Goal: Task Accomplishment & Management: Complete application form

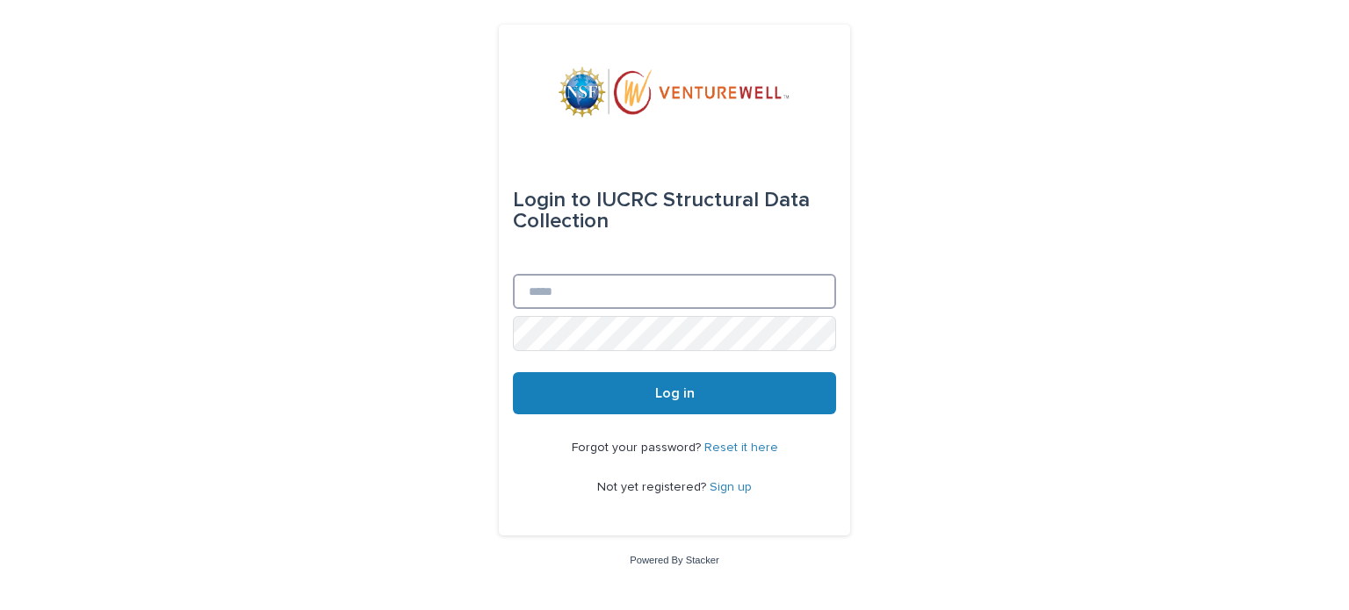
click at [528, 298] on input "Email" at bounding box center [674, 291] width 323 height 35
type input "**********"
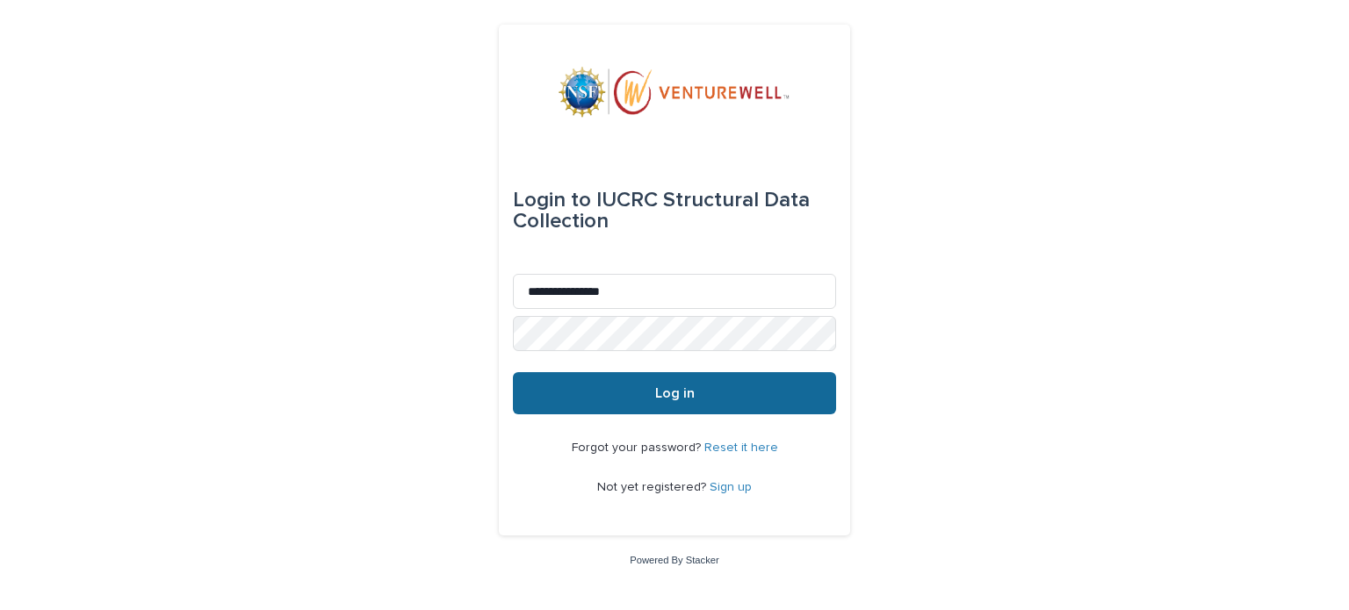
click at [629, 410] on button "Log in" at bounding box center [674, 393] width 323 height 42
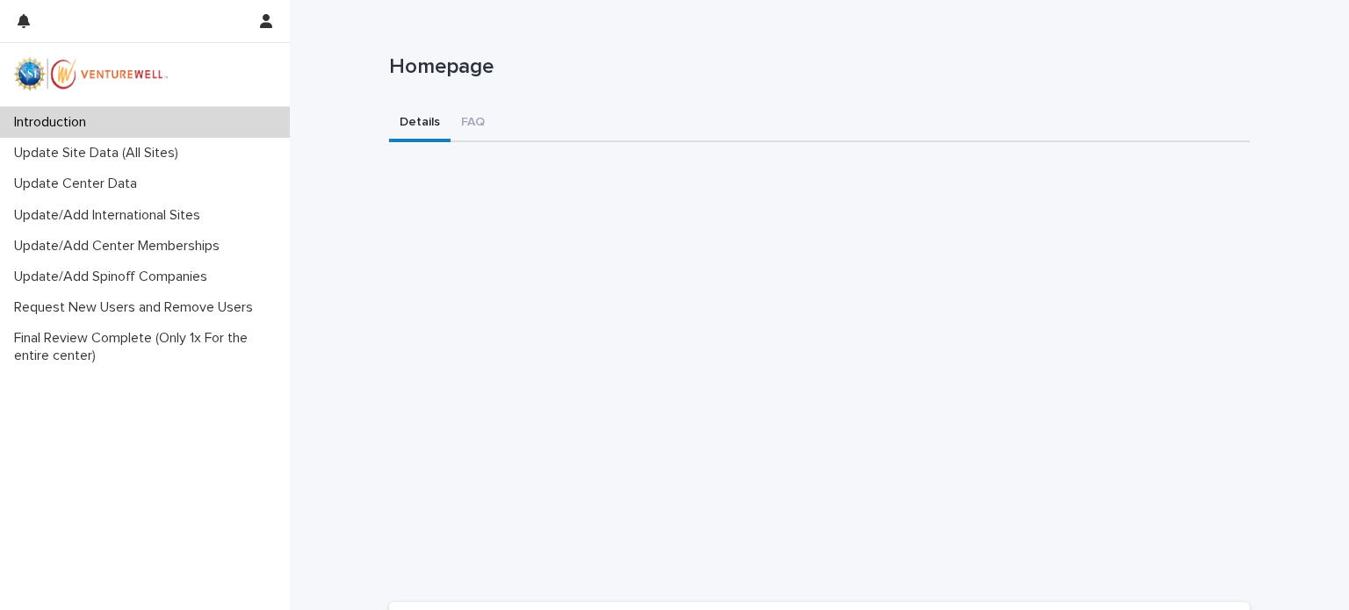
scroll to position [263, 0]
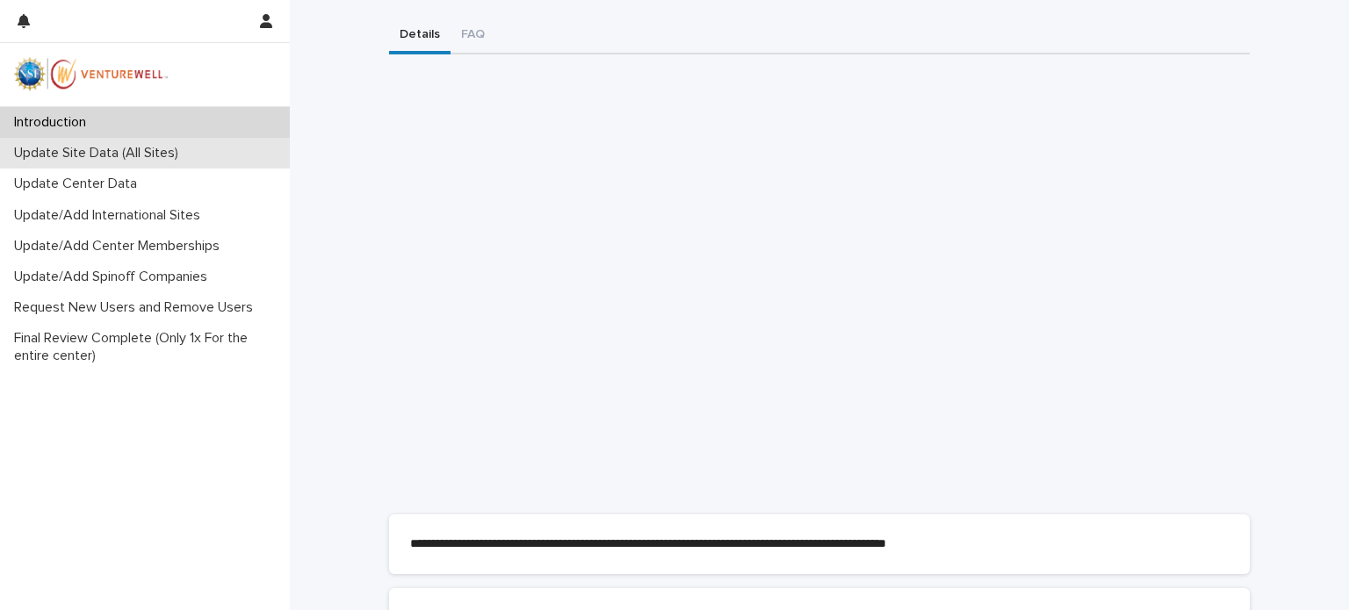
click at [84, 154] on p "Update Site Data (All Sites)" at bounding box center [99, 153] width 185 height 17
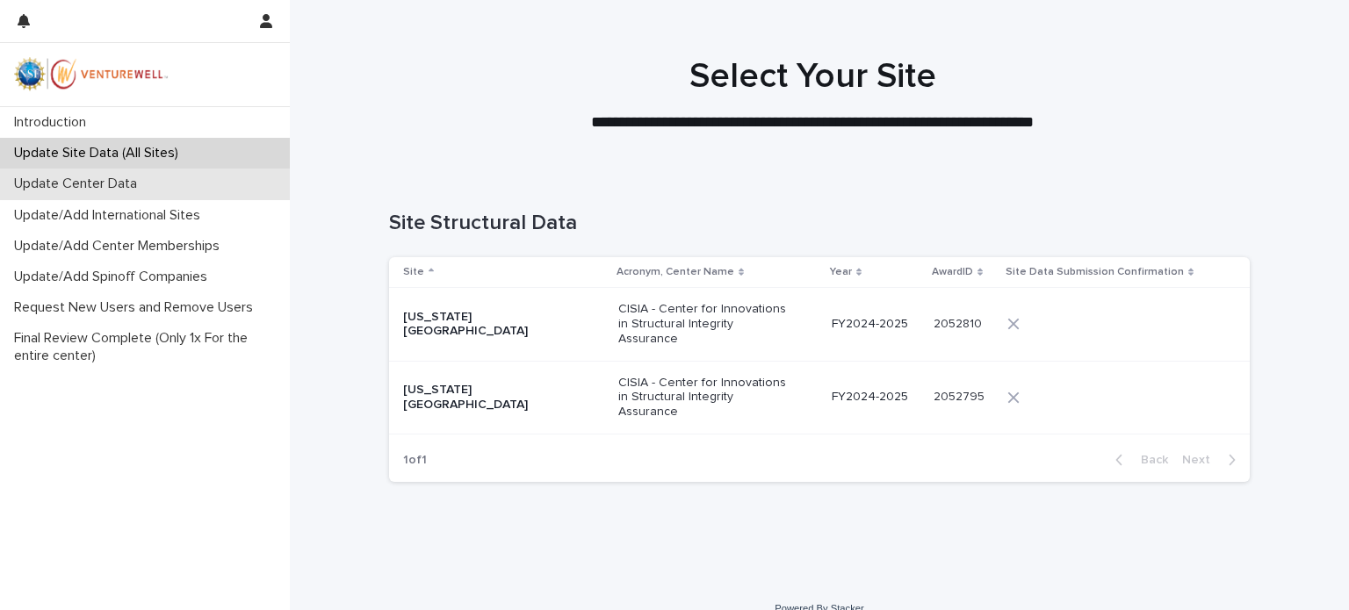
click at [120, 186] on p "Update Center Data" at bounding box center [79, 184] width 144 height 17
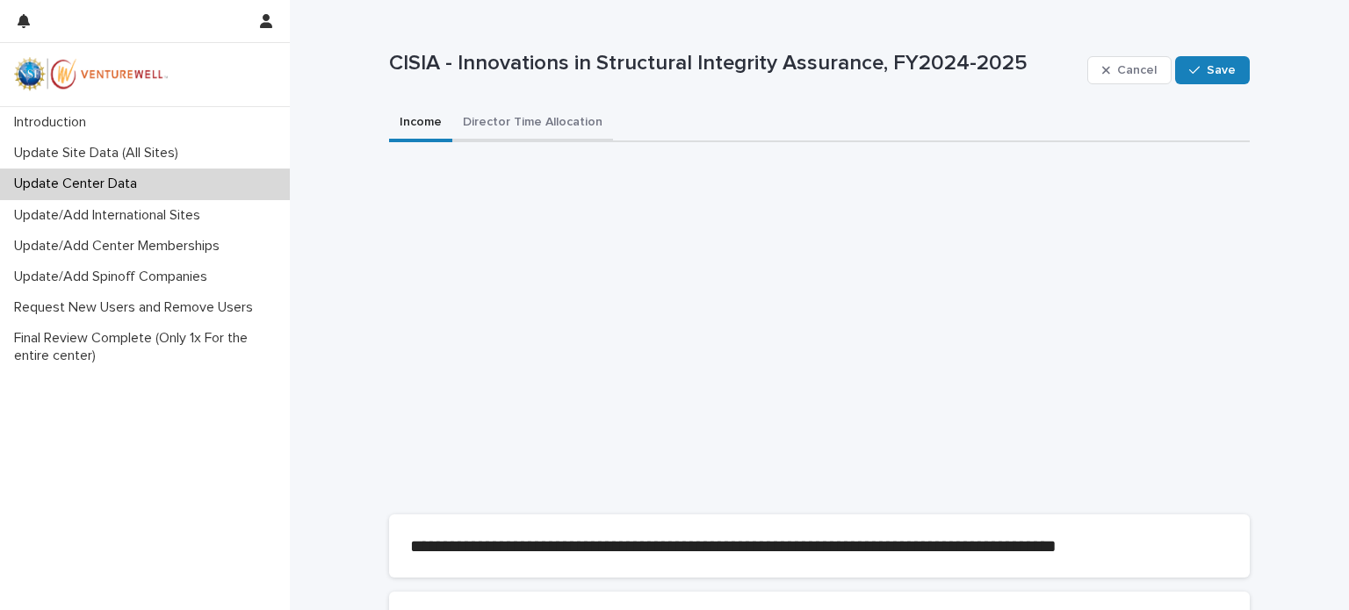
click at [523, 125] on button "Director Time Allocation" at bounding box center [532, 123] width 161 height 37
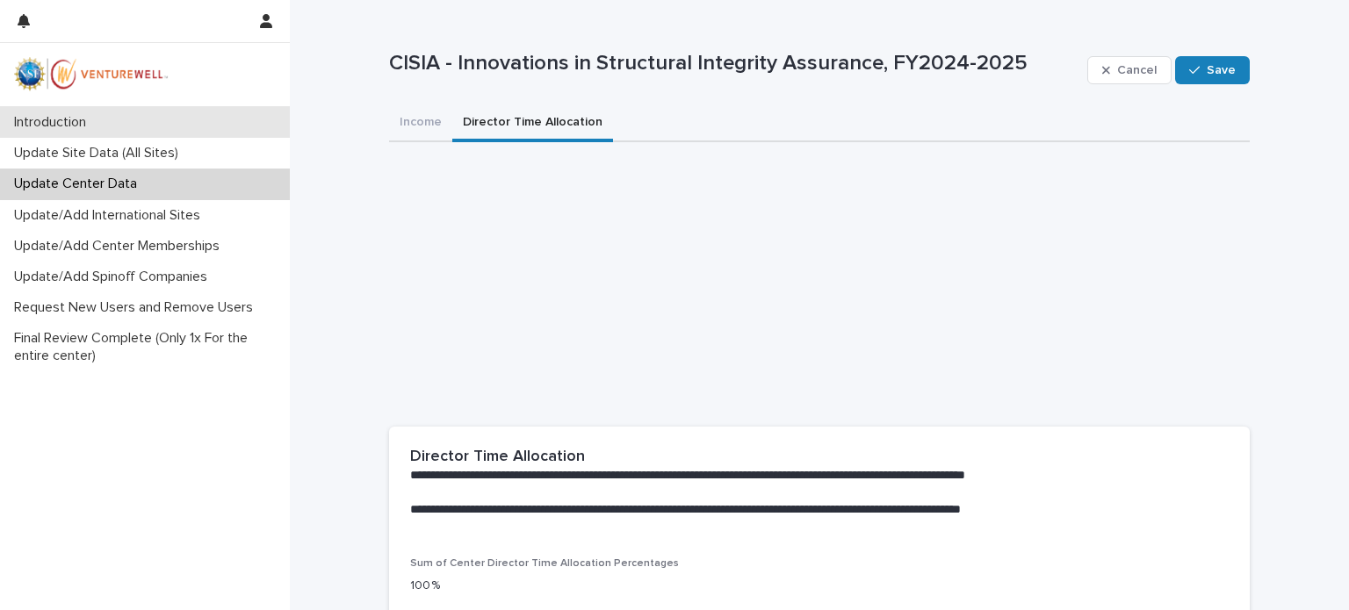
click at [45, 119] on p "Introduction" at bounding box center [53, 122] width 93 height 17
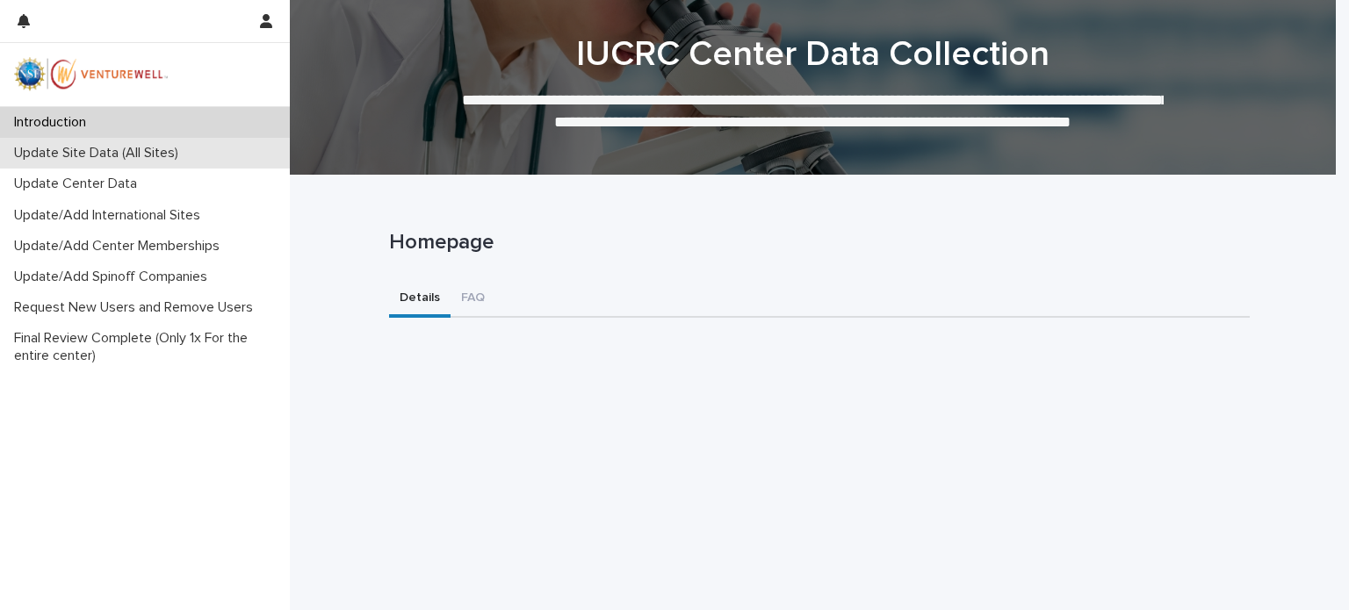
click at [76, 158] on p "Update Site Data (All Sites)" at bounding box center [99, 153] width 185 height 17
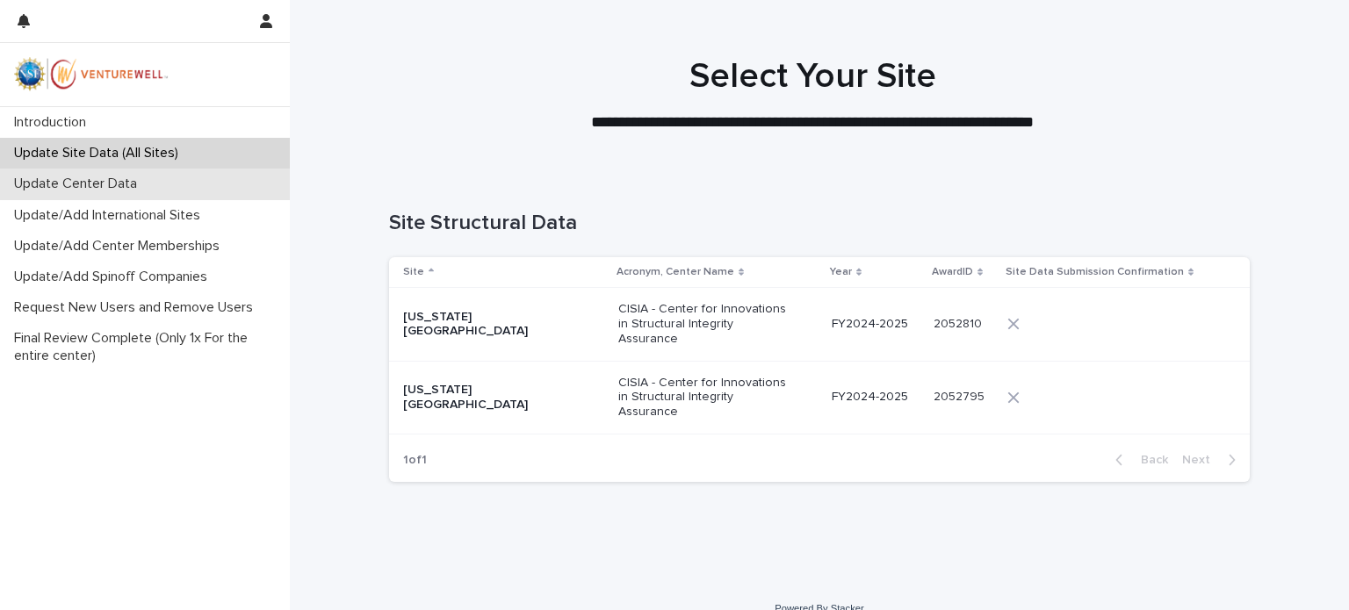
click at [74, 192] on p "Update Center Data" at bounding box center [79, 184] width 144 height 17
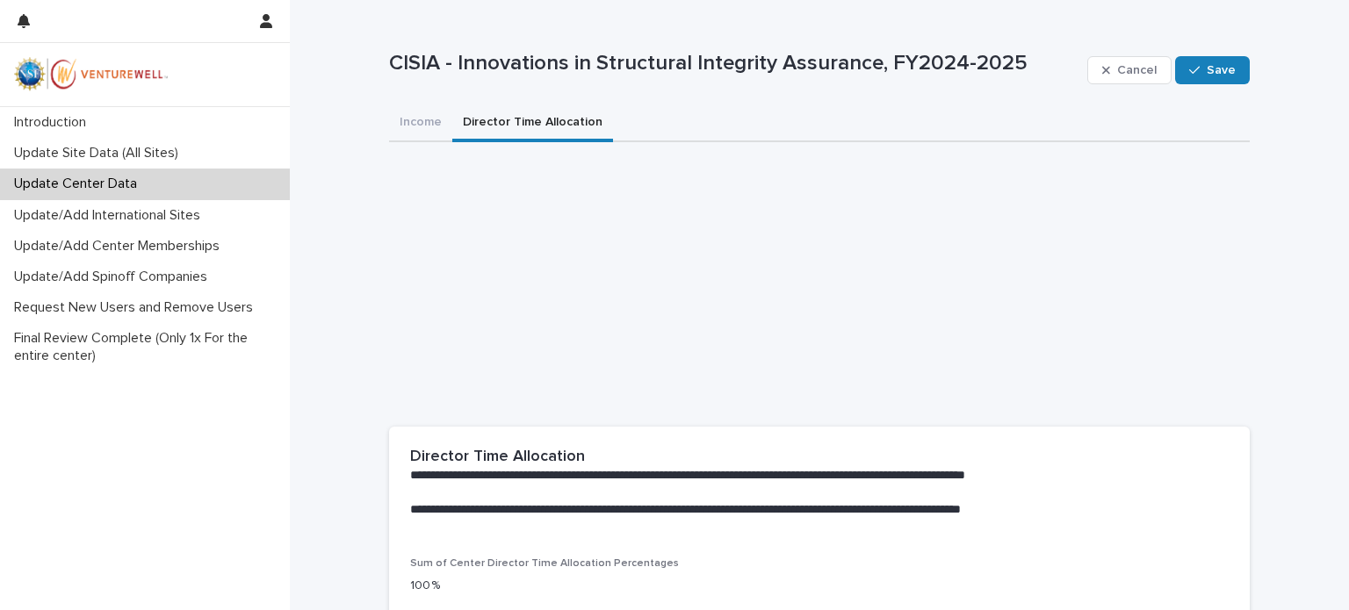
click at [476, 123] on button "Director Time Allocation" at bounding box center [532, 123] width 161 height 37
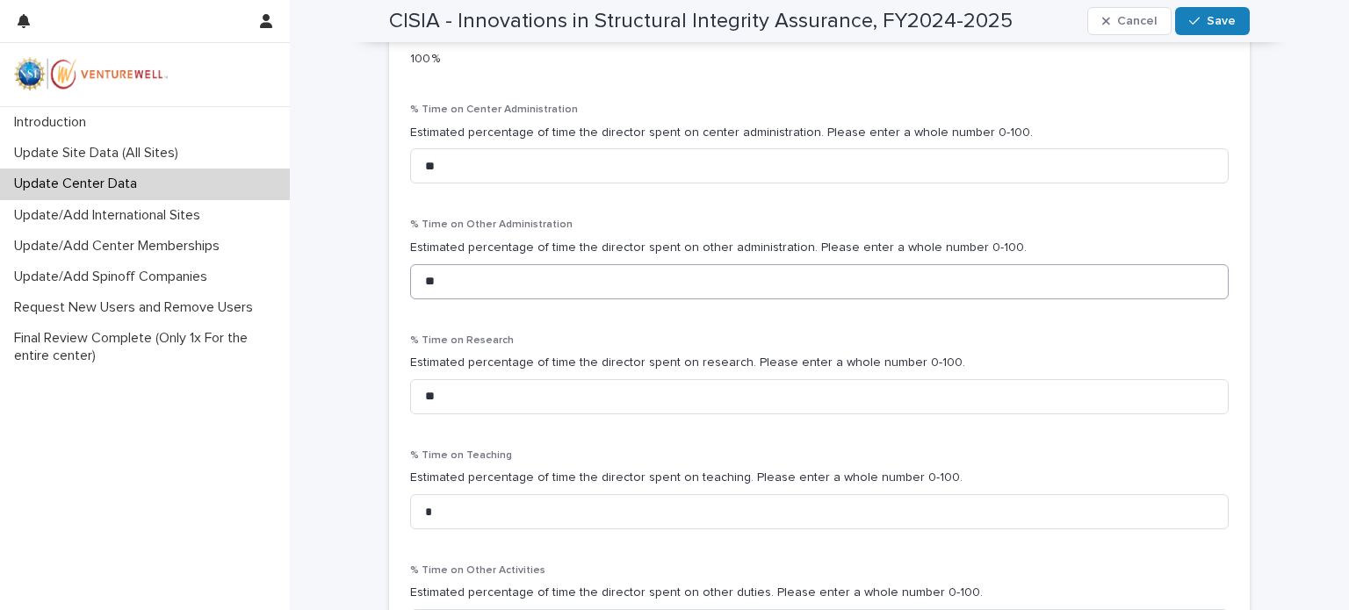
scroll to position [615, 0]
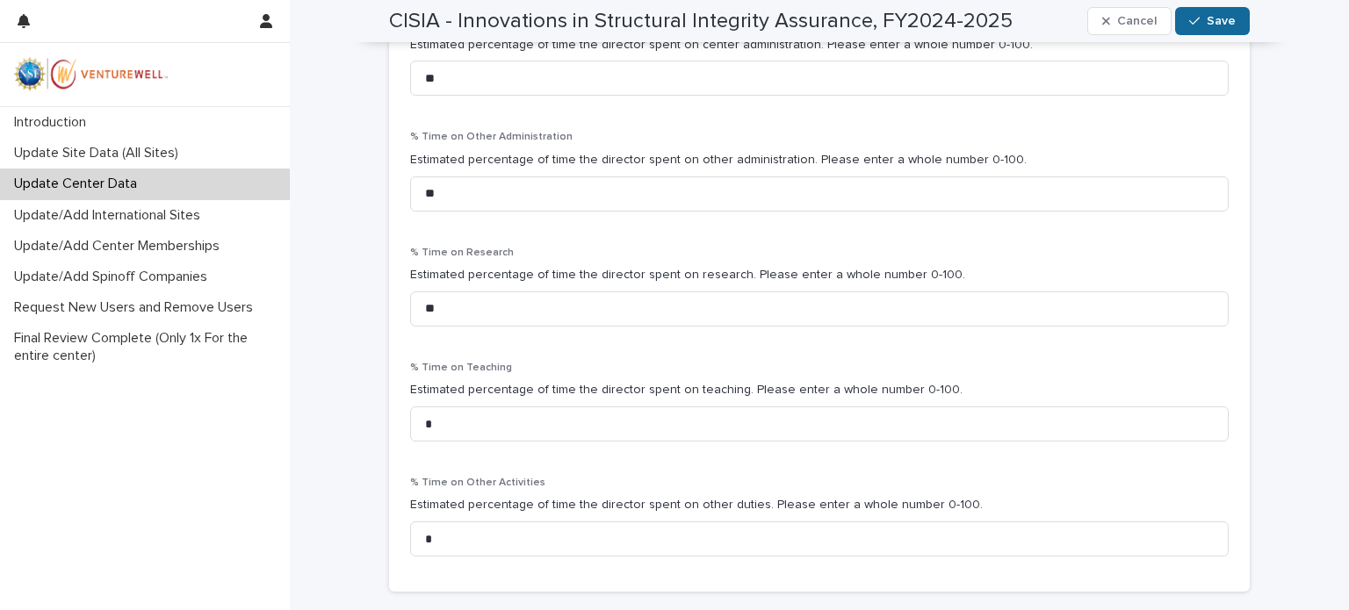
click at [1192, 18] on icon "button" at bounding box center [1194, 21] width 11 height 12
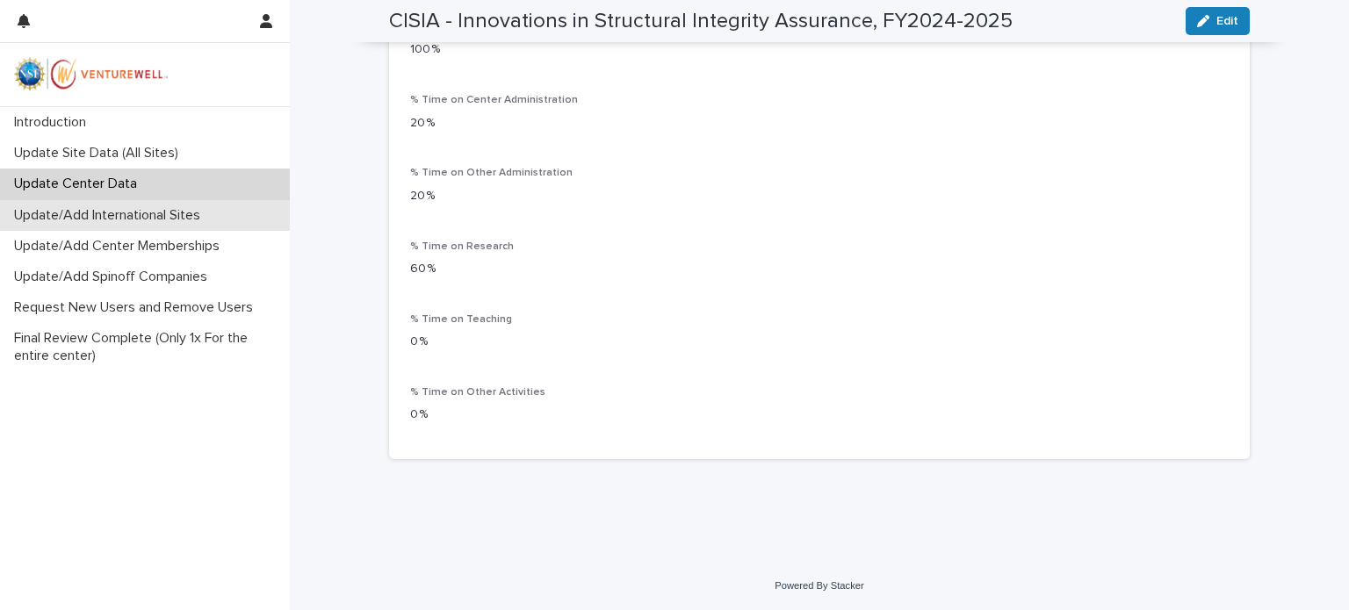
click at [116, 217] on p "Update/Add International Sites" at bounding box center [110, 215] width 207 height 17
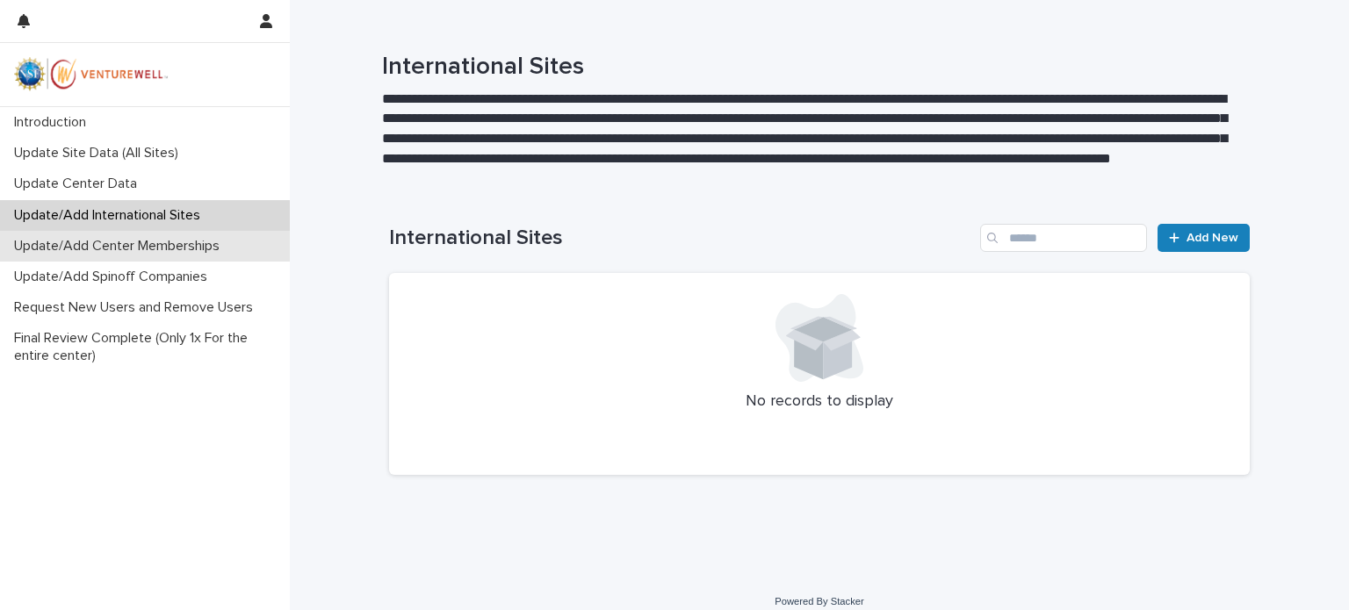
click at [112, 251] on p "Update/Add Center Memberships" at bounding box center [120, 246] width 227 height 17
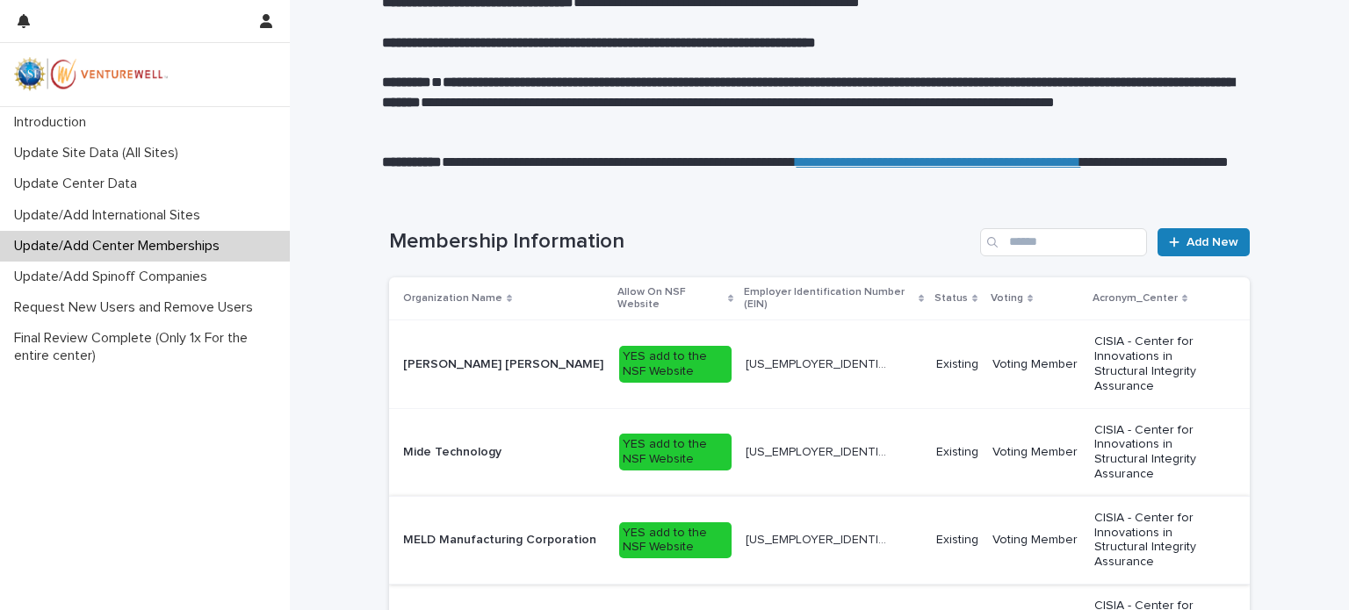
scroll to position [263, 0]
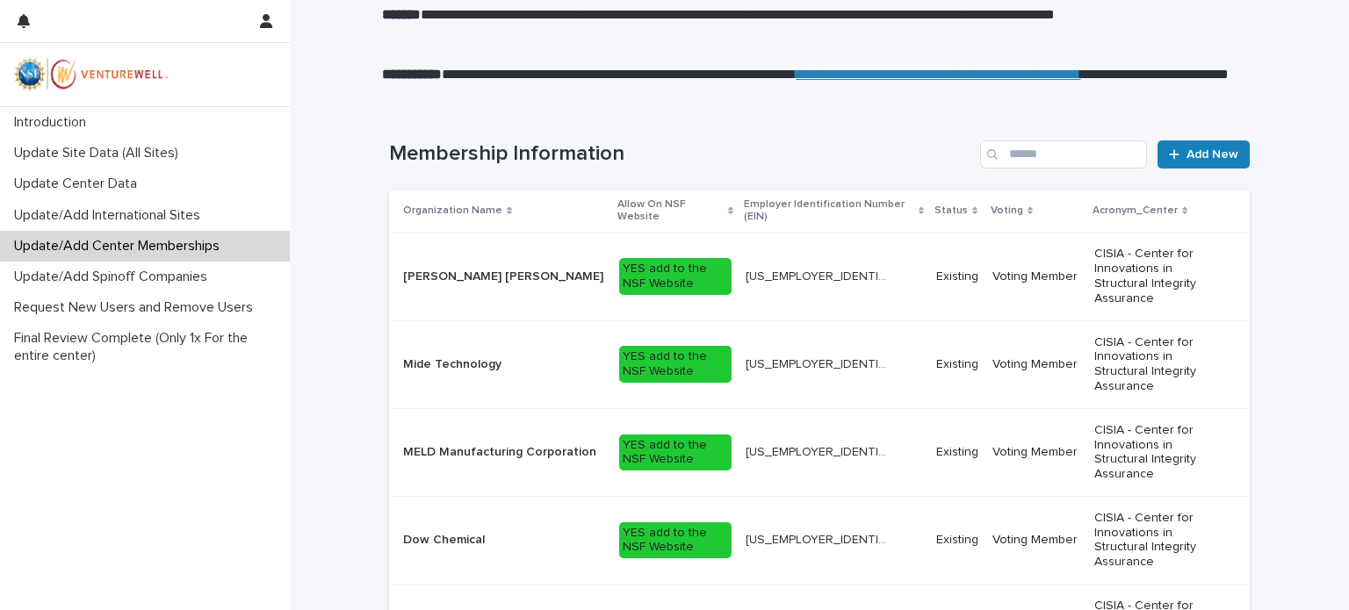
click at [940, 445] on p "Existing" at bounding box center [957, 452] width 42 height 15
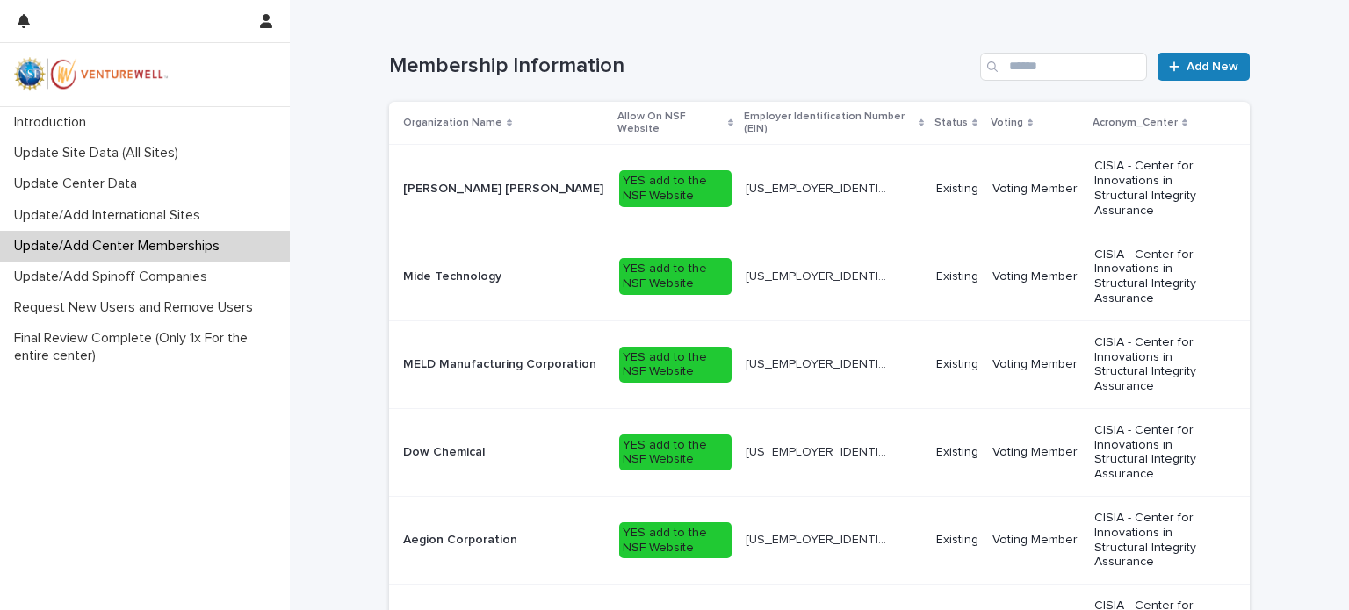
click at [938, 357] on p "Existing" at bounding box center [957, 364] width 42 height 15
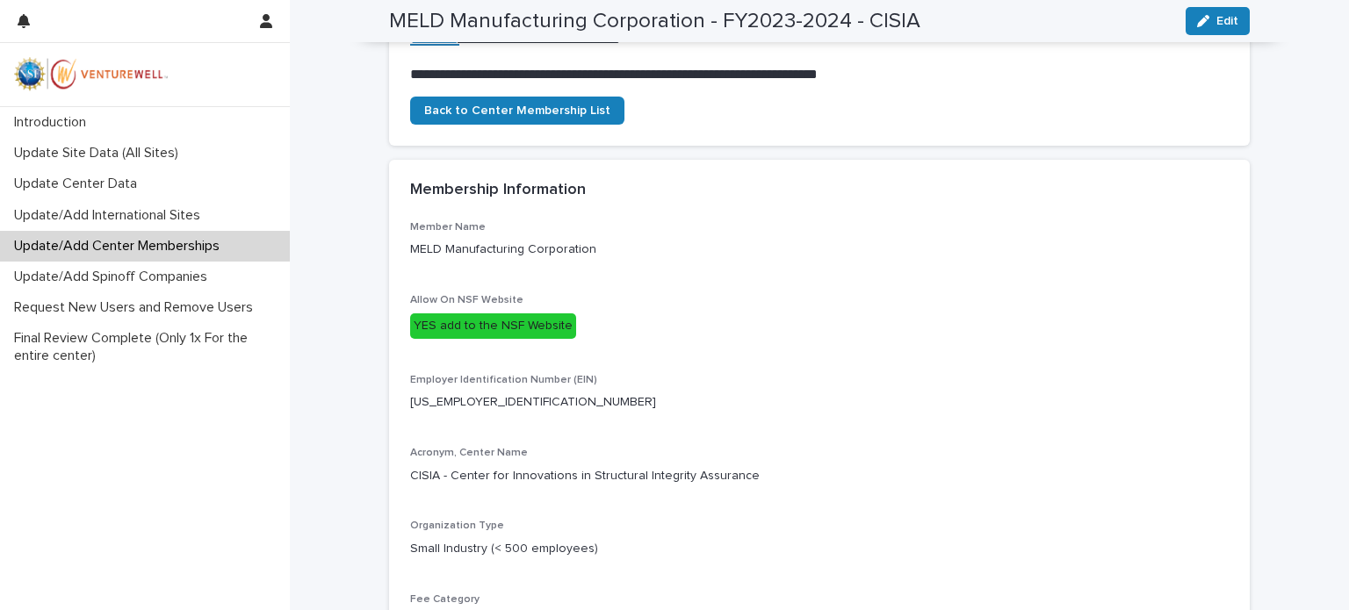
scroll to position [495, 0]
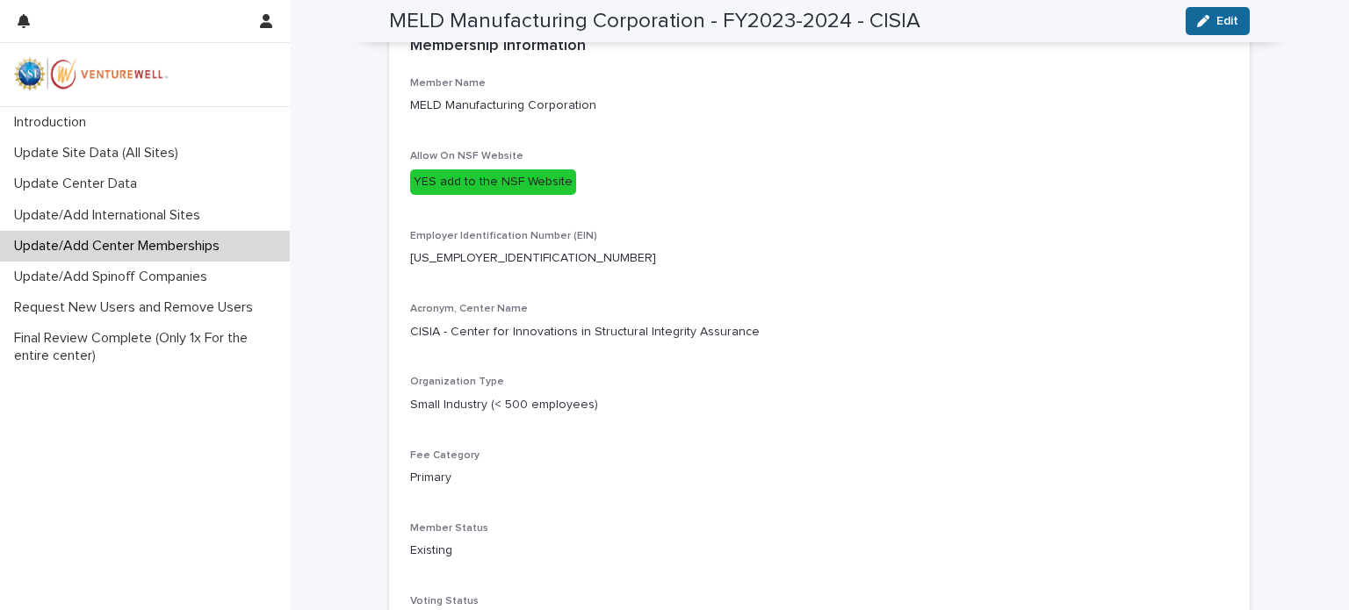
click at [1205, 23] on div "button" at bounding box center [1206, 21] width 19 height 12
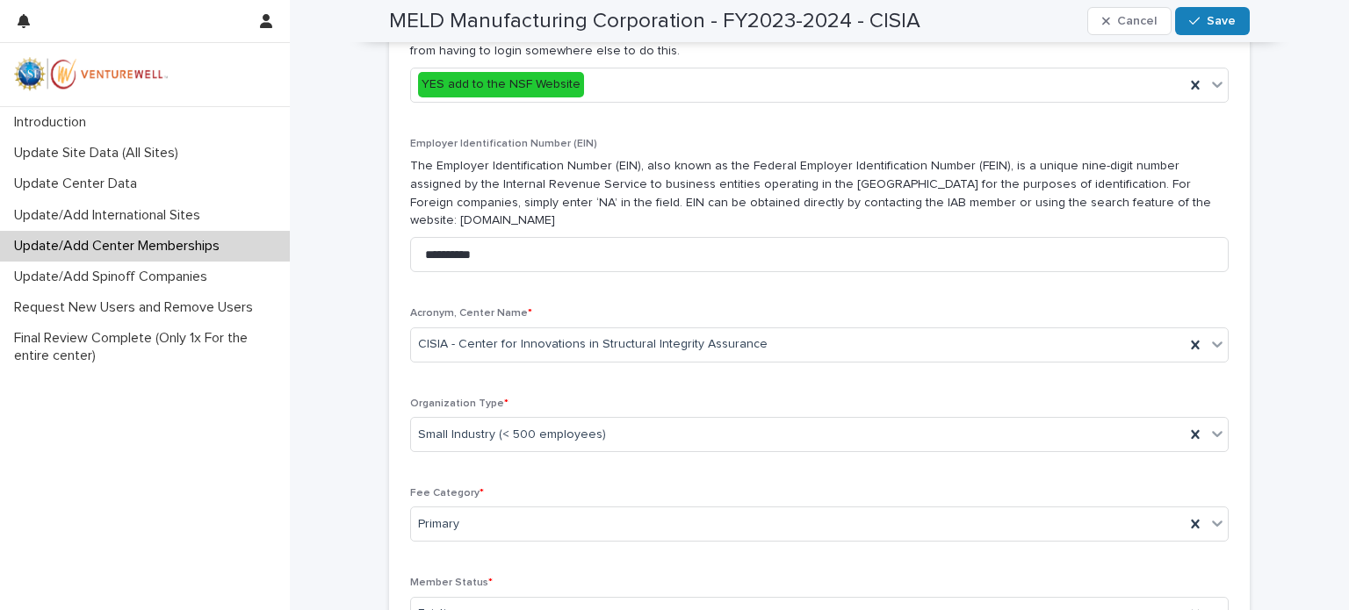
scroll to position [485, 0]
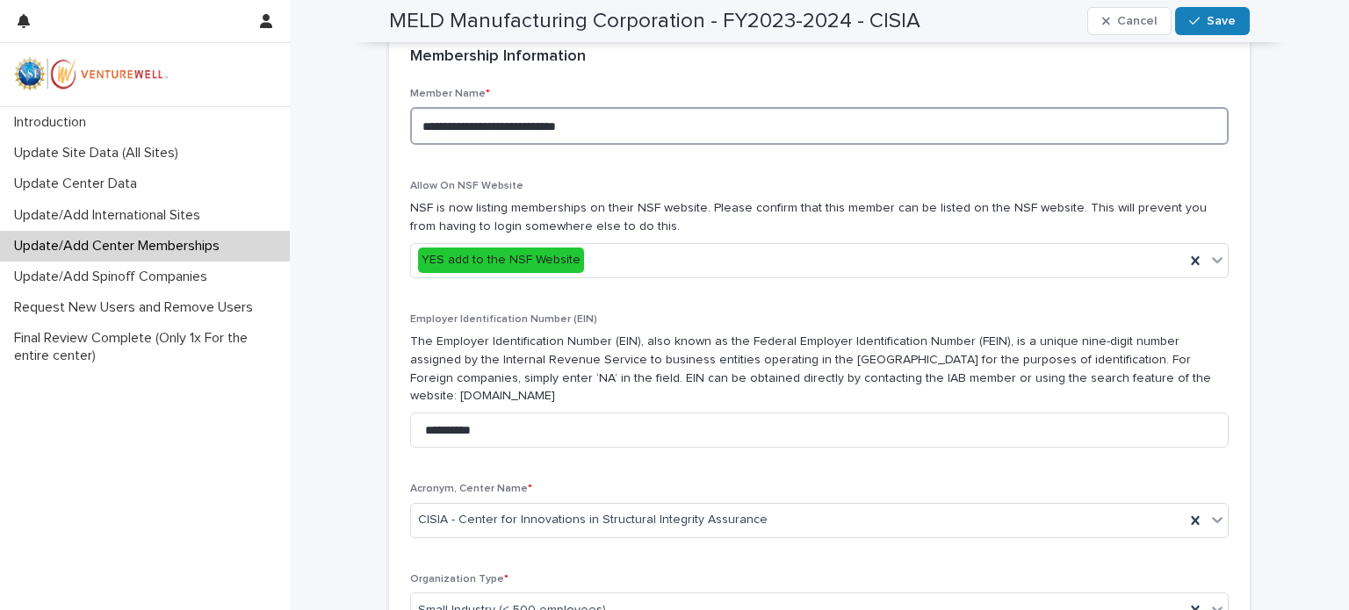
click at [596, 136] on textarea "**********" at bounding box center [819, 126] width 818 height 38
drag, startPoint x: 615, startPoint y: 140, endPoint x: 338, endPoint y: 129, distance: 276.8
click at [338, 129] on div "**********" at bounding box center [819, 325] width 1059 height 1616
click at [1191, 264] on icon at bounding box center [1195, 260] width 8 height 9
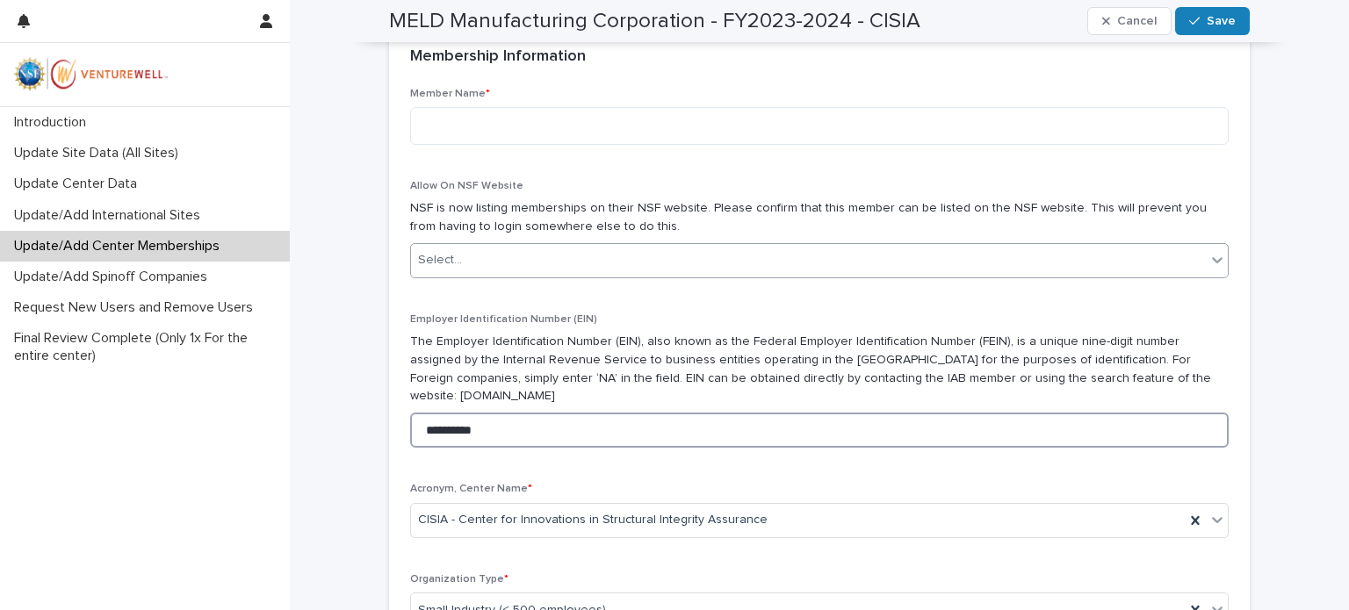
click at [1201, 428] on input "**********" at bounding box center [819, 430] width 818 height 35
drag, startPoint x: 537, startPoint y: 429, endPoint x: 403, endPoint y: 417, distance: 134.9
click at [410, 417] on input "**********" at bounding box center [819, 430] width 818 height 35
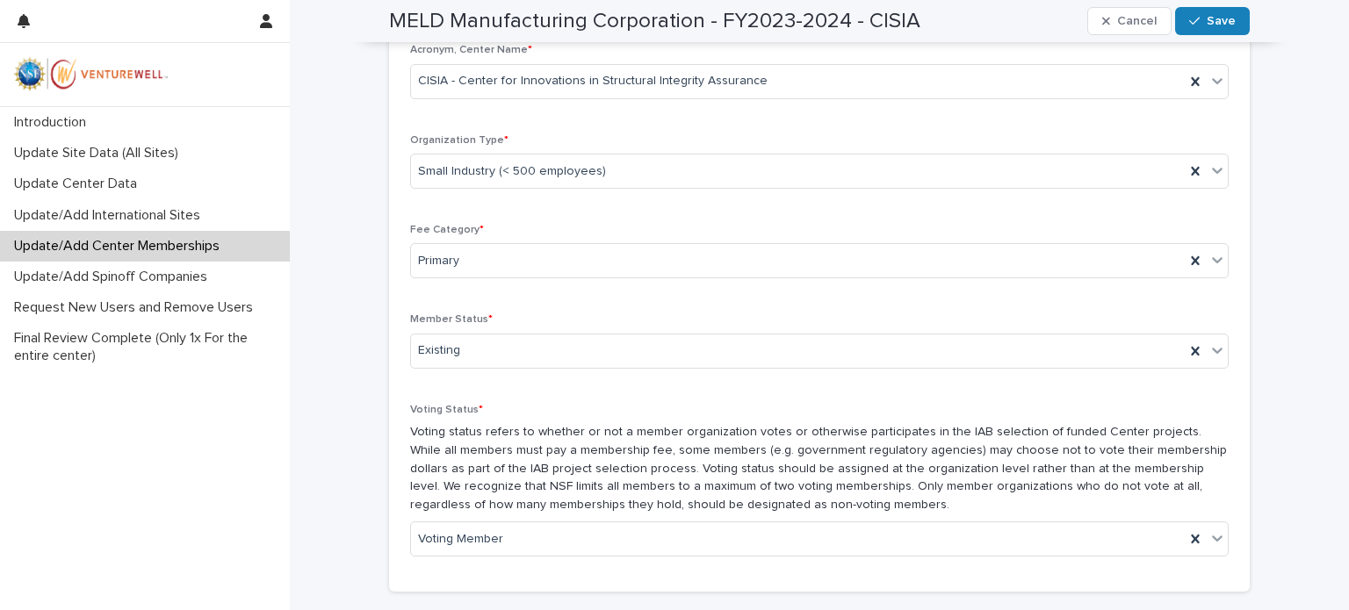
scroll to position [748, 0]
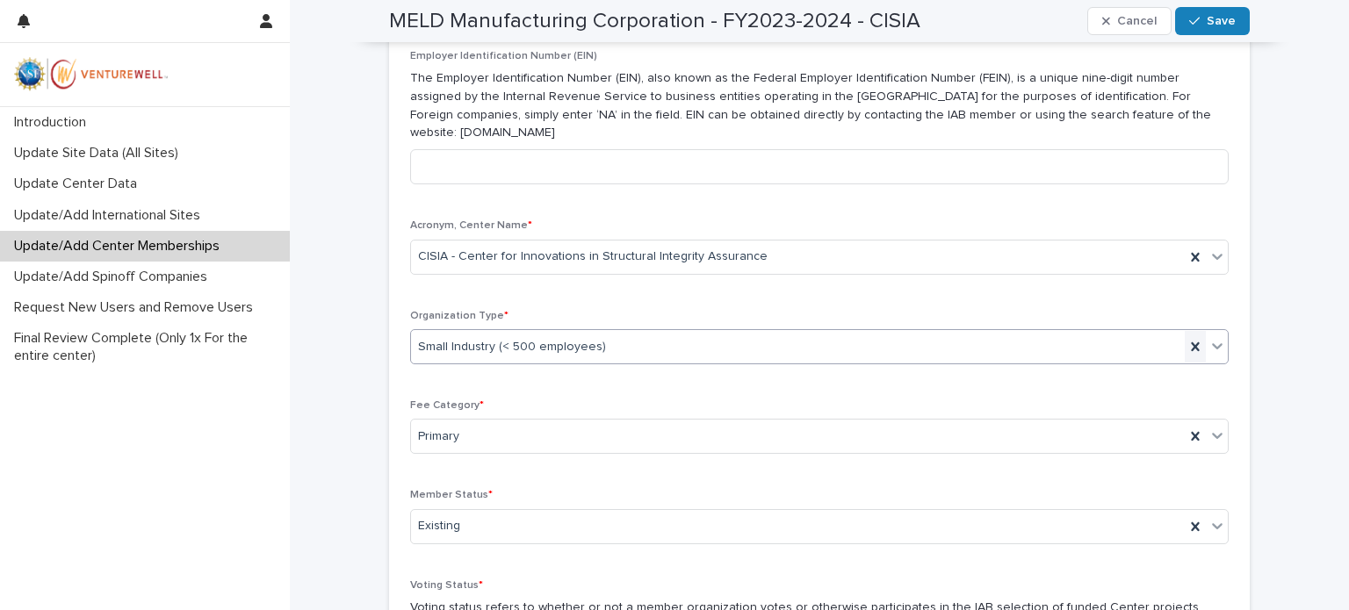
click at [1187, 340] on icon at bounding box center [1195, 347] width 18 height 18
click at [1187, 430] on icon at bounding box center [1195, 437] width 18 height 18
click at [1192, 523] on icon at bounding box center [1195, 527] width 18 height 18
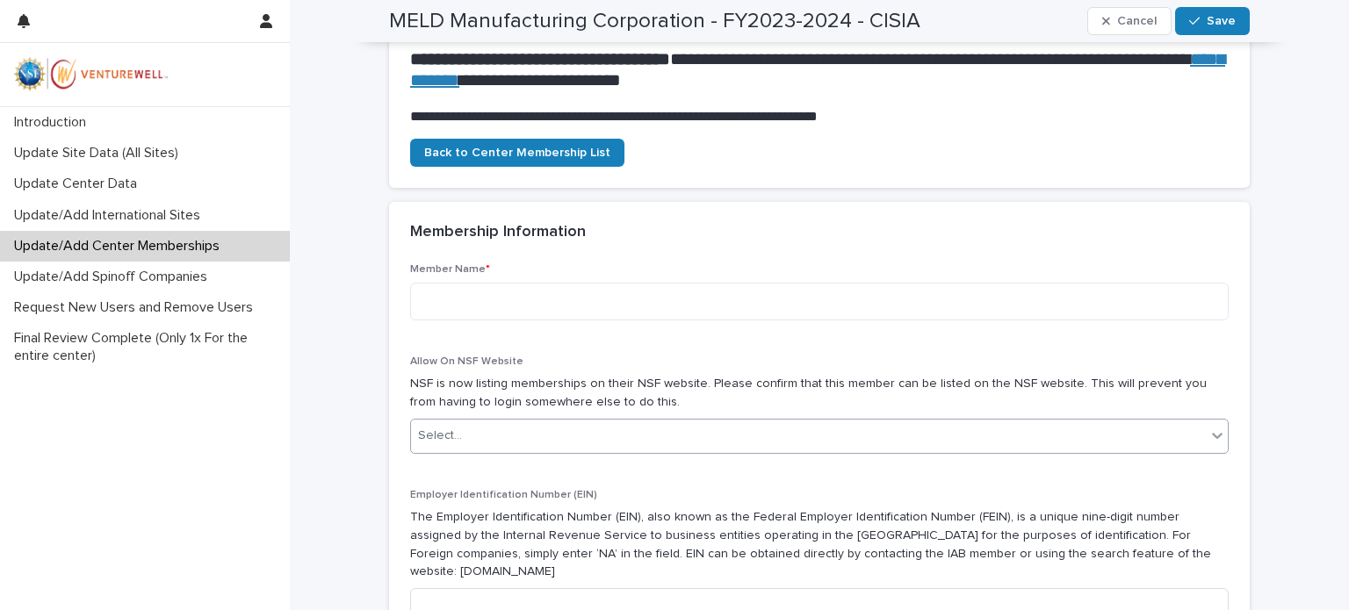
scroll to position [133, 0]
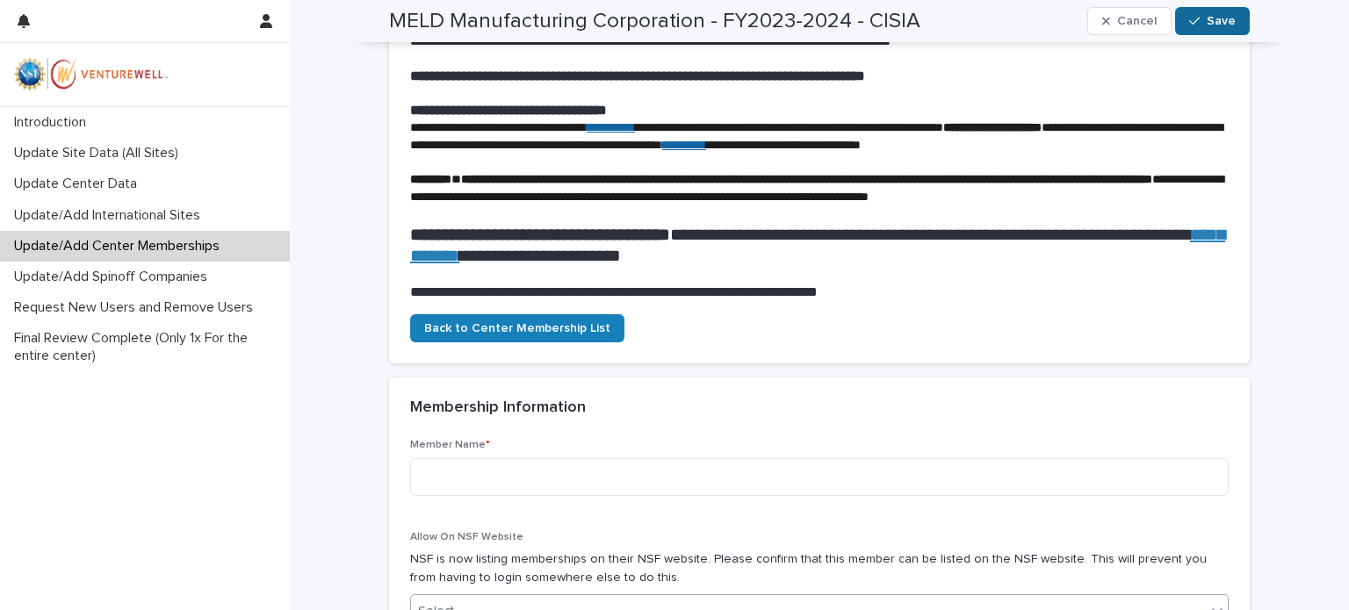
click at [1200, 23] on div "button" at bounding box center [1198, 21] width 18 height 12
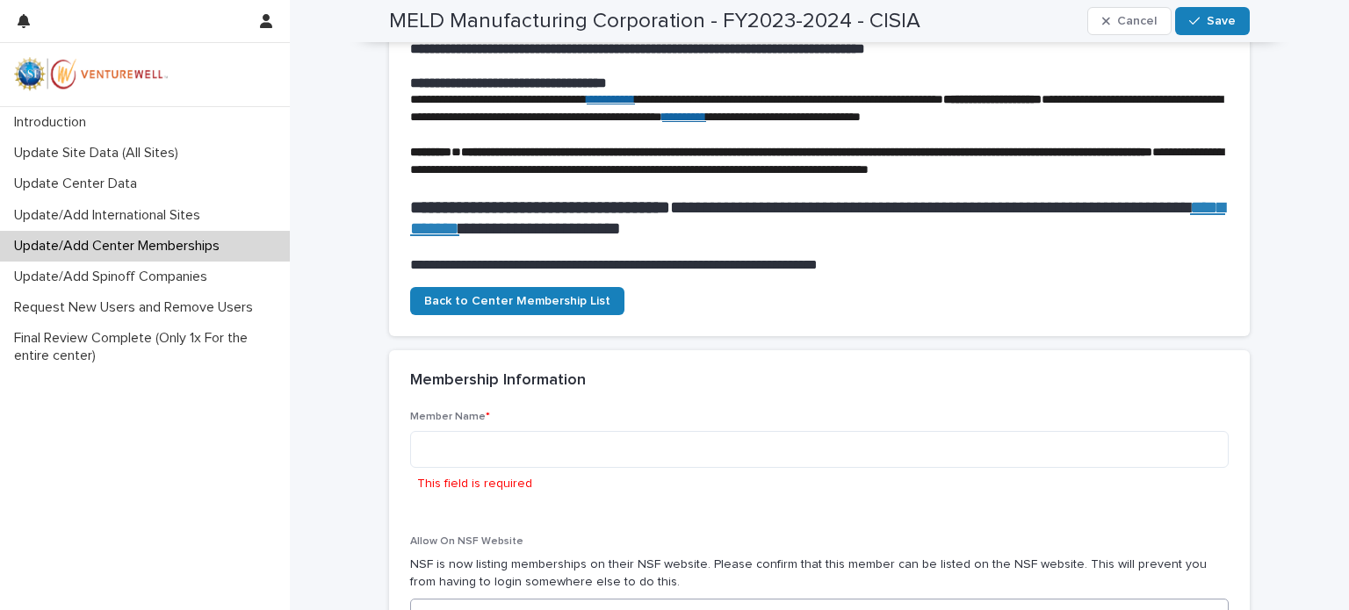
scroll to position [0, 0]
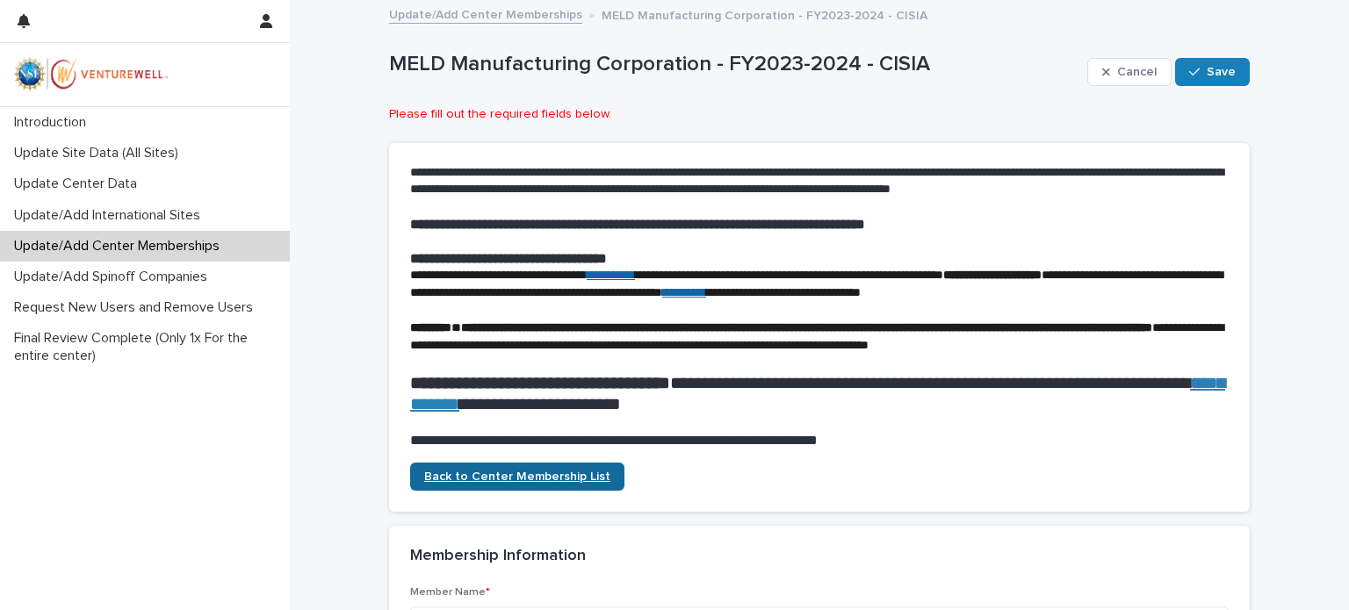
click at [523, 483] on span "Back to Center Membership List" at bounding box center [517, 477] width 186 height 12
click at [1210, 72] on span "Save" at bounding box center [1220, 72] width 29 height 12
click at [1103, 68] on icon "button" at bounding box center [1106, 72] width 8 height 12
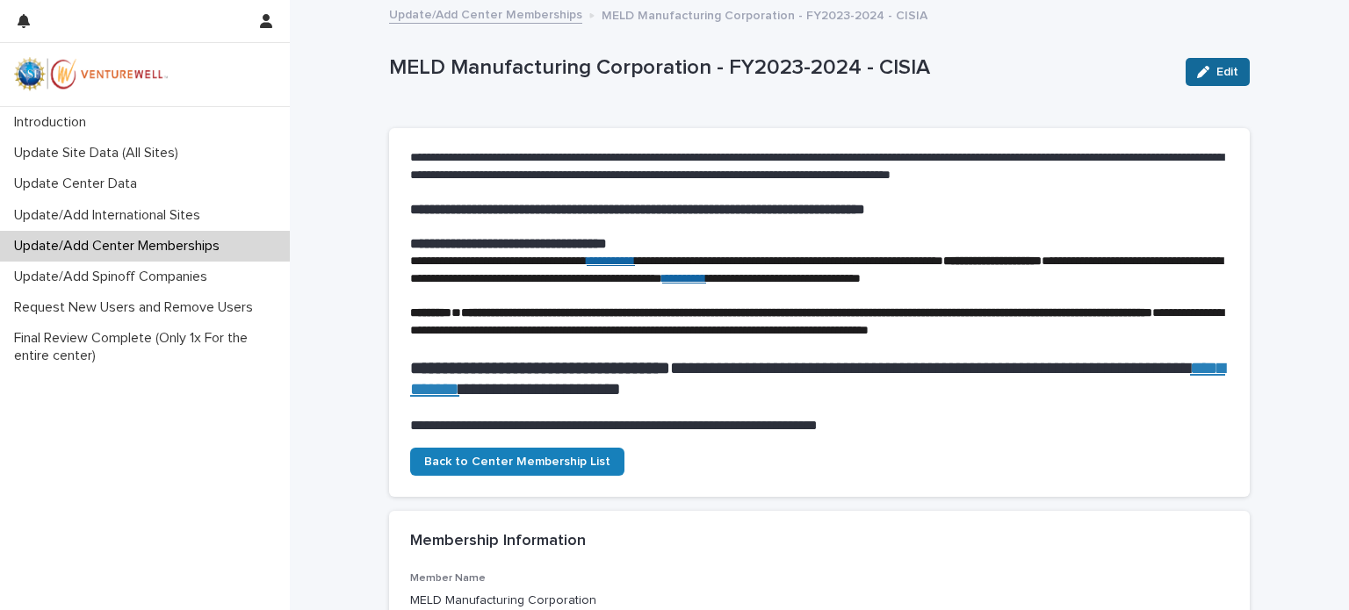
click at [1197, 73] on icon "button" at bounding box center [1203, 72] width 12 height 12
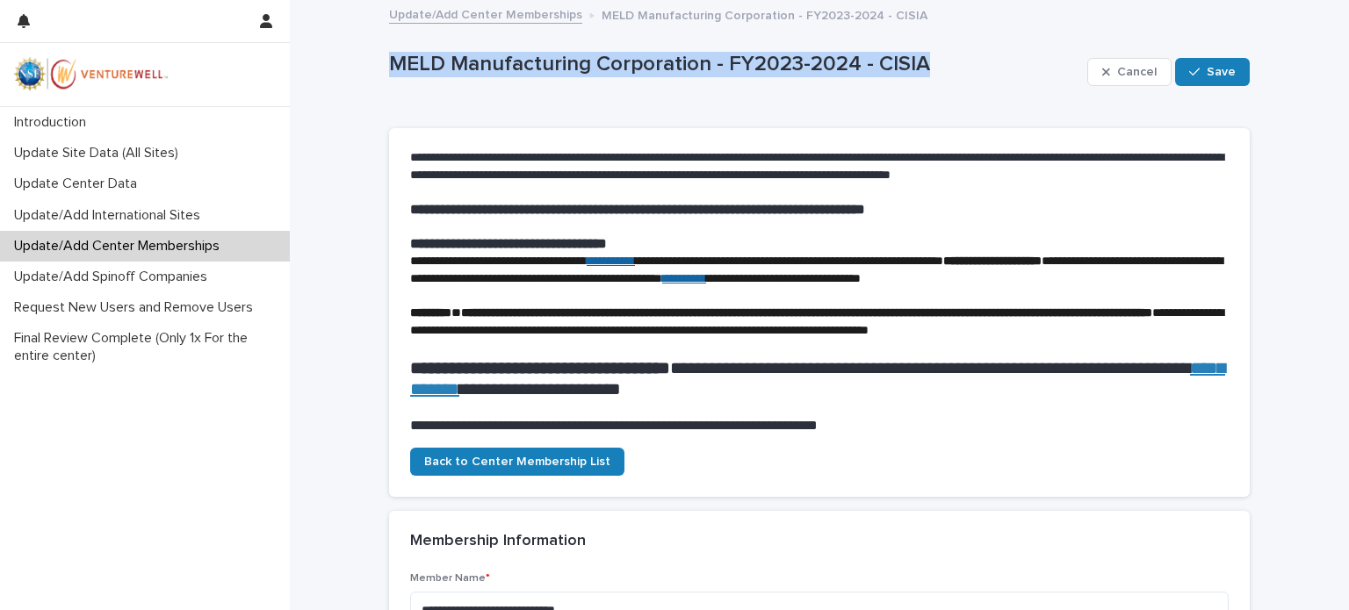
drag, startPoint x: 962, startPoint y: 65, endPoint x: 364, endPoint y: 53, distance: 599.0
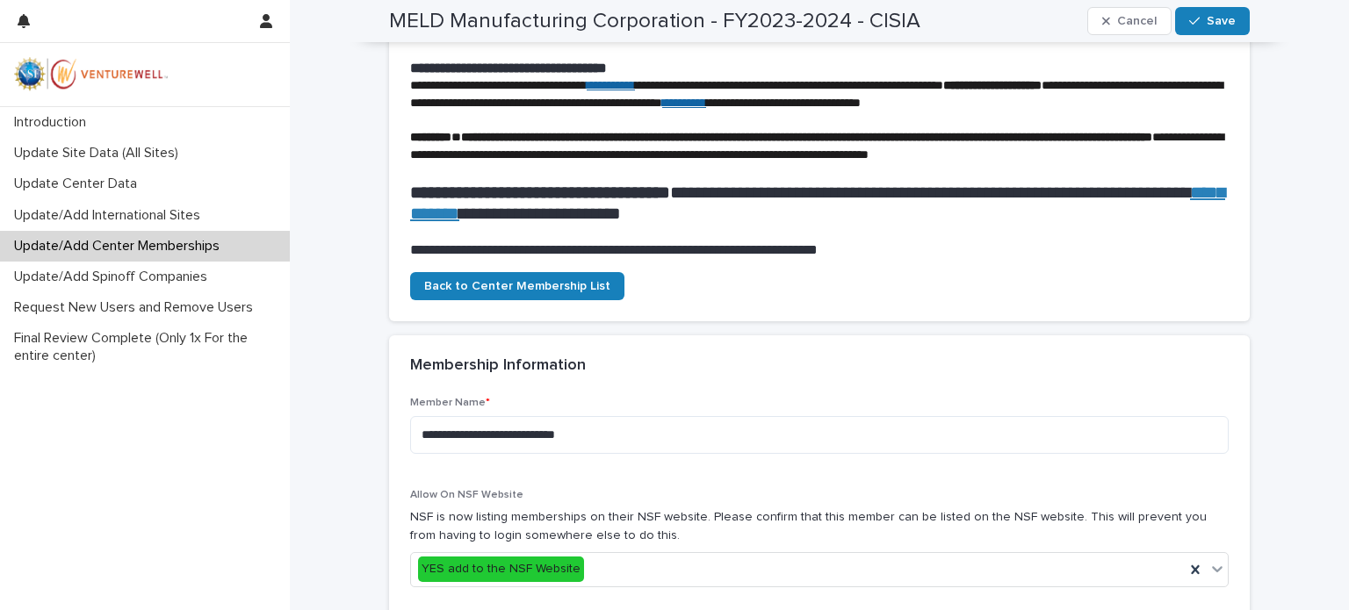
scroll to position [263, 0]
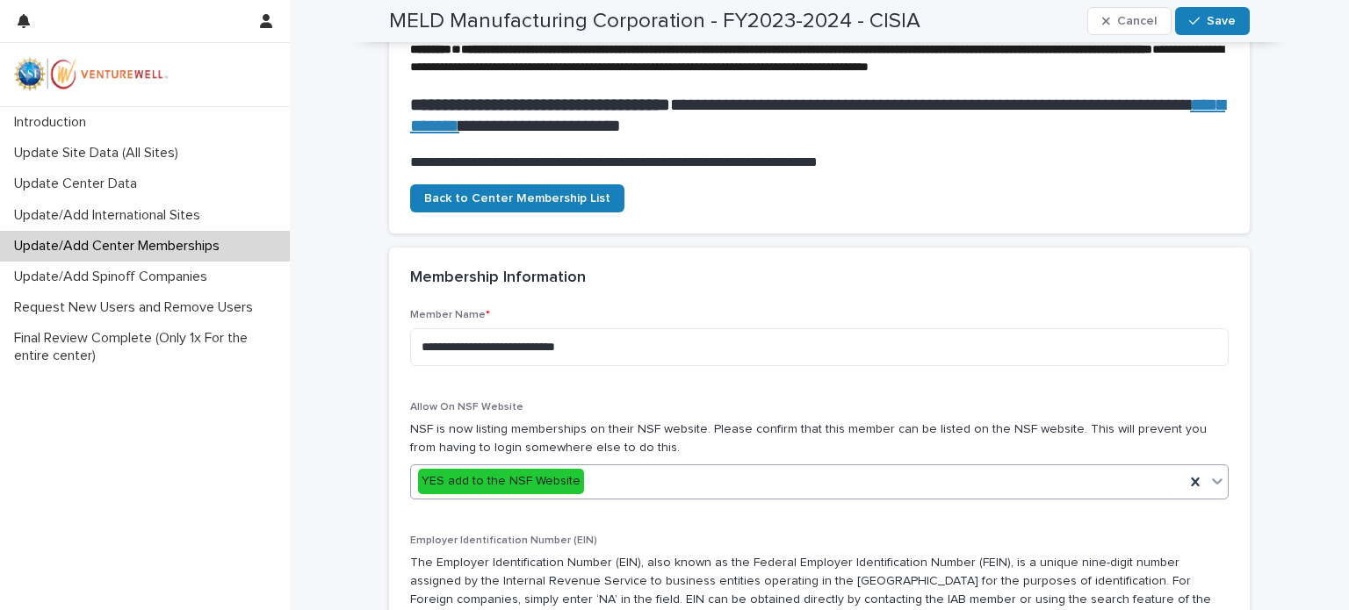
click at [1212, 485] on icon at bounding box center [1217, 482] width 11 height 6
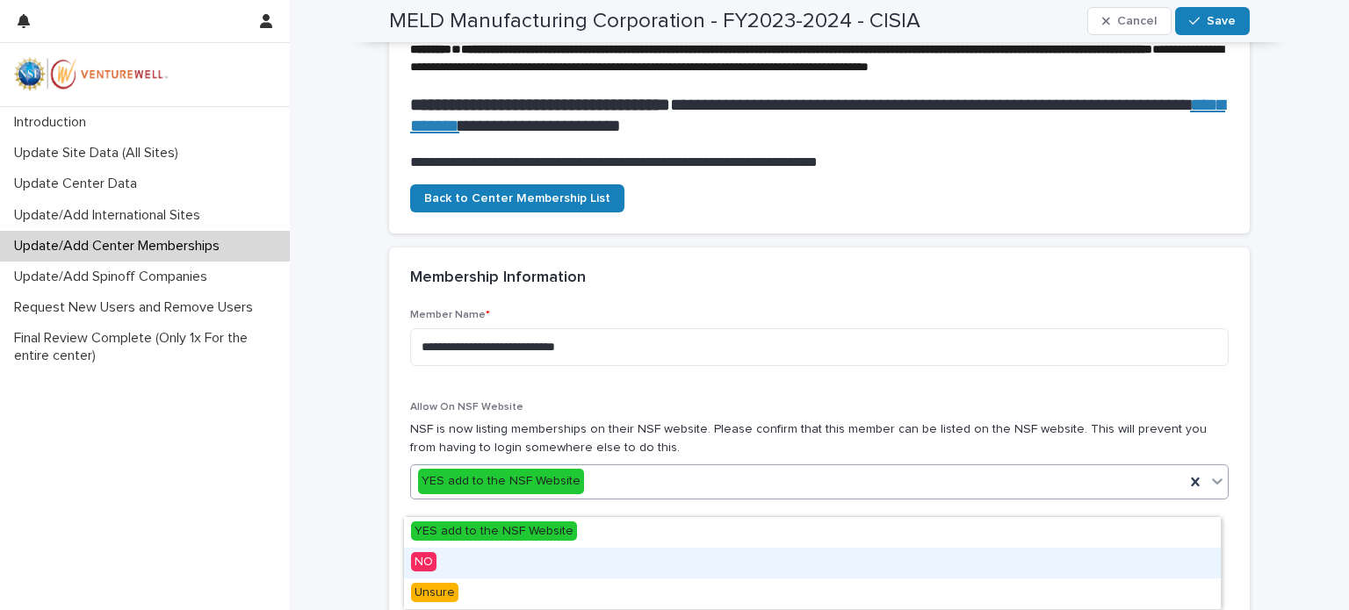
click at [472, 561] on div "NO" at bounding box center [812, 563] width 817 height 31
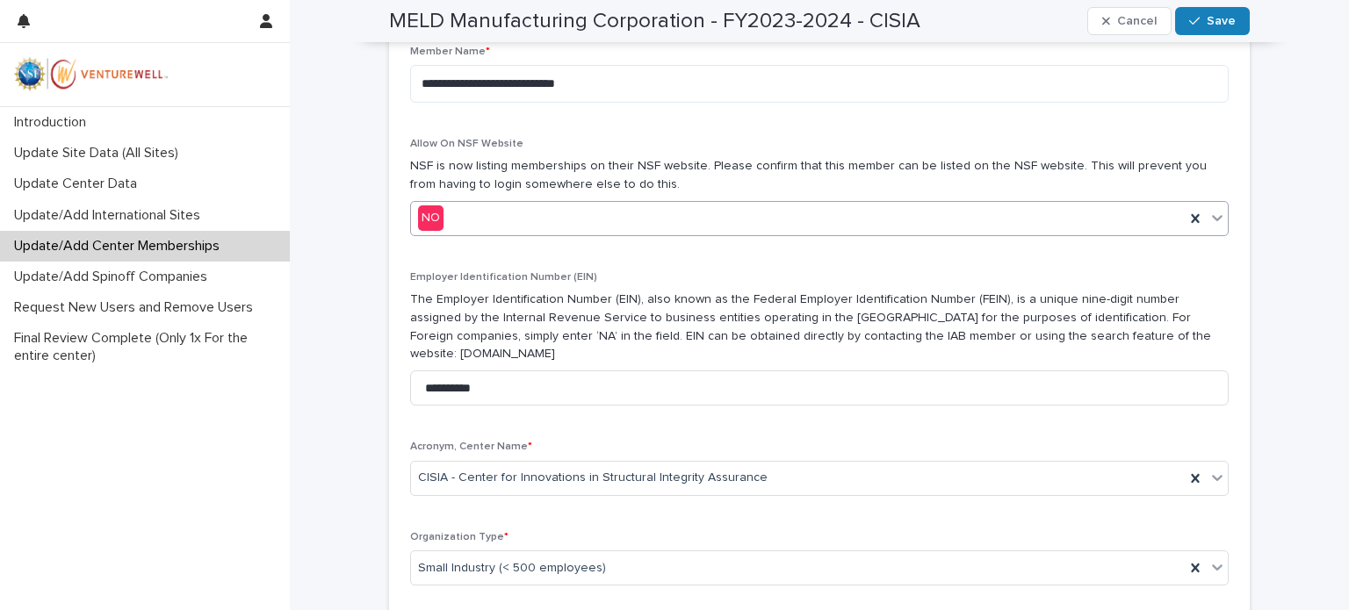
scroll to position [615, 0]
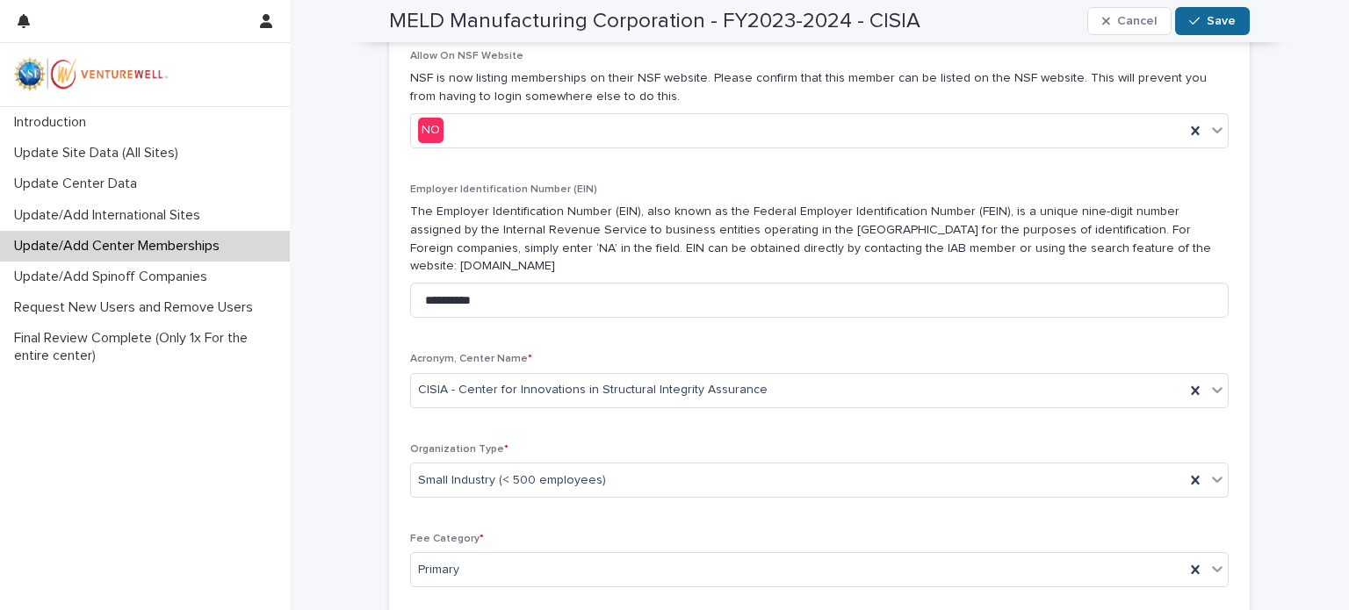
click at [1206, 20] on span "Save" at bounding box center [1220, 21] width 29 height 12
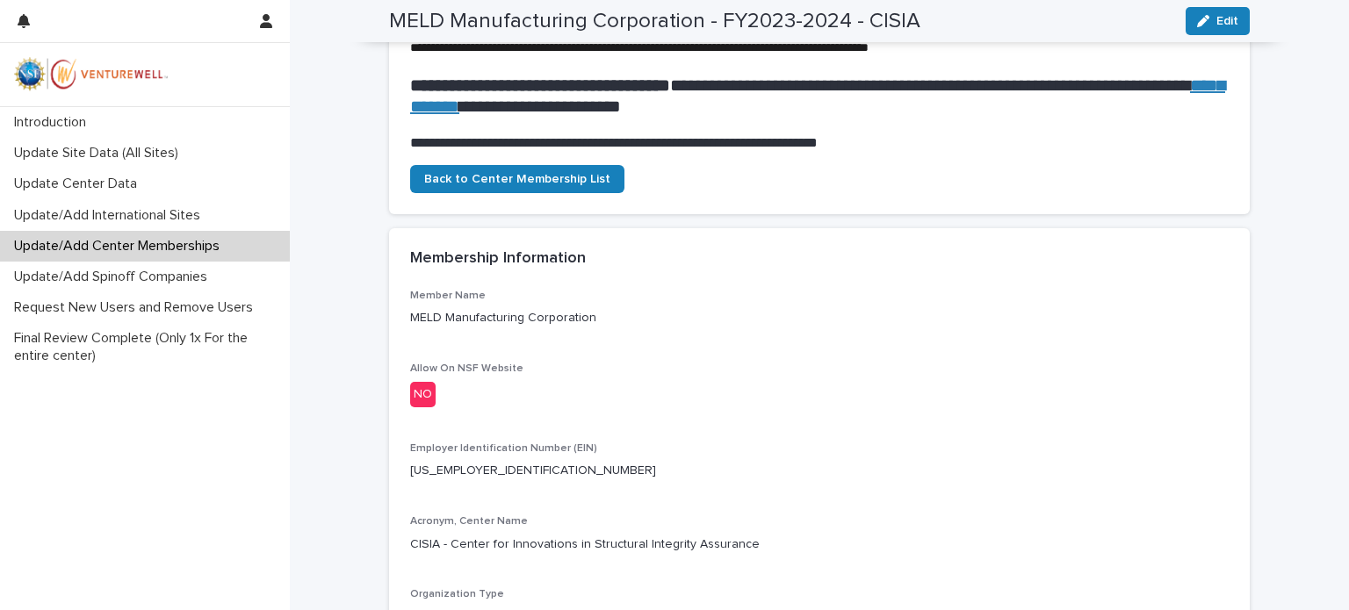
scroll to position [0, 0]
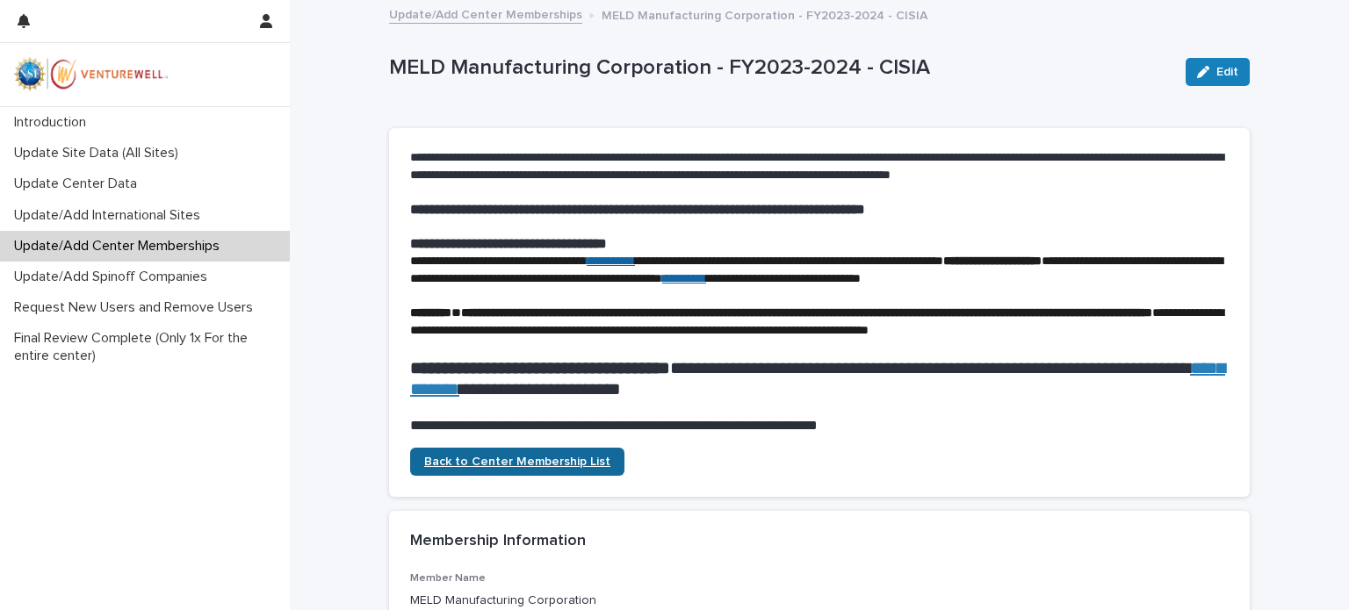
click at [546, 468] on span "Back to Center Membership List" at bounding box center [517, 462] width 186 height 12
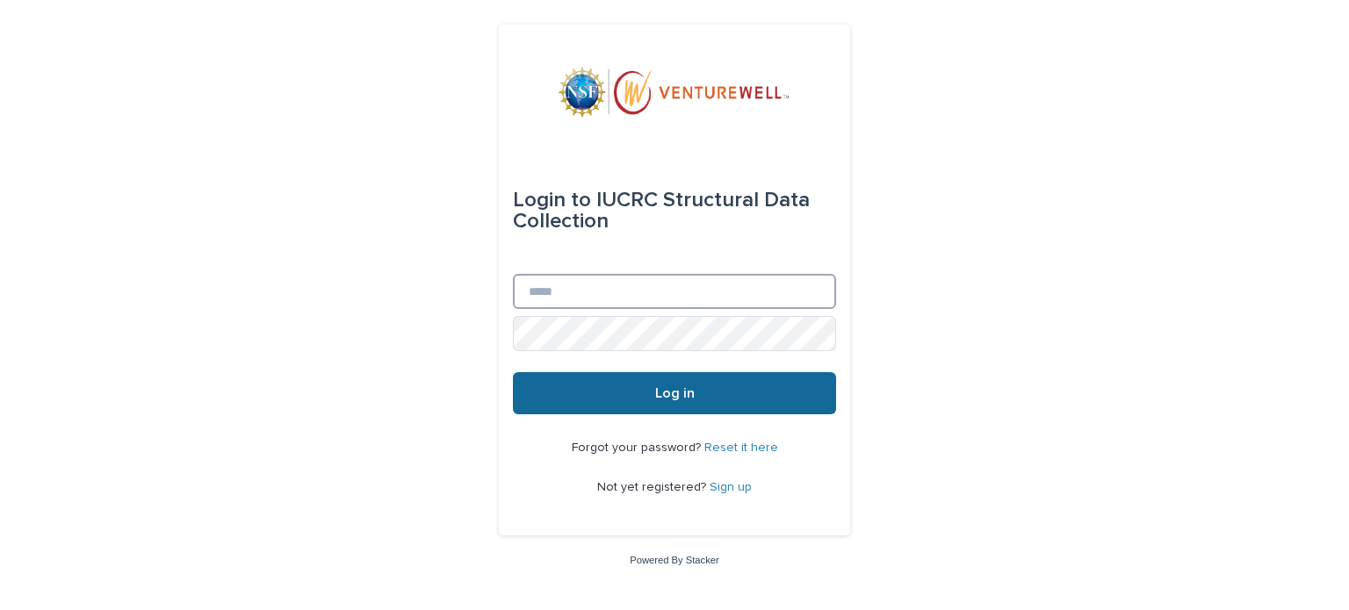
type input "**********"
click at [650, 402] on button "Log in" at bounding box center [674, 393] width 323 height 42
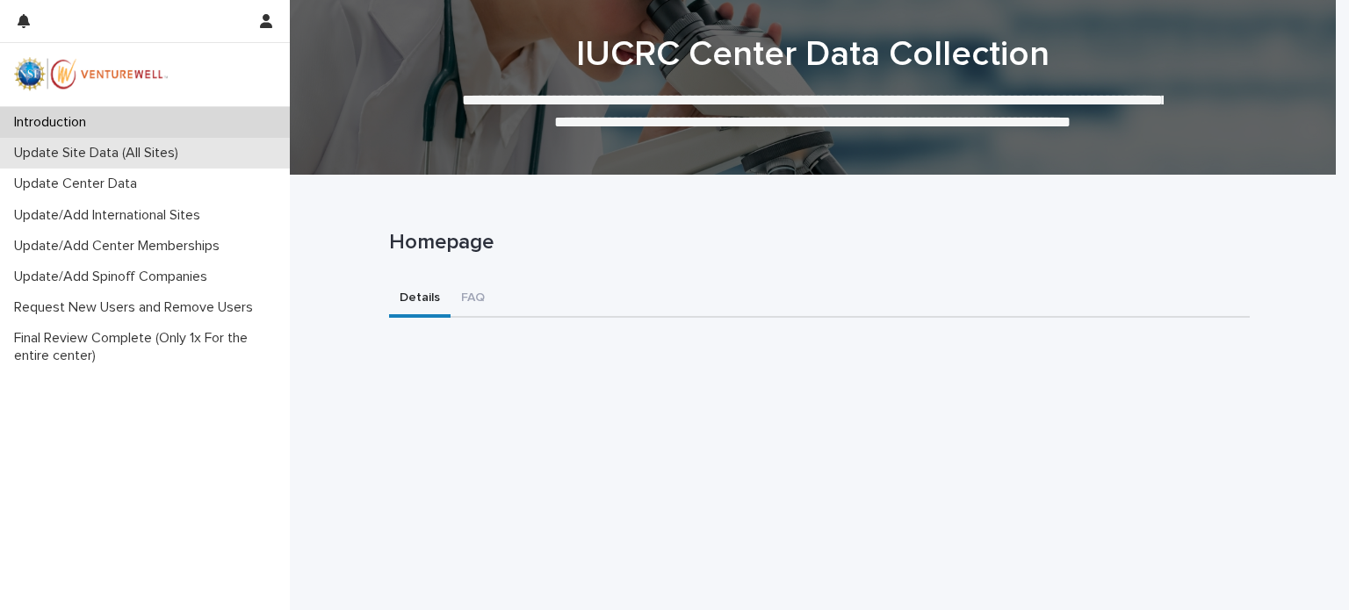
click at [42, 158] on p "Update Site Data (All Sites)" at bounding box center [99, 153] width 185 height 17
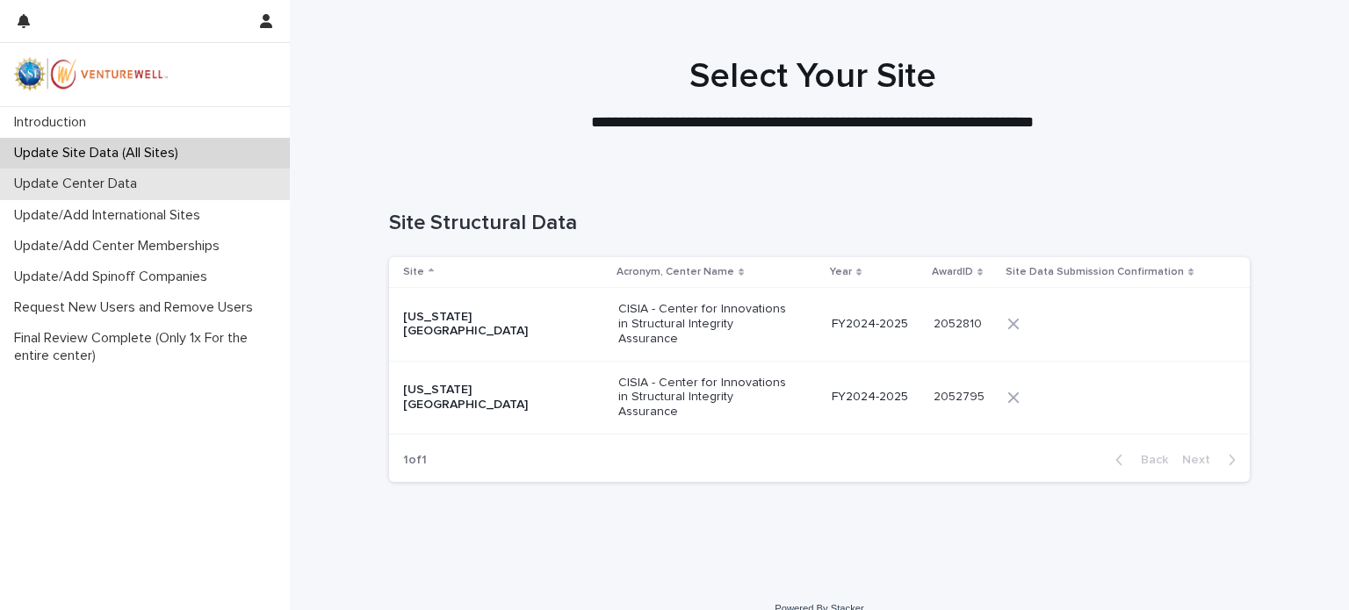
click at [60, 187] on p "Update Center Data" at bounding box center [79, 184] width 144 height 17
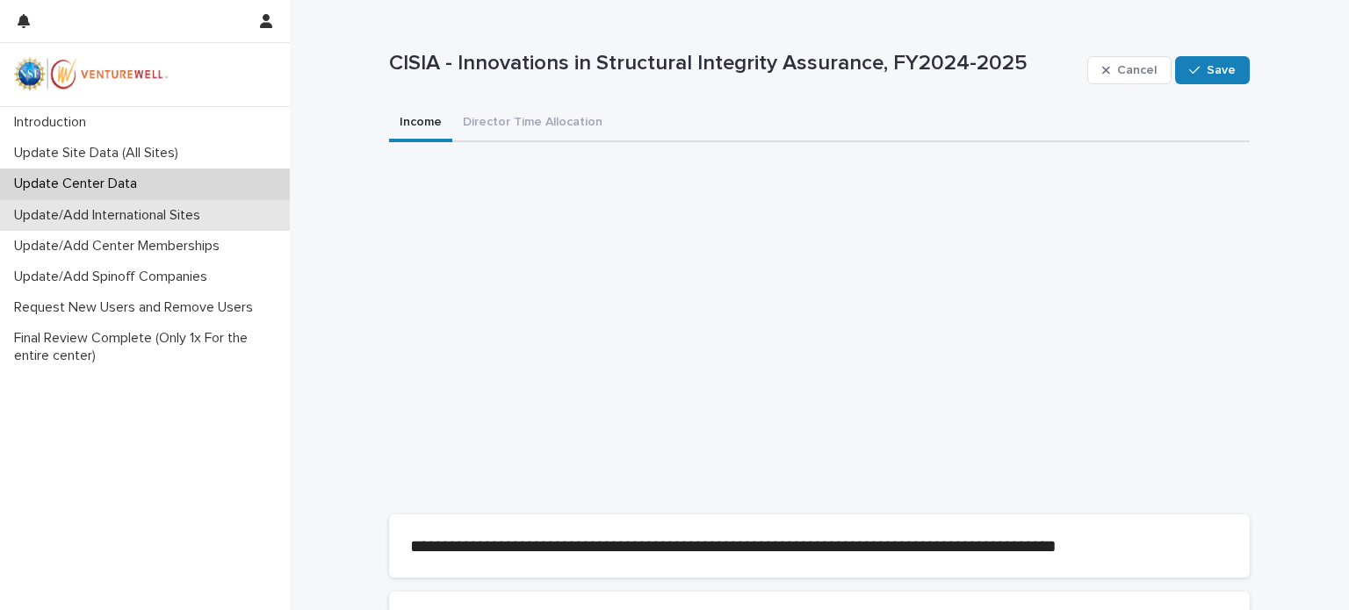
click at [79, 214] on p "Update/Add International Sites" at bounding box center [110, 215] width 207 height 17
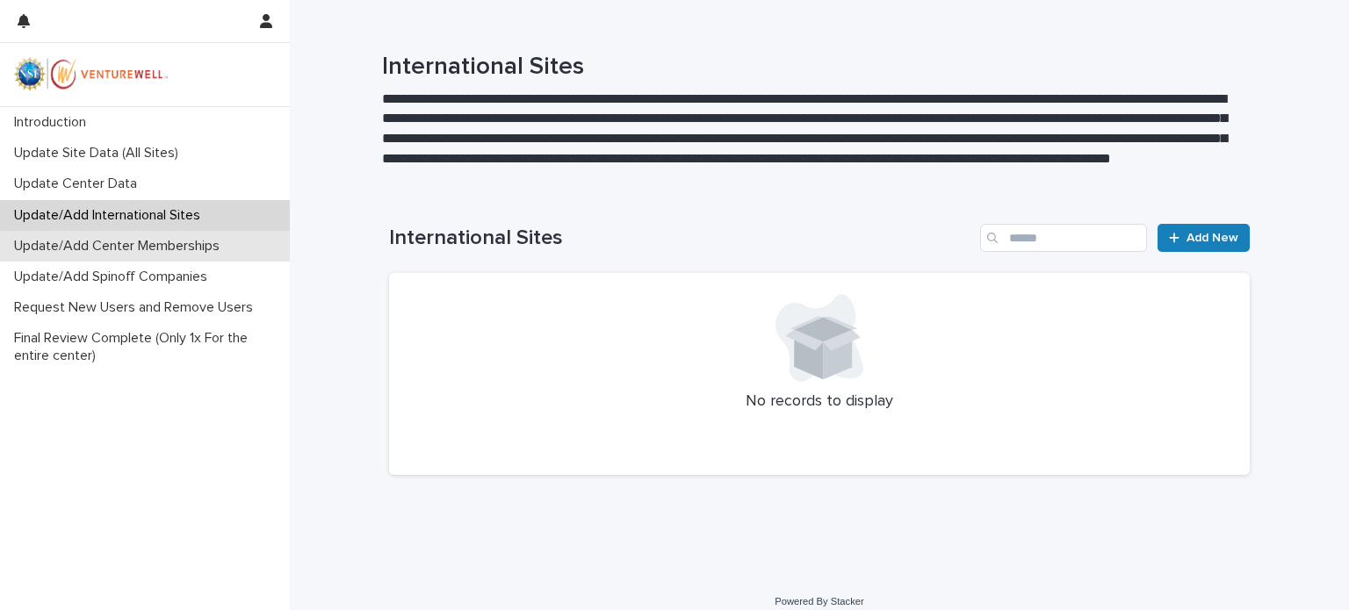
click at [76, 250] on p "Update/Add Center Memberships" at bounding box center [120, 246] width 227 height 17
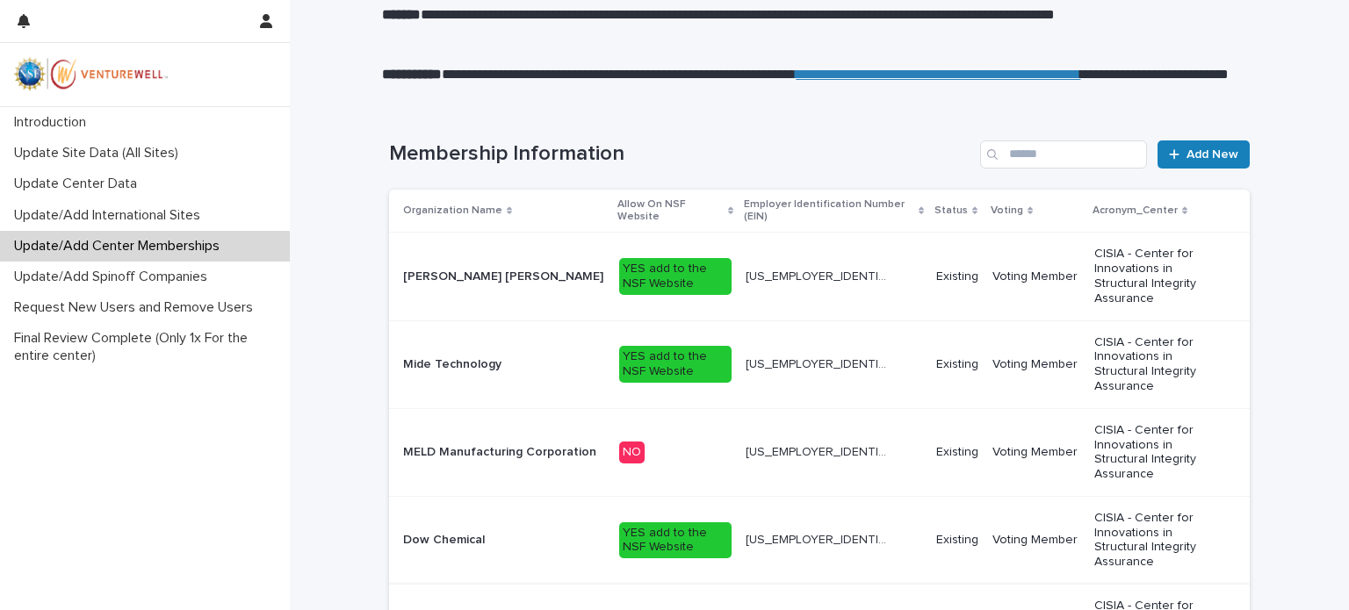
scroll to position [351, 0]
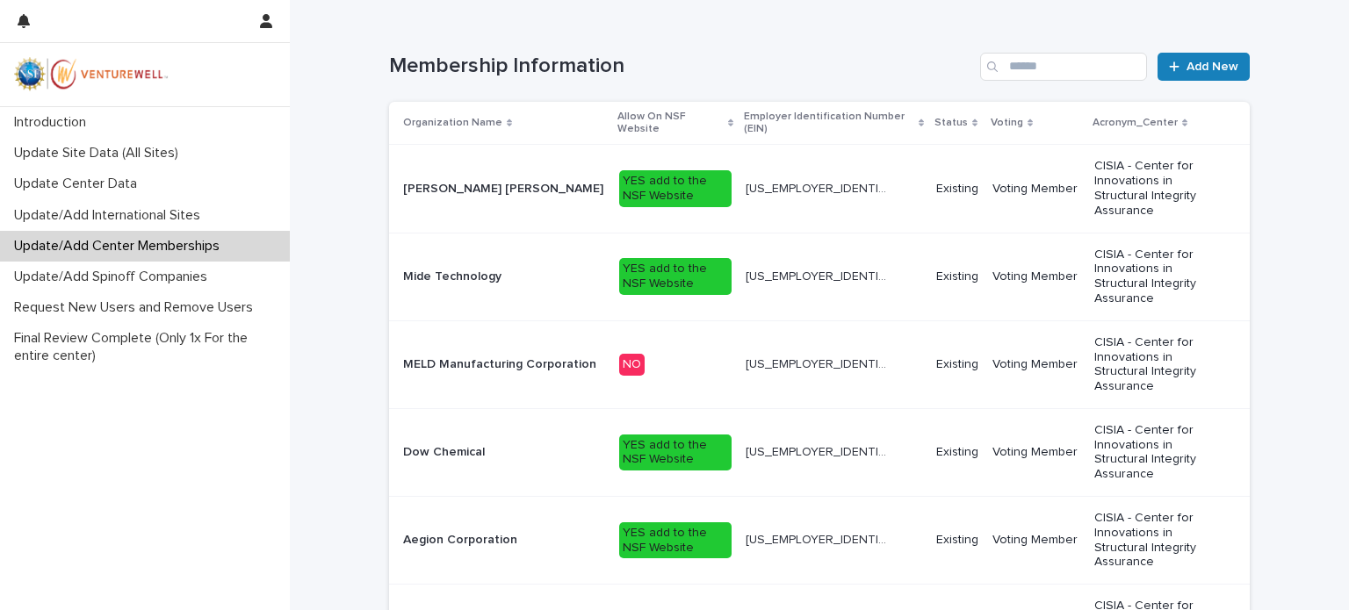
click at [947, 357] on p "Existing" at bounding box center [957, 364] width 42 height 15
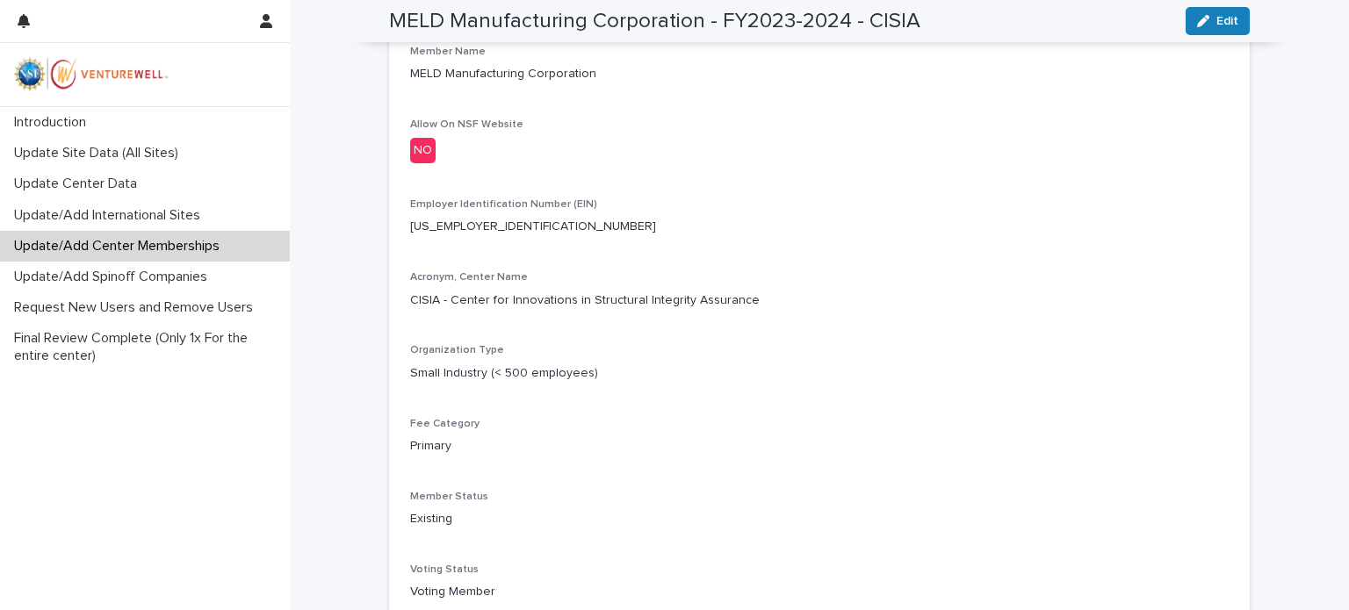
scroll to position [702, 0]
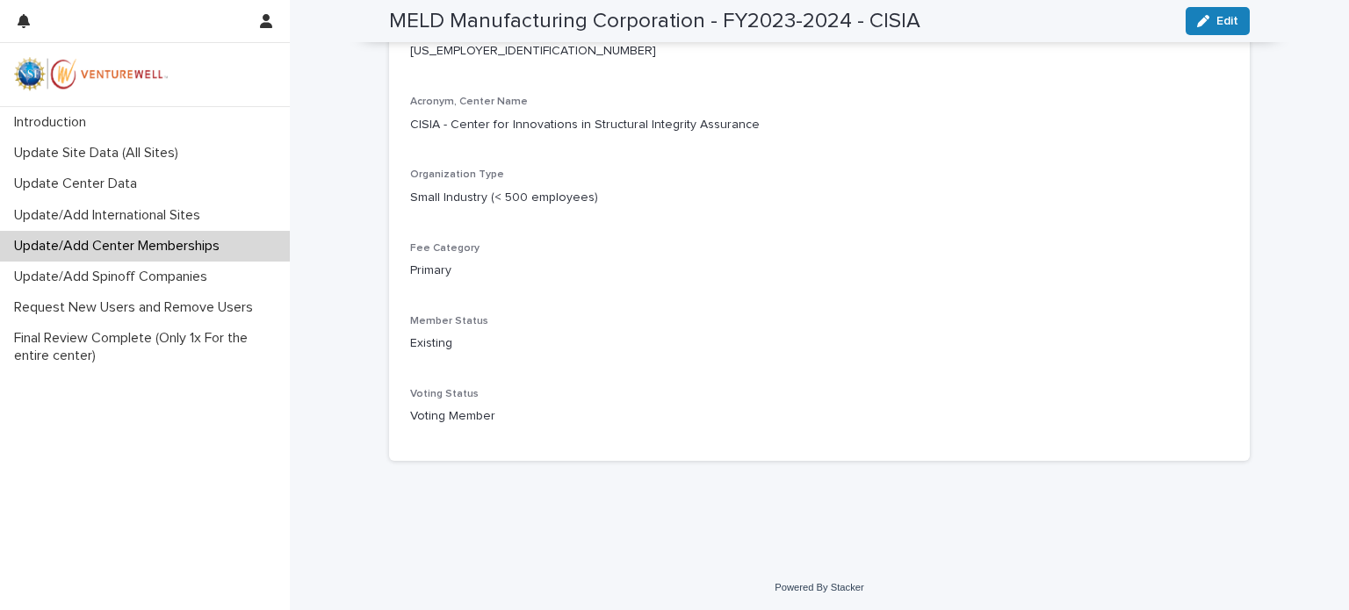
click at [421, 353] on p "Existing" at bounding box center [819, 344] width 818 height 18
click at [1199, 23] on icon "button" at bounding box center [1203, 21] width 12 height 12
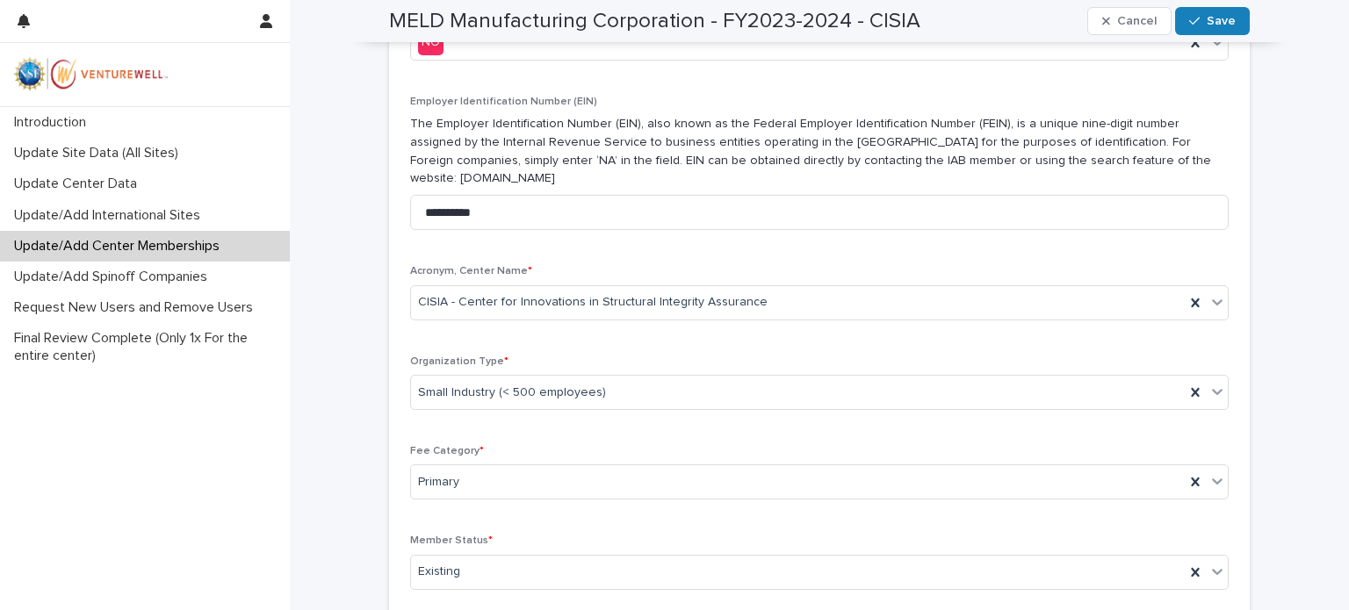
scroll to position [790, 0]
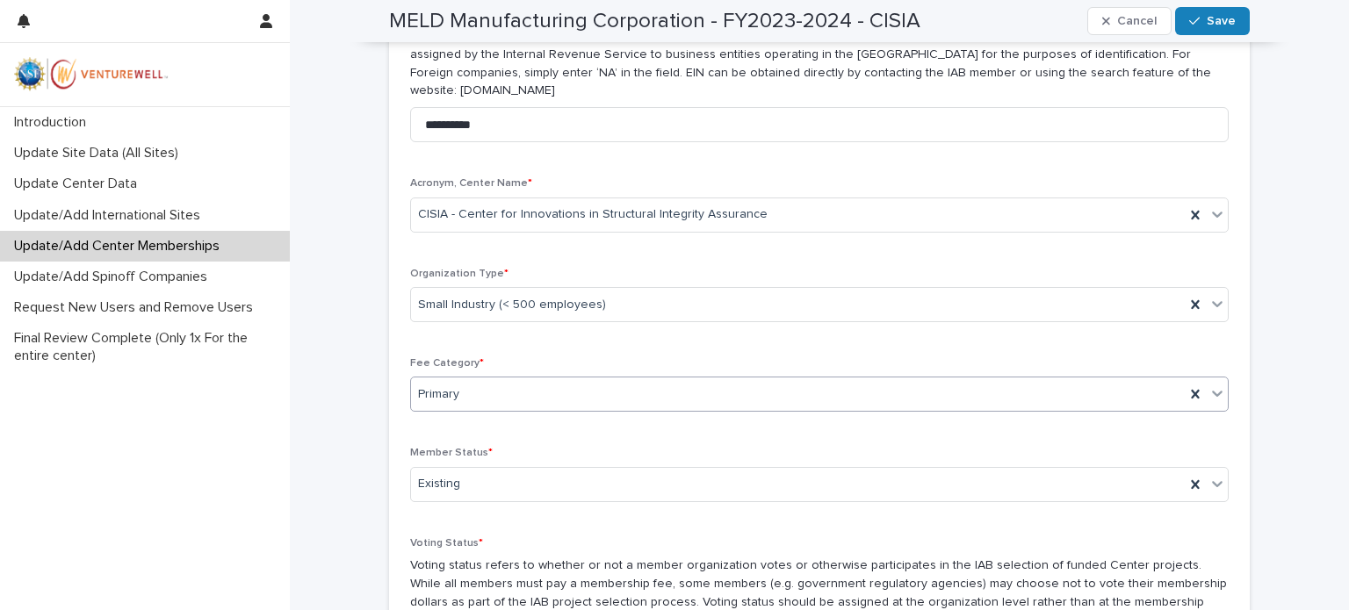
click at [1214, 391] on icon at bounding box center [1217, 394] width 11 height 6
click at [1235, 357] on div "**********" at bounding box center [819, 253] width 861 height 943
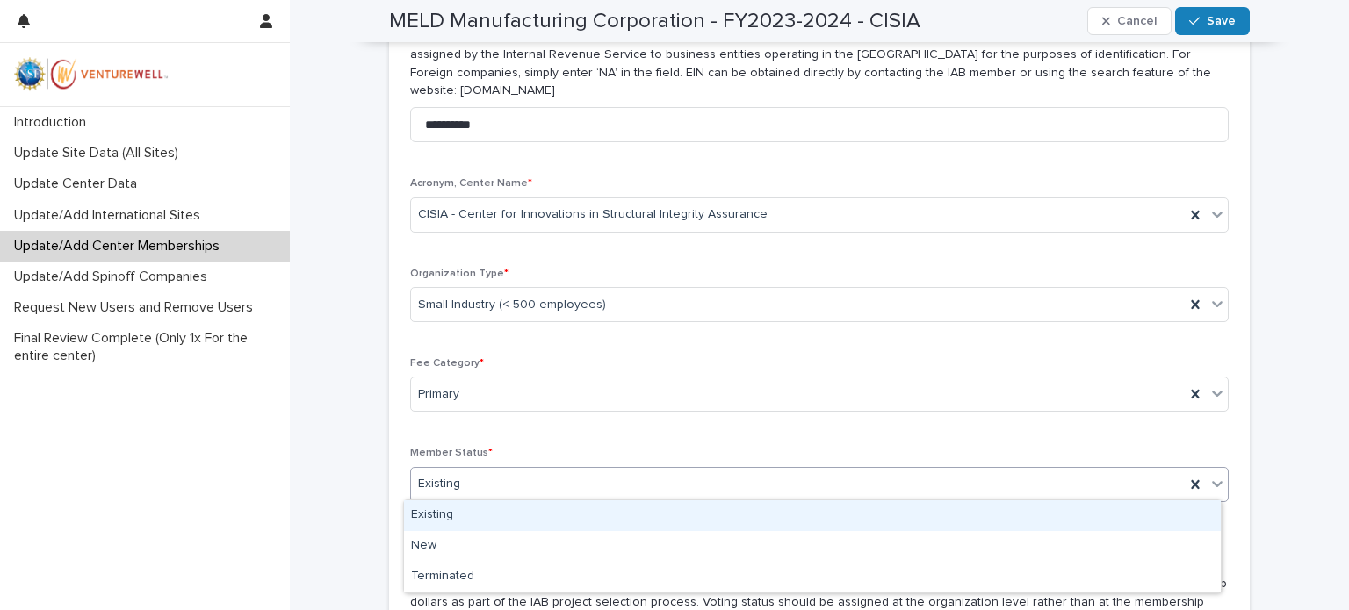
click at [1215, 479] on icon at bounding box center [1217, 484] width 18 height 18
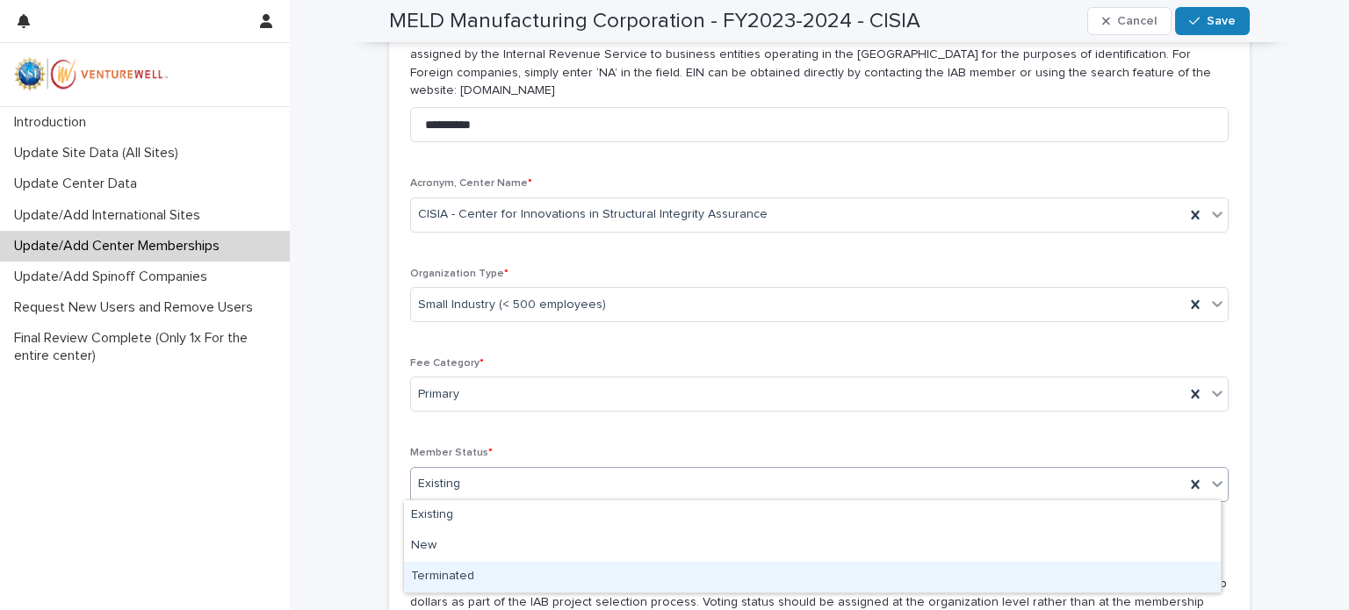
click at [692, 570] on div "Terminated" at bounding box center [812, 577] width 817 height 31
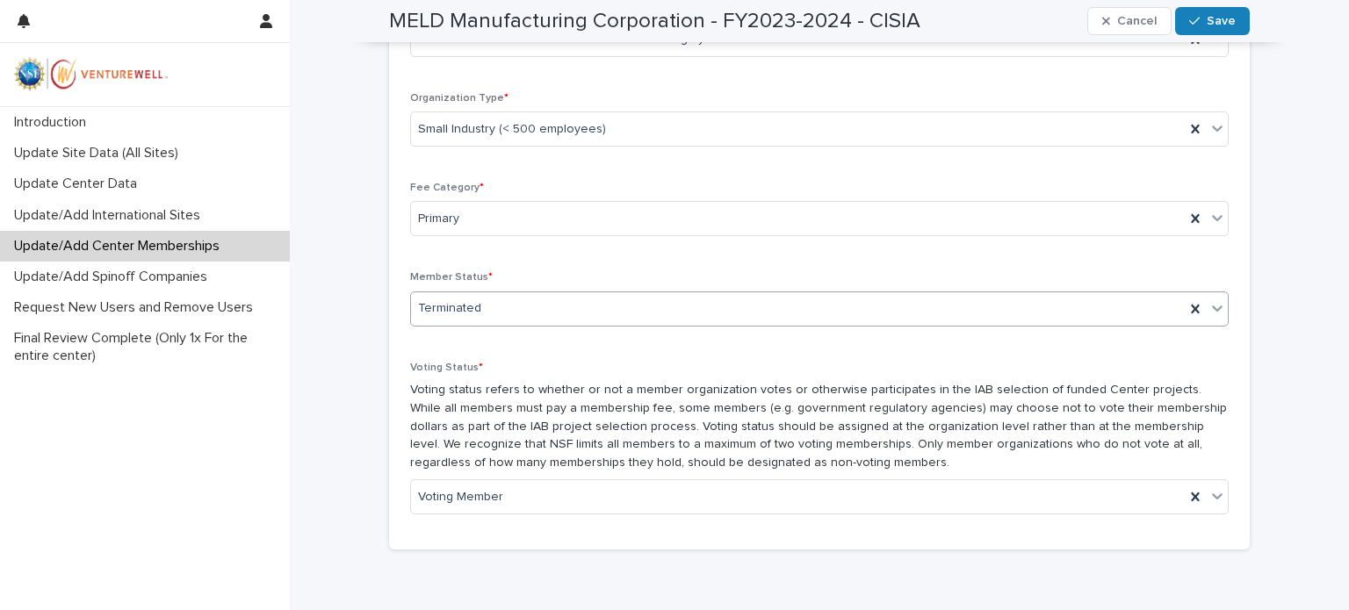
scroll to position [1054, 0]
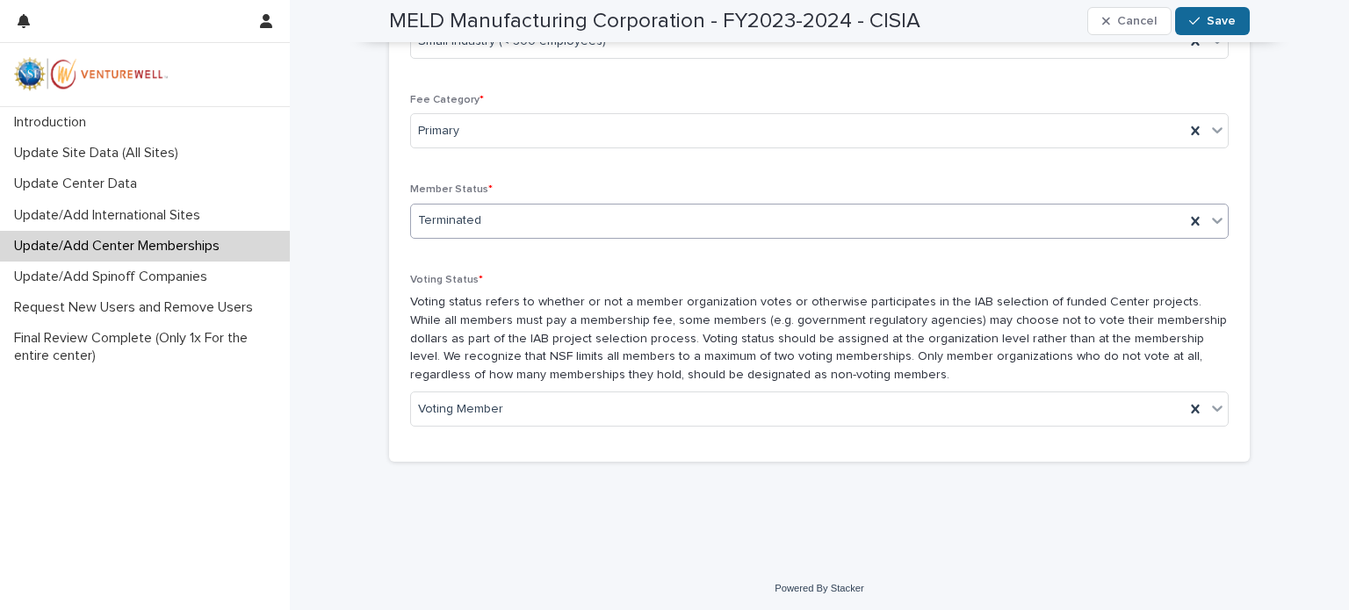
click at [1212, 24] on span "Save" at bounding box center [1220, 21] width 29 height 12
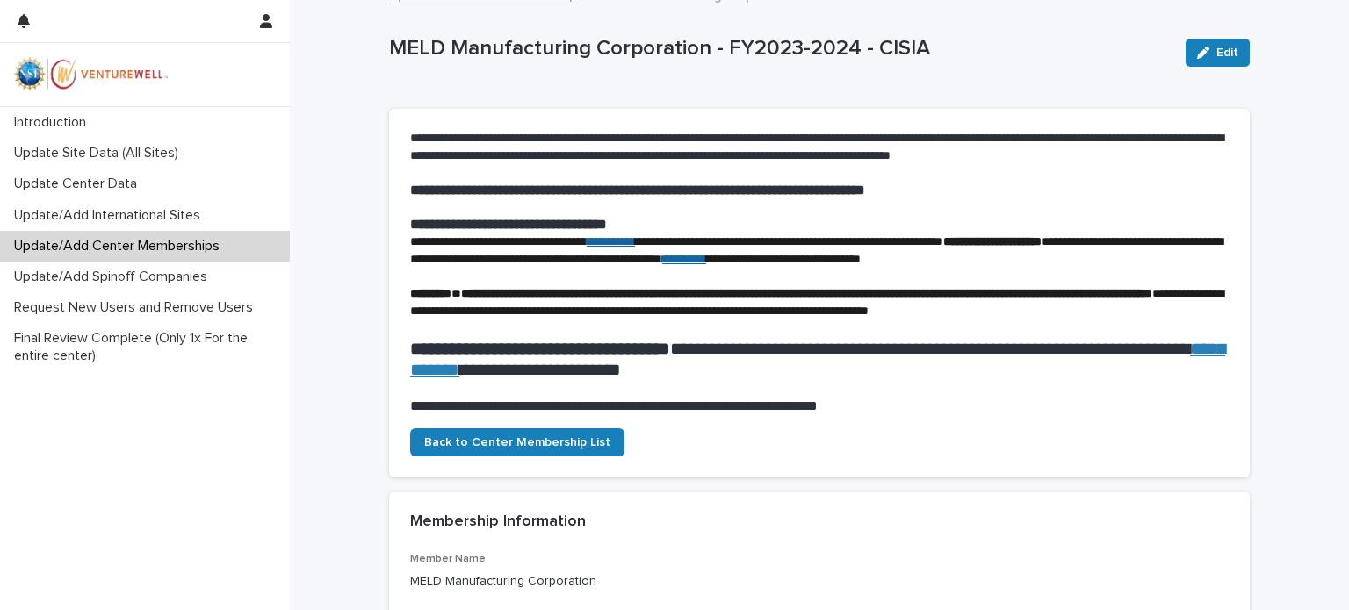
scroll to position [0, 0]
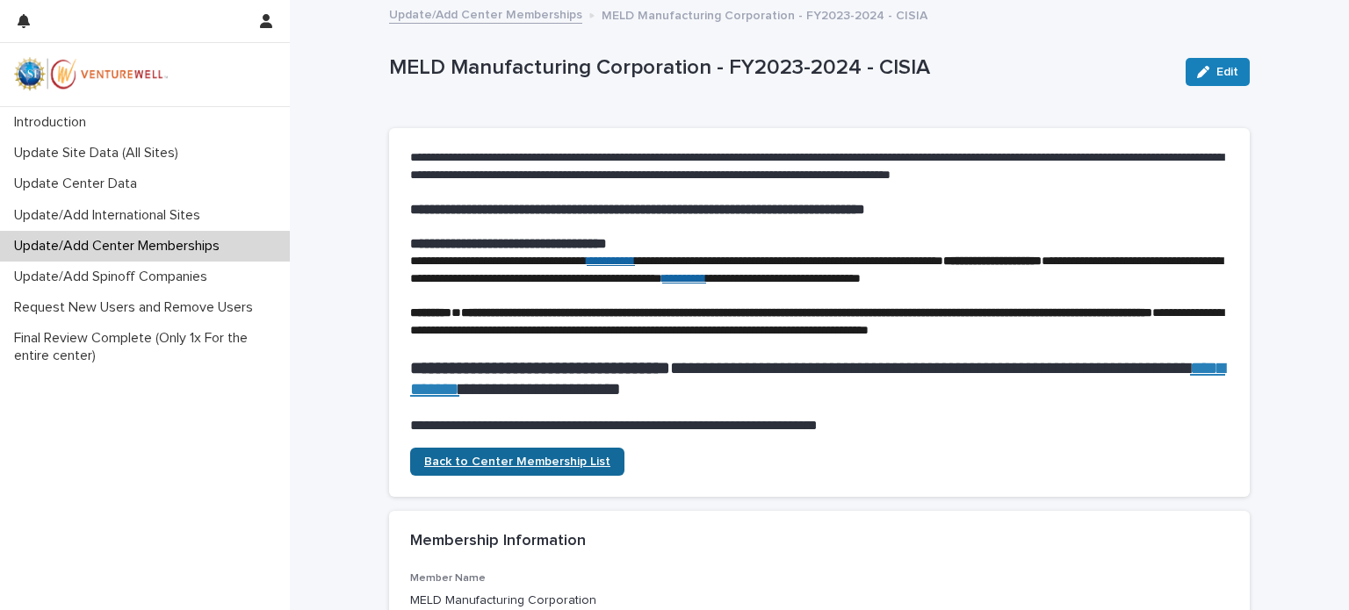
click at [533, 468] on span "Back to Center Membership List" at bounding box center [517, 462] width 186 height 12
click at [477, 14] on link "Update/Add Center Memberships" at bounding box center [485, 14] width 193 height 20
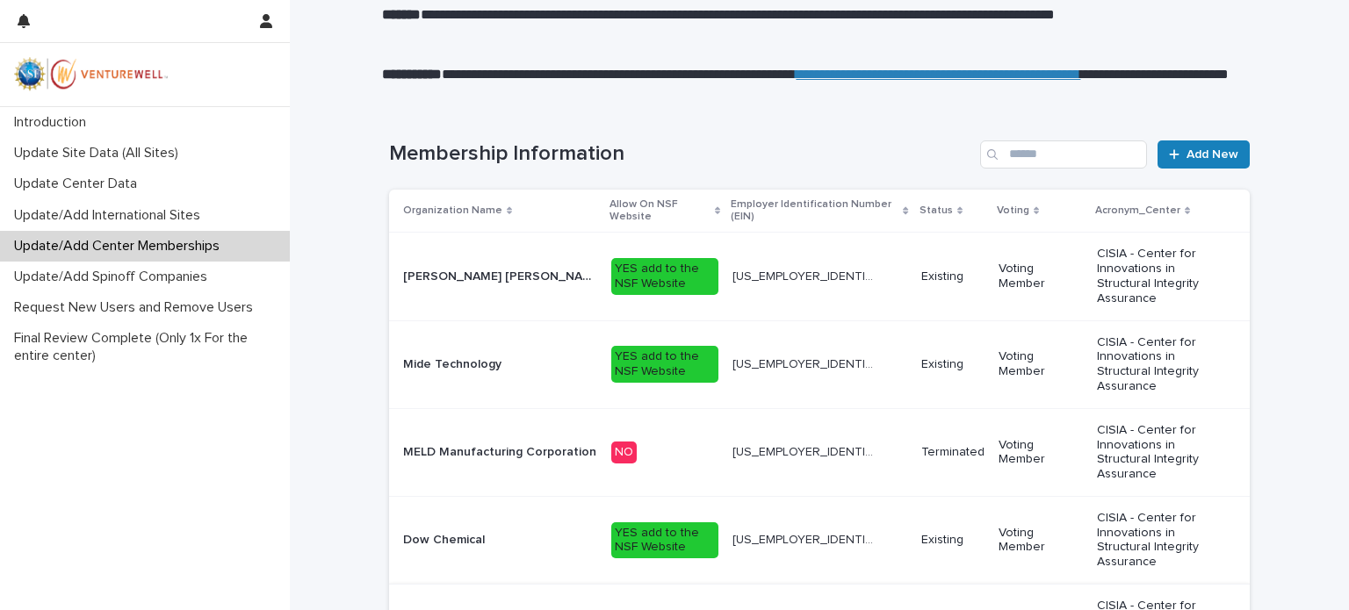
scroll to position [439, 0]
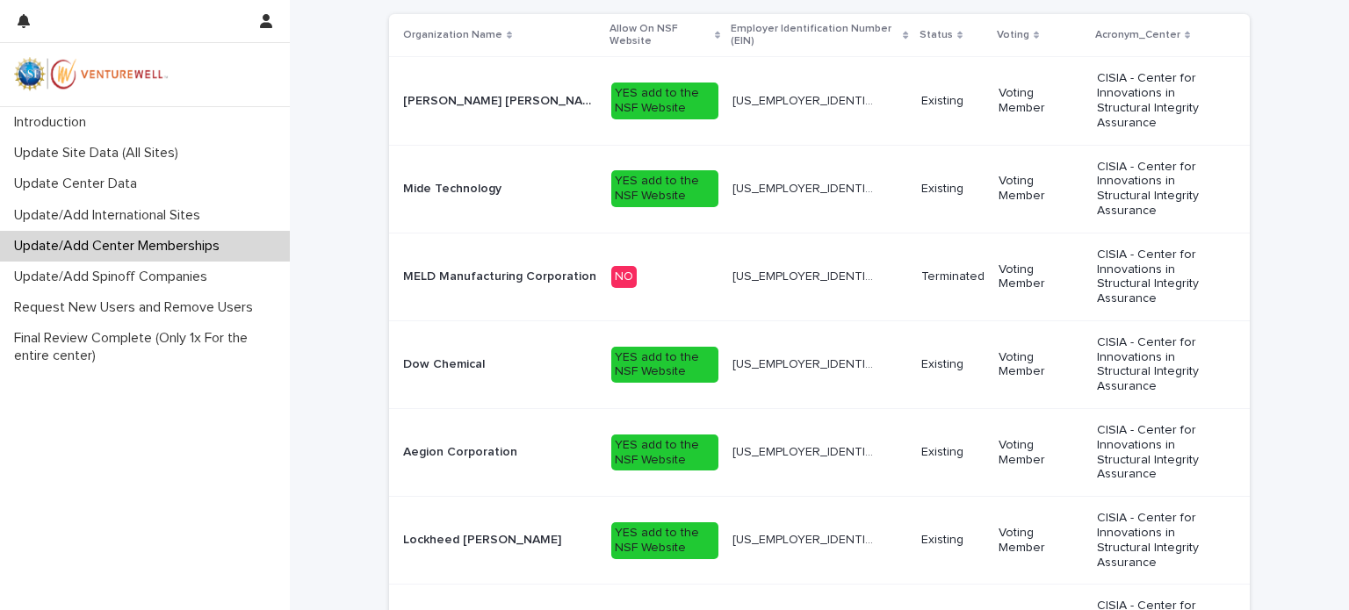
click at [681, 435] on div "YES add to the NSF Website" at bounding box center [664, 453] width 107 height 37
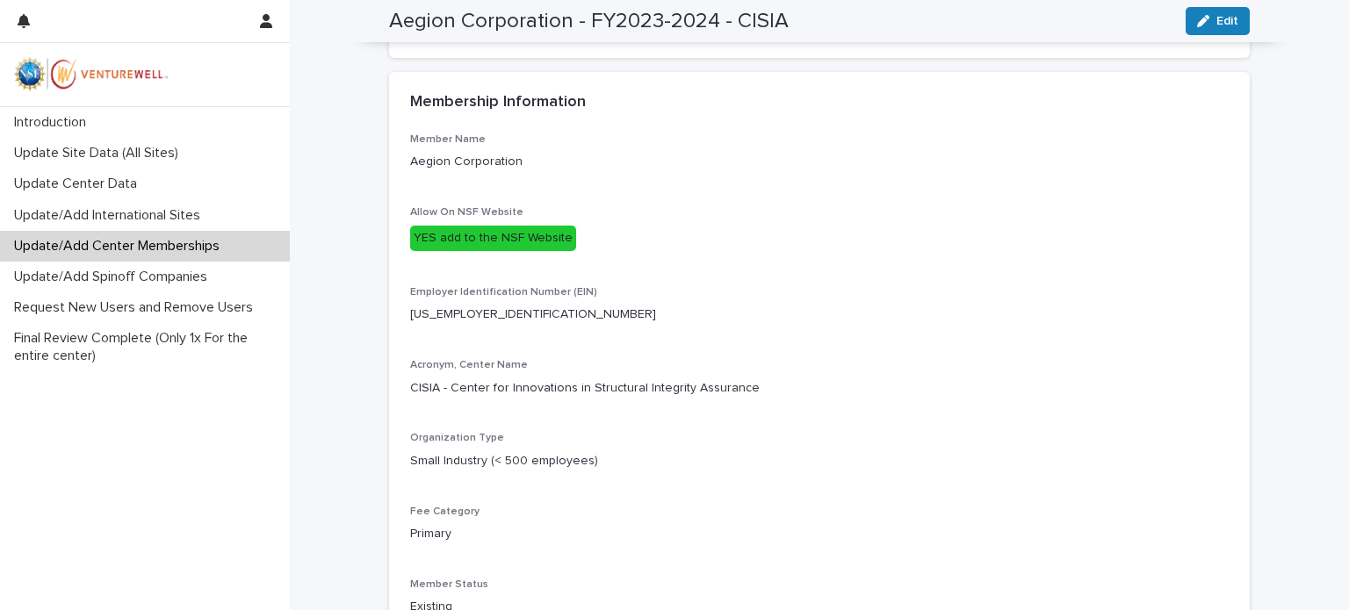
scroll to position [615, 0]
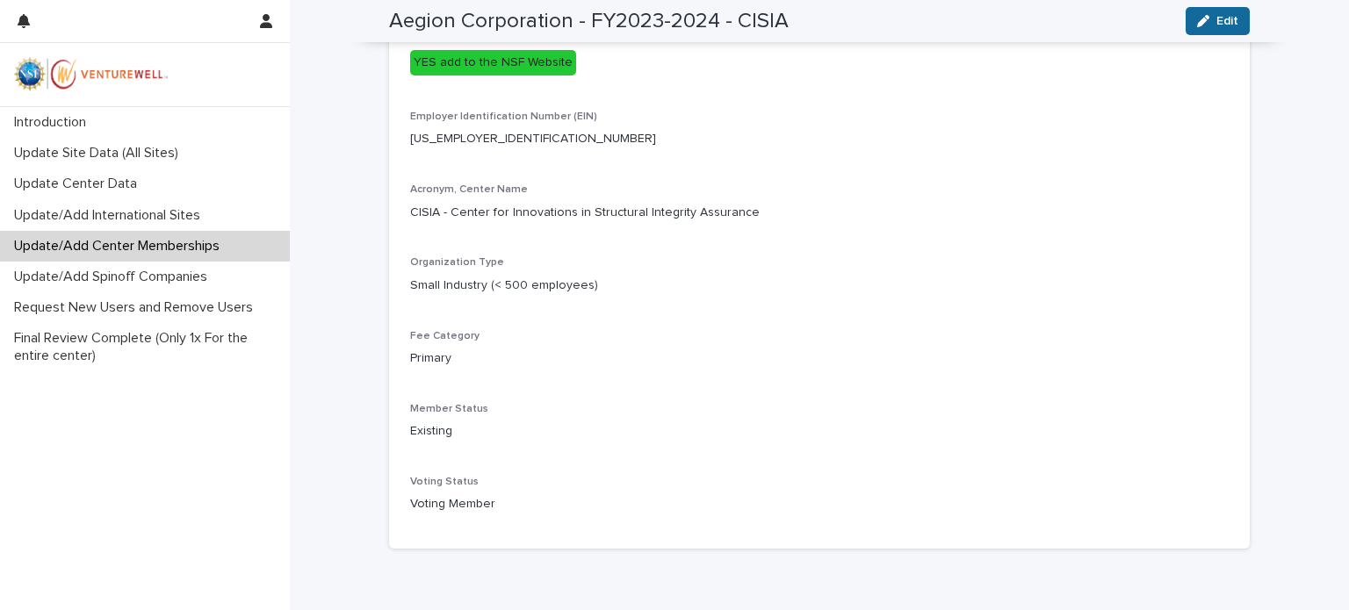
click at [1216, 18] on span "Edit" at bounding box center [1227, 21] width 22 height 12
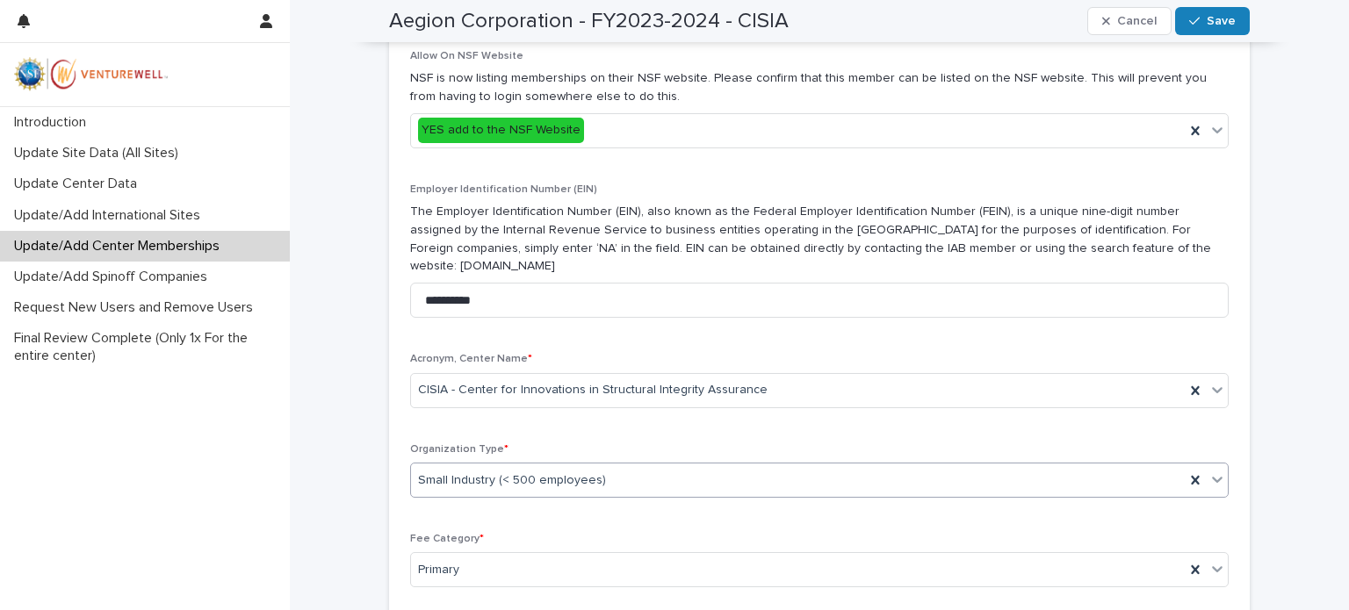
scroll to position [702, 0]
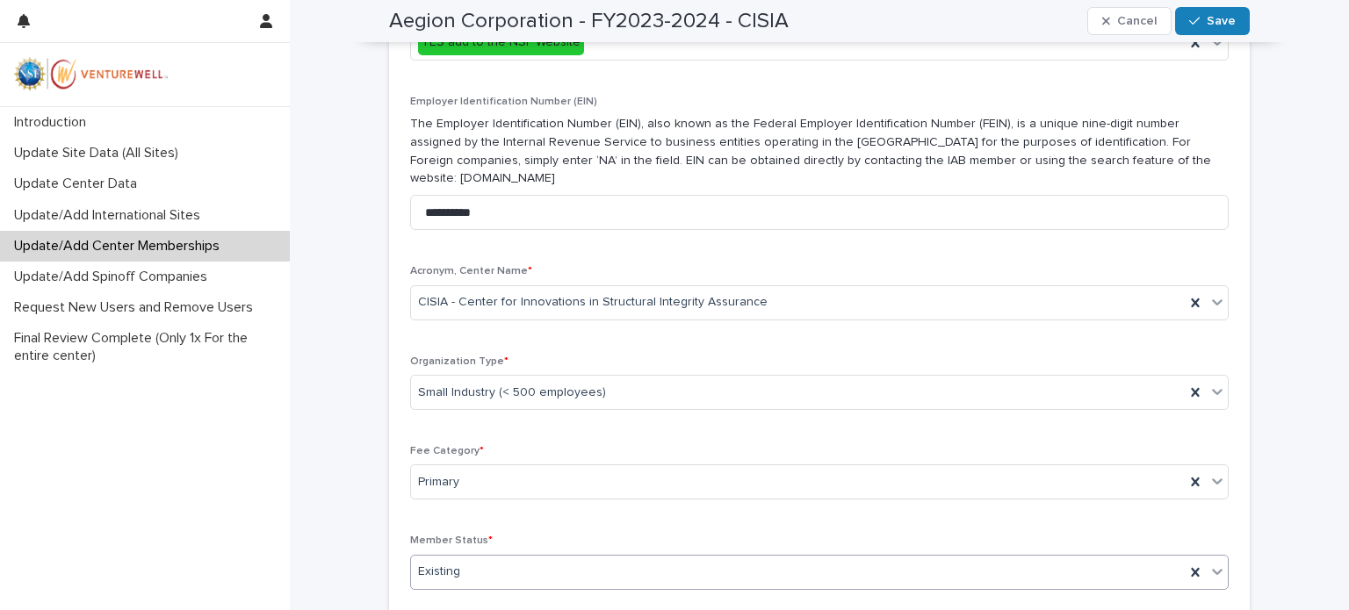
drag, startPoint x: 1209, startPoint y: 567, endPoint x: 1201, endPoint y: 563, distance: 9.0
click at [1209, 566] on icon at bounding box center [1217, 572] width 18 height 18
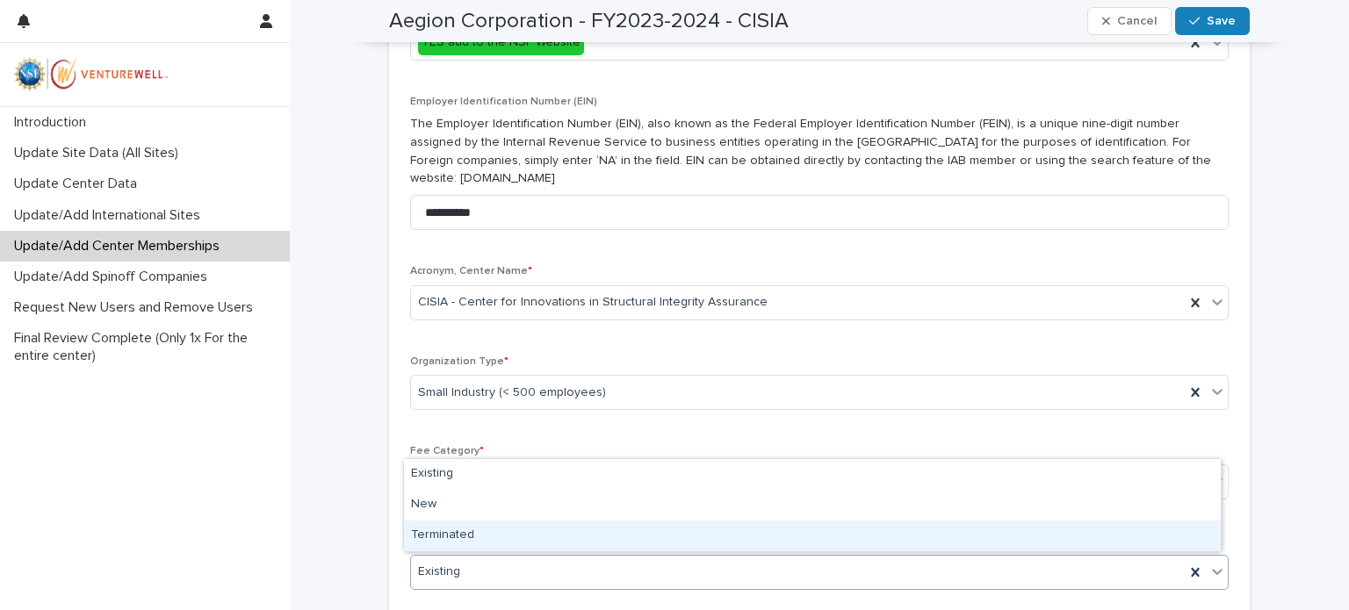
click at [473, 534] on div "Terminated" at bounding box center [812, 536] width 817 height 31
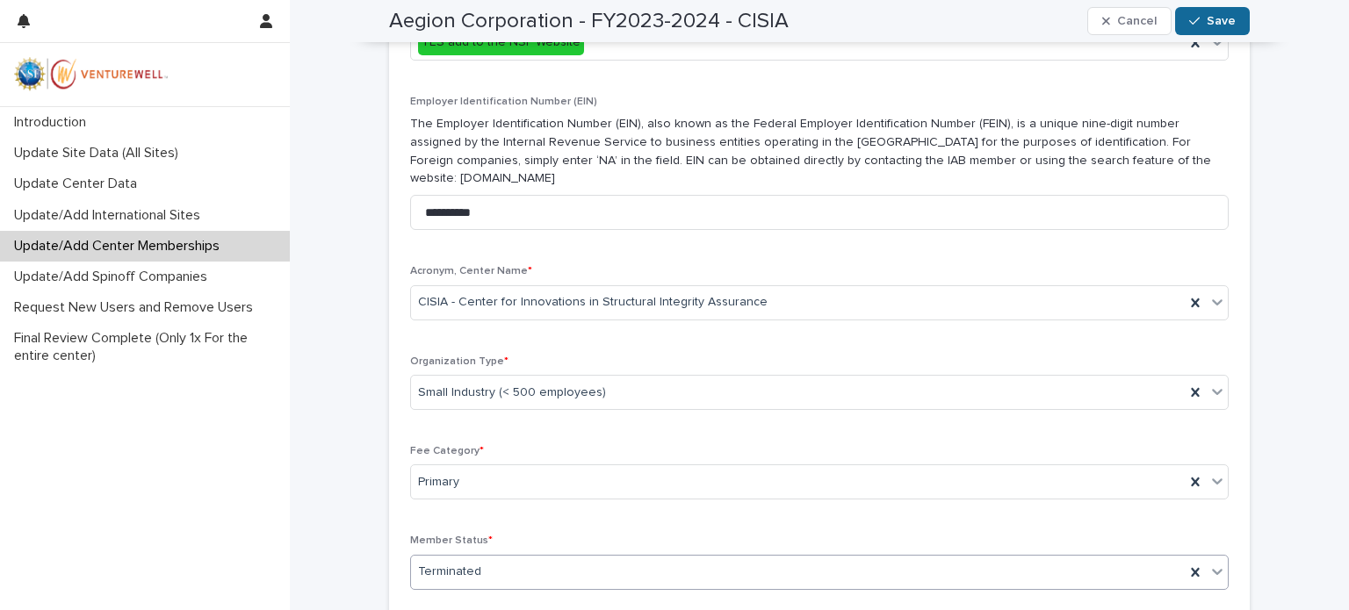
click at [1192, 24] on icon "button" at bounding box center [1194, 21] width 11 height 12
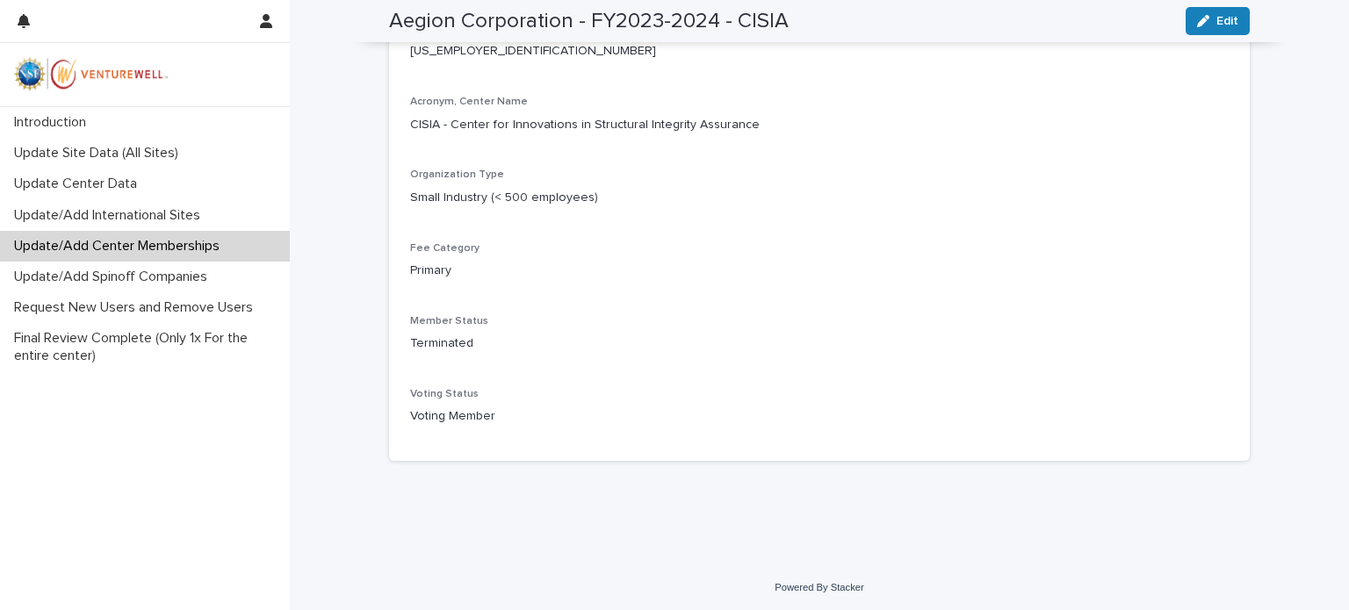
scroll to position [536, 0]
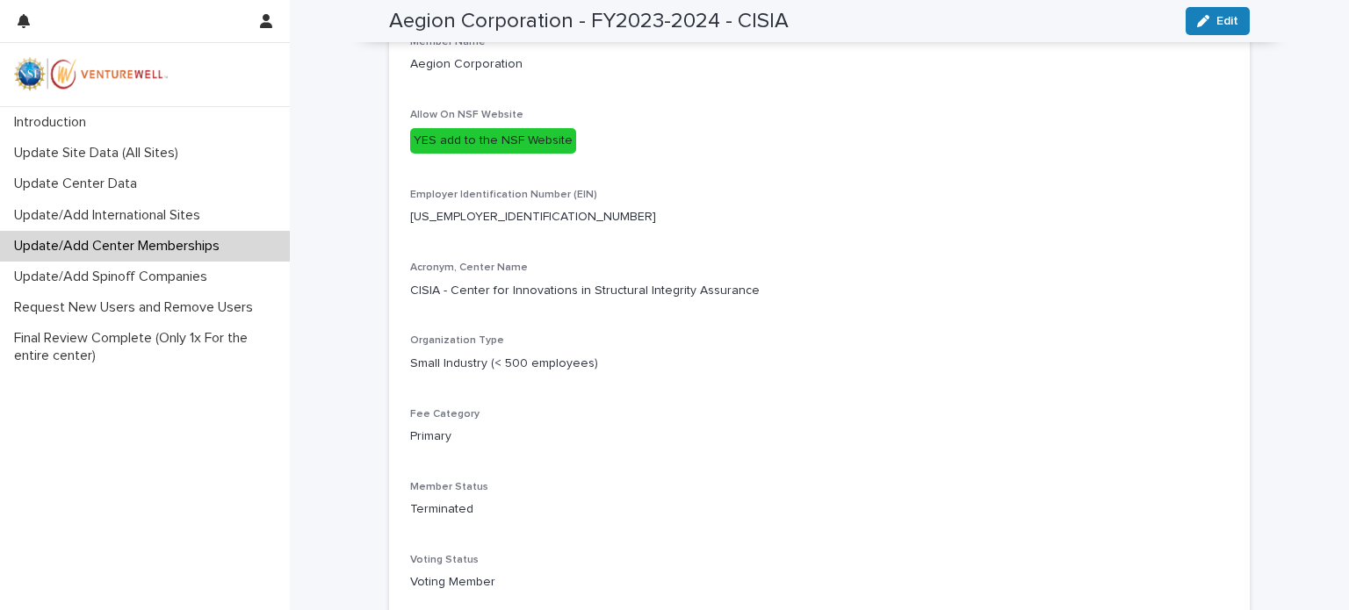
click at [506, 154] on div "YES add to the NSF Website" at bounding box center [493, 140] width 166 height 25
click at [1216, 19] on span "Edit" at bounding box center [1227, 21] width 22 height 12
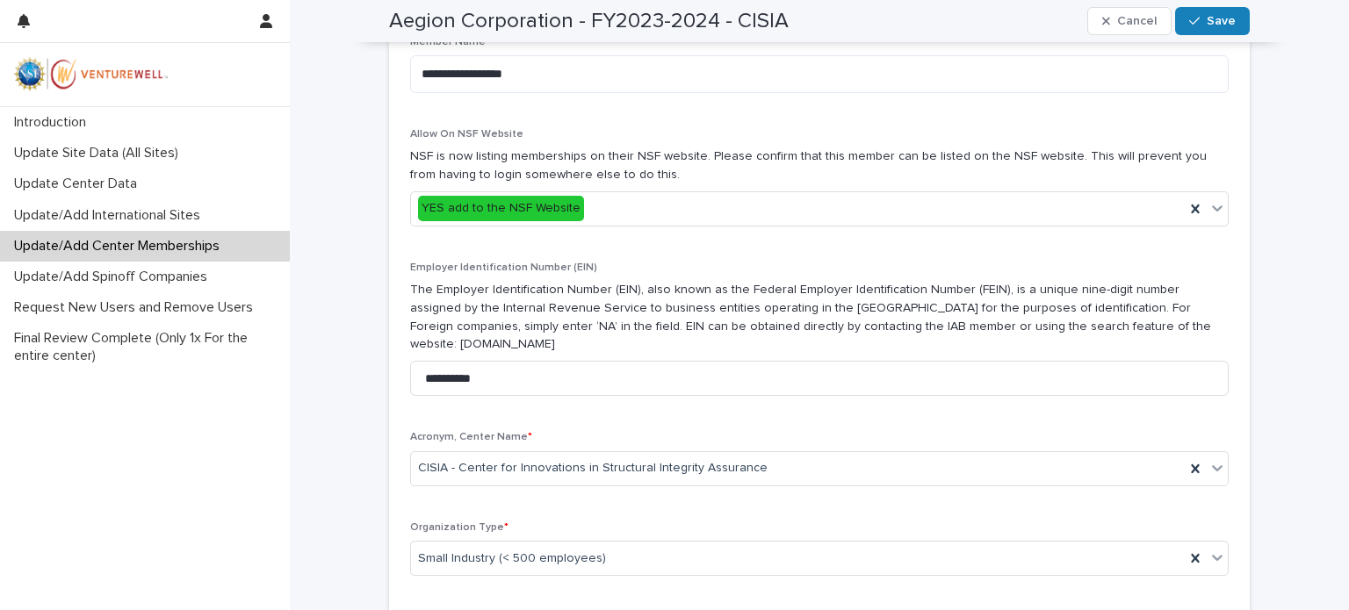
scroll to position [702, 0]
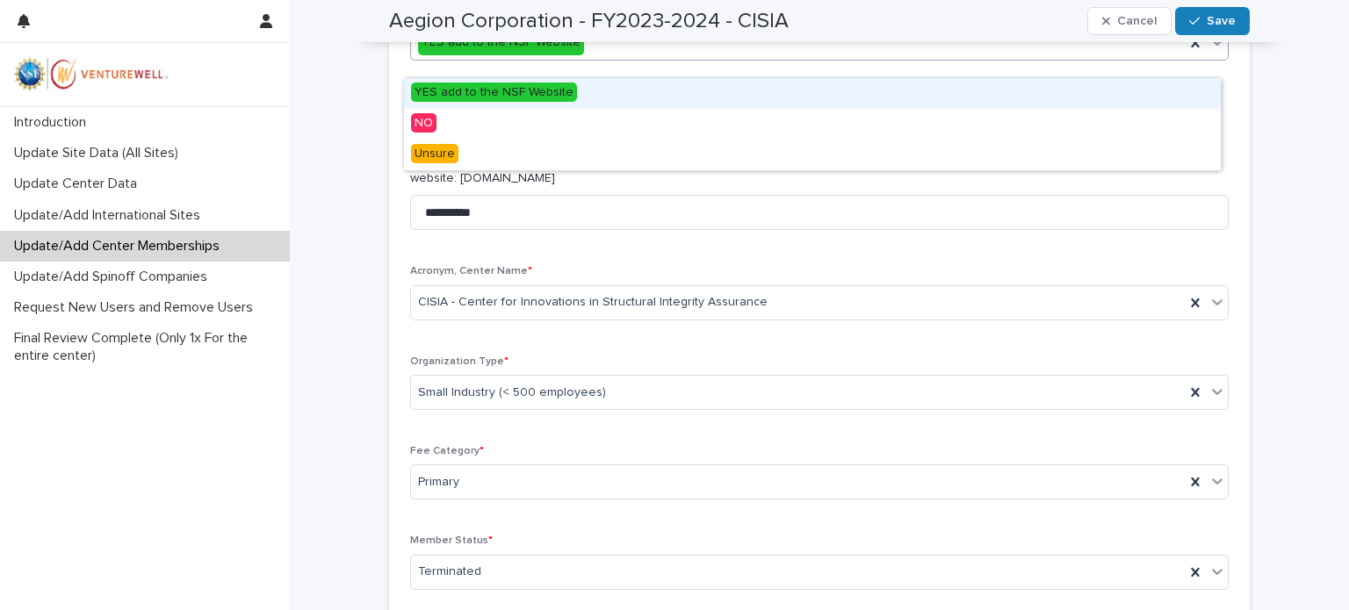
click at [1208, 51] on icon at bounding box center [1217, 42] width 18 height 18
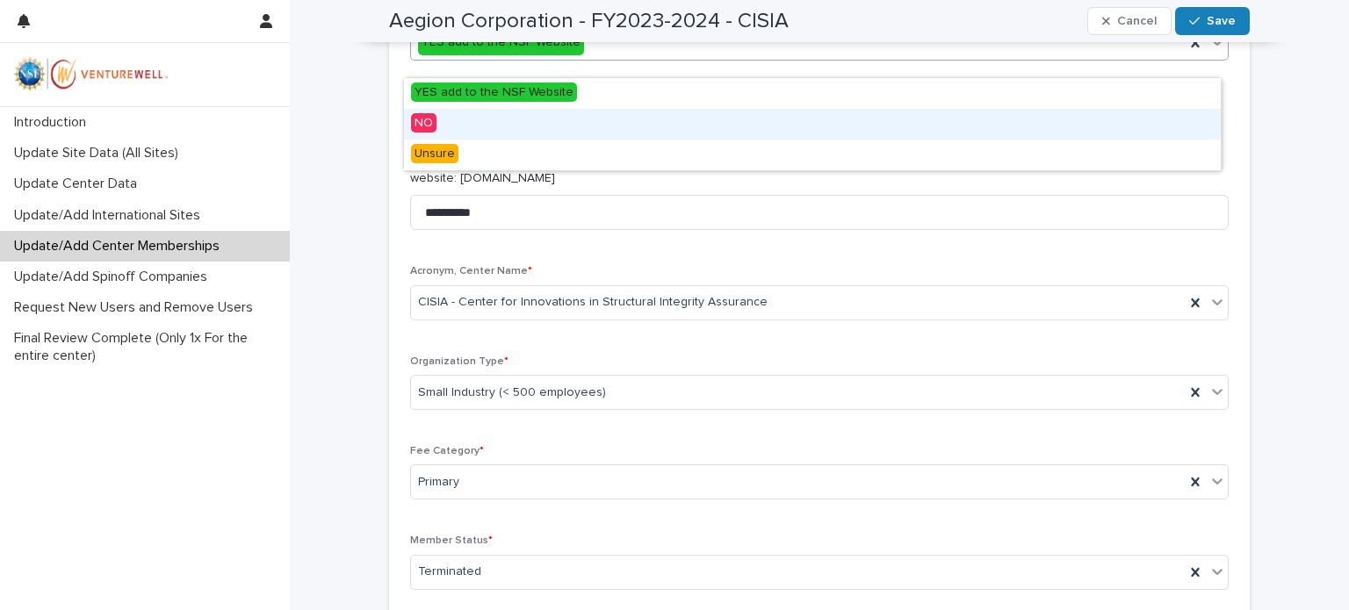
click at [425, 123] on span "NO" at bounding box center [423, 122] width 25 height 19
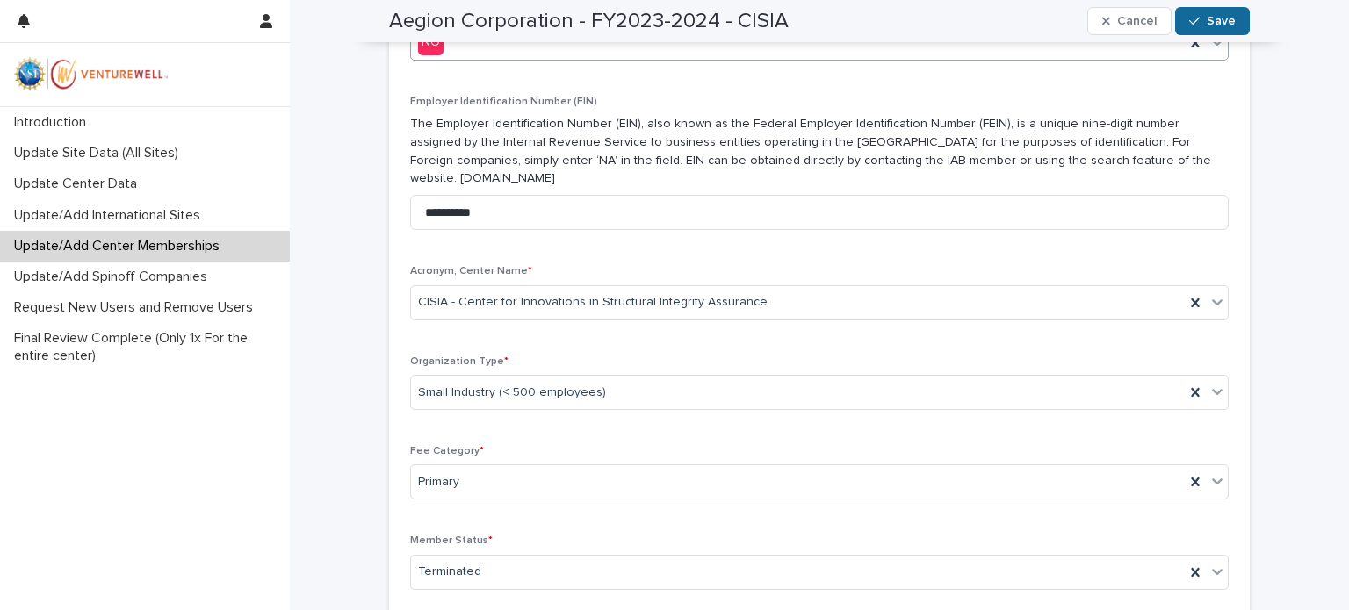
click at [1213, 18] on span "Save" at bounding box center [1220, 21] width 29 height 12
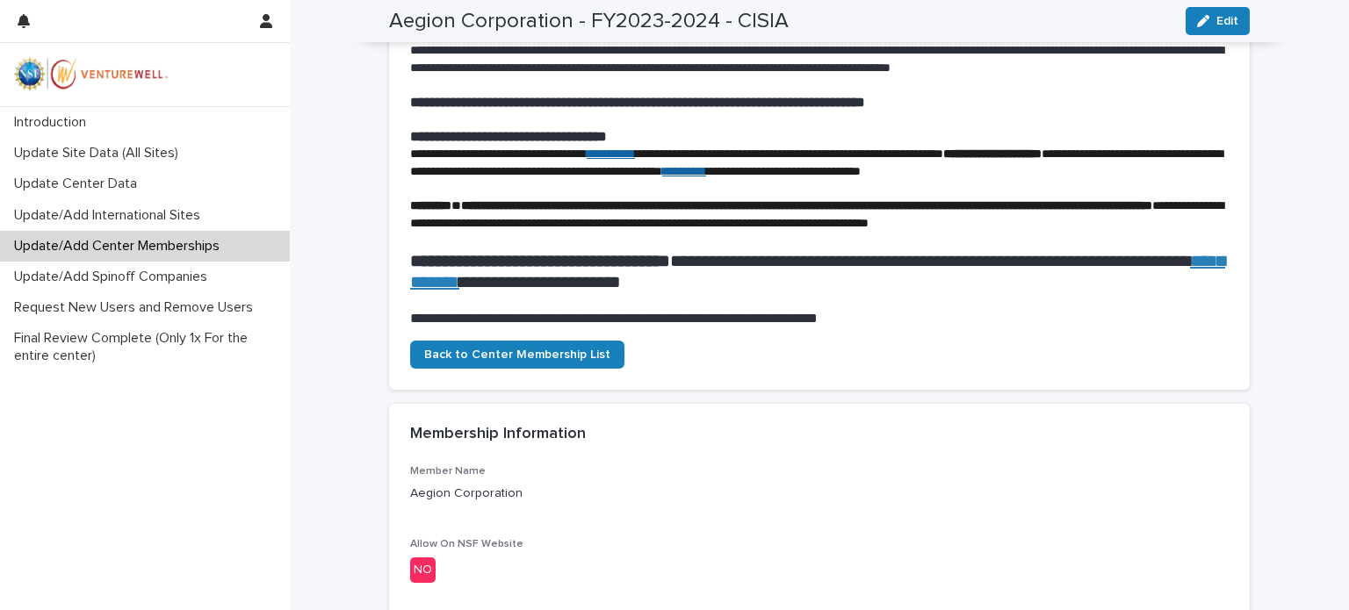
scroll to position [0, 0]
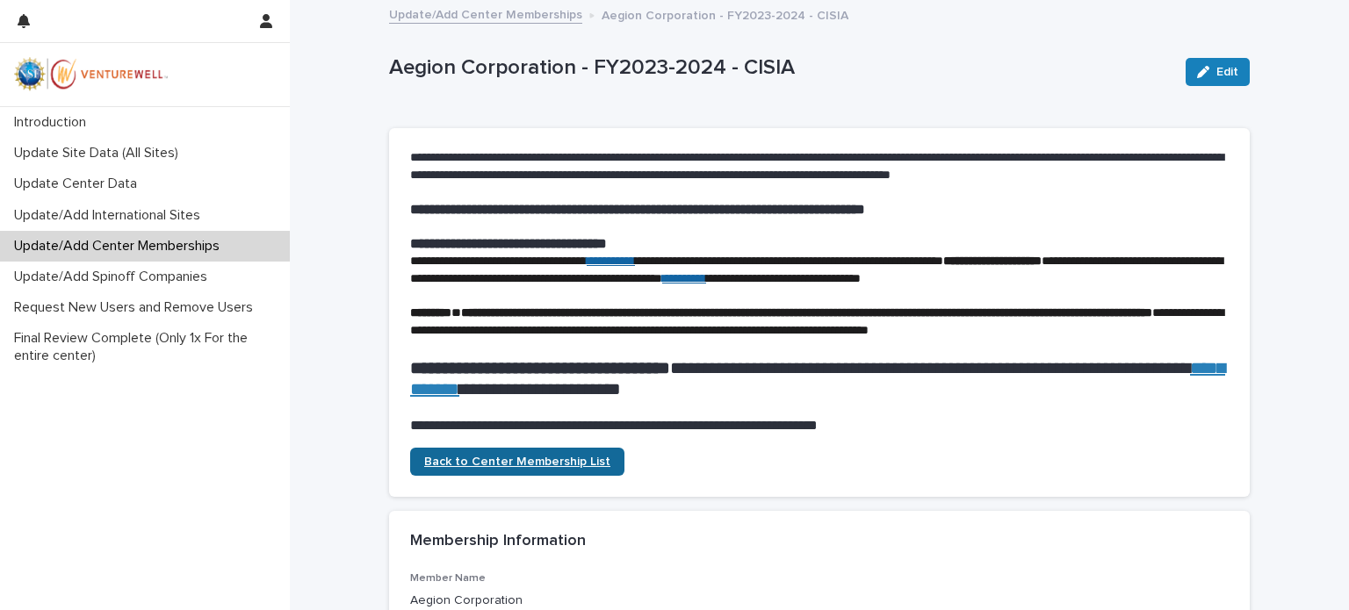
click at [485, 468] on span "Back to Center Membership List" at bounding box center [517, 462] width 186 height 12
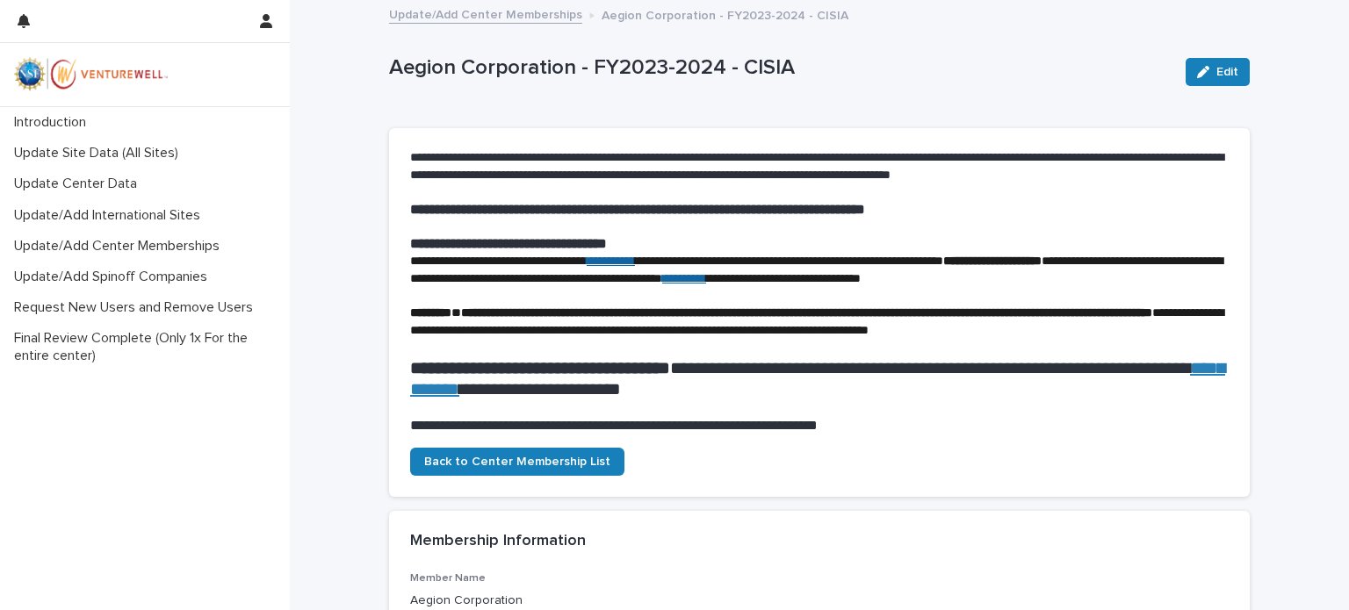
click at [446, 11] on link "Update/Add Center Memberships" at bounding box center [485, 14] width 193 height 20
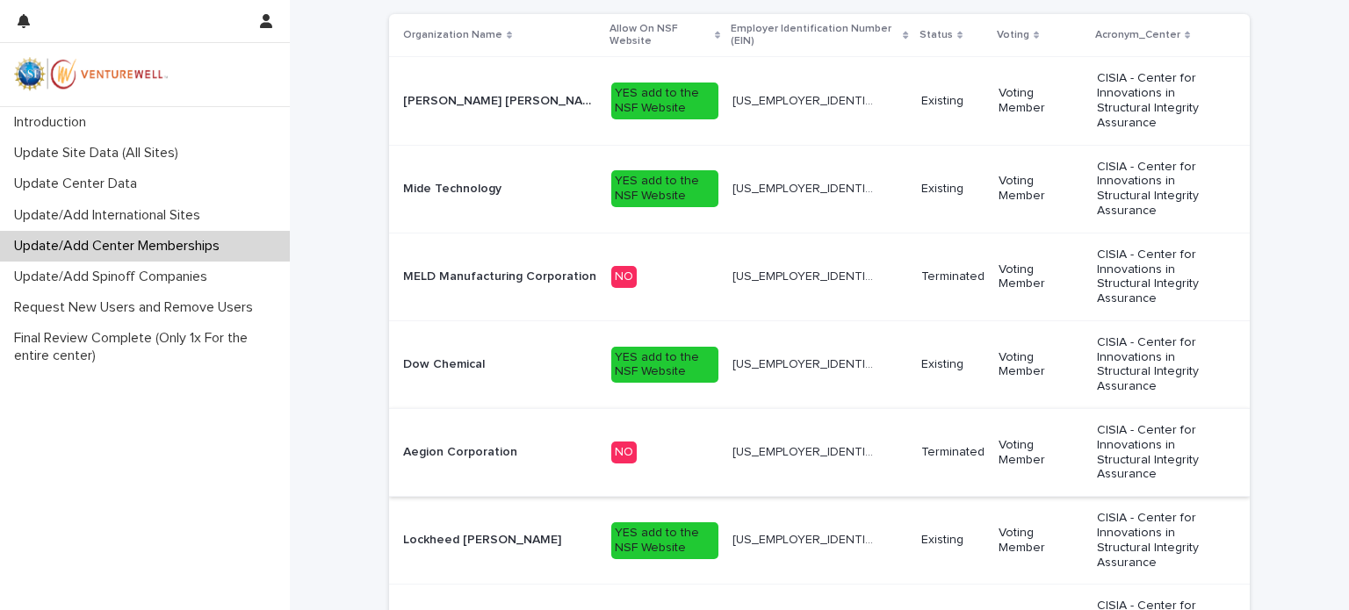
scroll to position [527, 0]
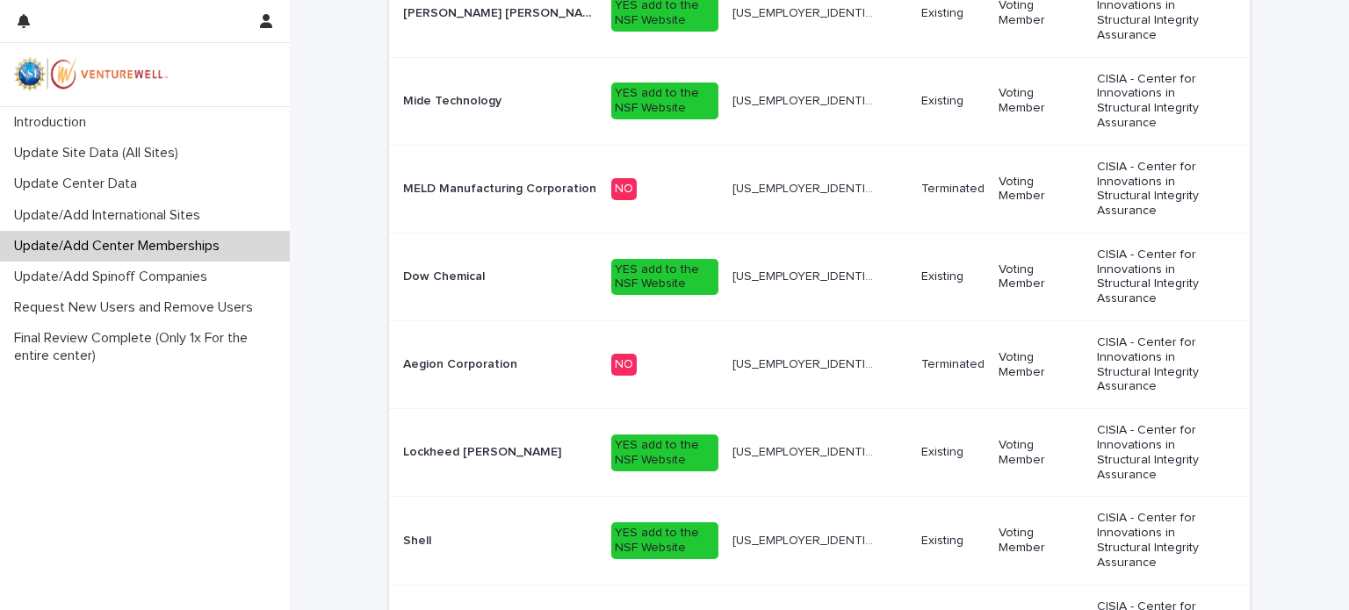
click at [665, 435] on div "YES add to the NSF Website" at bounding box center [664, 453] width 107 height 37
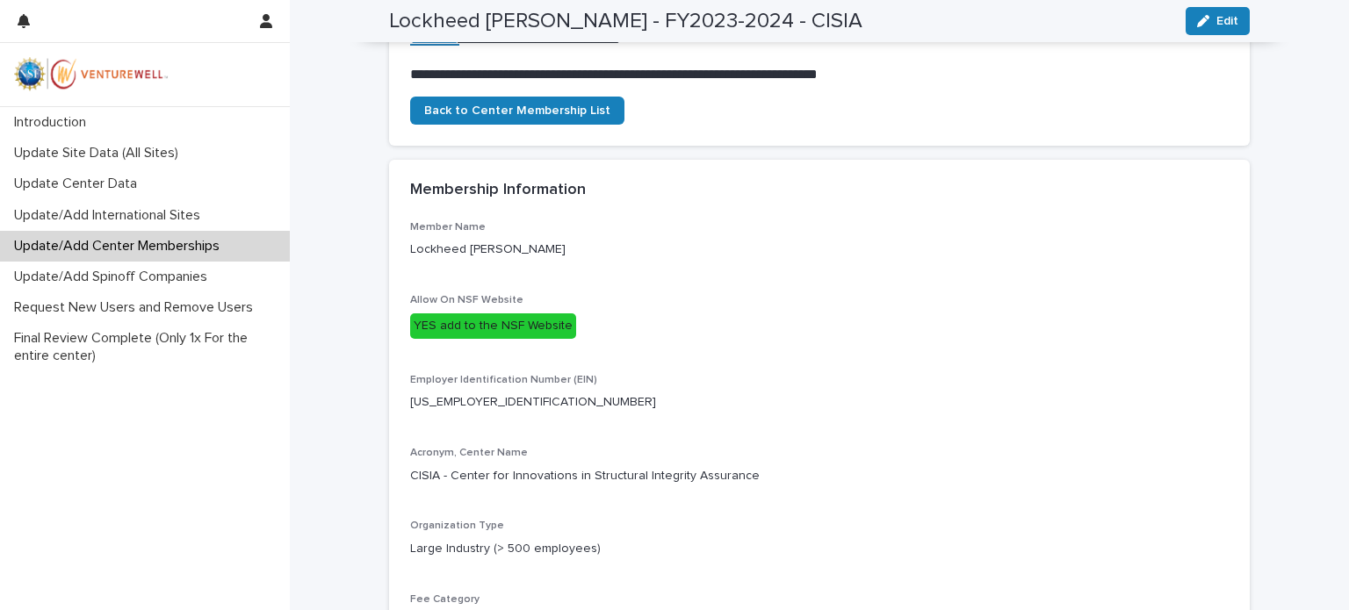
scroll to position [263, 0]
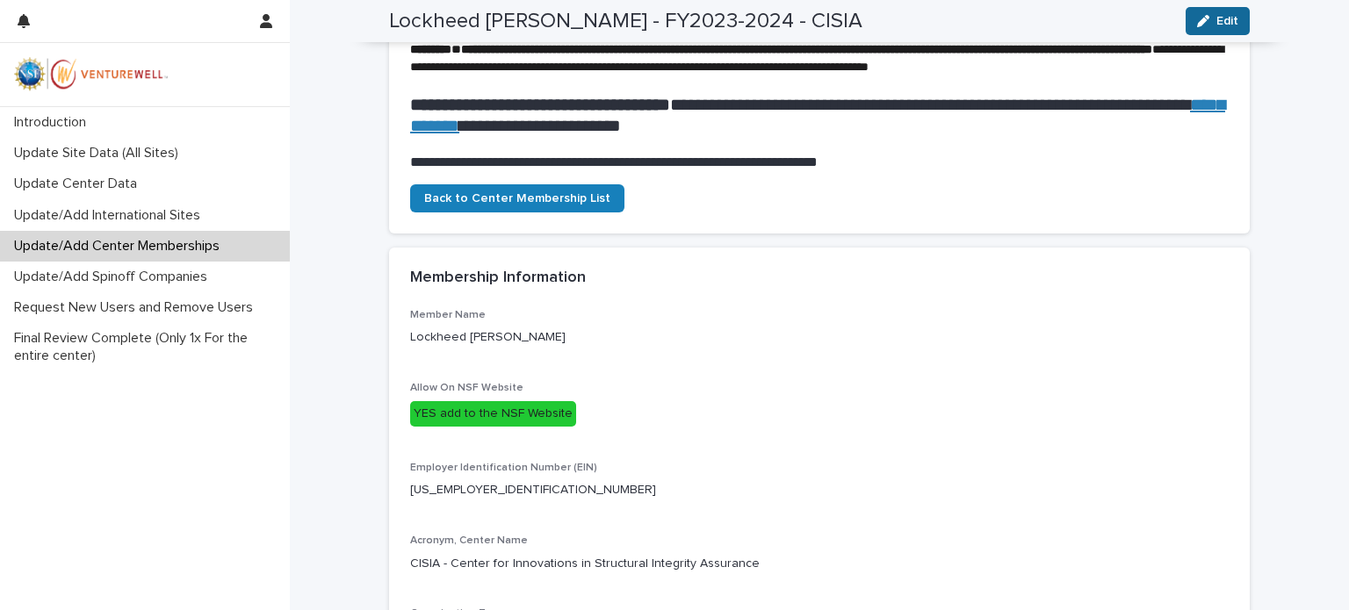
click at [1209, 19] on div "button" at bounding box center [1206, 21] width 19 height 12
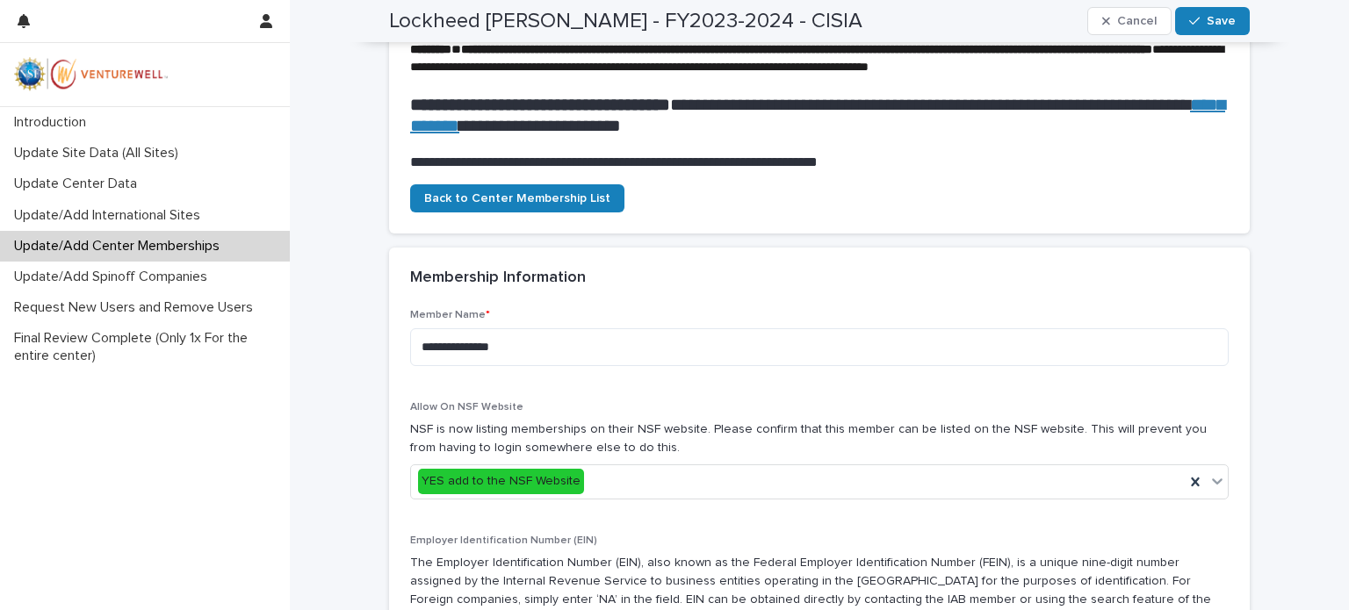
scroll to position [428, 0]
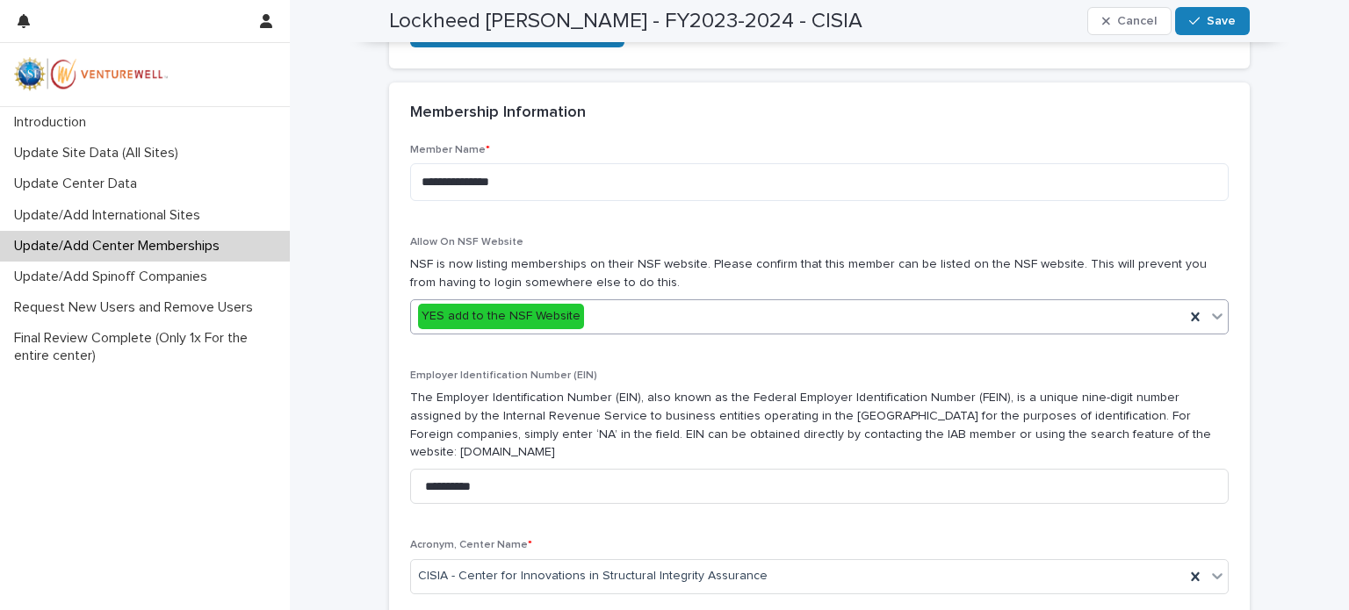
click at [1213, 320] on icon at bounding box center [1217, 316] width 11 height 6
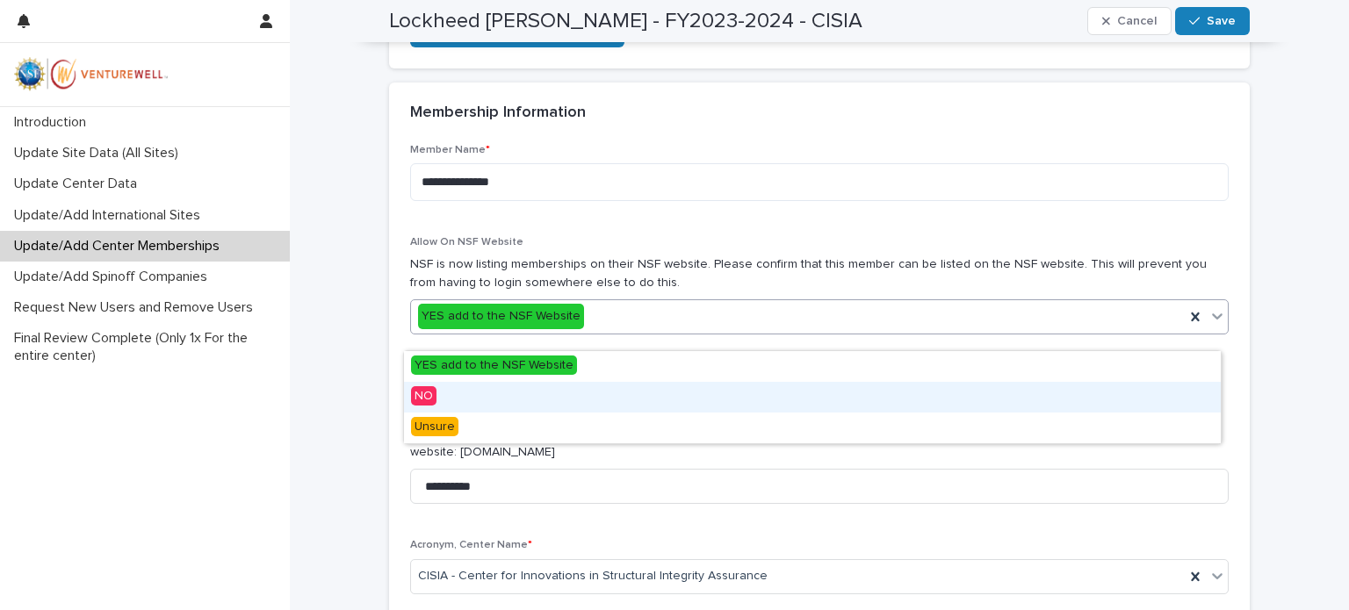
click at [423, 397] on span "NO" at bounding box center [423, 395] width 25 height 19
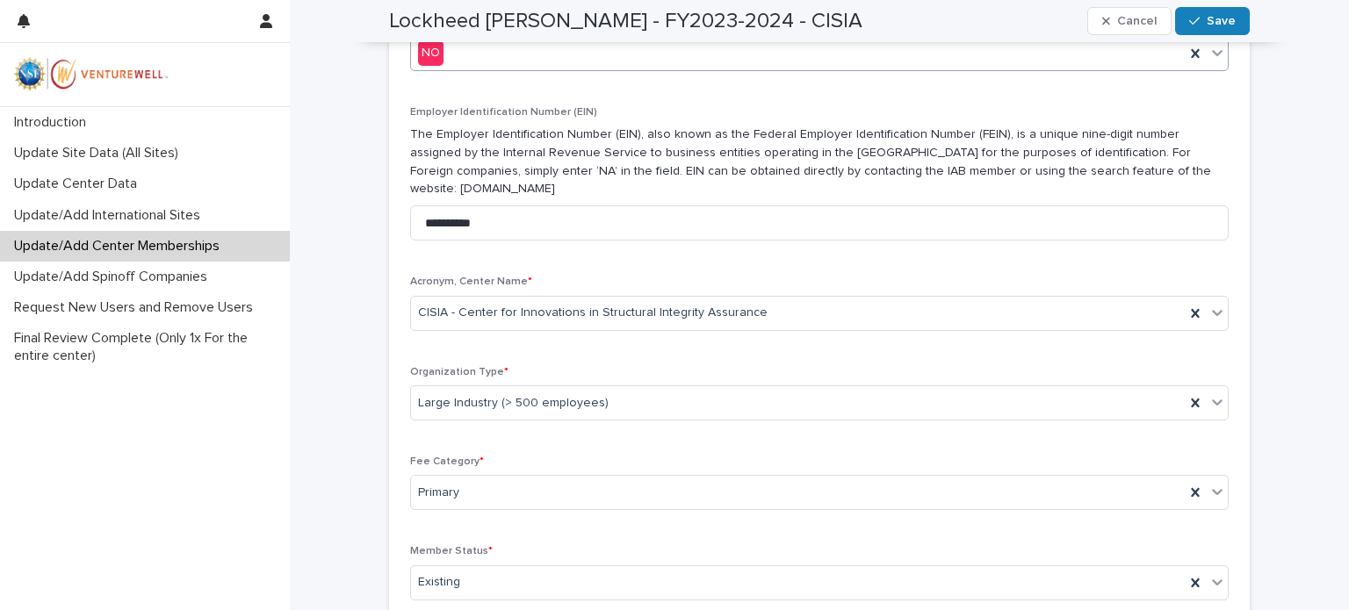
scroll to position [780, 0]
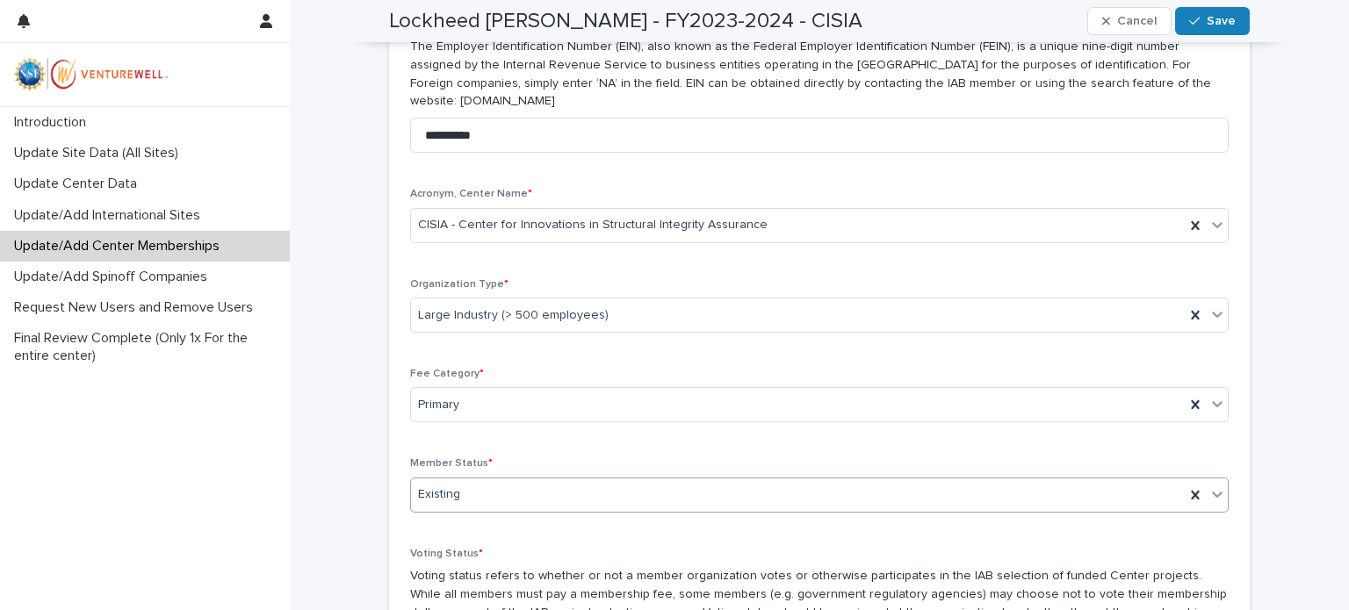
click at [1213, 492] on icon at bounding box center [1217, 495] width 11 height 6
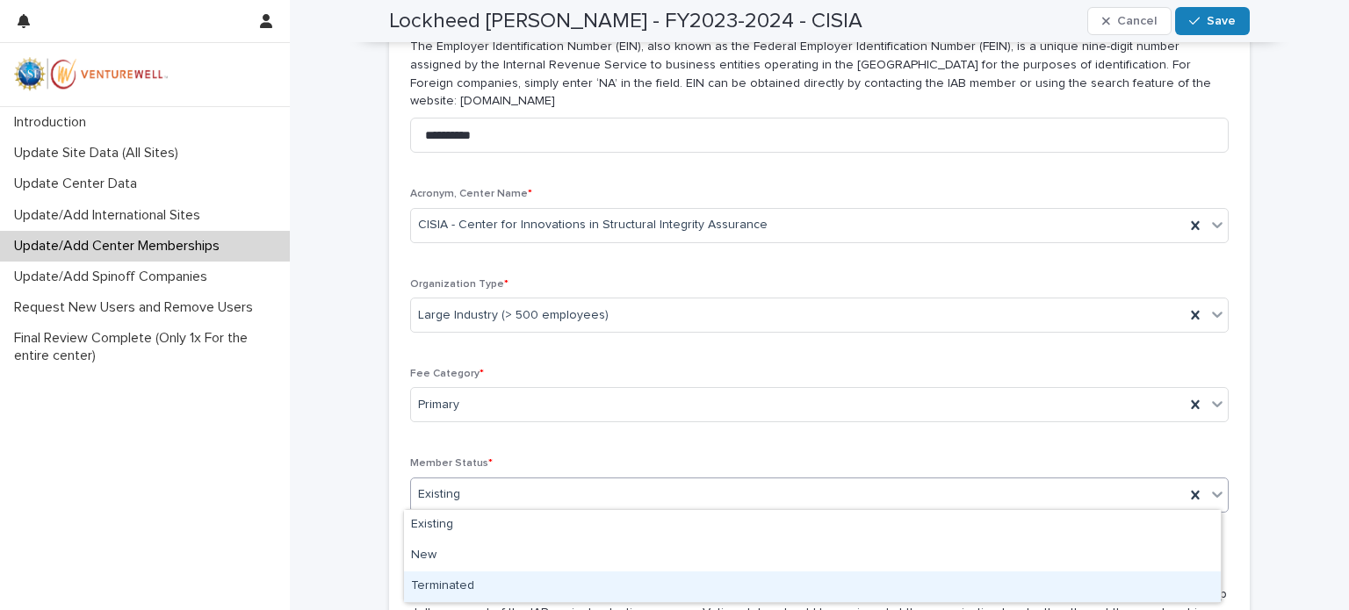
click at [597, 582] on div "Terminated" at bounding box center [812, 587] width 817 height 31
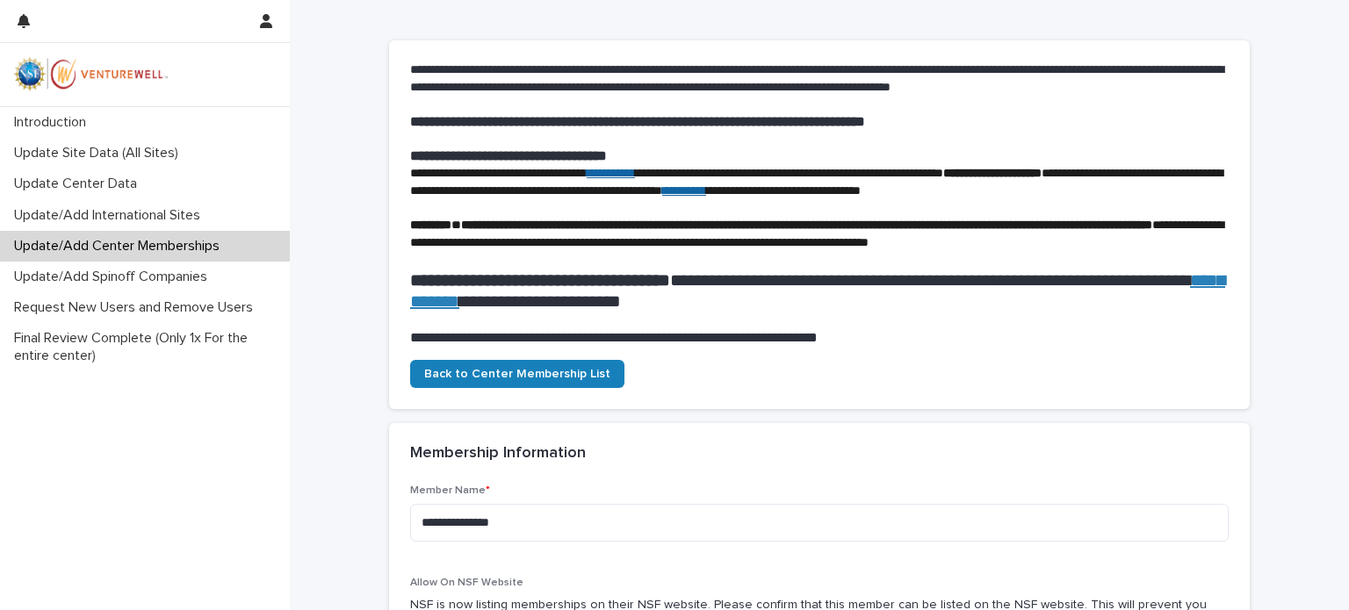
scroll to position [0, 0]
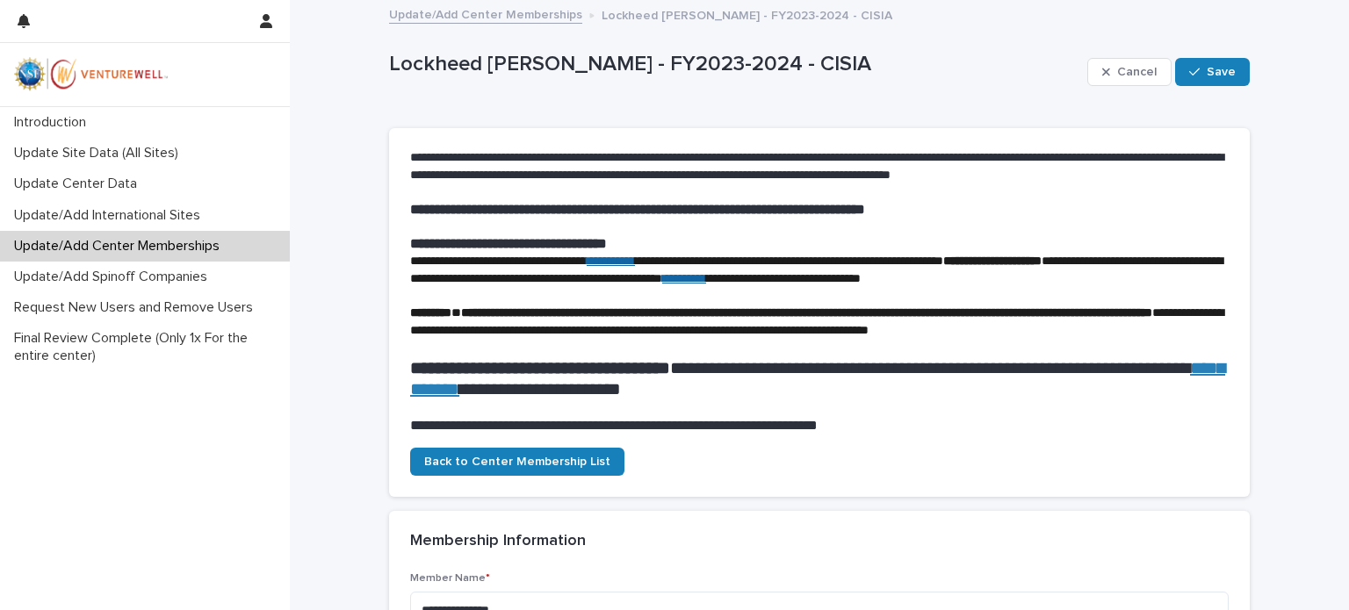
click at [470, 11] on link "Update/Add Center Memberships" at bounding box center [485, 14] width 193 height 20
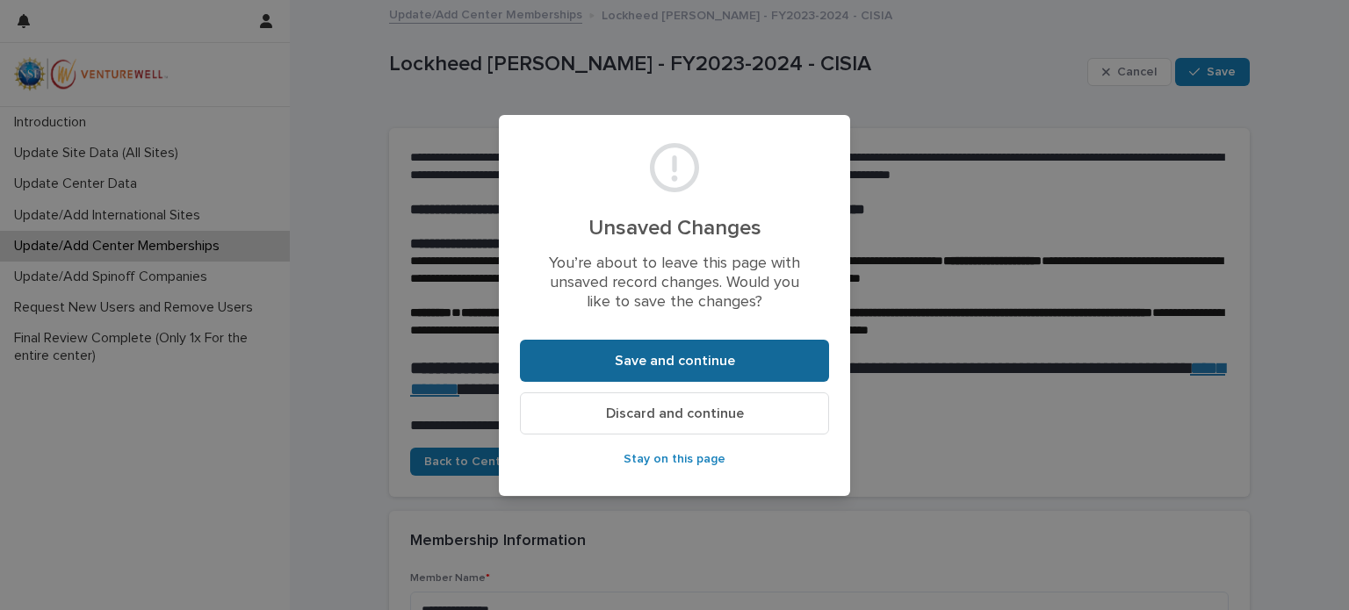
click at [673, 361] on span "Save and continue" at bounding box center [675, 361] width 120 height 14
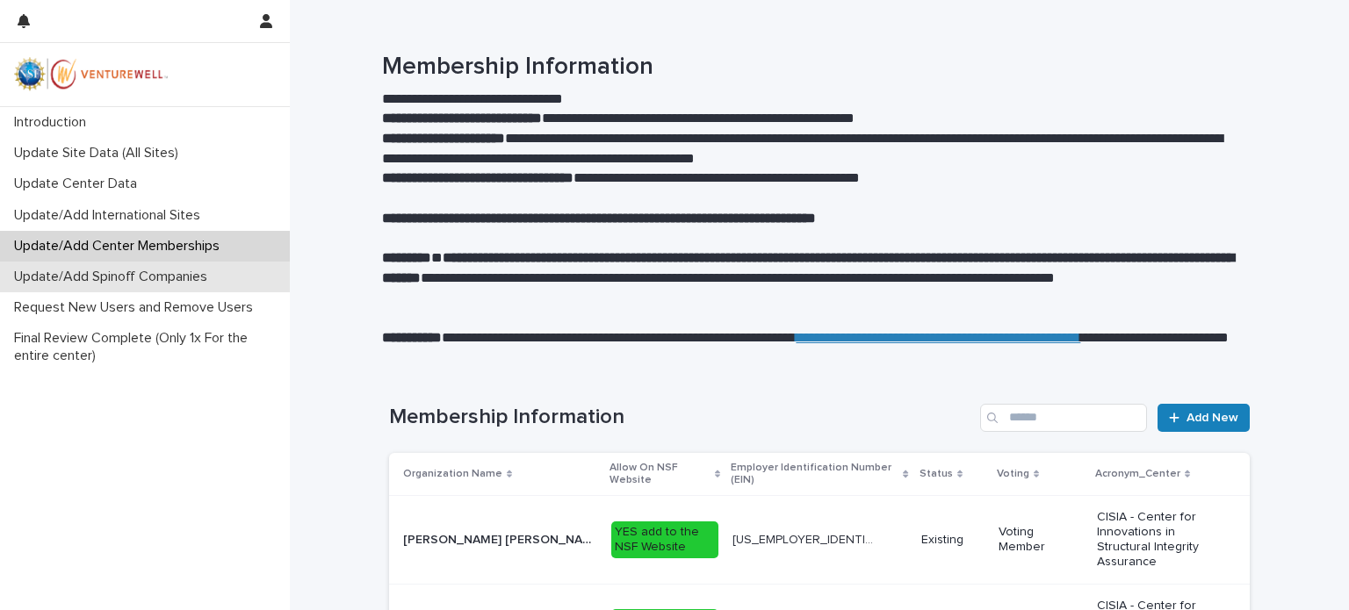
click at [128, 277] on p "Update/Add Spinoff Companies" at bounding box center [114, 277] width 214 height 17
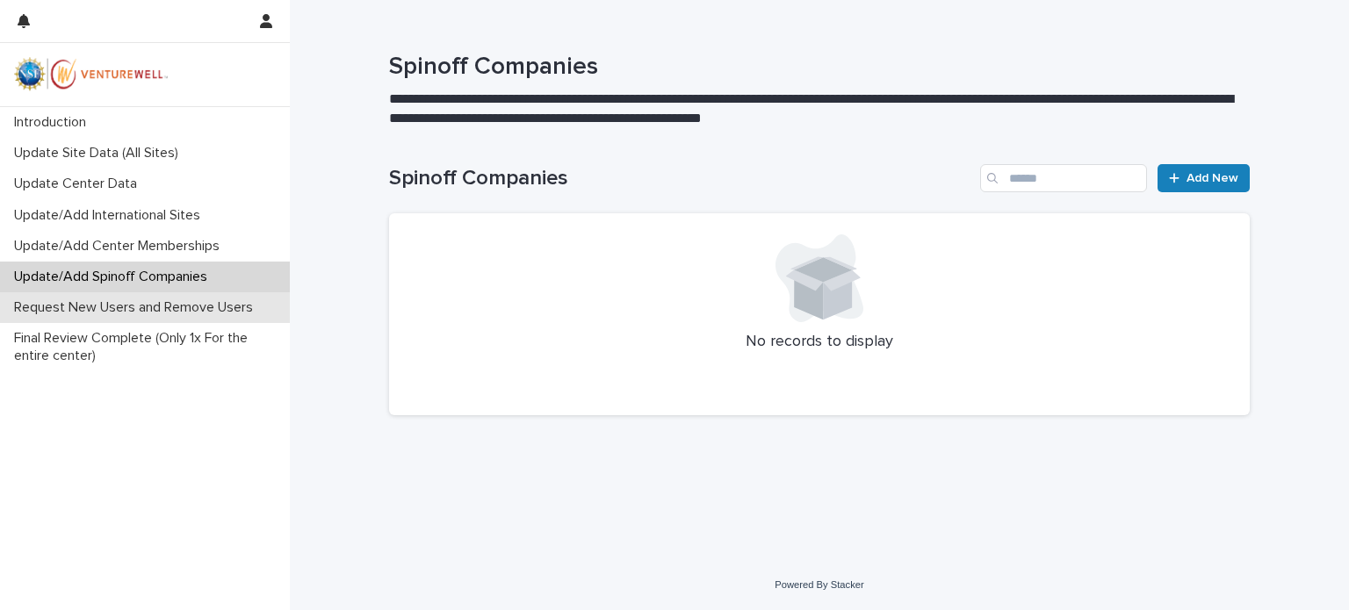
click at [130, 311] on p "Request New Users and Remove Users" at bounding box center [137, 307] width 260 height 17
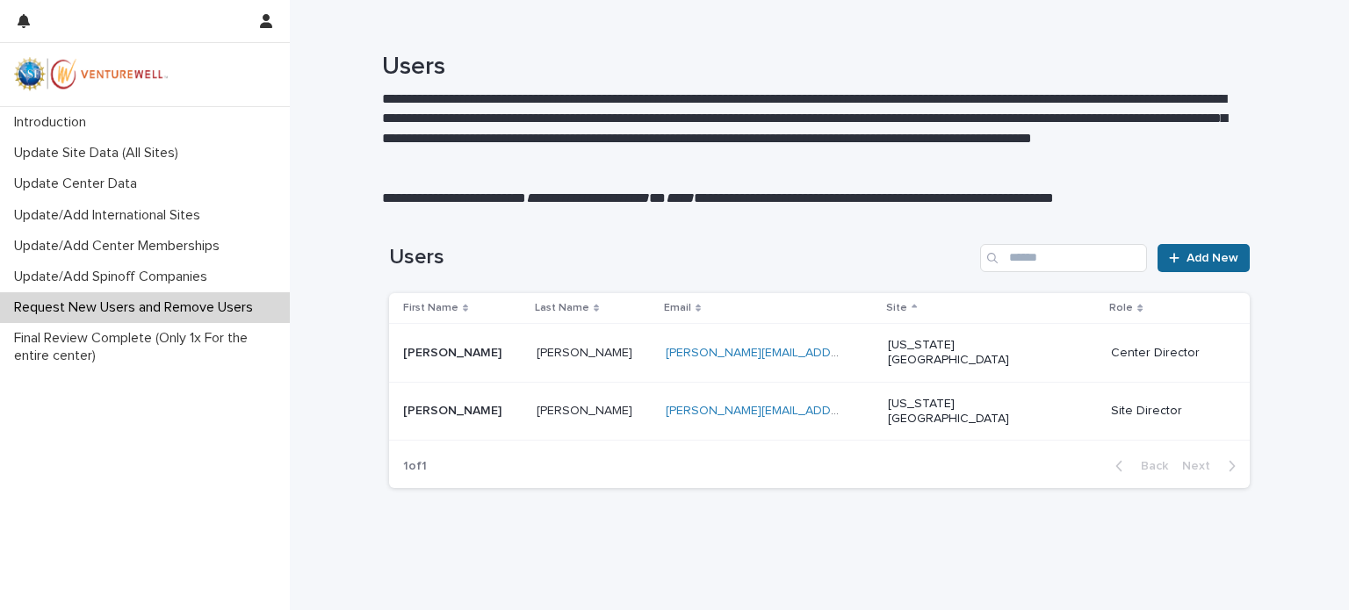
click at [1180, 258] on div at bounding box center [1178, 258] width 18 height 12
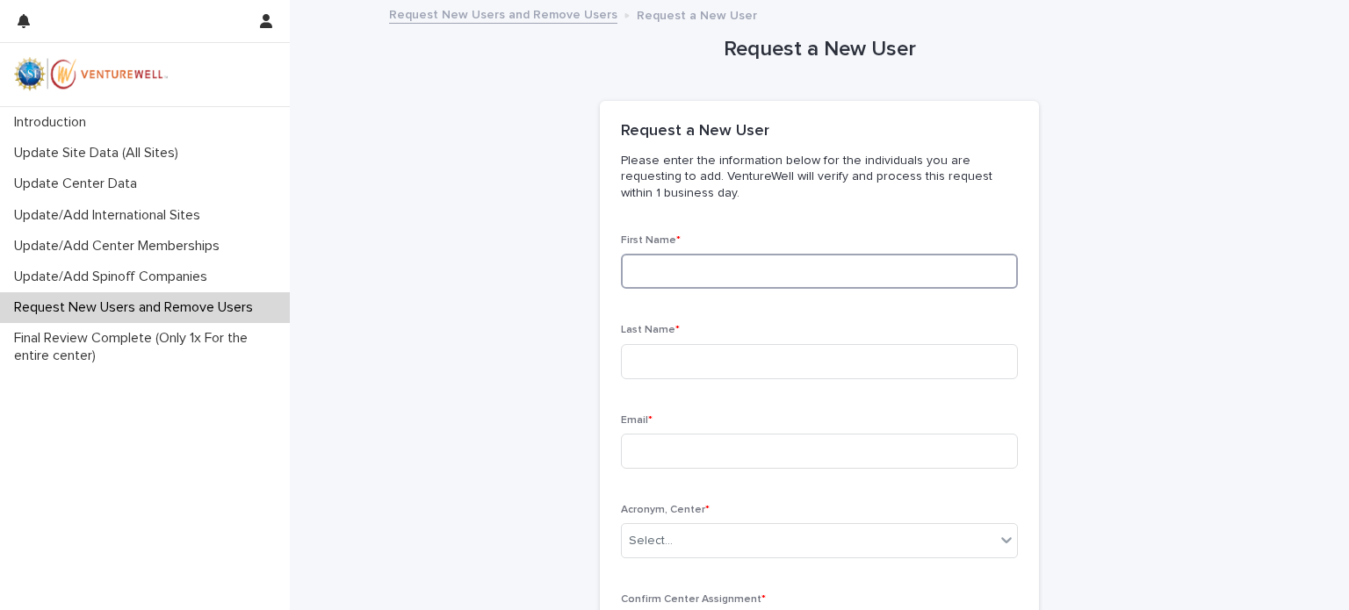
click at [696, 276] on input at bounding box center [819, 271] width 397 height 35
type input "*******"
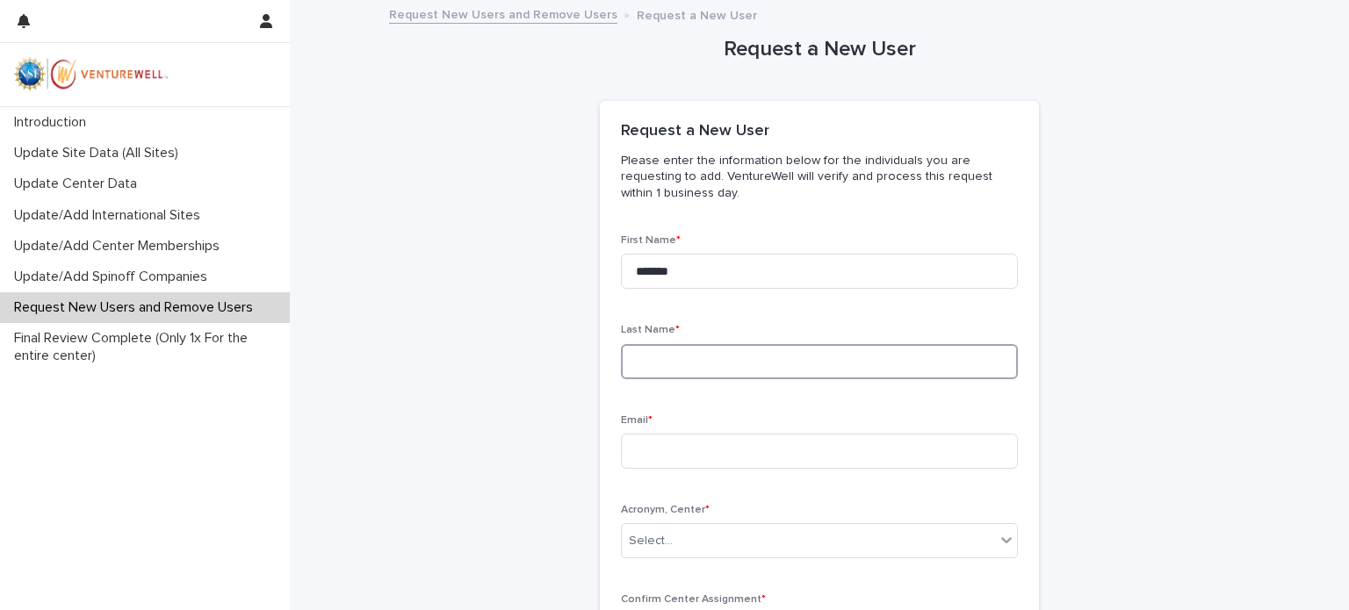
click at [638, 356] on input at bounding box center [819, 361] width 397 height 35
type input "****"
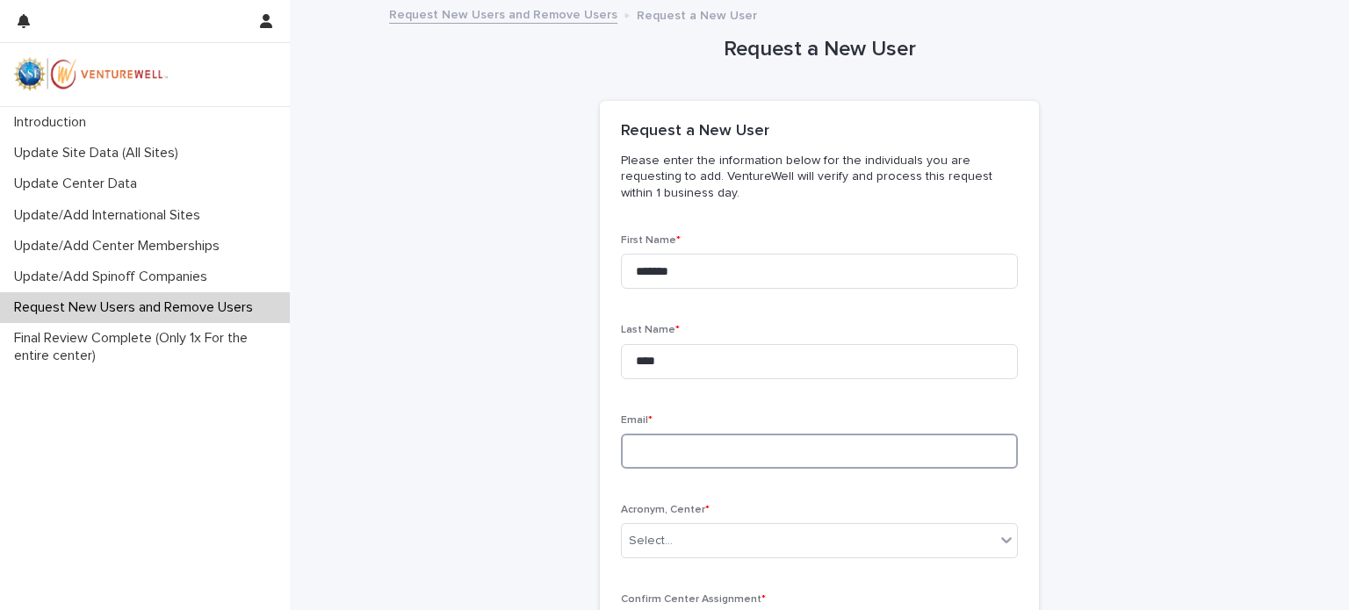
click at [643, 452] on input at bounding box center [819, 451] width 397 height 35
paste input "**********"
drag, startPoint x: 706, startPoint y: 451, endPoint x: 605, endPoint y: 442, distance: 101.4
click at [605, 442] on div "**********" at bounding box center [819, 561] width 439 height 655
click at [818, 452] on input "**********" at bounding box center [819, 451] width 397 height 35
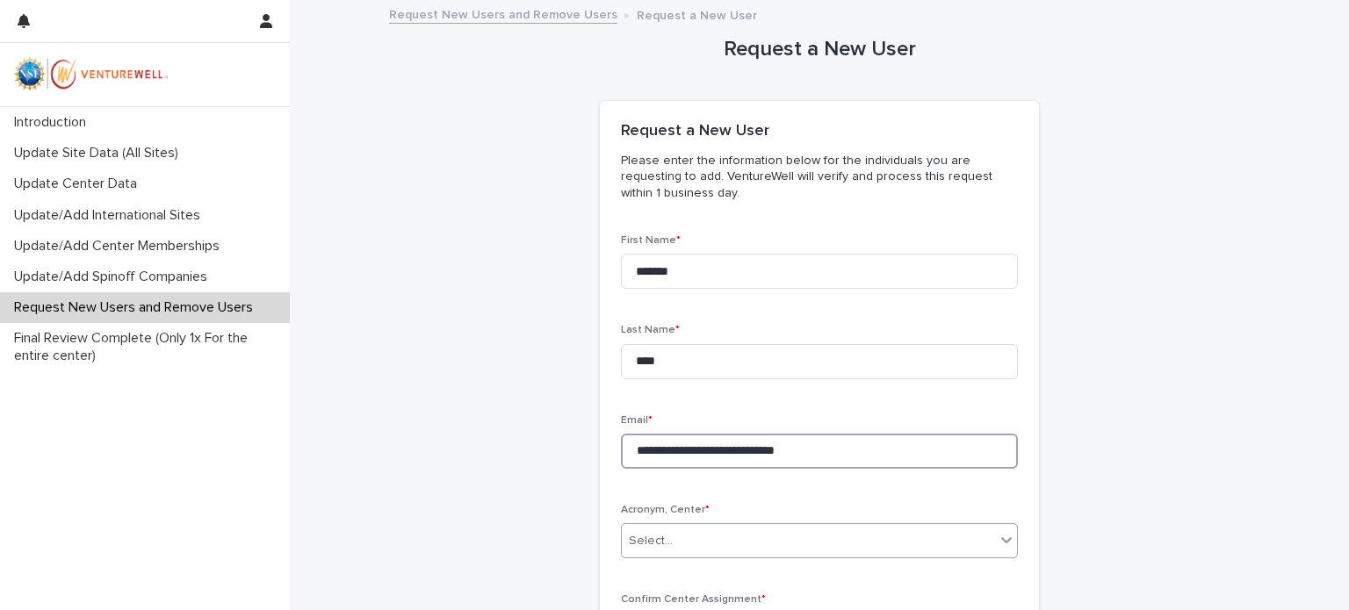
type input "**********"
click at [1001, 542] on icon at bounding box center [1006, 540] width 18 height 18
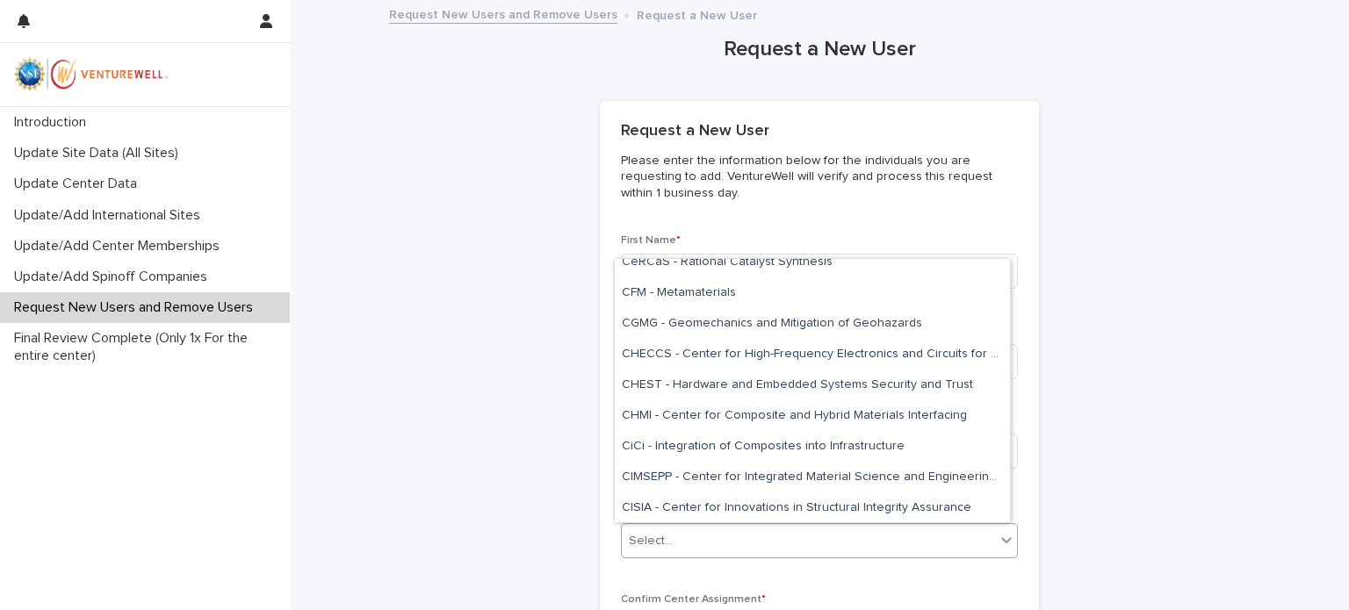
scroll to position [1049, 0]
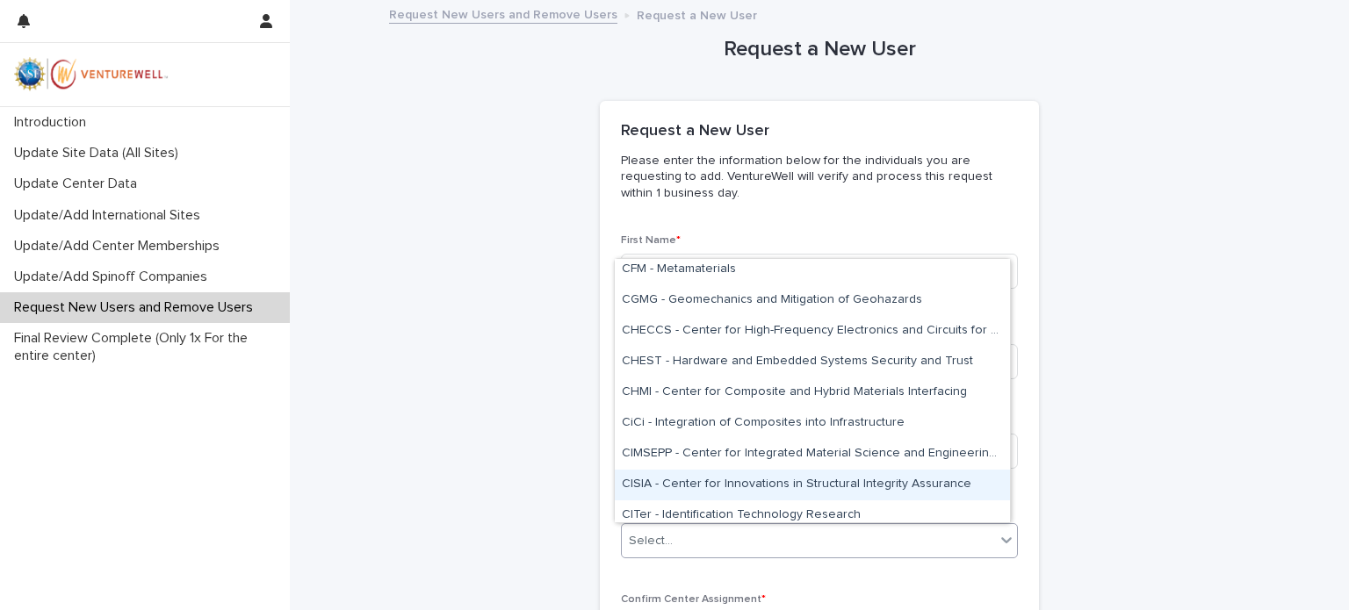
click at [916, 489] on div "CISIA - Center for Innovations in Structural Integrity Assurance" at bounding box center [812, 485] width 395 height 31
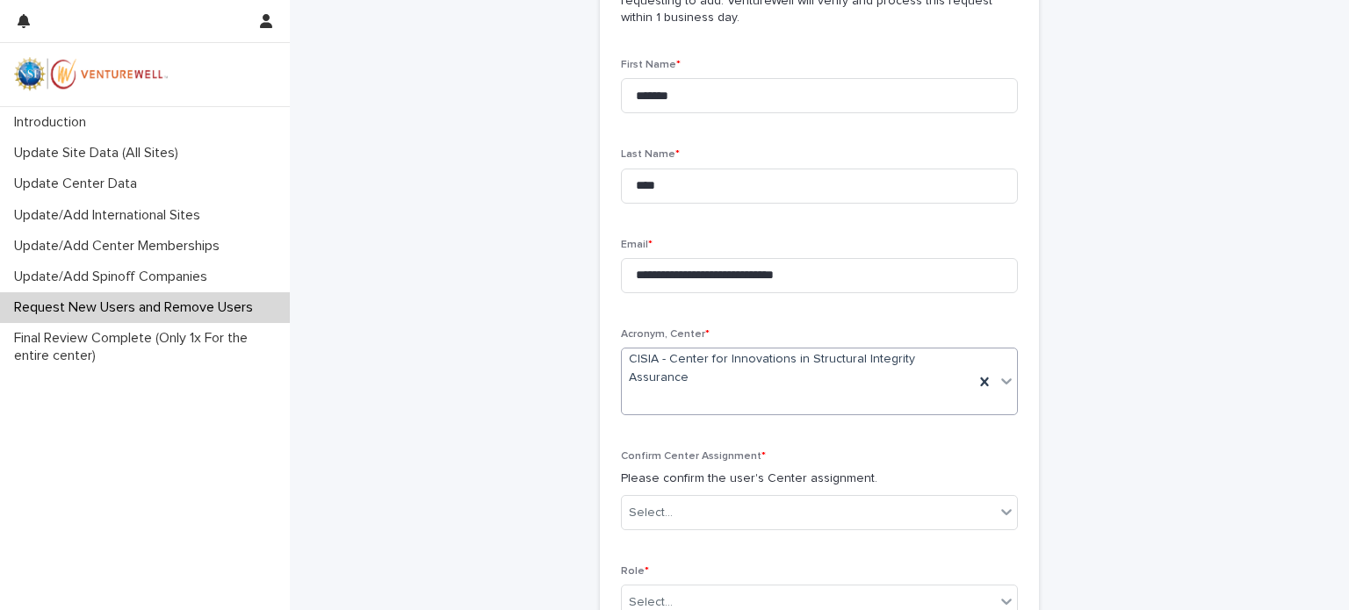
scroll to position [263, 0]
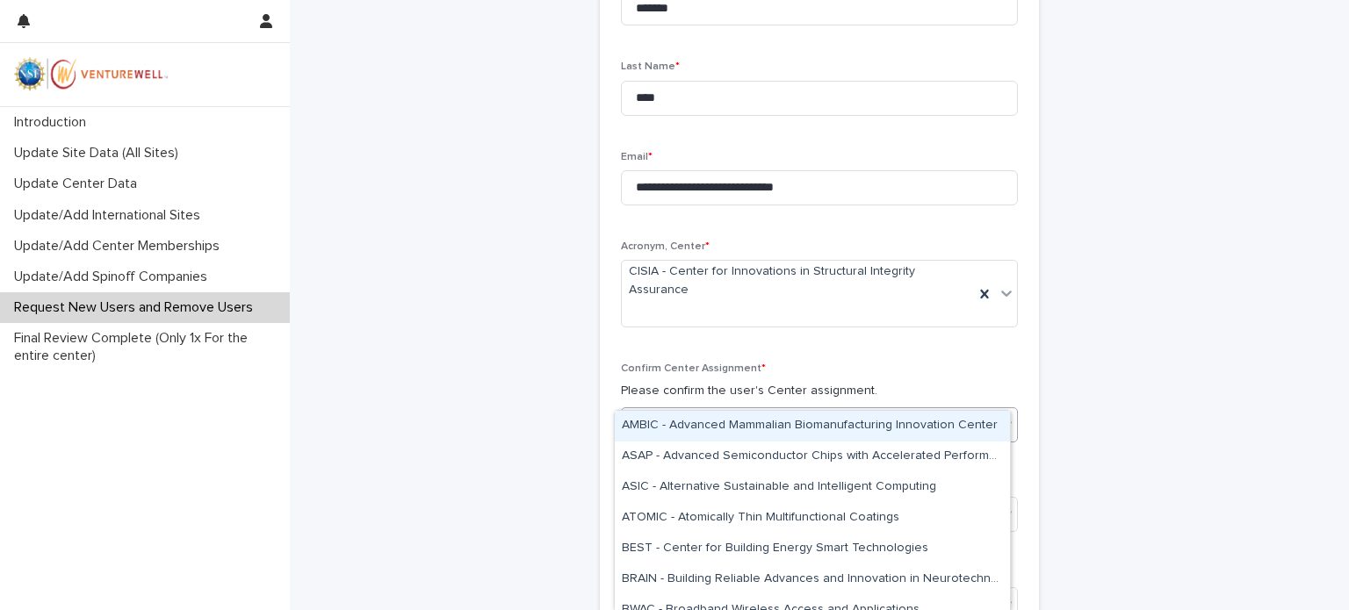
click at [1001, 421] on icon at bounding box center [1006, 424] width 11 height 6
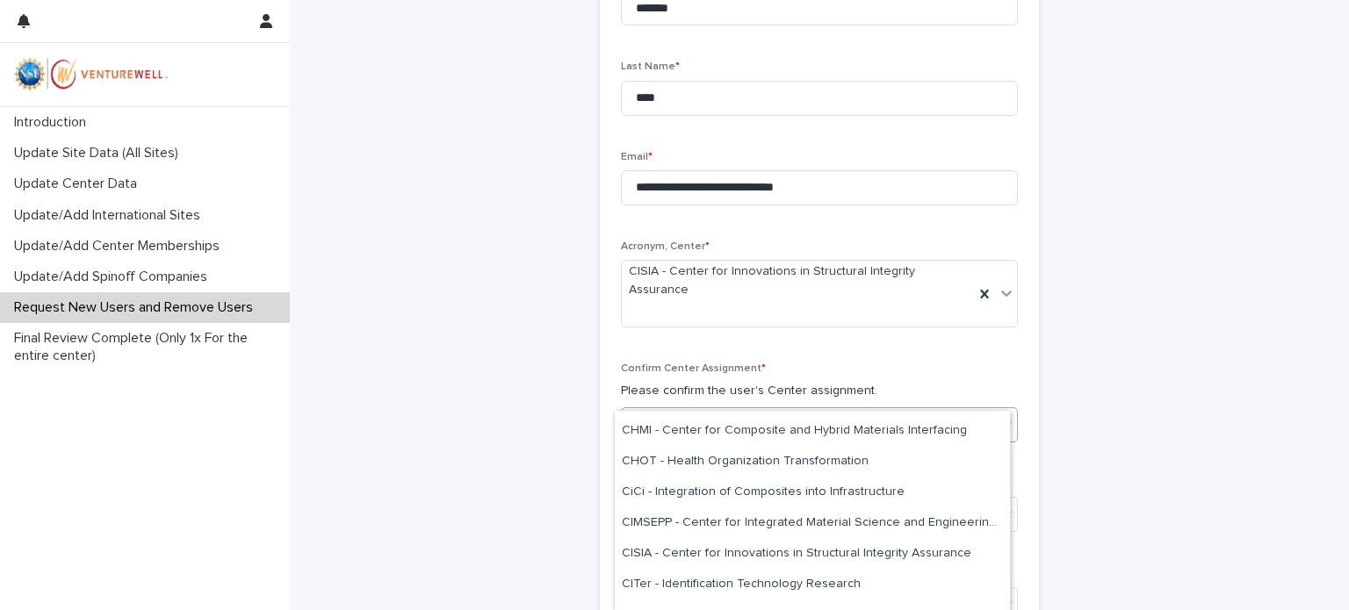
scroll to position [1296, 0]
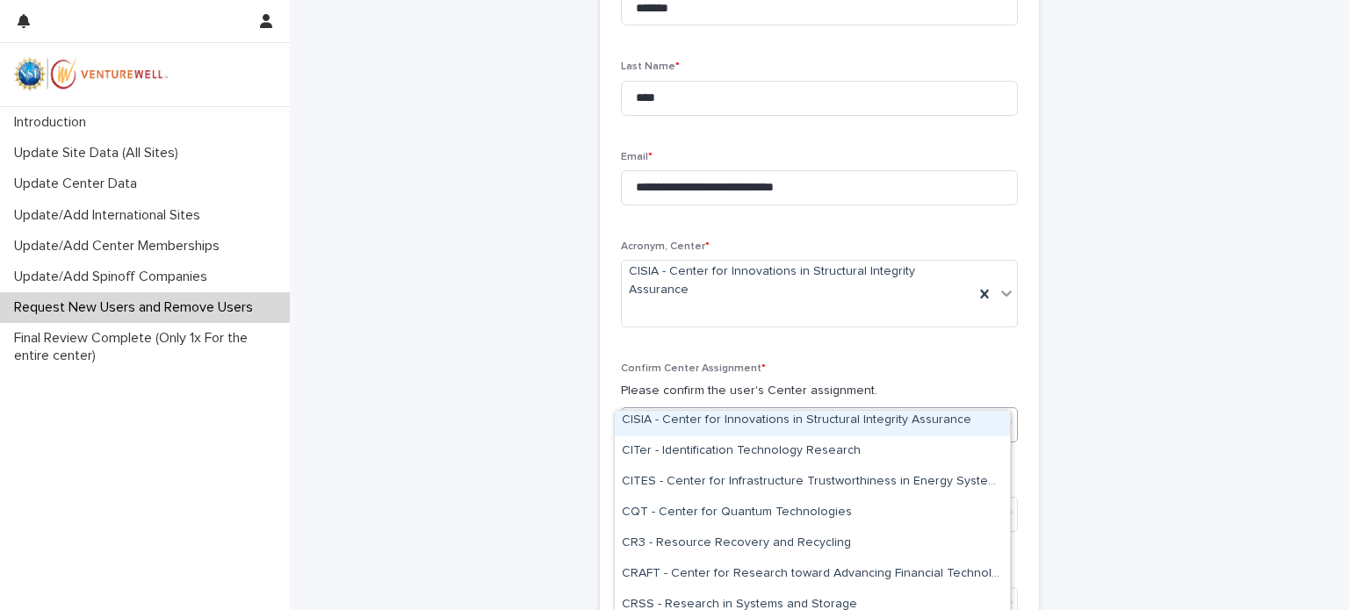
click at [770, 424] on div "CISIA - Center for Innovations in Structural Integrity Assurance" at bounding box center [812, 421] width 395 height 31
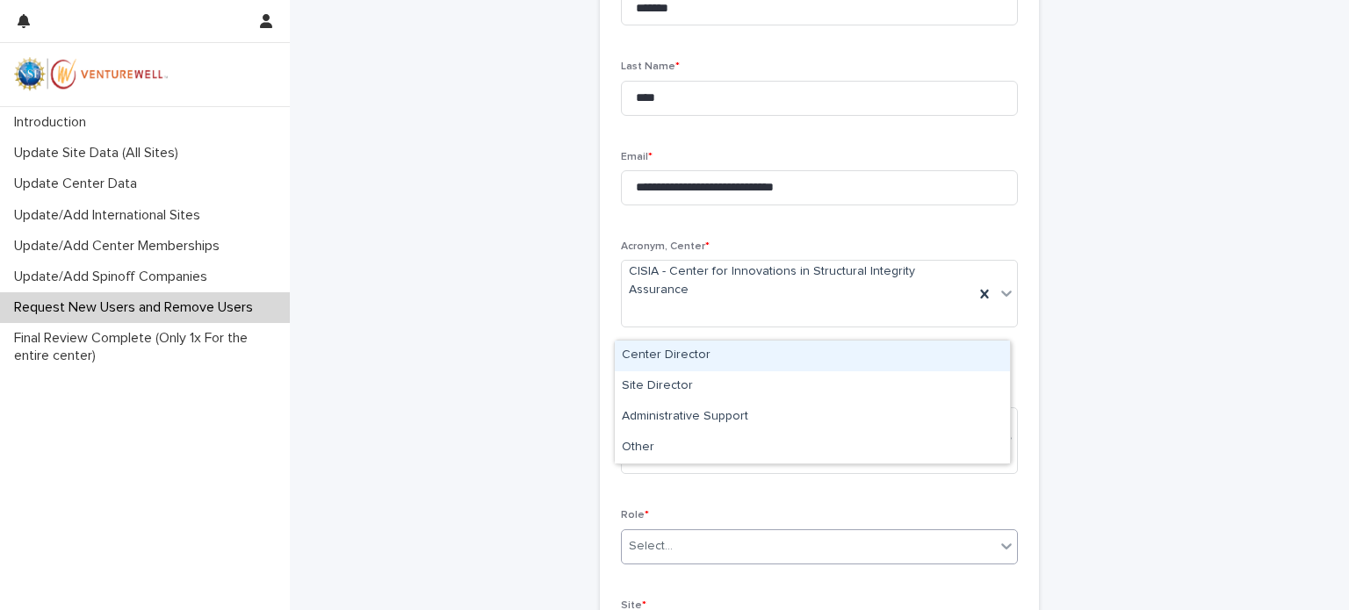
click at [997, 537] on icon at bounding box center [1006, 546] width 18 height 18
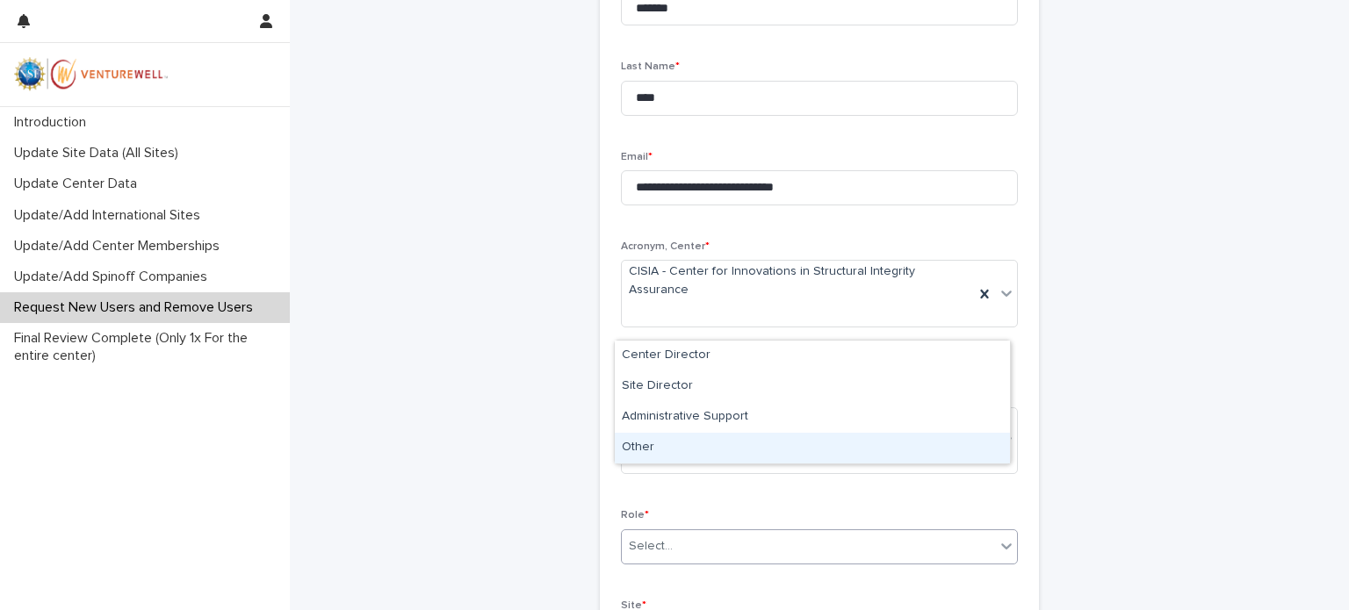
click at [634, 450] on div "Other" at bounding box center [812, 448] width 395 height 31
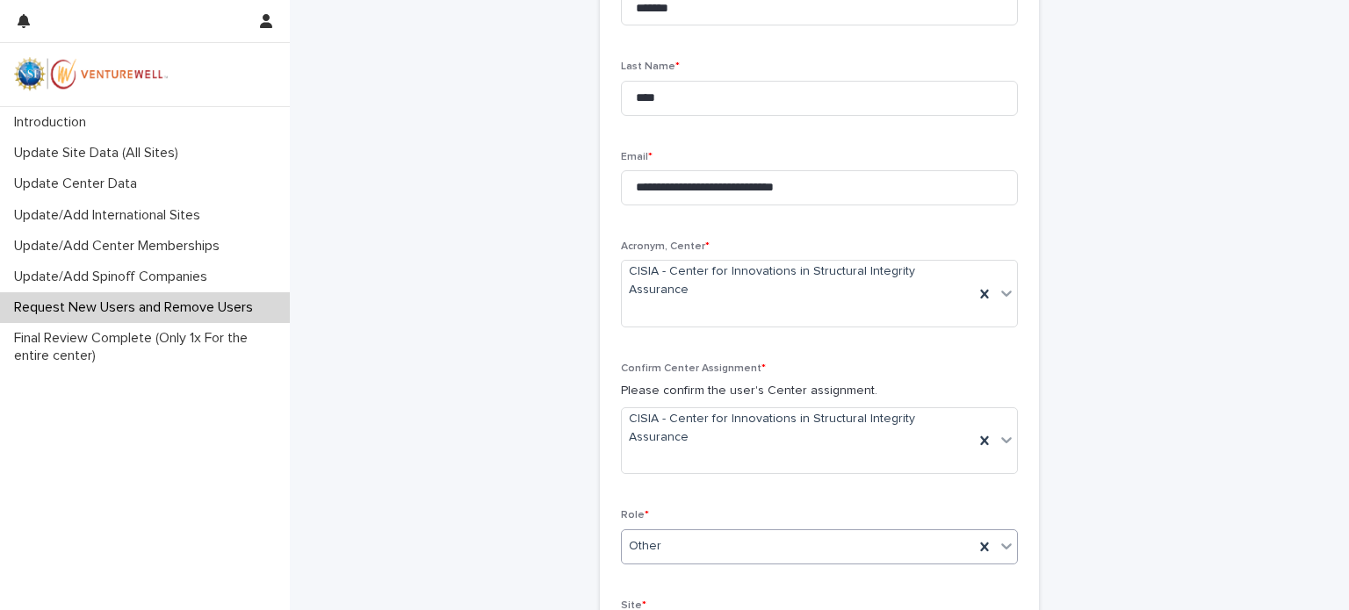
click at [906, 246] on p "Acronym, Center *" at bounding box center [819, 247] width 397 height 12
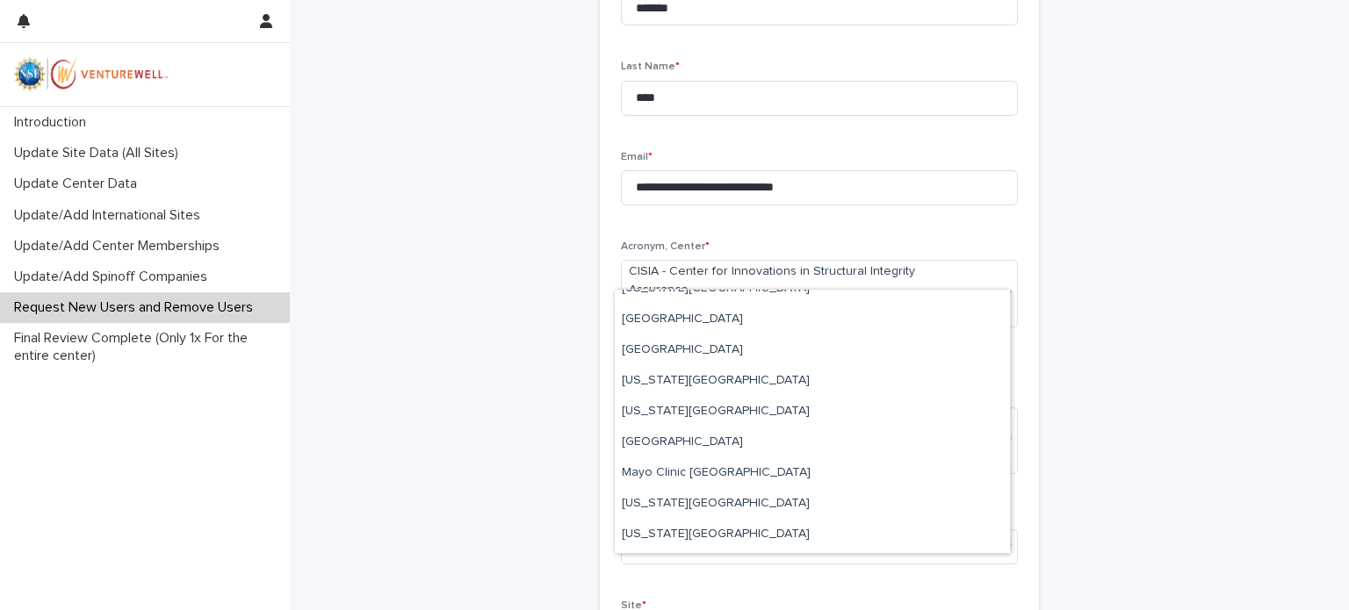
scroll to position [1017, 0]
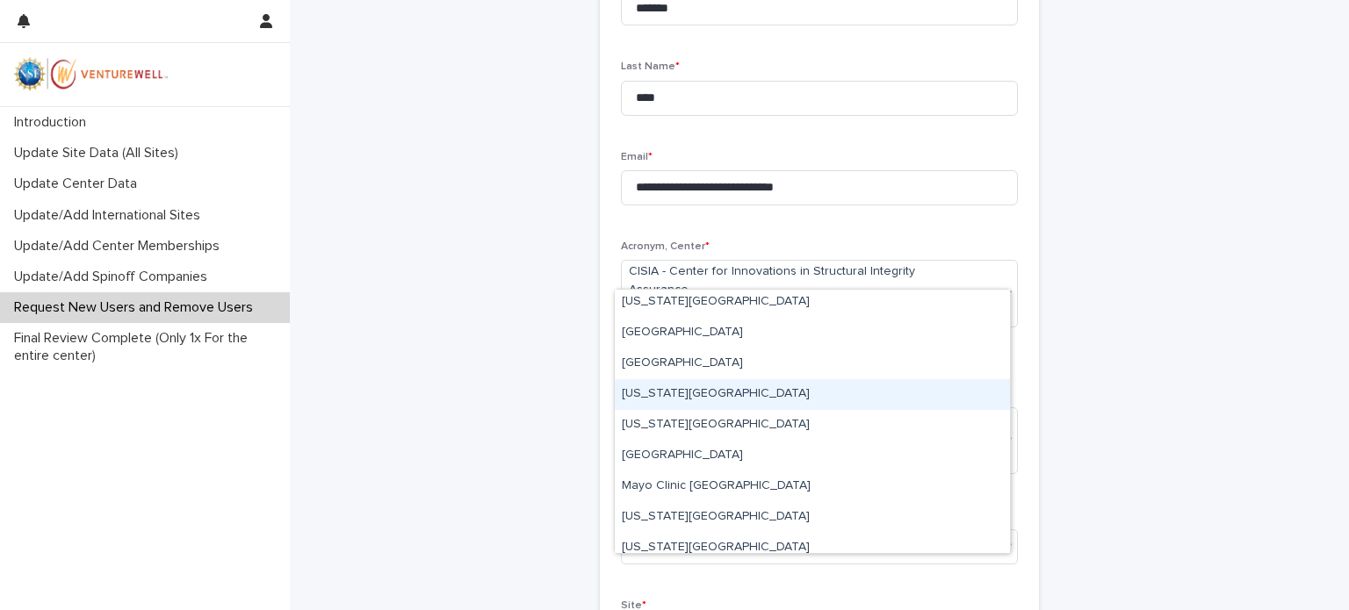
click at [674, 400] on div "[US_STATE][GEOGRAPHIC_DATA]" at bounding box center [812, 394] width 395 height 31
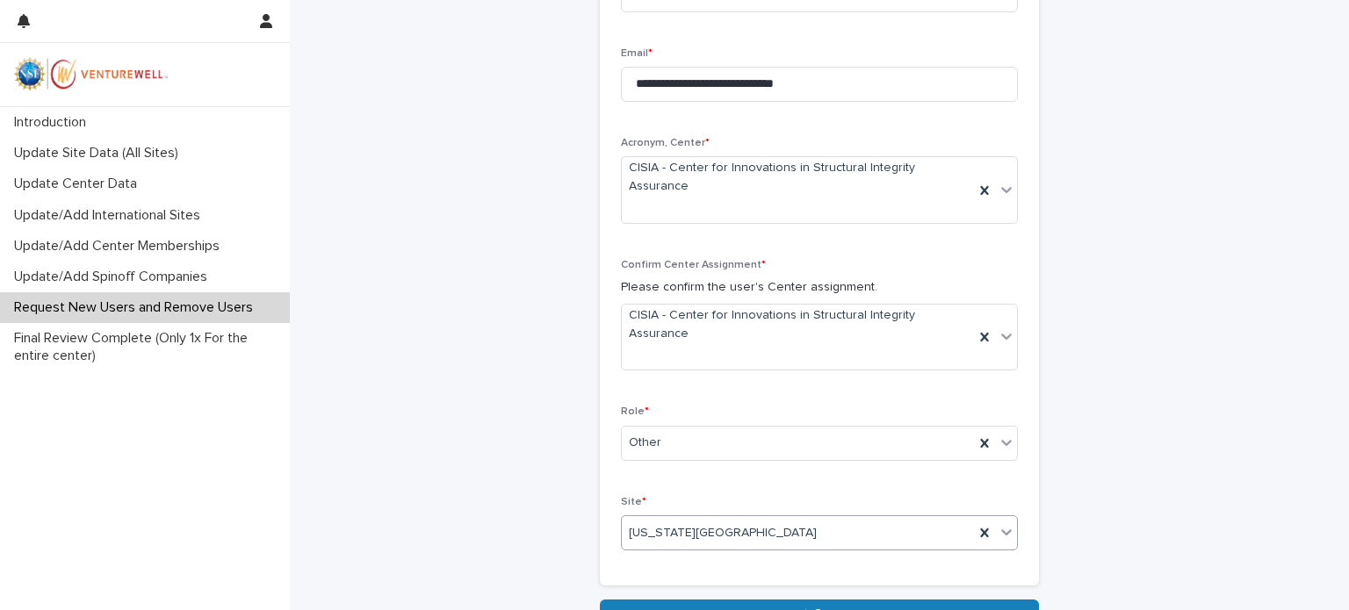
scroll to position [455, 0]
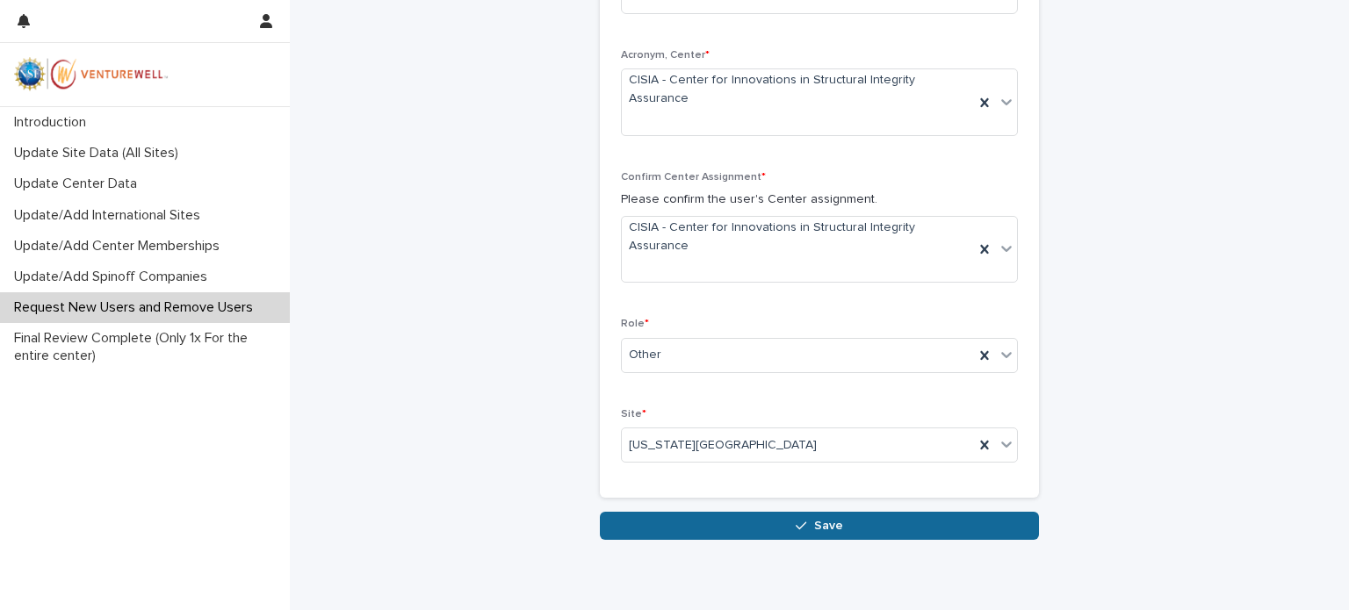
click at [832, 520] on span "Save" at bounding box center [828, 526] width 29 height 12
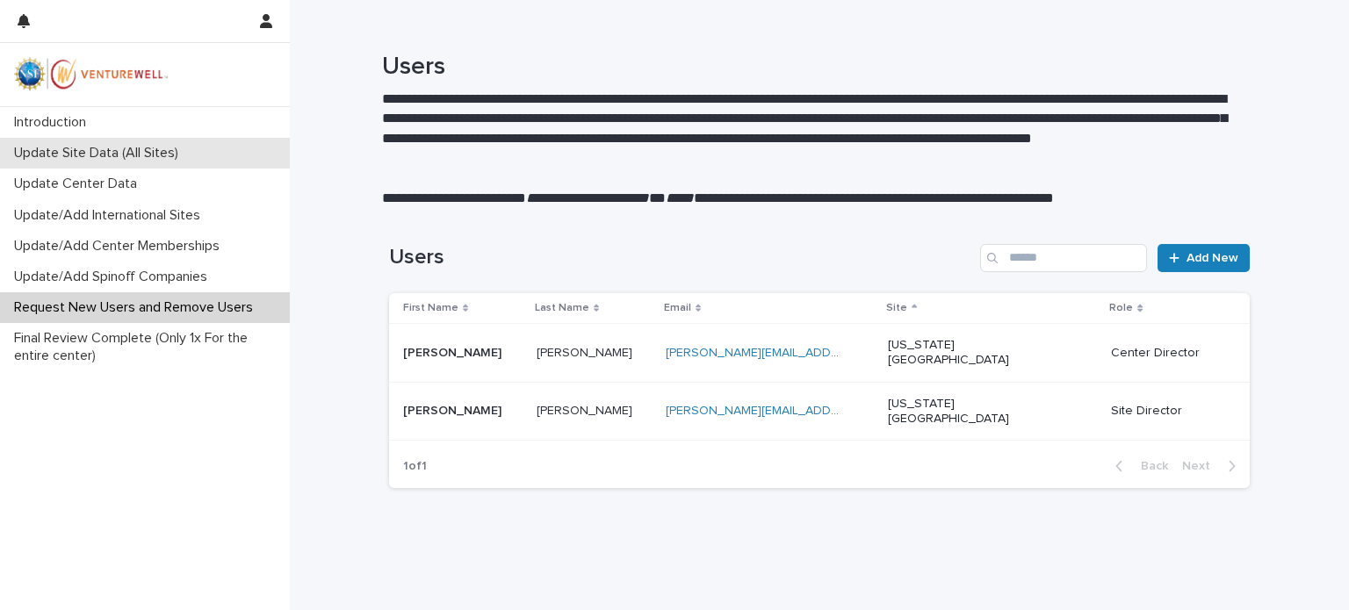
click at [162, 154] on p "Update Site Data (All Sites)" at bounding box center [99, 153] width 185 height 17
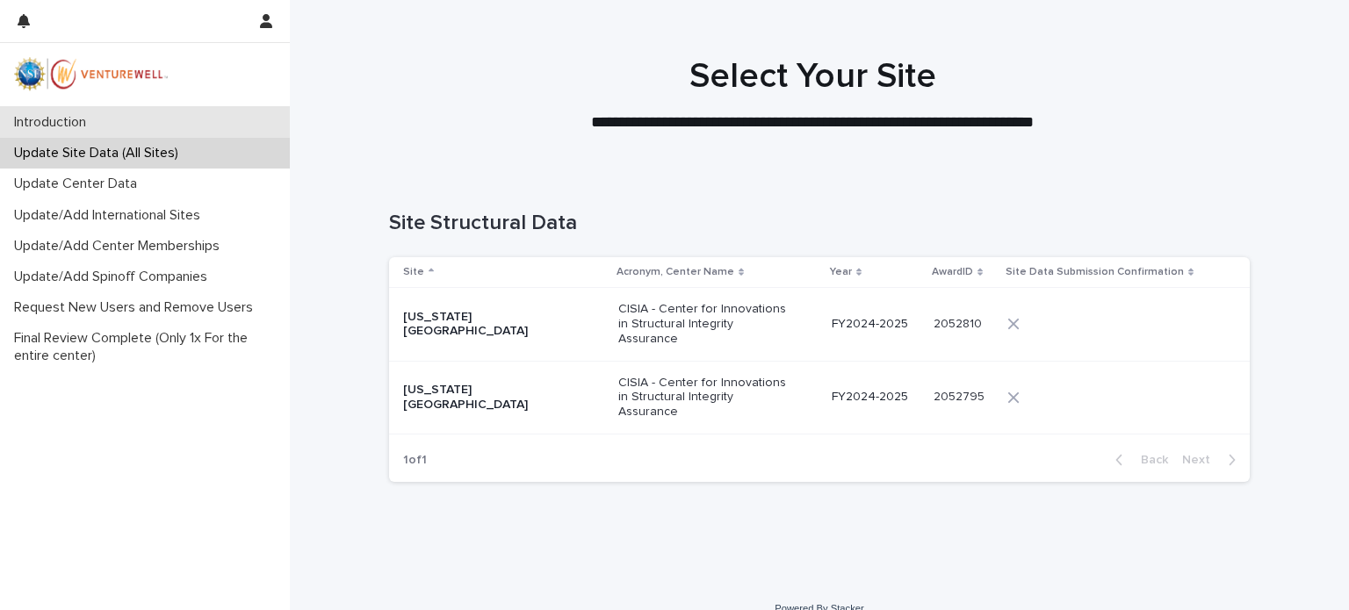
click at [60, 119] on p "Introduction" at bounding box center [53, 122] width 93 height 17
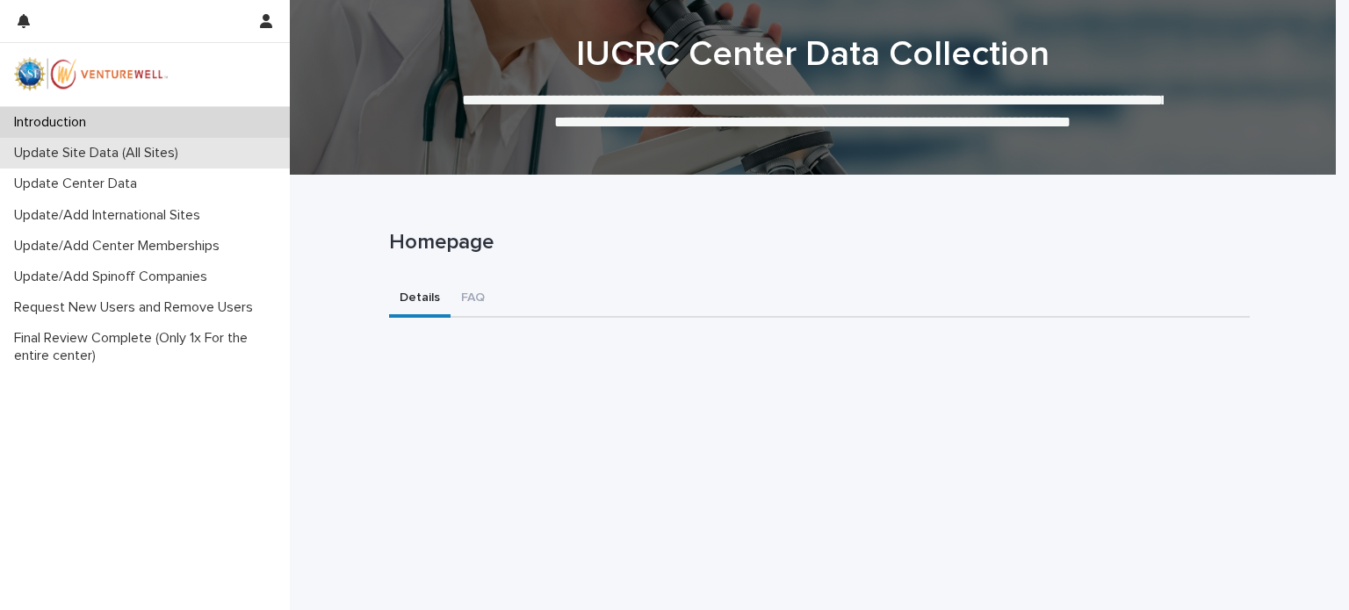
click at [77, 158] on p "Update Site Data (All Sites)" at bounding box center [99, 153] width 185 height 17
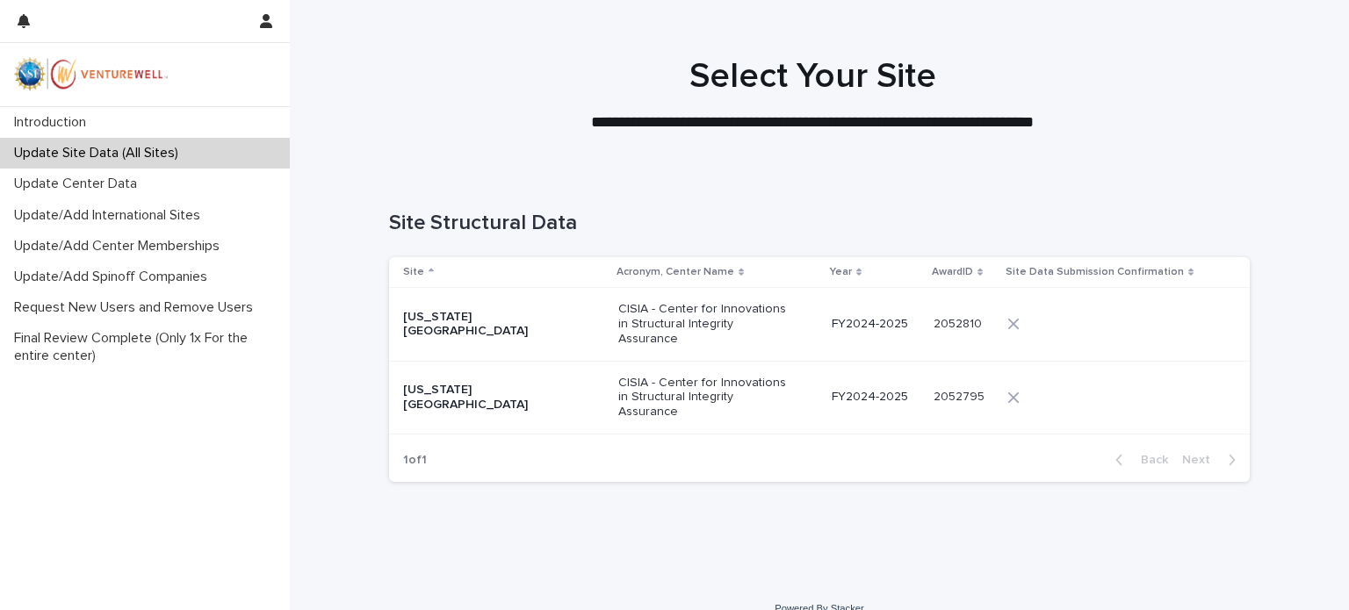
click at [451, 311] on p "[US_STATE][GEOGRAPHIC_DATA]" at bounding box center [491, 325] width 176 height 30
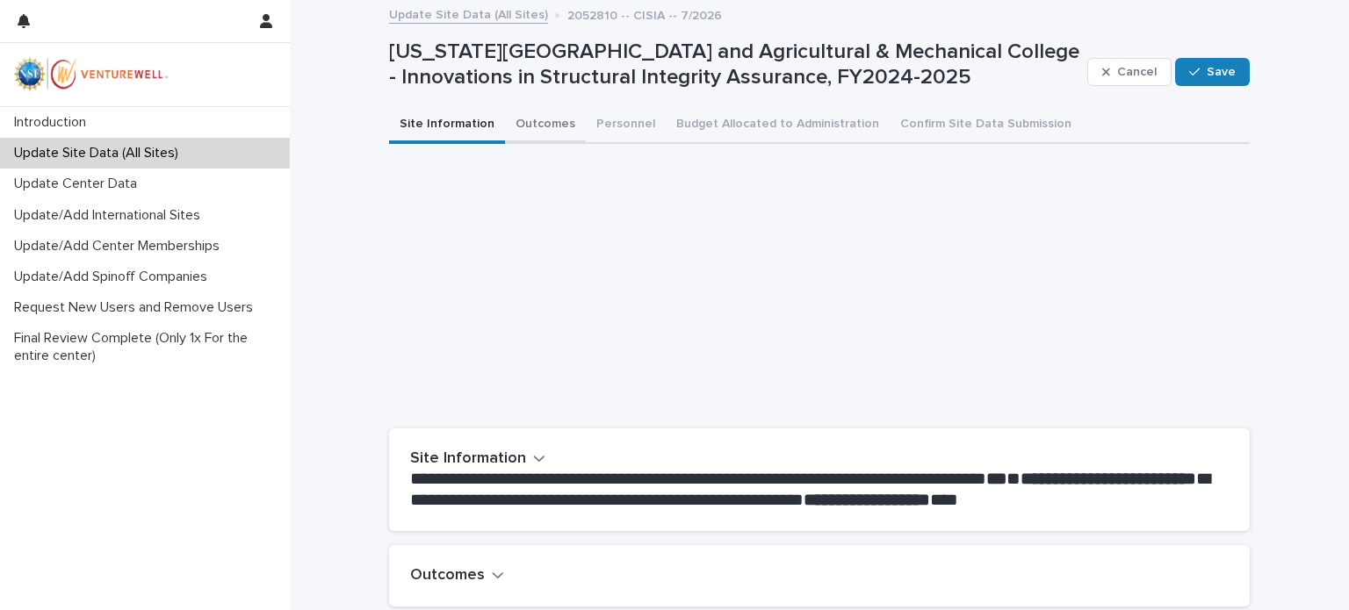
click at [534, 122] on button "Outcomes" at bounding box center [545, 125] width 81 height 37
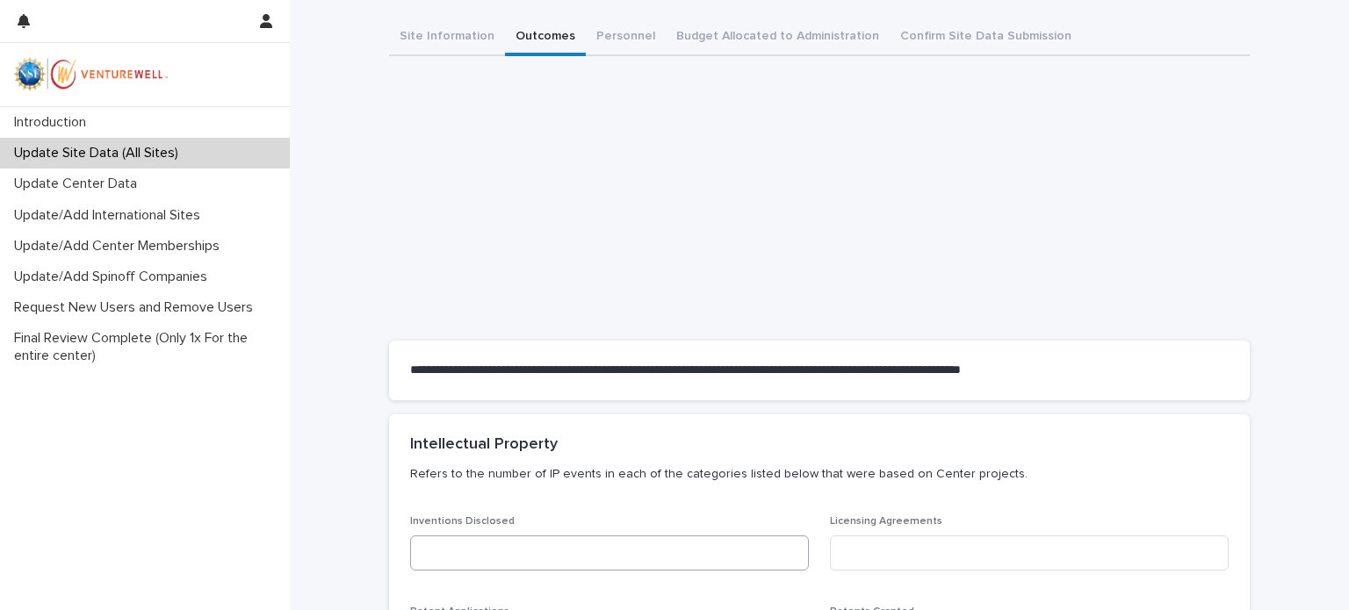
scroll to position [263, 0]
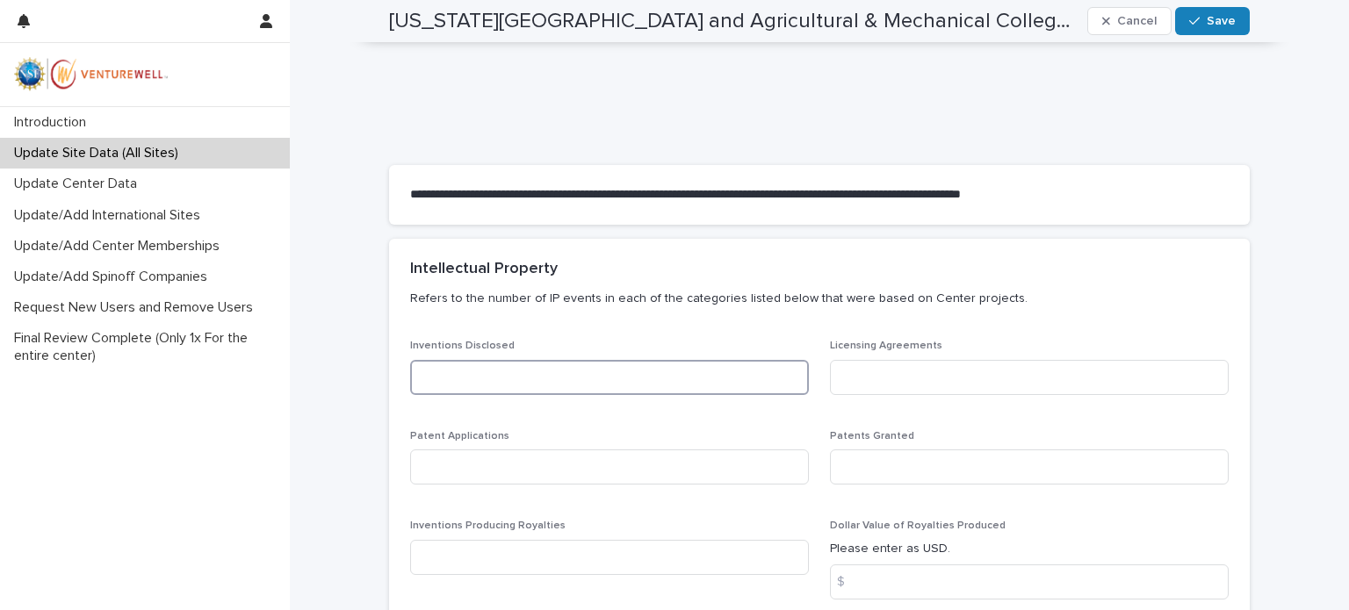
click at [479, 374] on input at bounding box center [609, 377] width 399 height 35
type input "*"
click at [429, 462] on input at bounding box center [609, 467] width 399 height 35
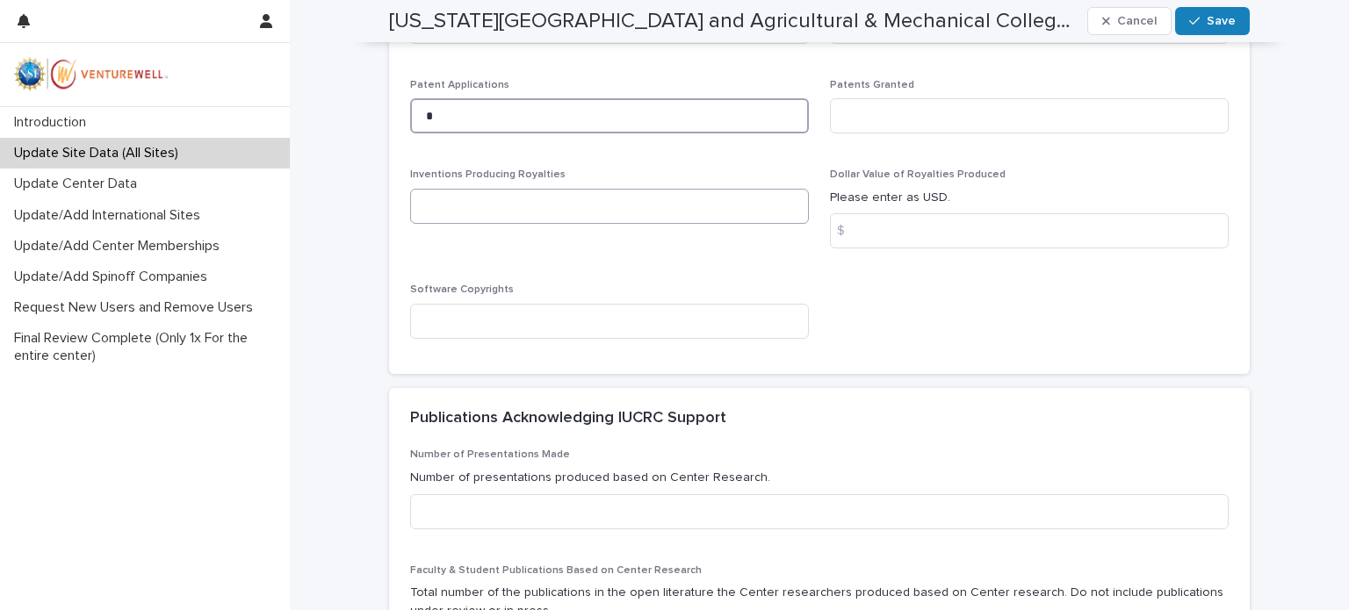
scroll to position [702, 0]
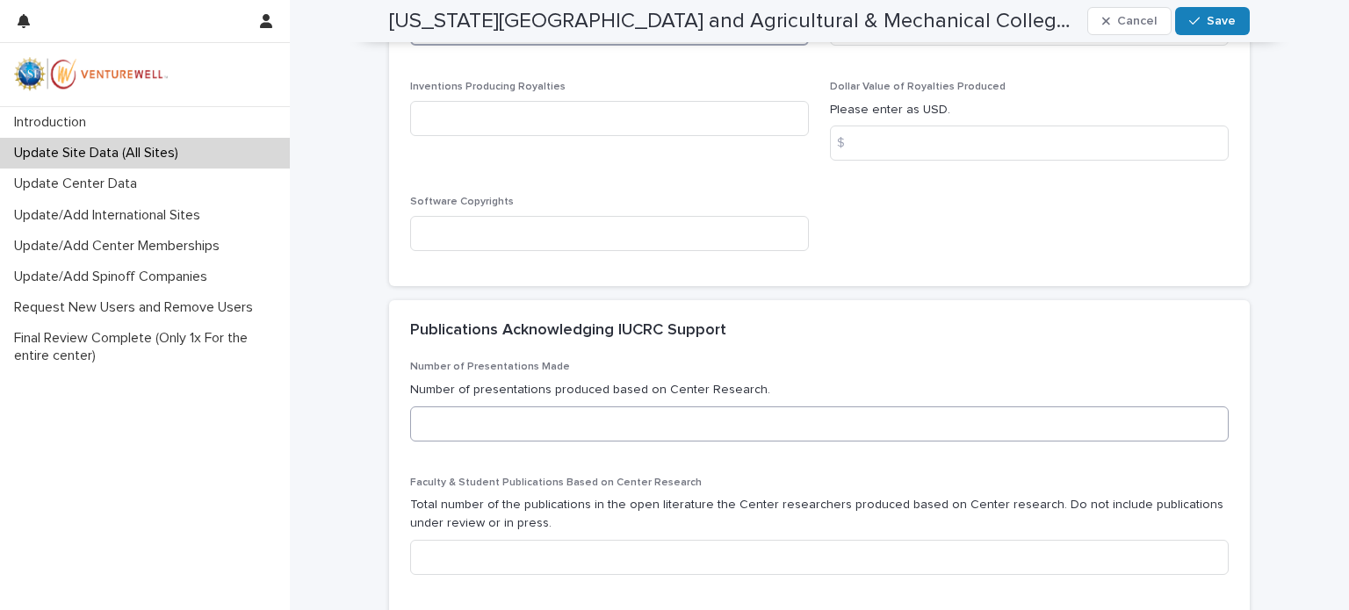
type input "*"
click at [441, 423] on input at bounding box center [819, 424] width 818 height 35
click at [432, 554] on input at bounding box center [819, 557] width 818 height 35
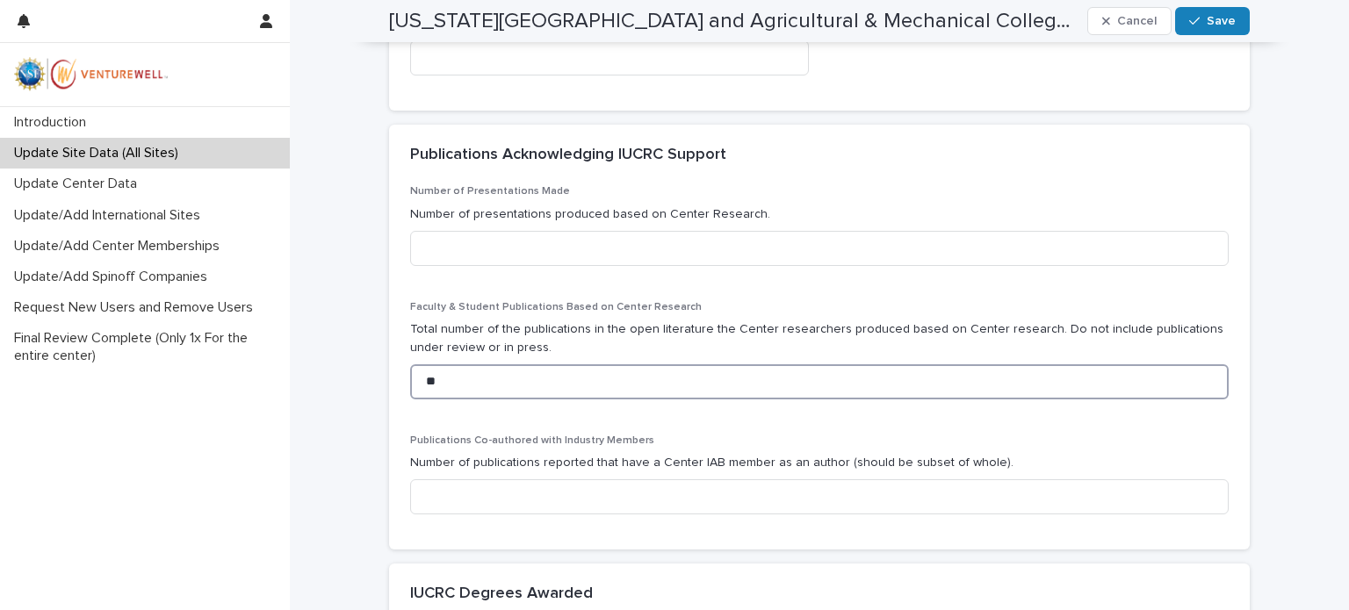
scroll to position [966, 0]
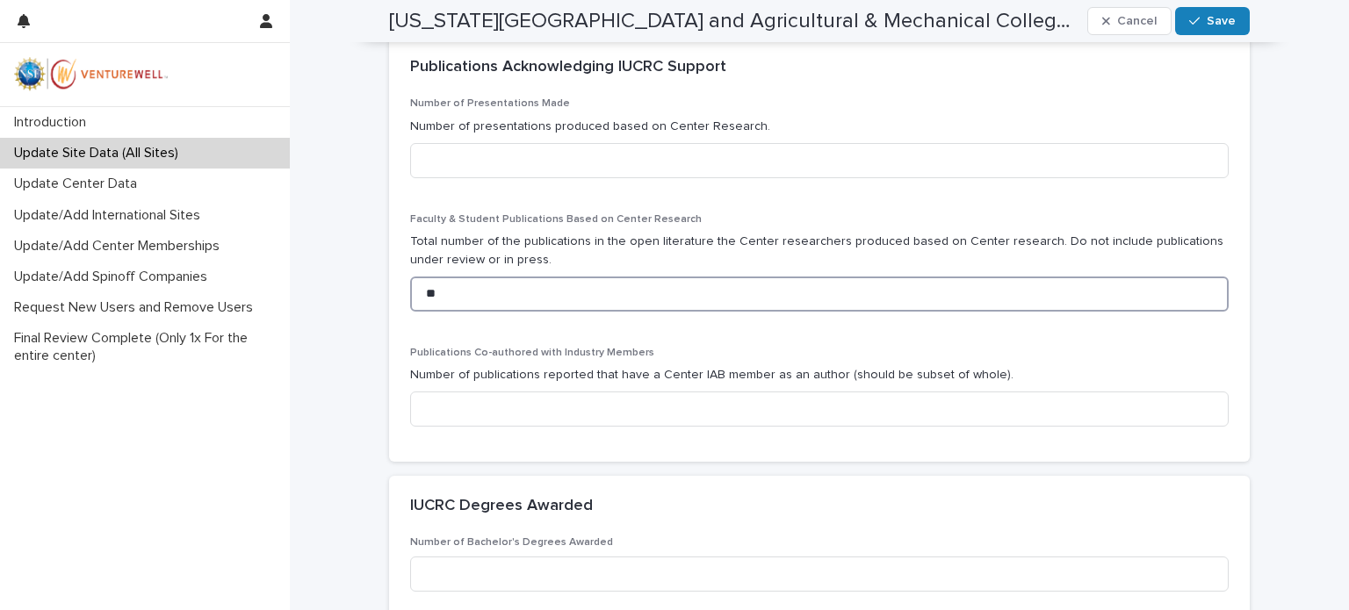
click at [424, 292] on input "**" at bounding box center [819, 294] width 818 height 35
type input "**"
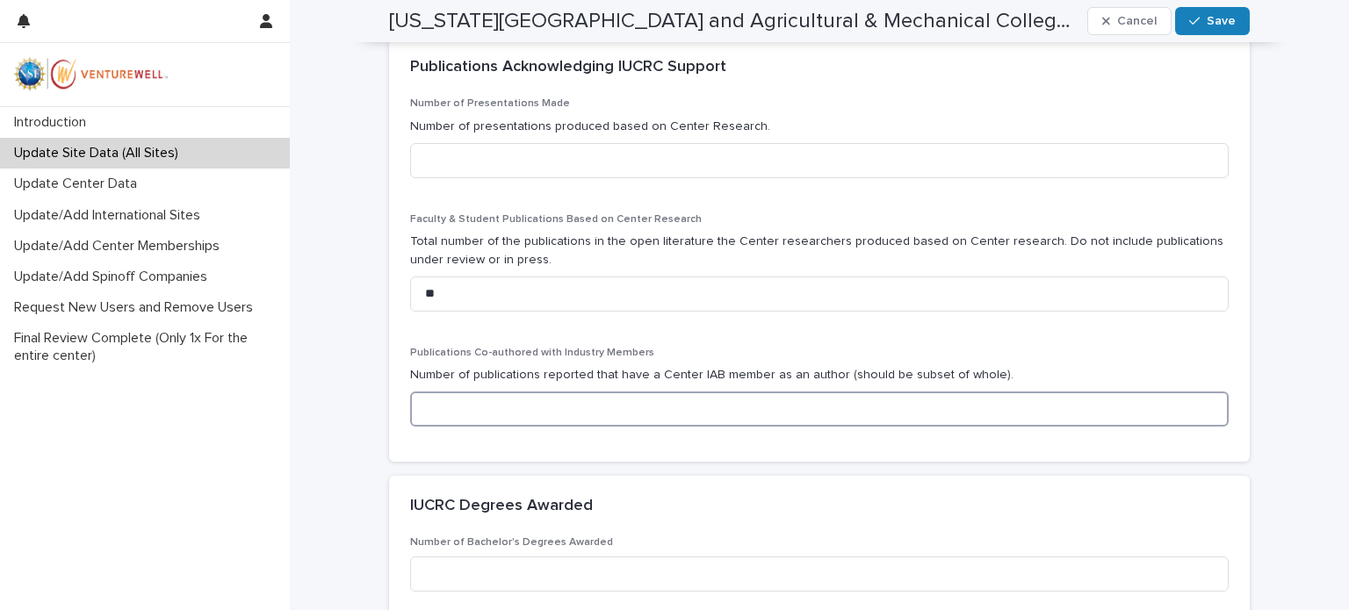
click at [436, 407] on input at bounding box center [819, 409] width 818 height 35
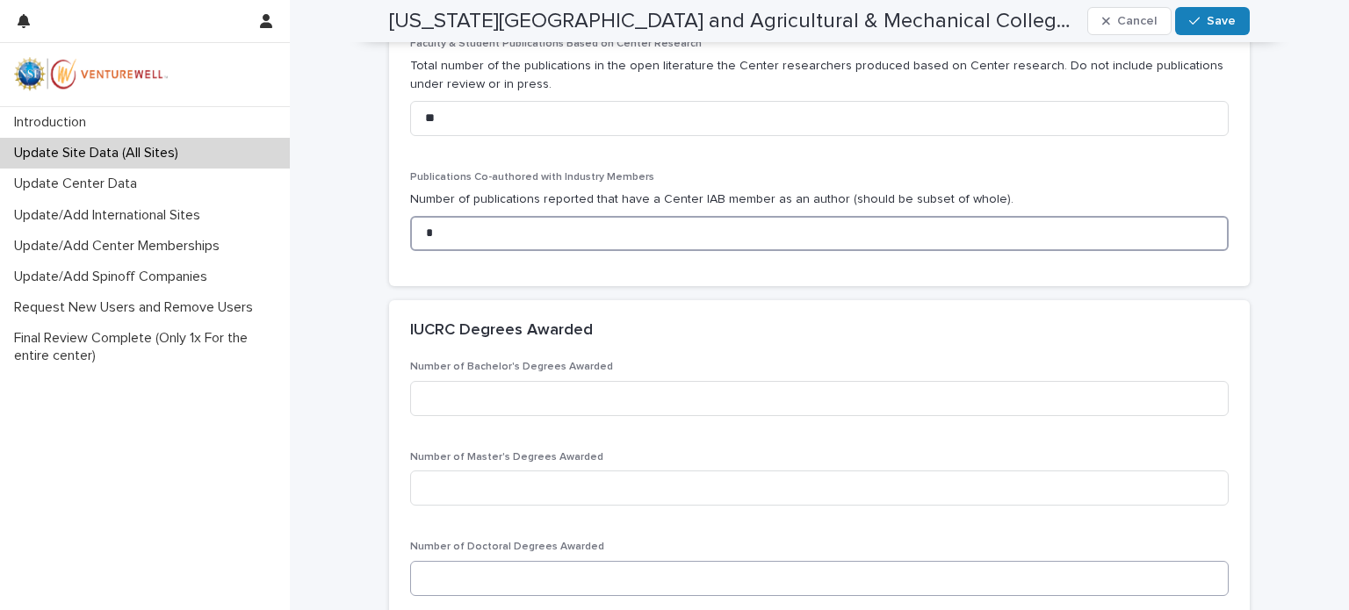
scroll to position [1229, 0]
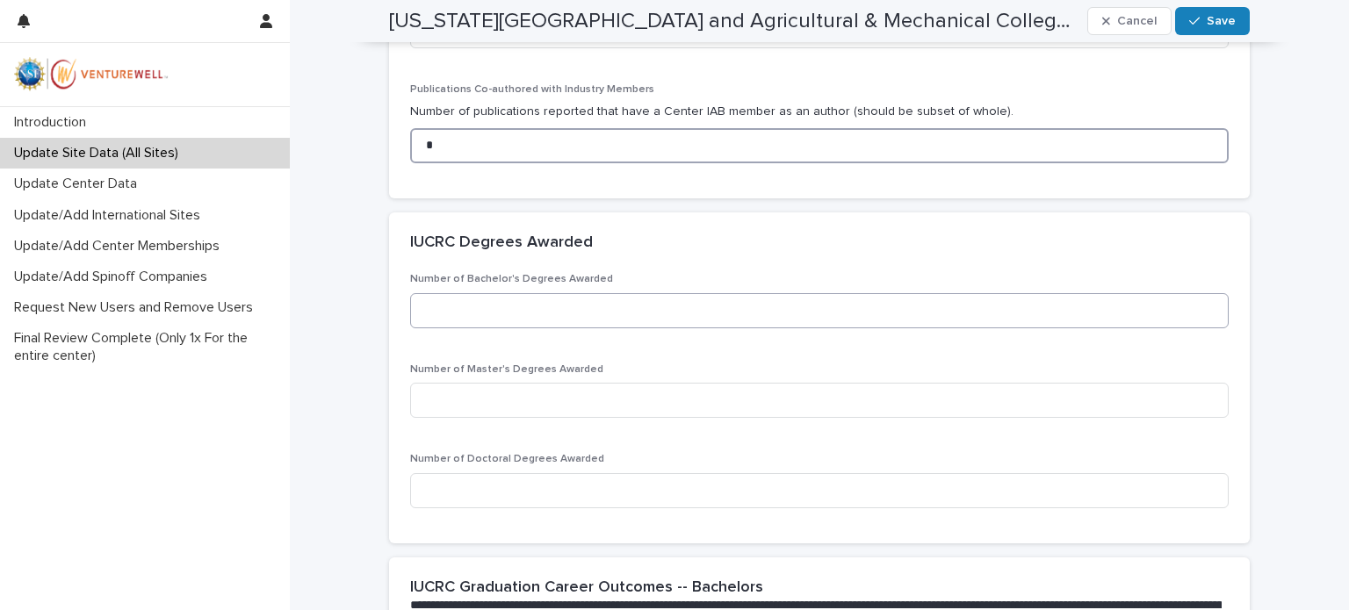
type input "*"
click at [426, 305] on input at bounding box center [819, 310] width 818 height 35
type input "*"
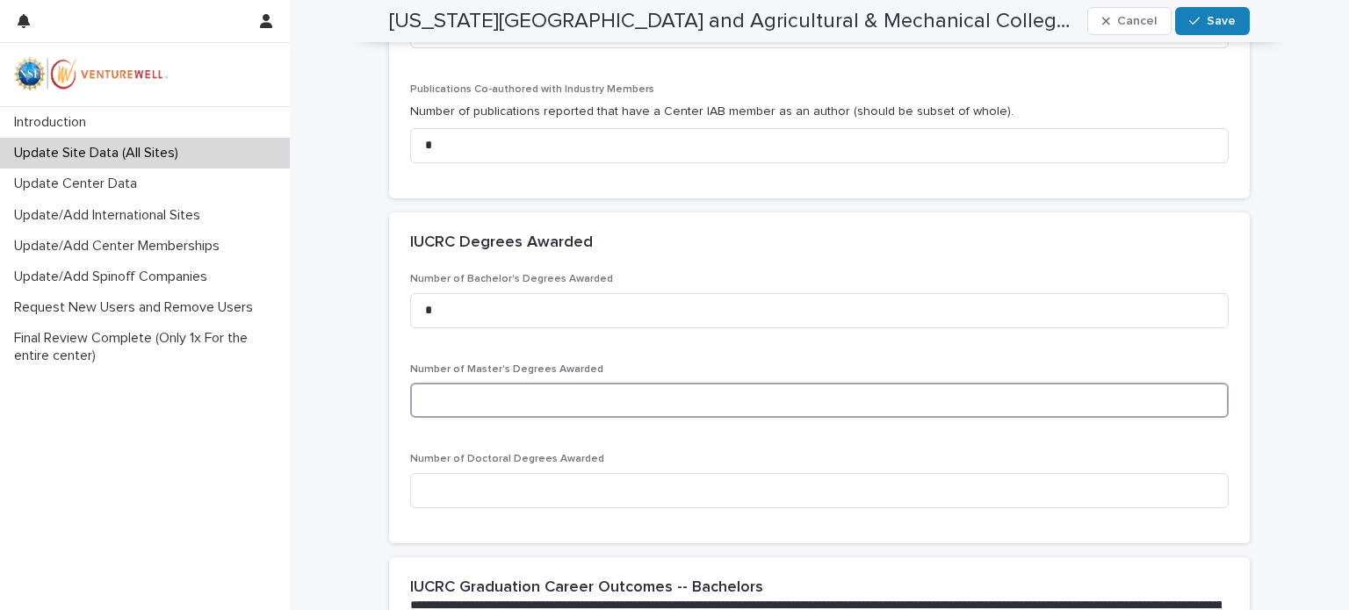
click at [424, 393] on input at bounding box center [819, 400] width 818 height 35
type input "*"
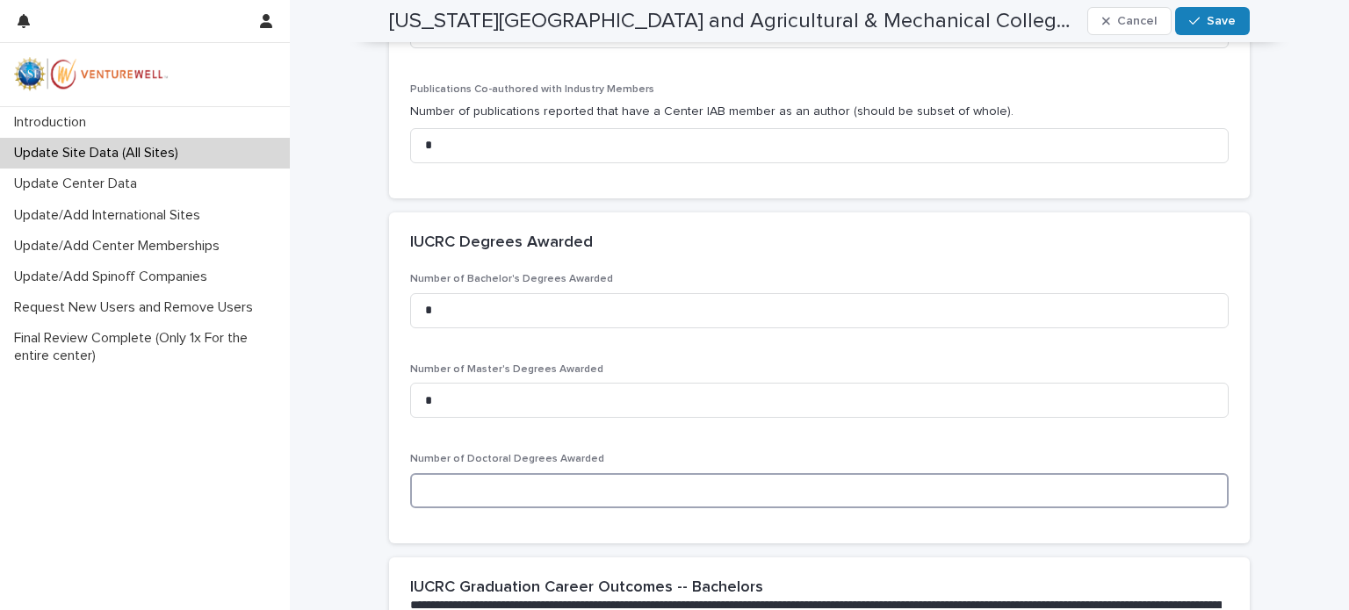
click at [428, 488] on input at bounding box center [819, 490] width 818 height 35
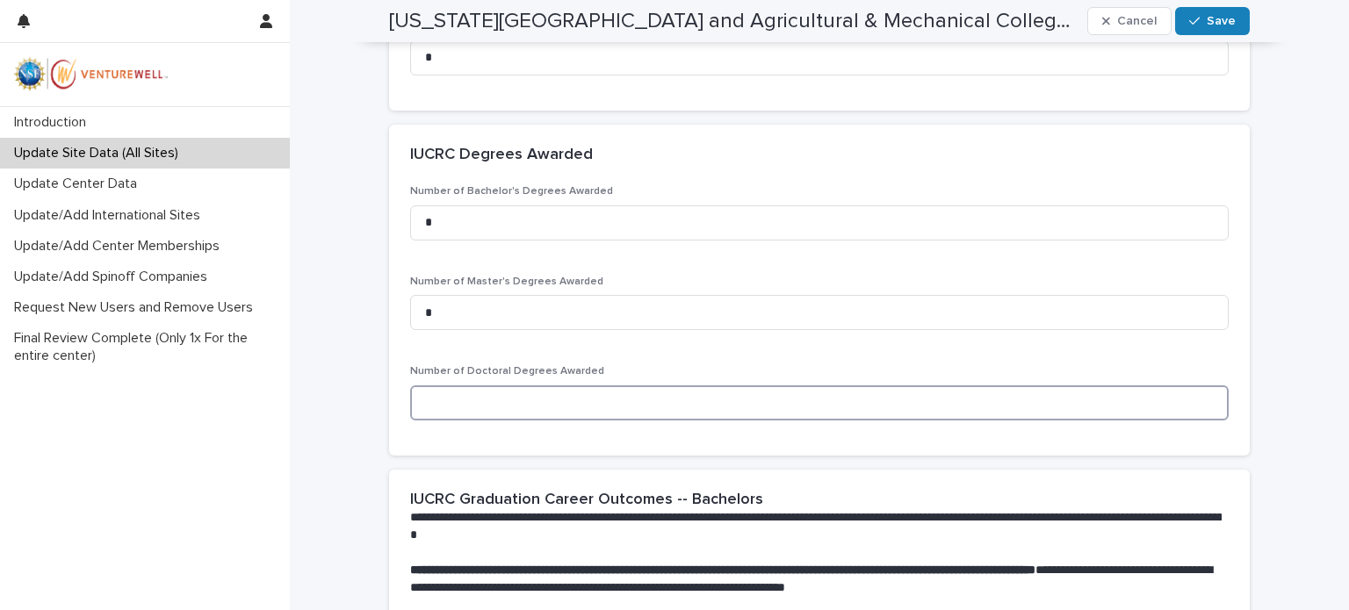
scroll to position [1493, 0]
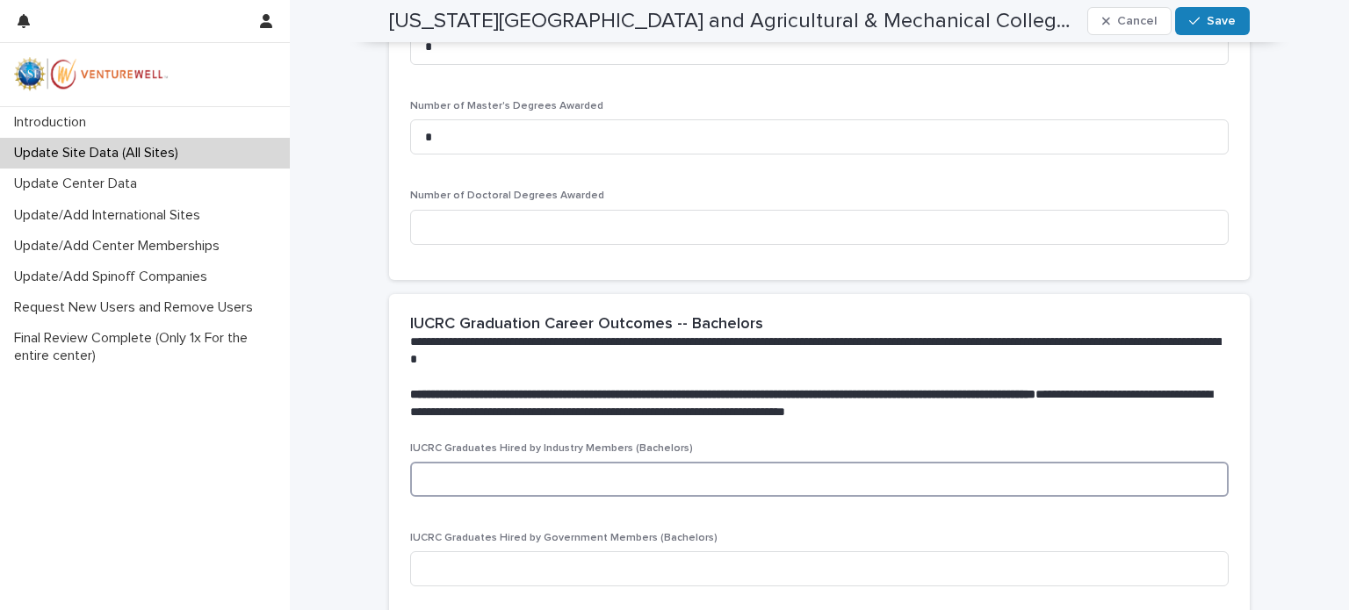
click at [428, 477] on input at bounding box center [819, 479] width 818 height 35
type input "*"
click at [428, 568] on input at bounding box center [819, 568] width 818 height 35
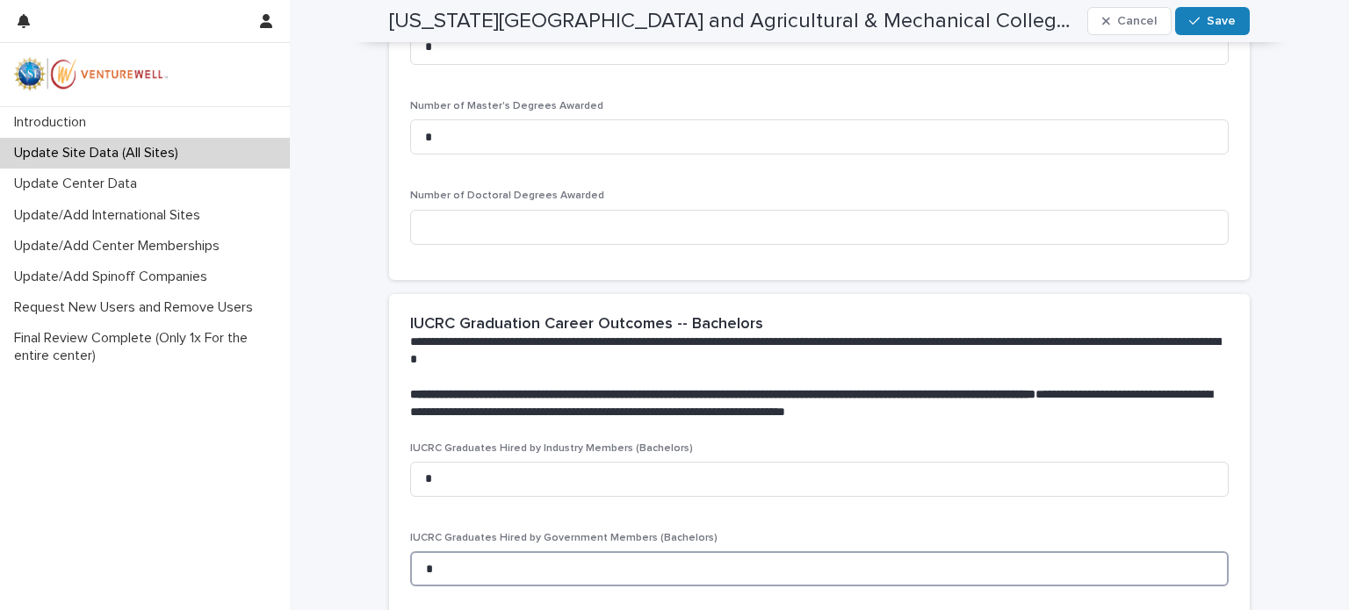
scroll to position [1668, 0]
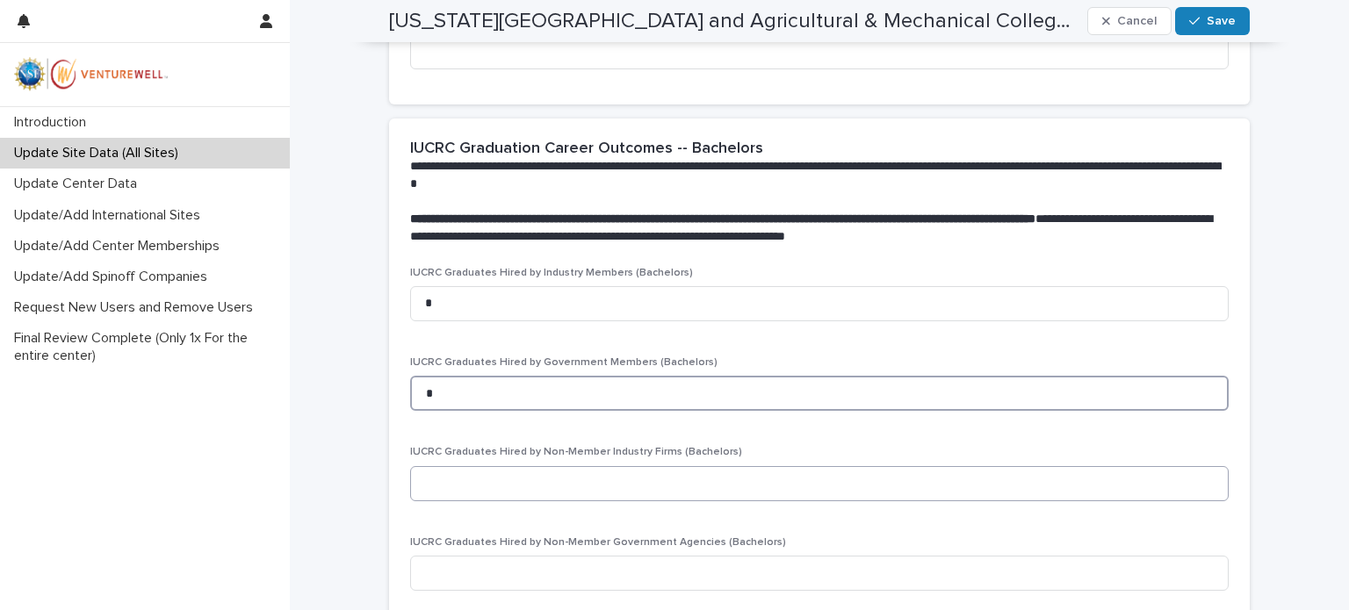
type input "*"
click at [417, 478] on input at bounding box center [819, 483] width 818 height 35
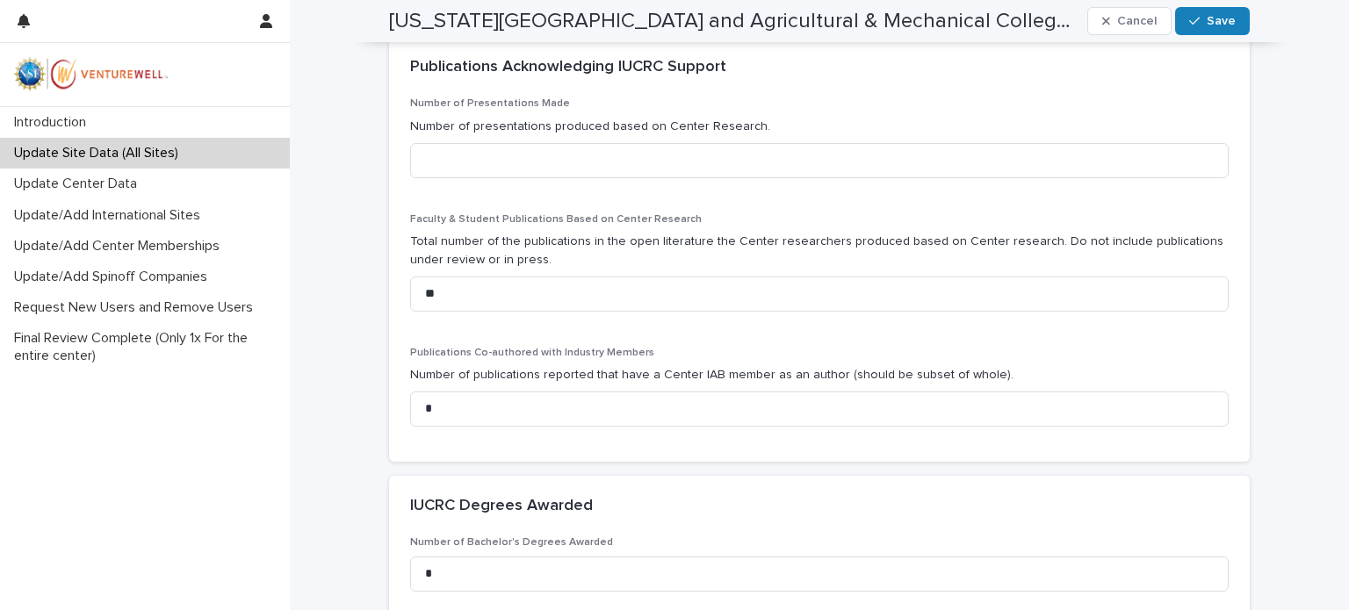
scroll to position [1054, 0]
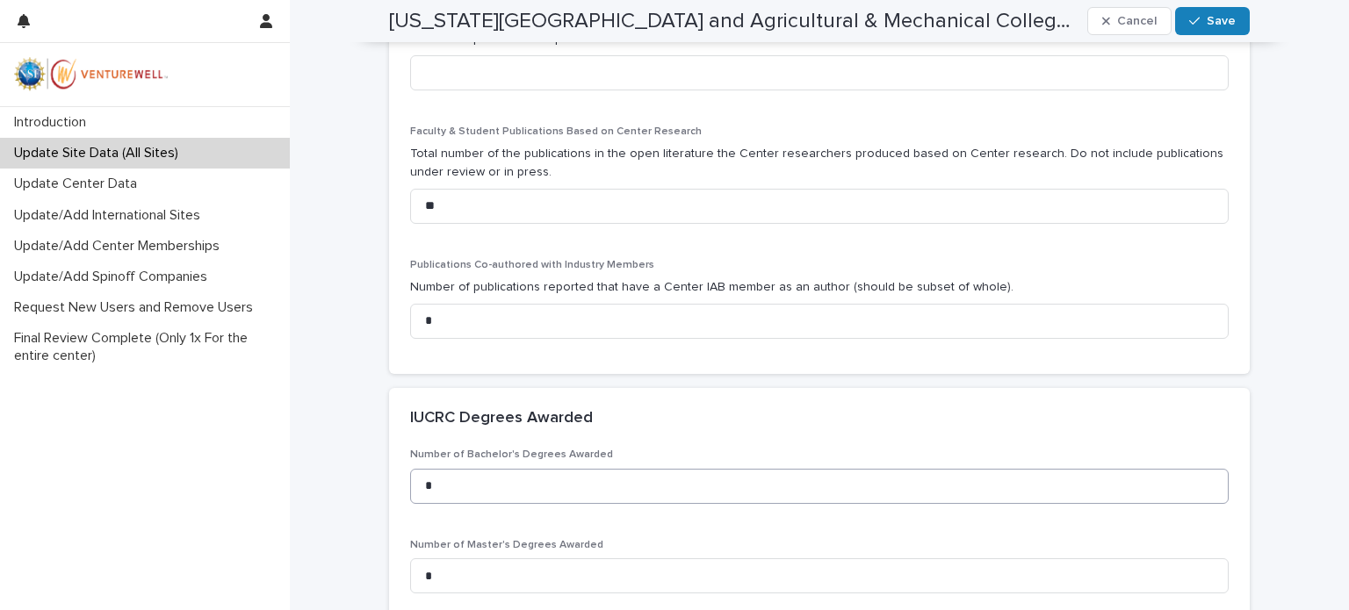
type input "*"
click at [420, 487] on input "*" at bounding box center [819, 486] width 818 height 35
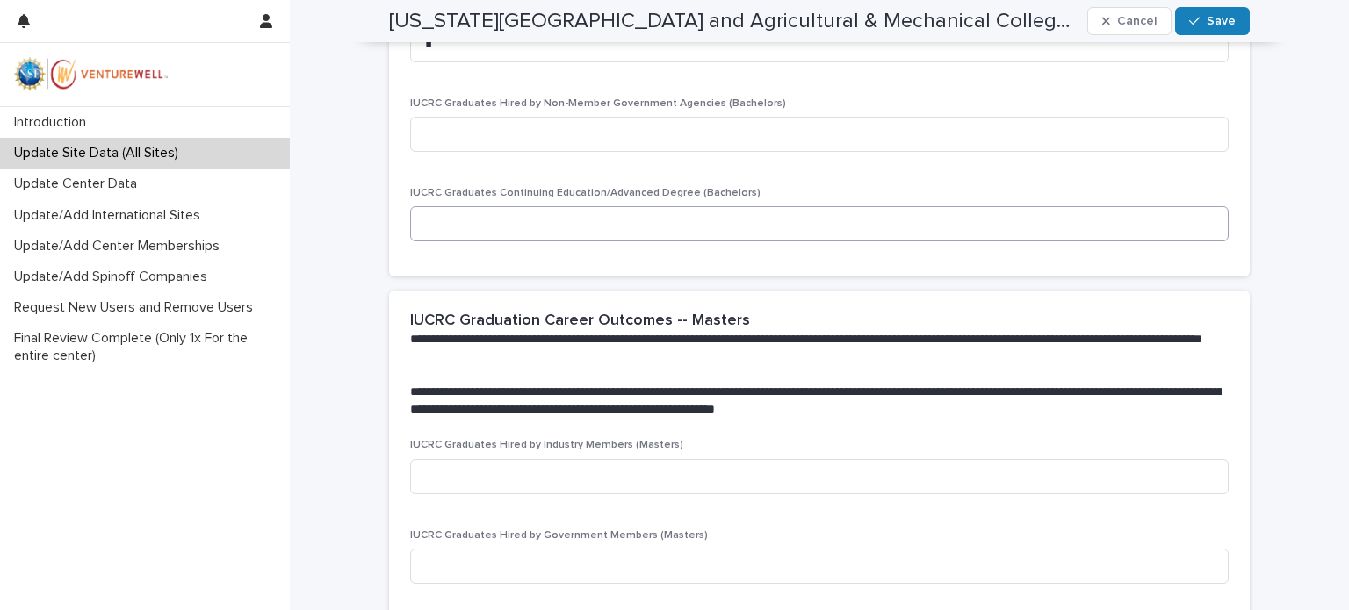
scroll to position [2195, 0]
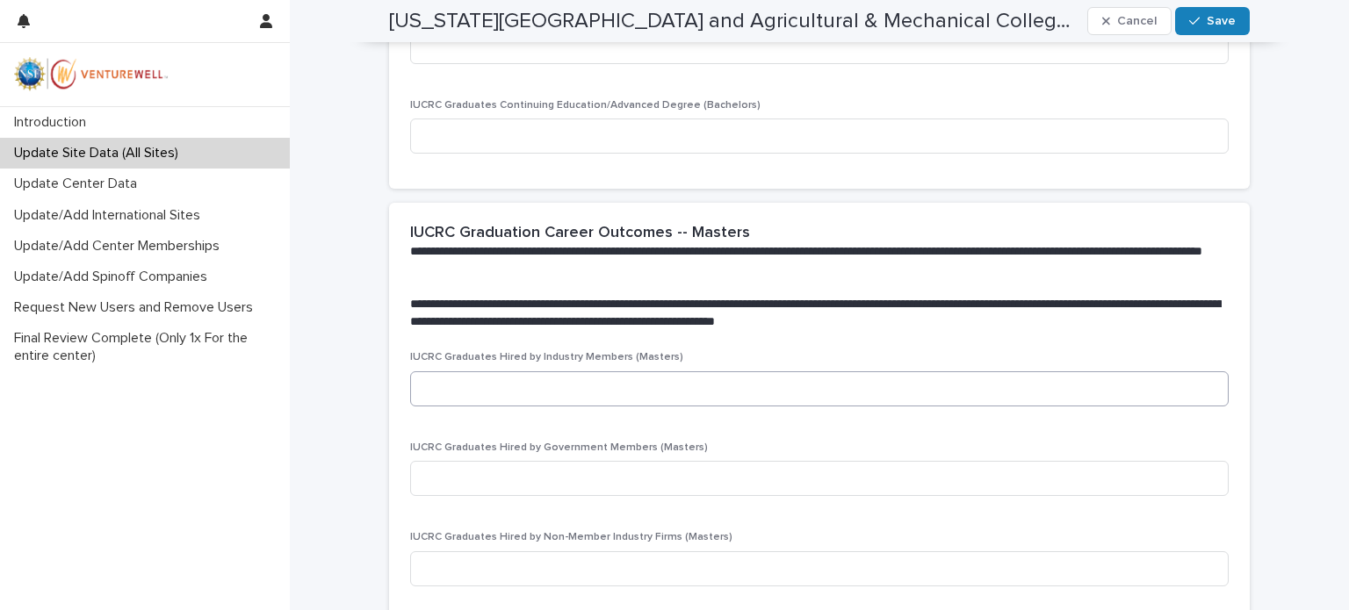
type input "*"
click at [434, 392] on input at bounding box center [819, 388] width 818 height 35
type input "*"
click at [434, 480] on input at bounding box center [819, 478] width 818 height 35
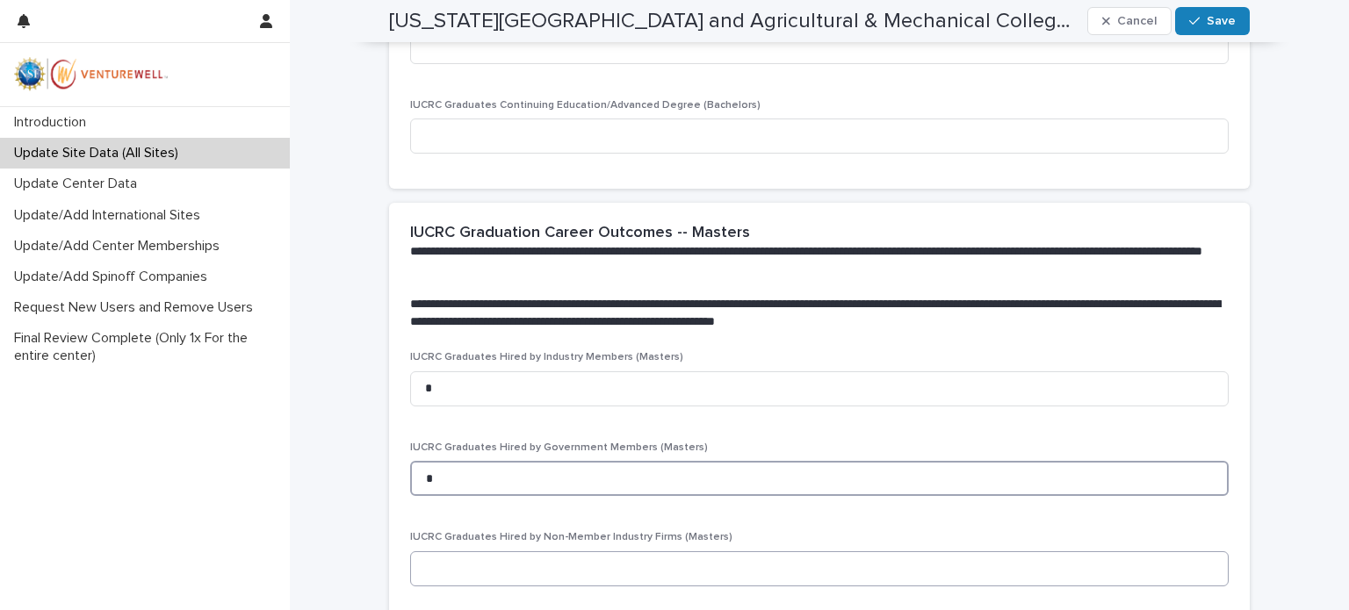
type input "*"
click at [428, 568] on input at bounding box center [819, 568] width 818 height 35
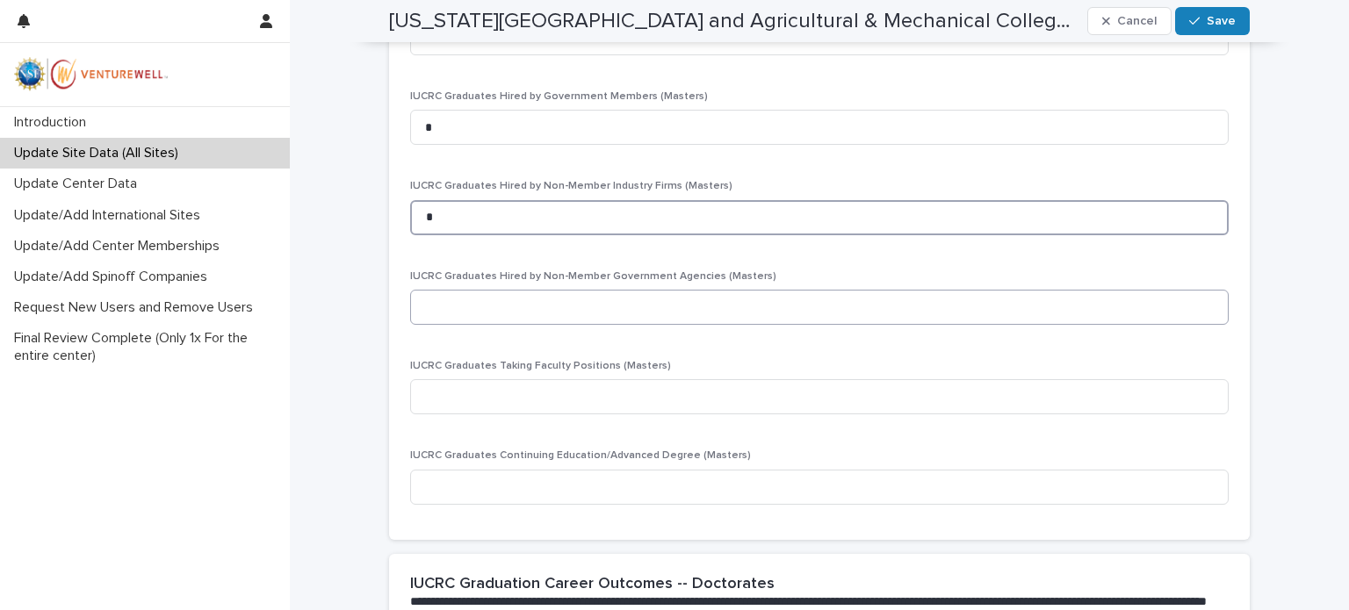
type input "*"
click at [429, 306] on input at bounding box center [819, 307] width 818 height 35
type input "*"
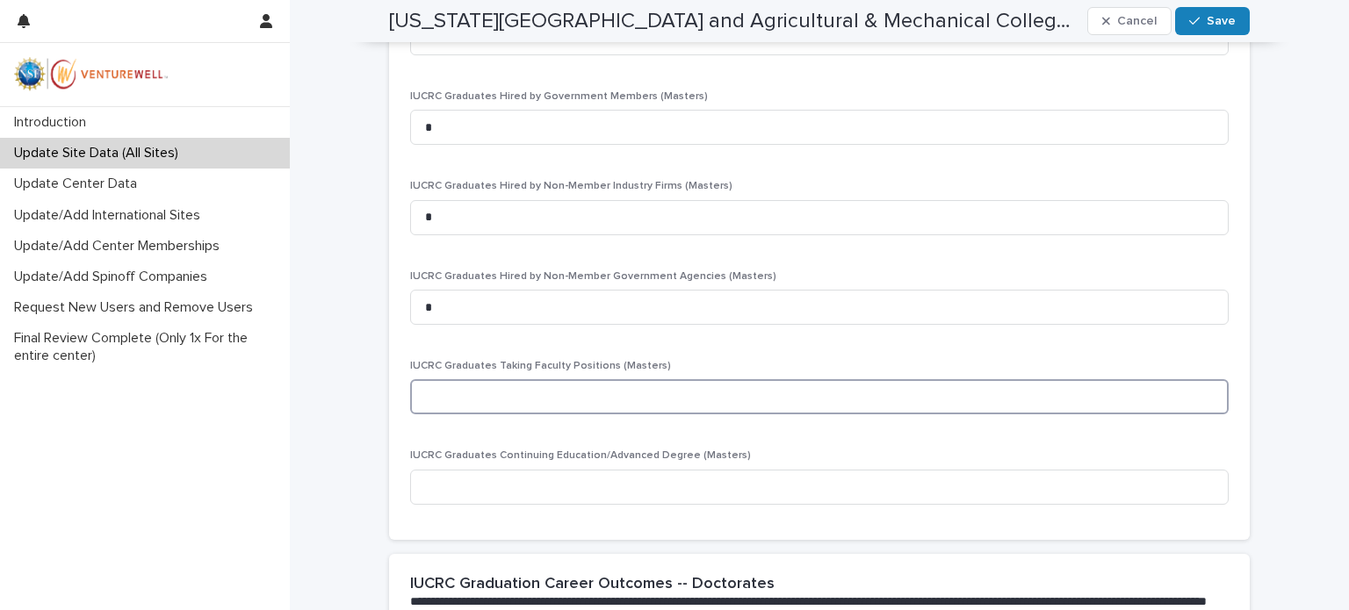
click at [421, 396] on input at bounding box center [819, 396] width 818 height 35
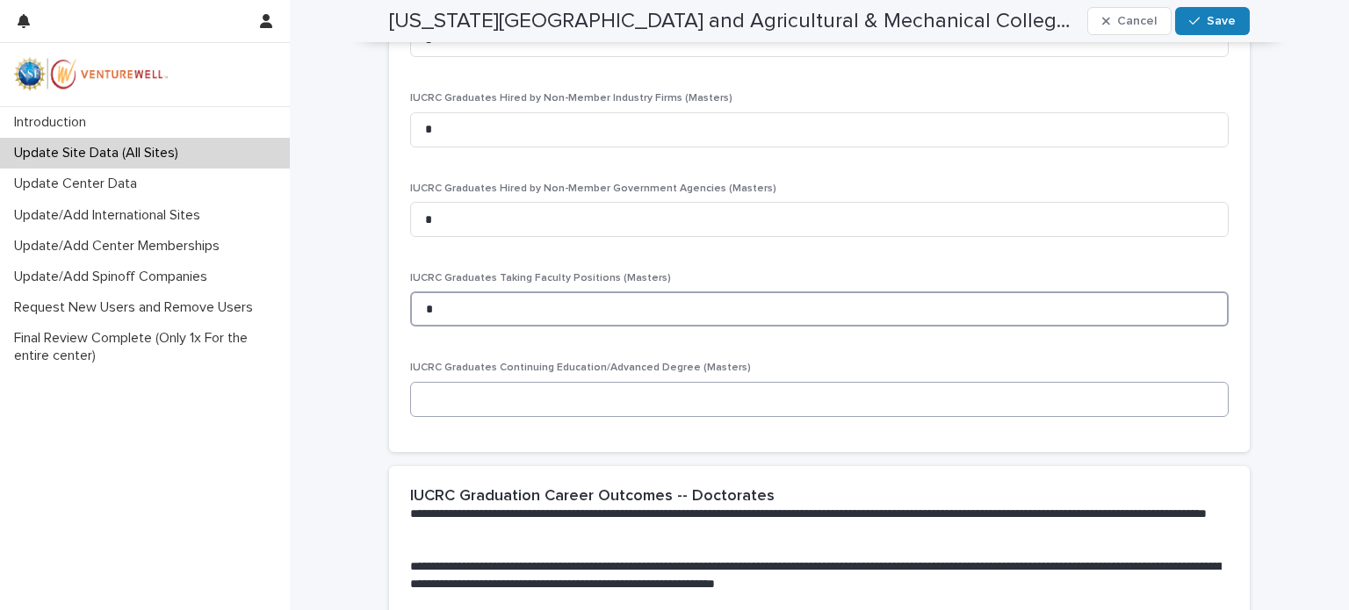
type input "*"
click at [443, 402] on input at bounding box center [819, 399] width 818 height 35
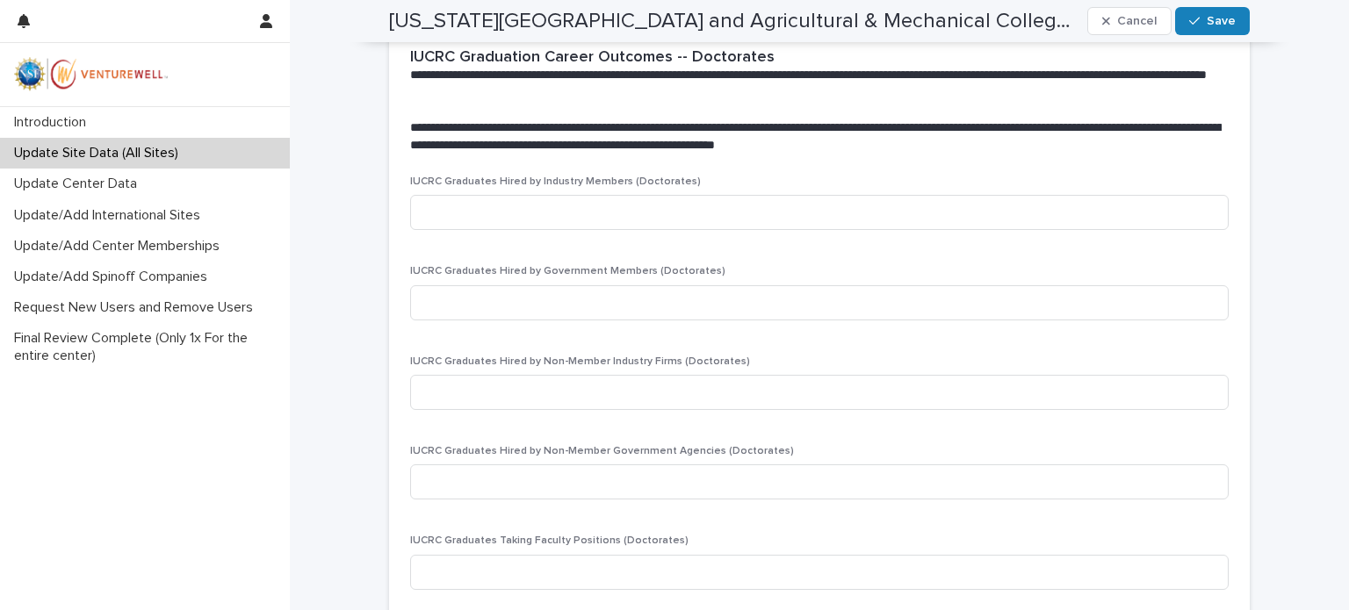
scroll to position [2985, 0]
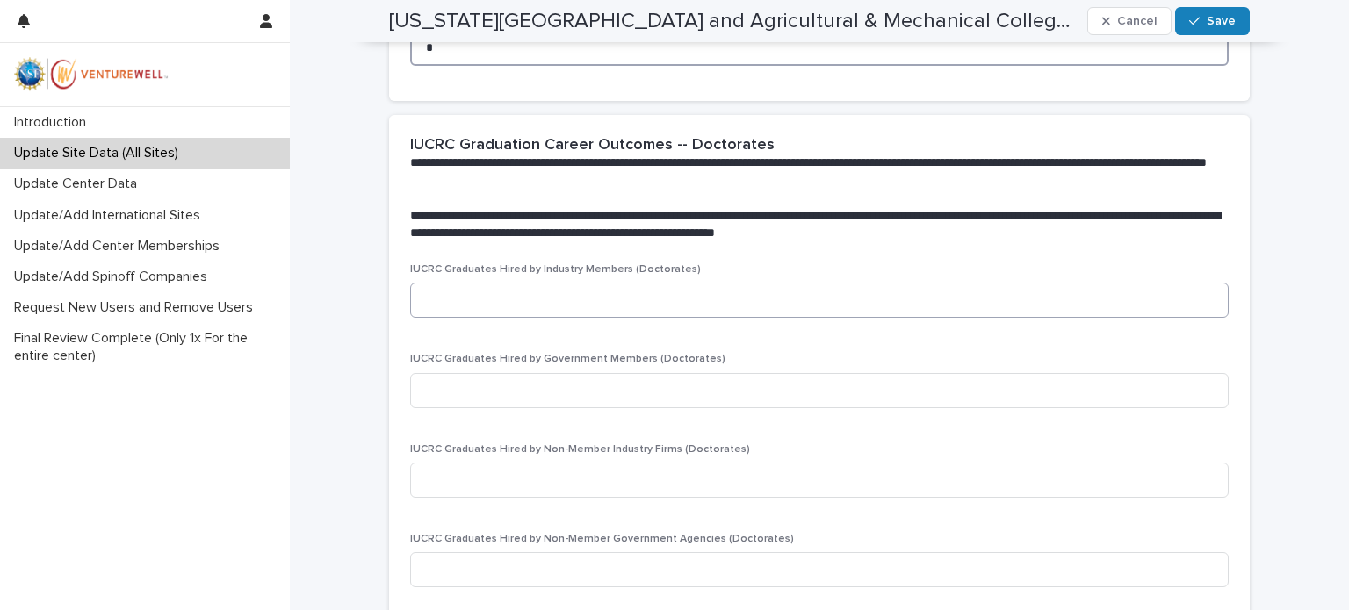
type input "*"
click at [436, 301] on input at bounding box center [819, 300] width 818 height 35
type input "*"
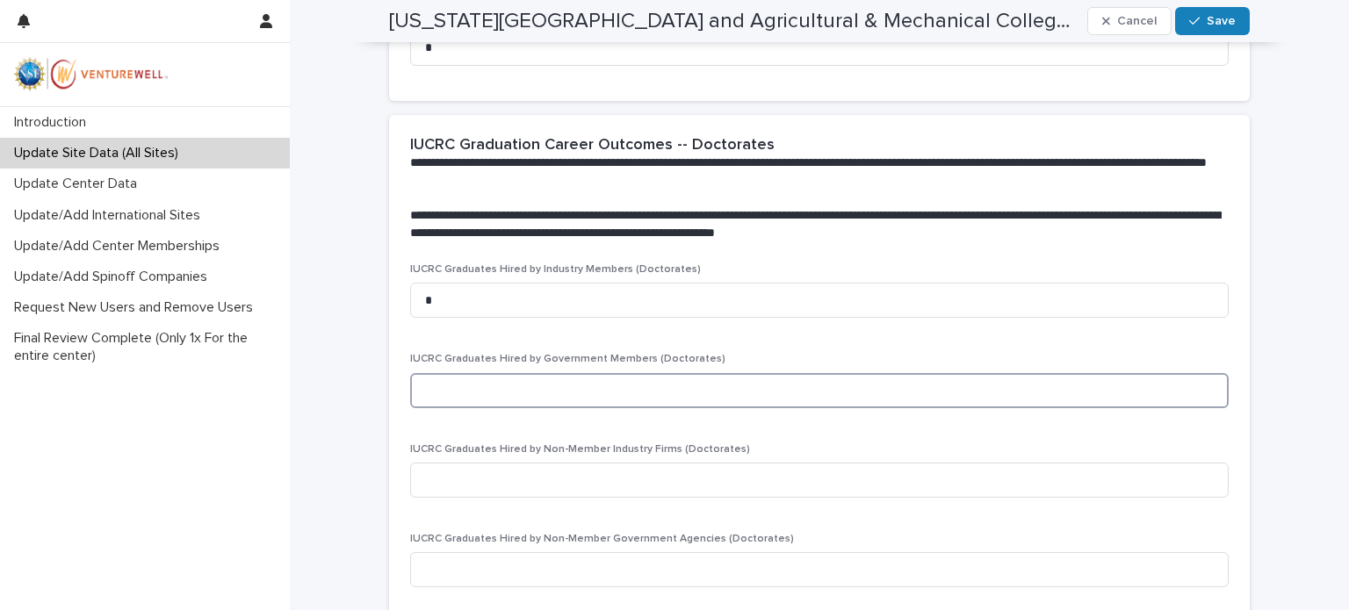
click at [452, 391] on input at bounding box center [819, 390] width 818 height 35
type input "*"
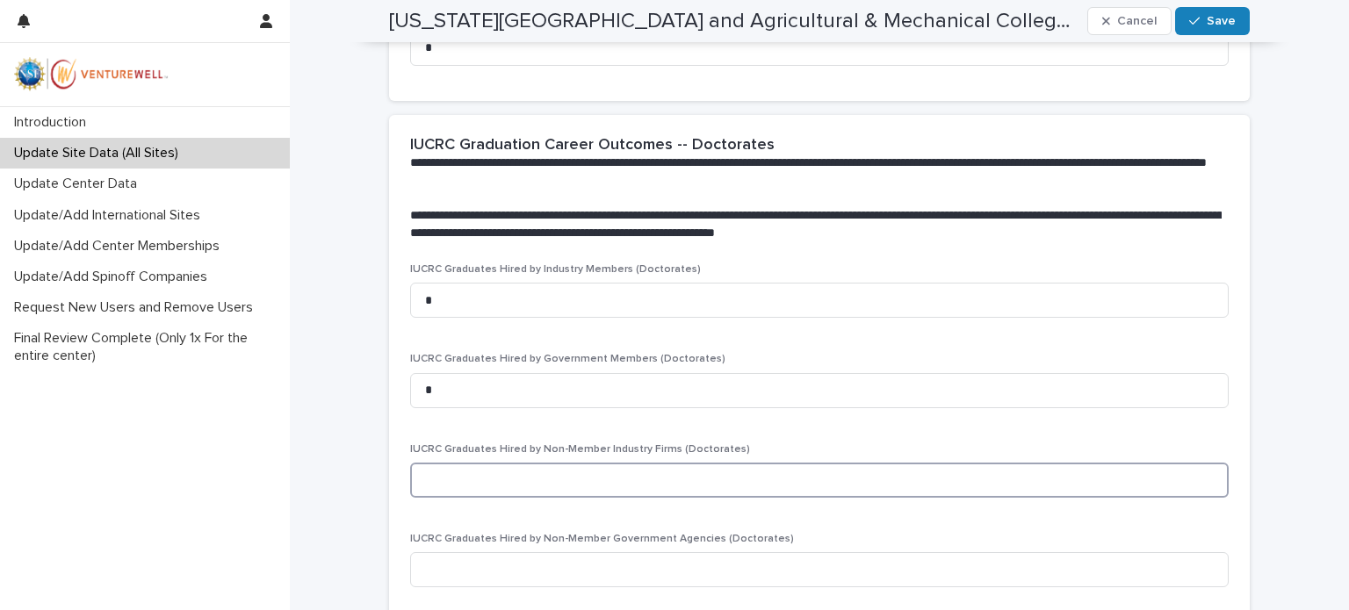
click at [443, 479] on input at bounding box center [819, 480] width 818 height 35
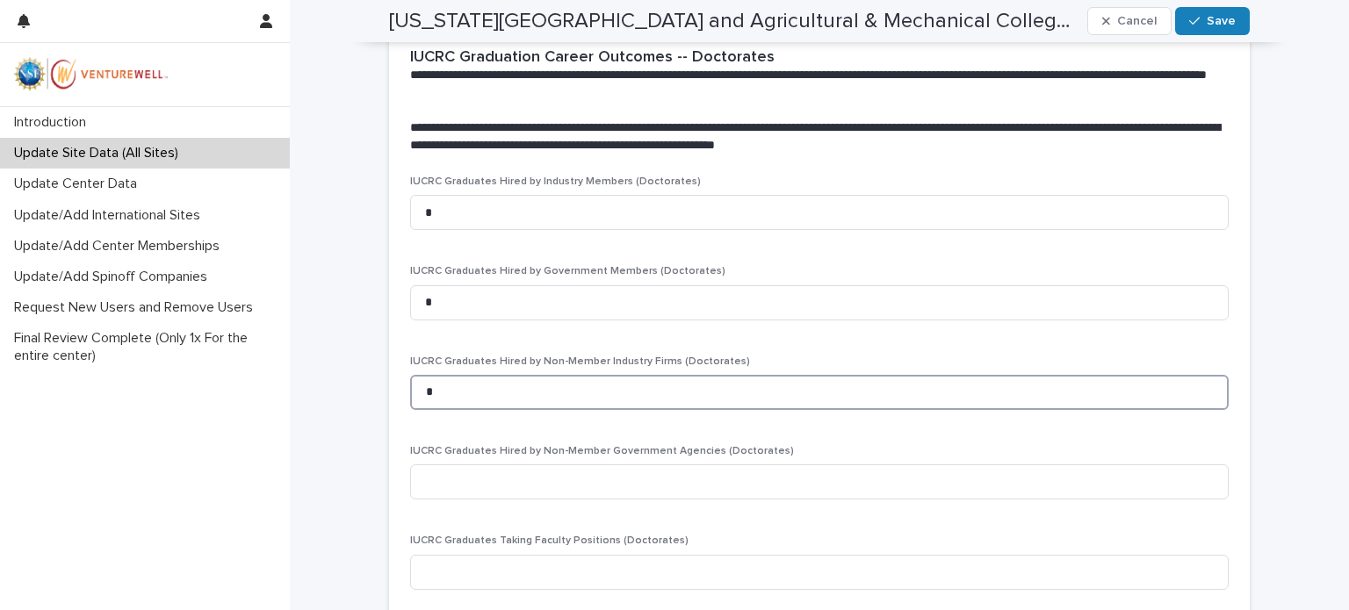
scroll to position [3161, 0]
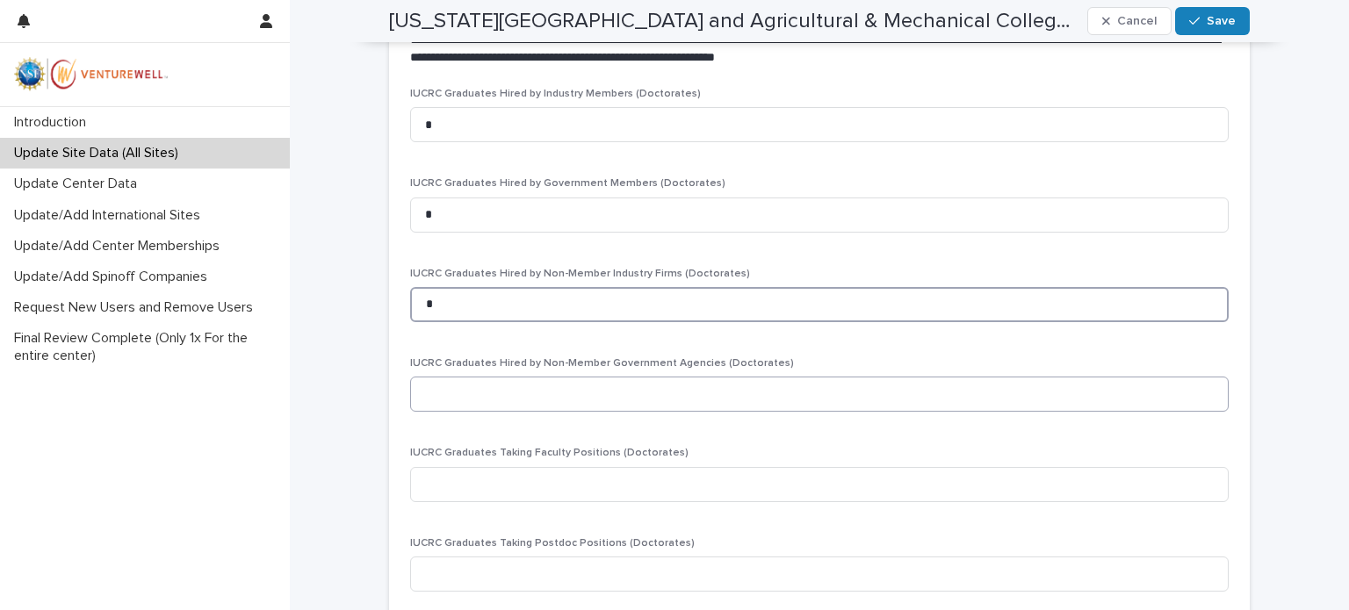
type input "*"
click at [425, 399] on input at bounding box center [819, 394] width 818 height 35
type input "*"
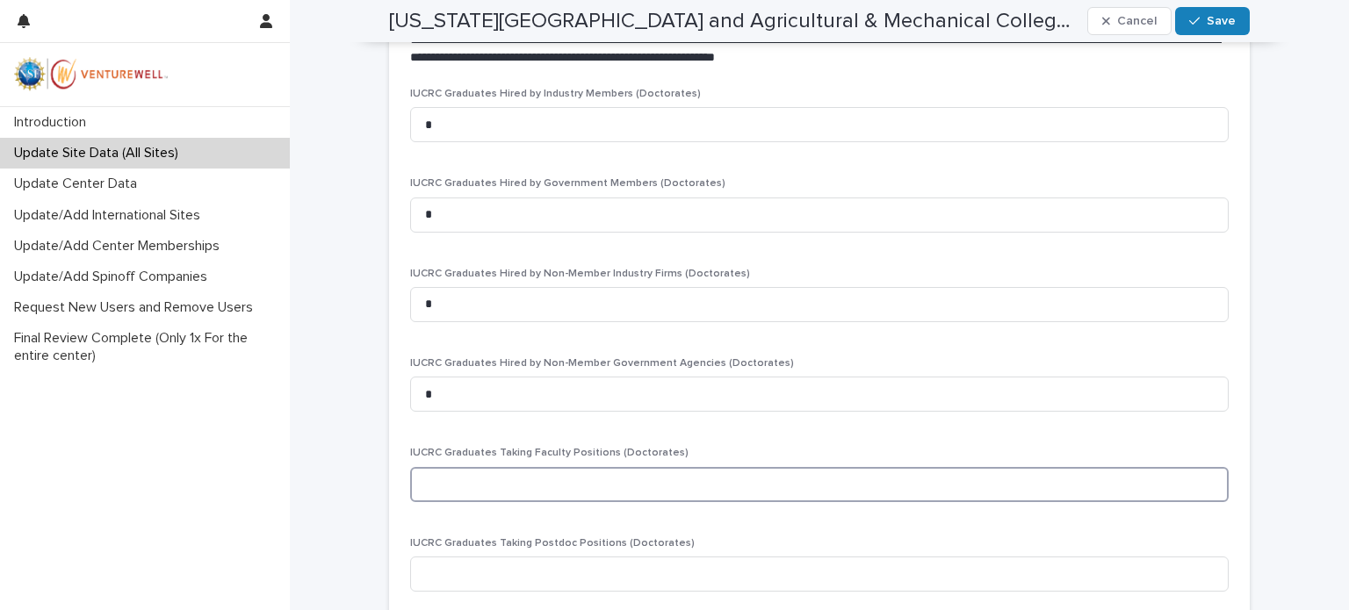
click at [421, 487] on input at bounding box center [819, 484] width 818 height 35
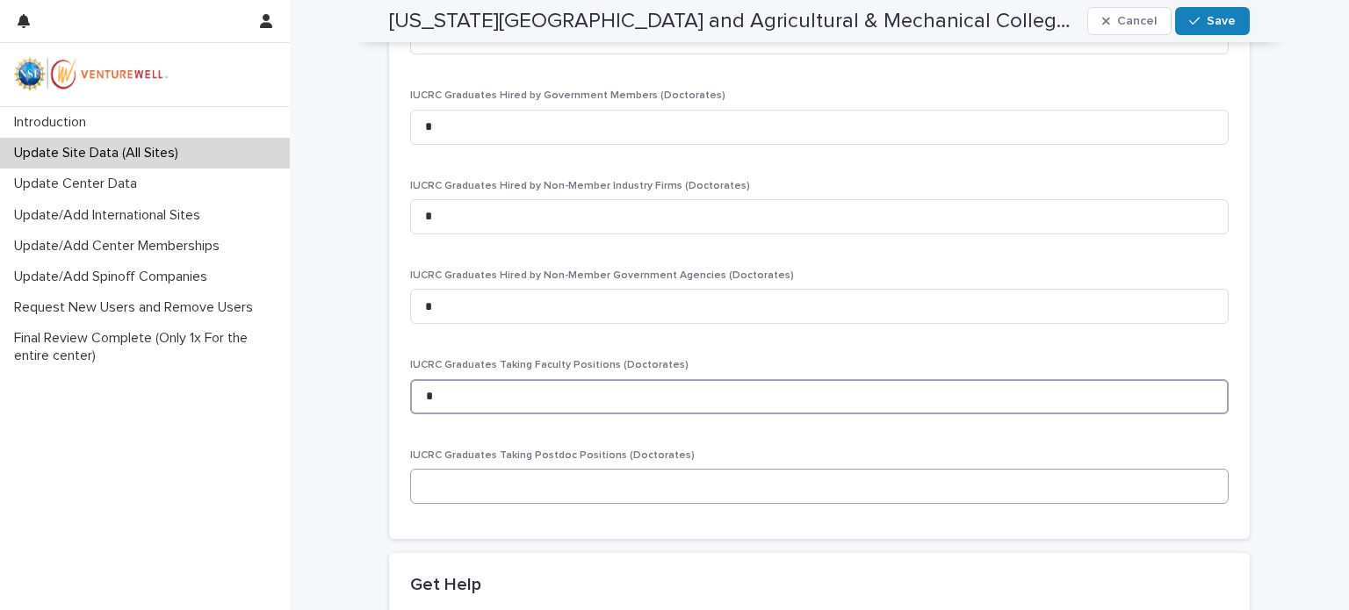
scroll to position [3073, 0]
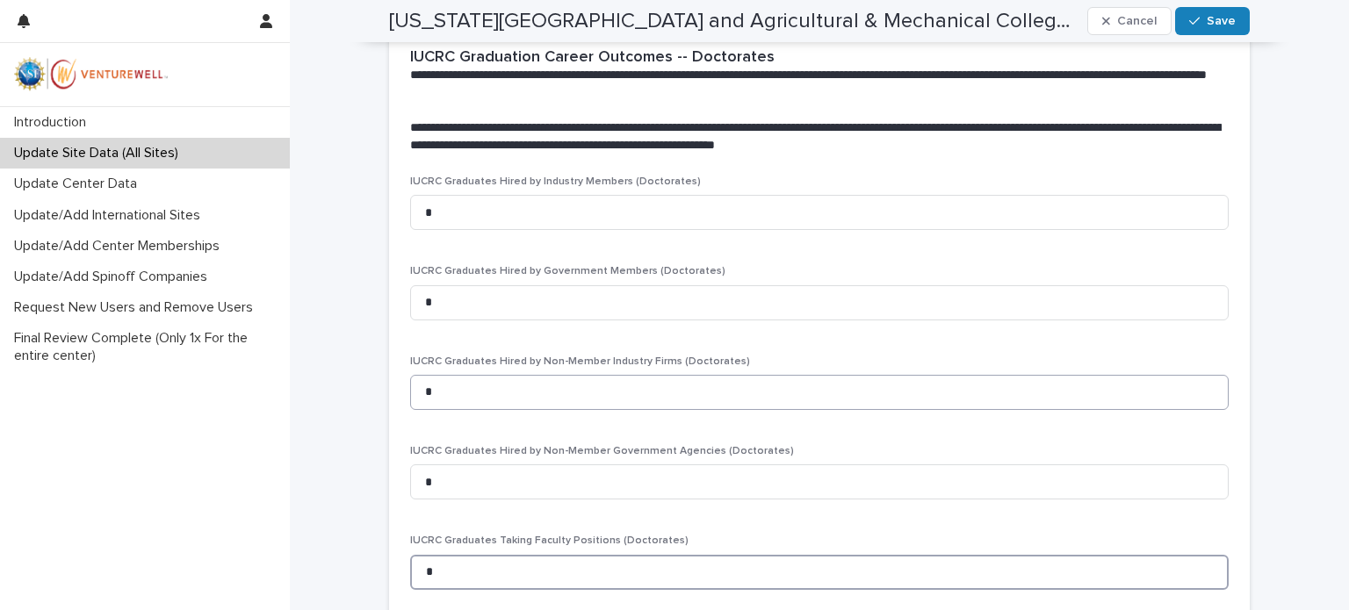
type input "*"
drag, startPoint x: 438, startPoint y: 392, endPoint x: 418, endPoint y: 391, distance: 20.3
click at [418, 391] on input "*" at bounding box center [819, 392] width 818 height 35
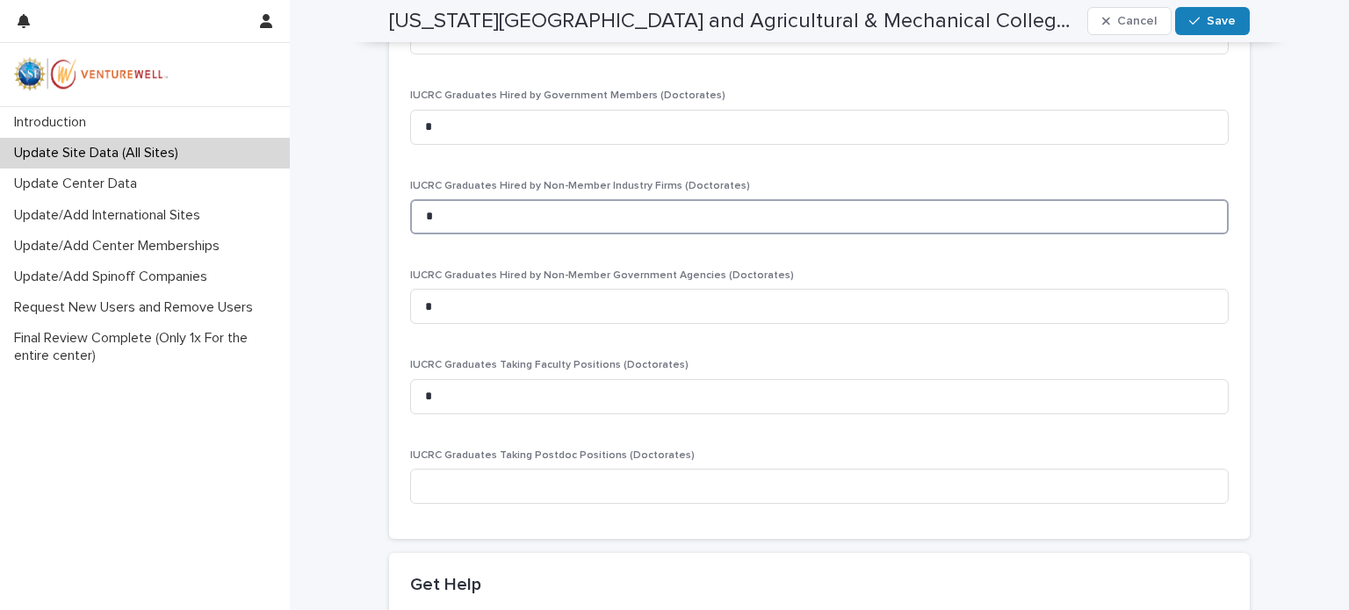
scroll to position [3489, 0]
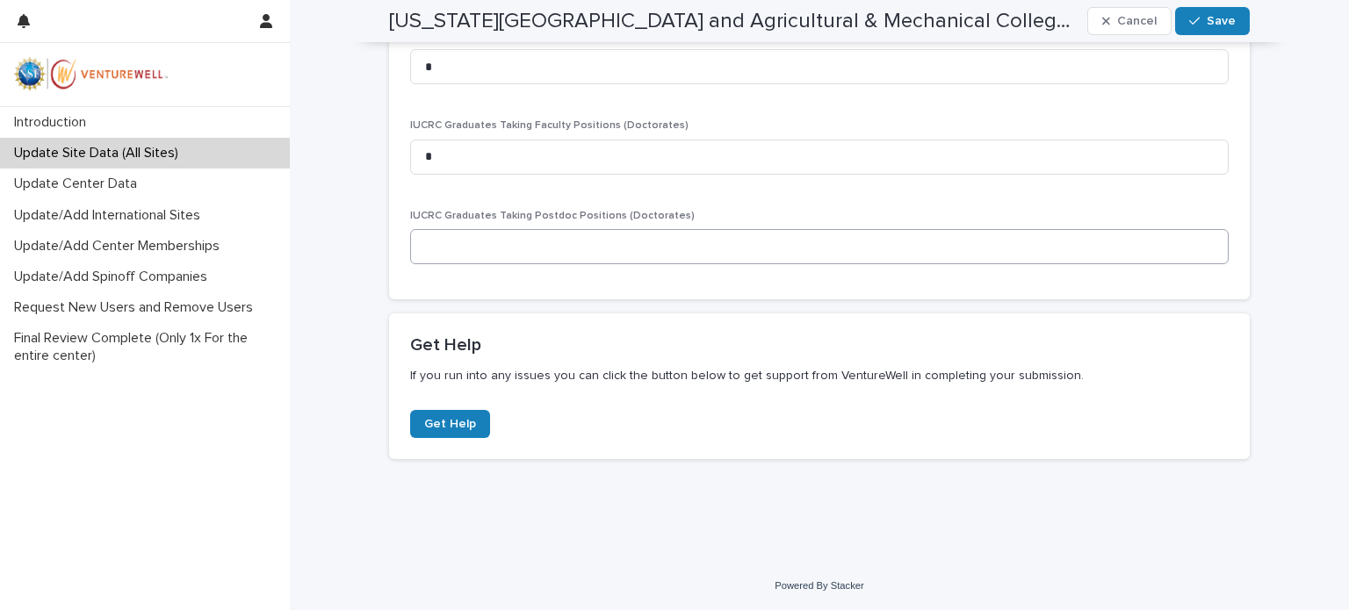
type input "*"
click at [429, 241] on input at bounding box center [819, 246] width 818 height 35
type input "*"
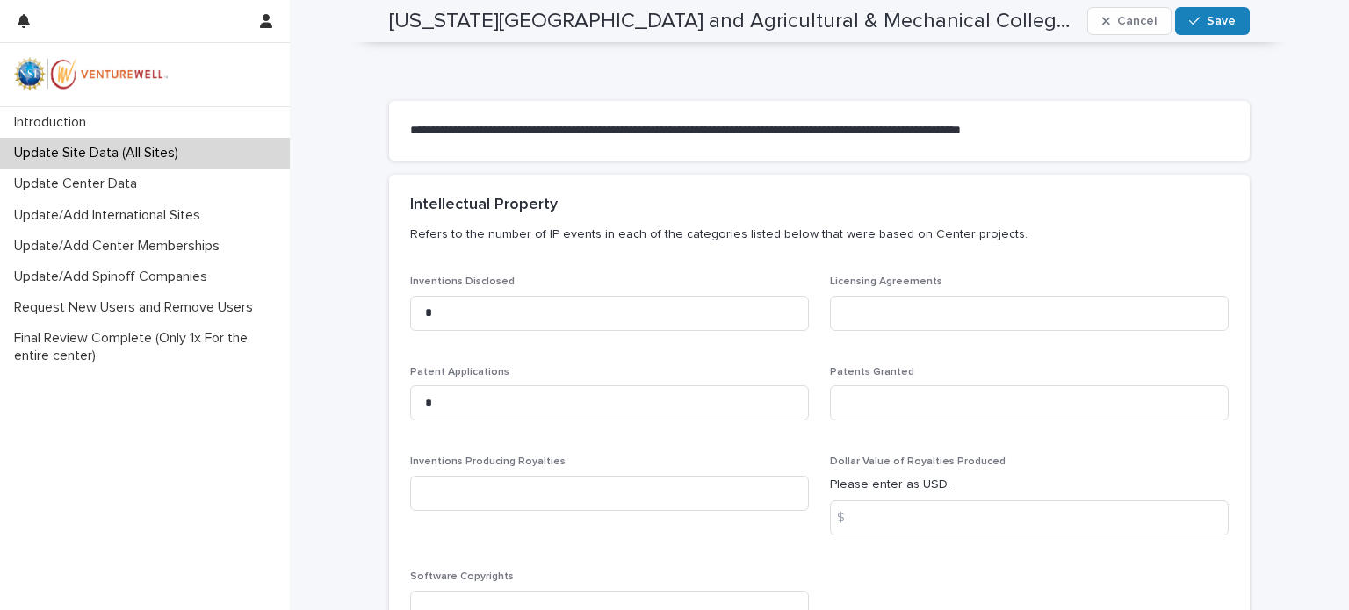
scroll to position [0, 0]
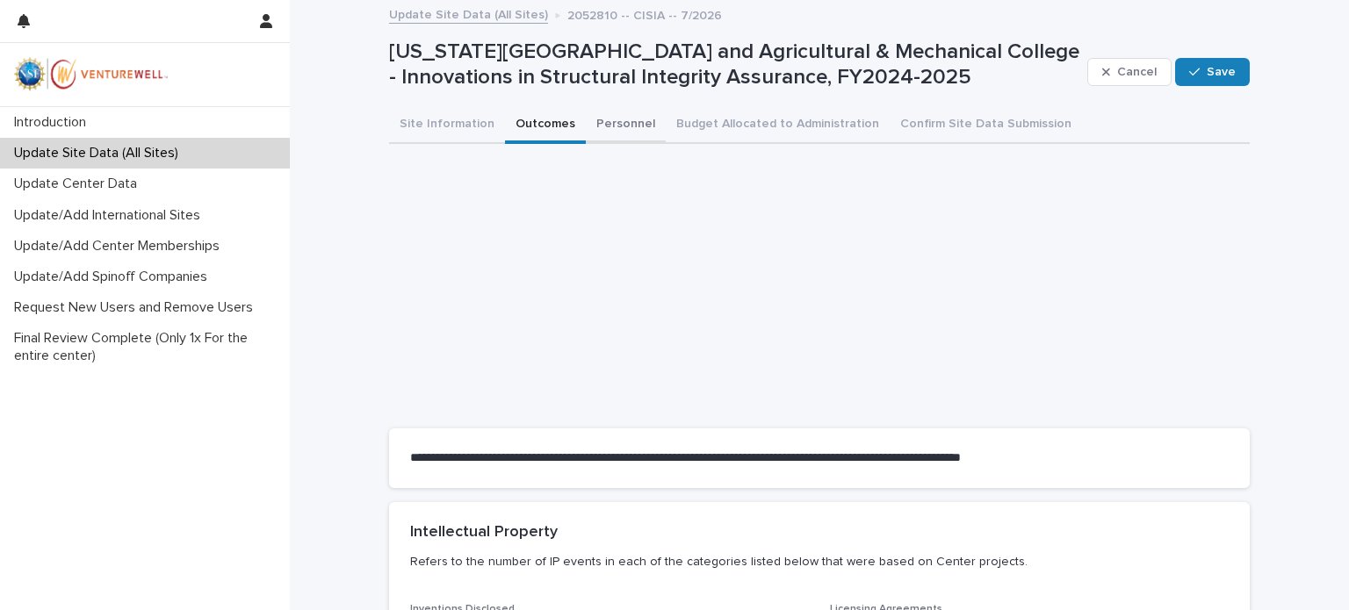
click at [597, 124] on button "Personnel" at bounding box center [626, 125] width 80 height 37
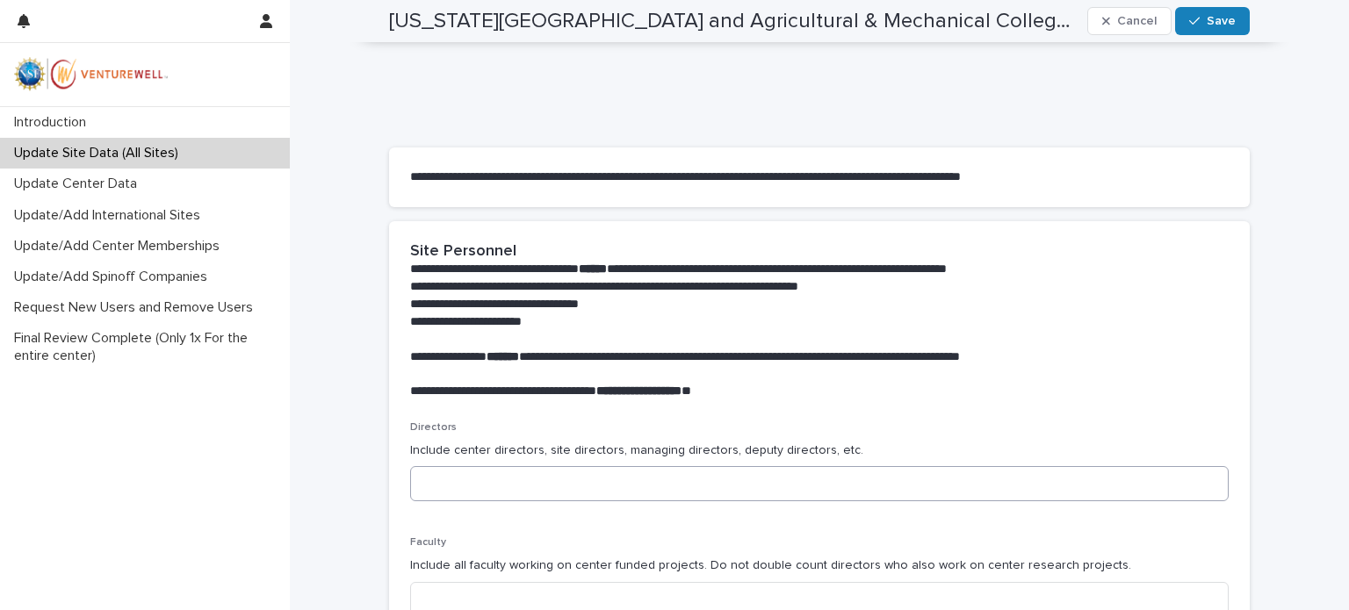
scroll to position [351, 0]
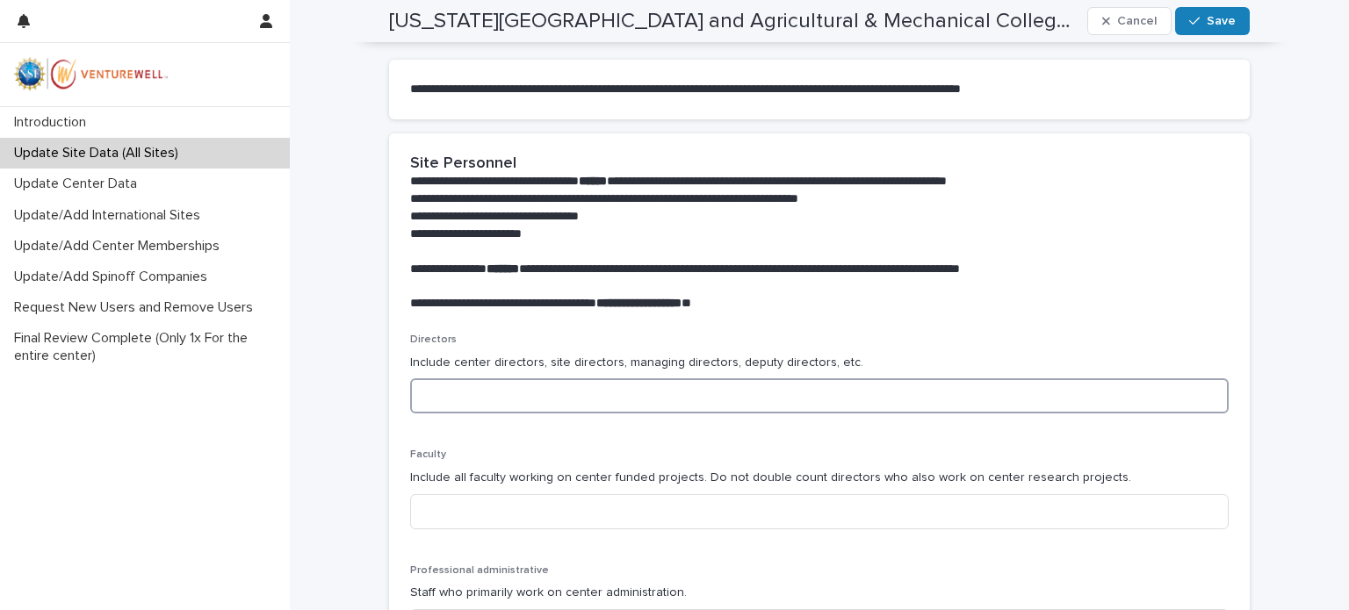
click at [457, 389] on input at bounding box center [819, 395] width 818 height 35
type input "*"
click at [443, 508] on input at bounding box center [819, 511] width 818 height 35
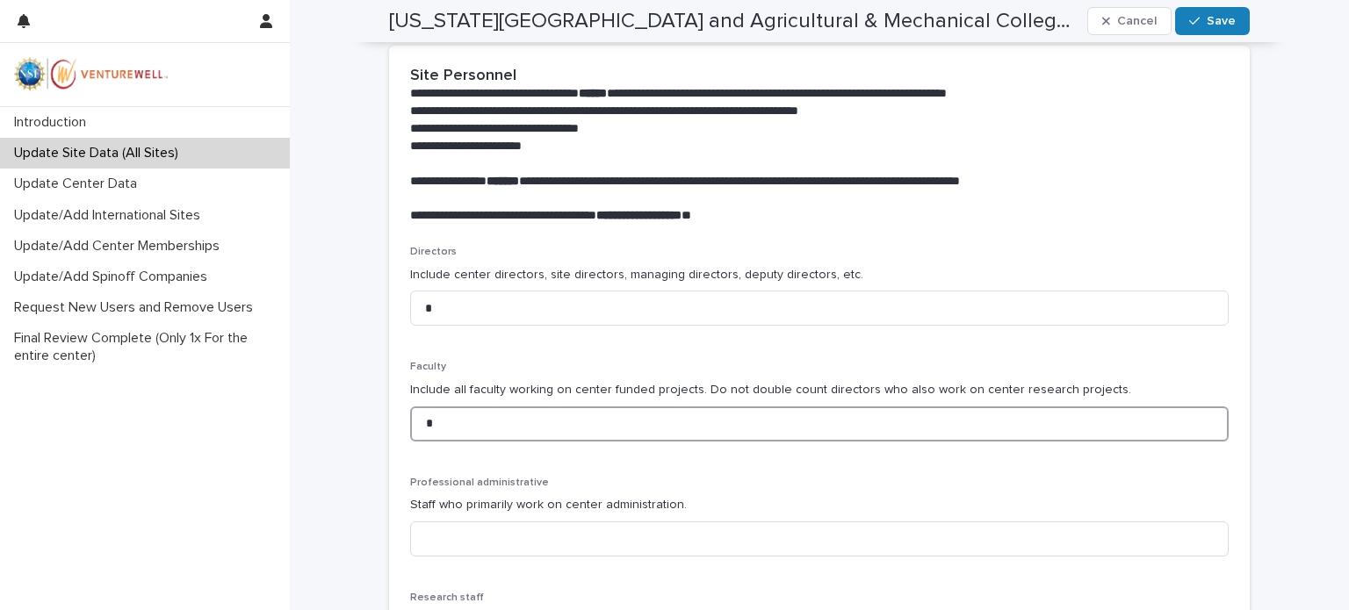
scroll to position [527, 0]
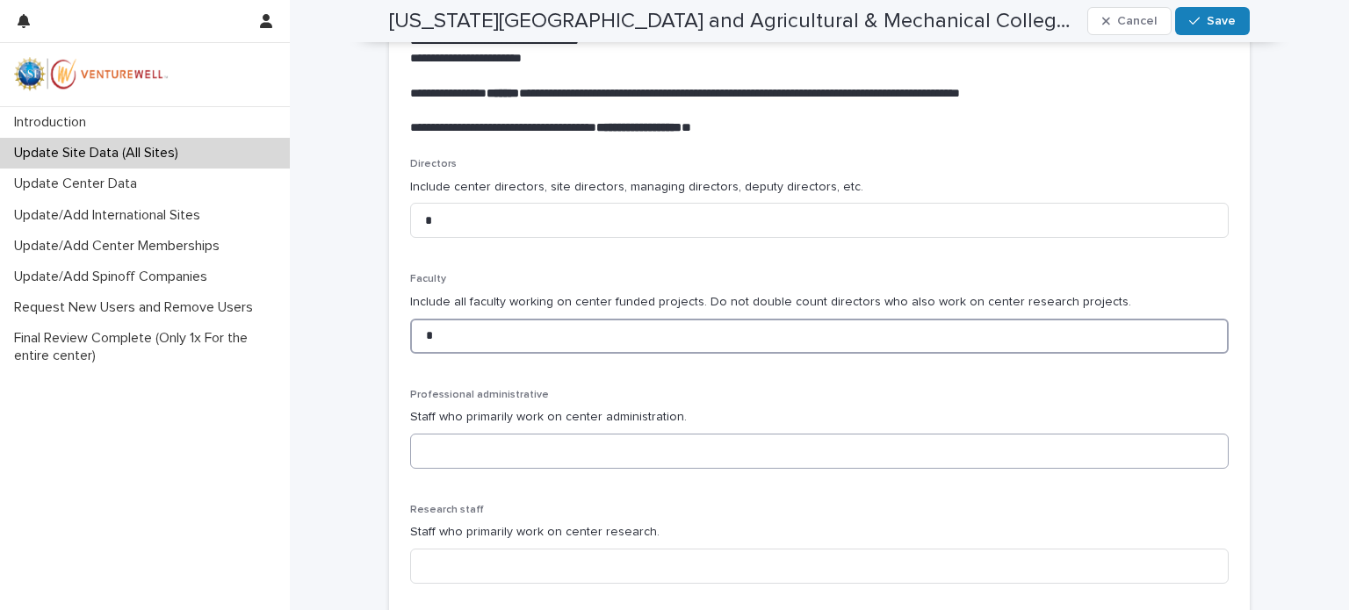
type input "*"
click at [431, 450] on input at bounding box center [819, 451] width 818 height 35
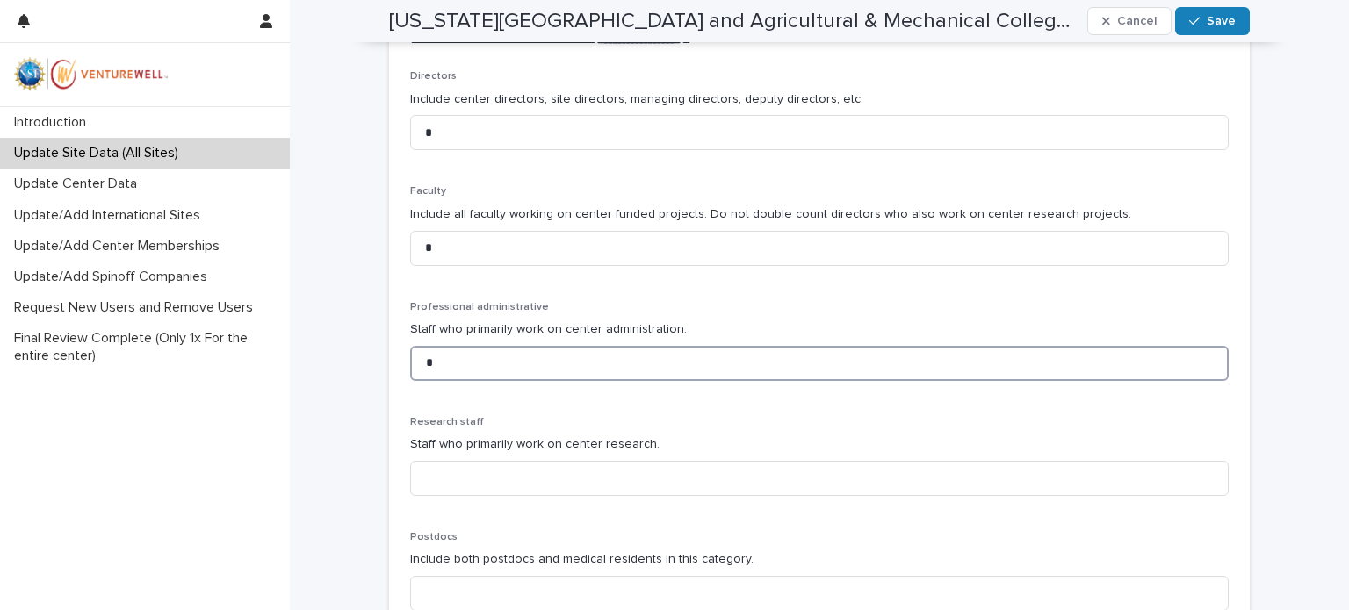
click at [421, 359] on input "*" at bounding box center [819, 363] width 818 height 35
type input "*"
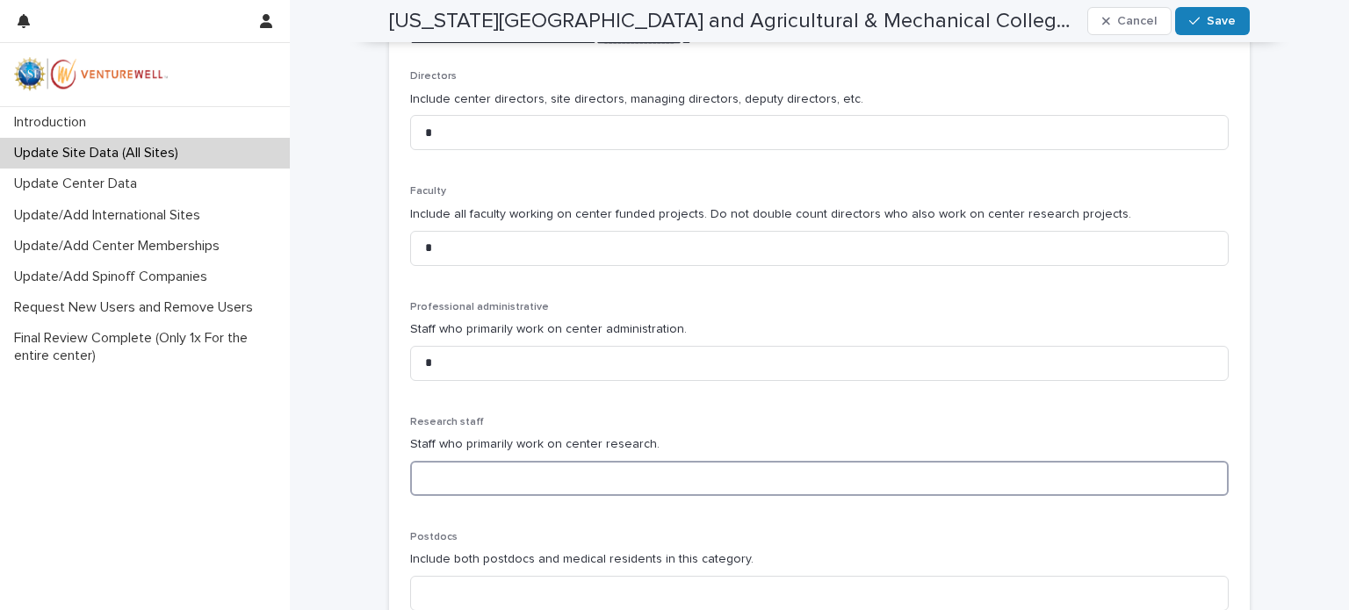
click at [430, 479] on input at bounding box center [819, 478] width 818 height 35
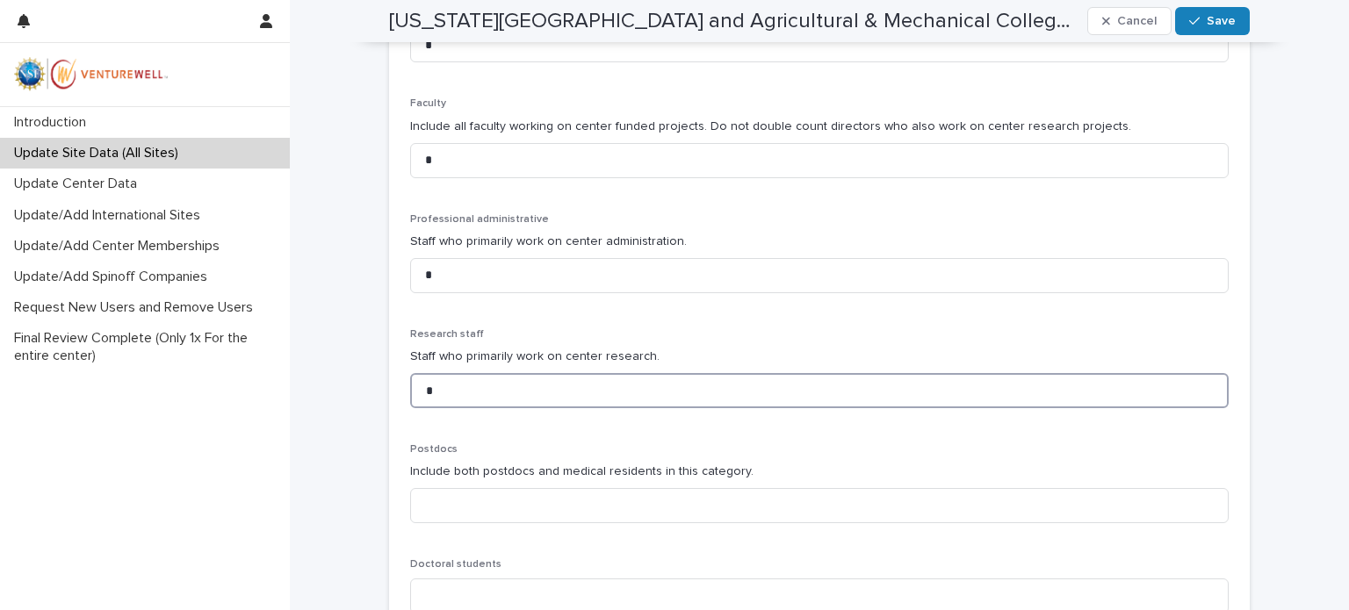
scroll to position [790, 0]
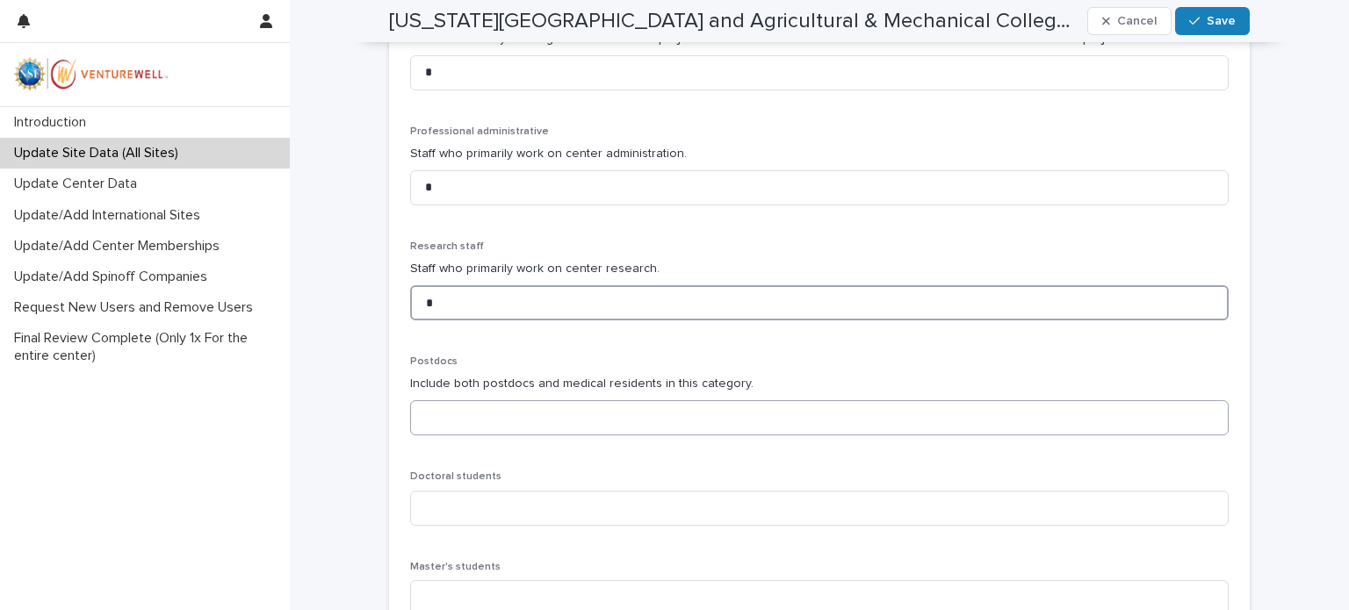
type input "*"
click at [450, 414] on input at bounding box center [819, 417] width 818 height 35
type input "*"
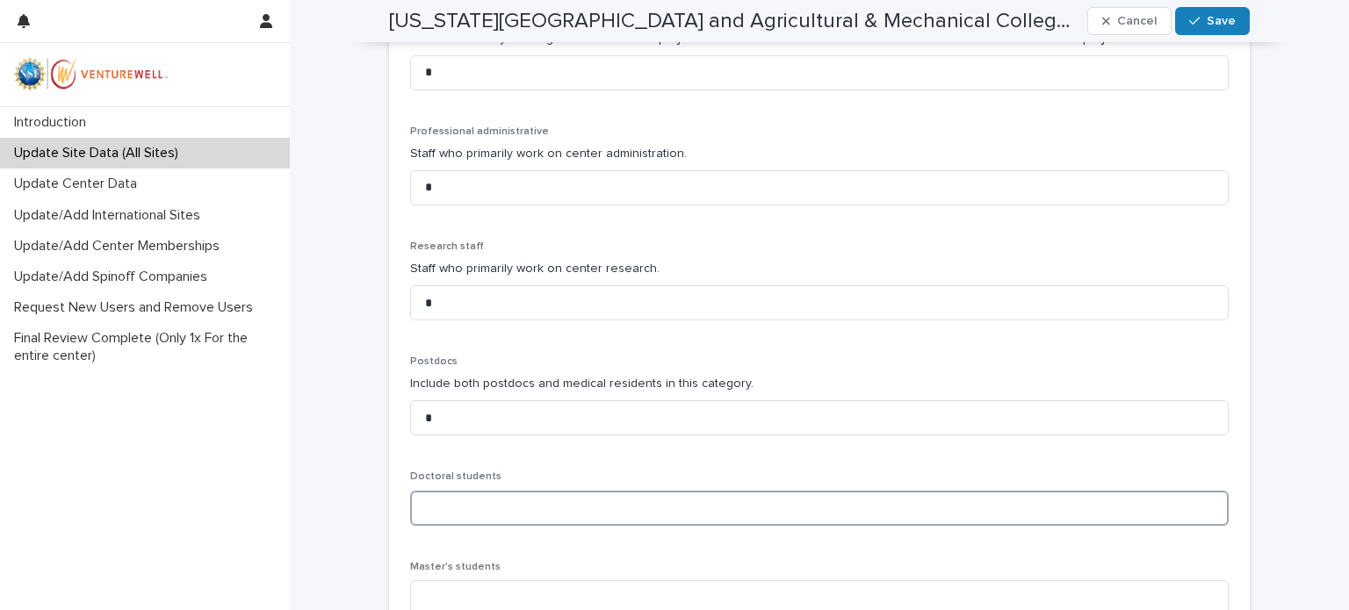
click at [457, 506] on input at bounding box center [819, 508] width 818 height 35
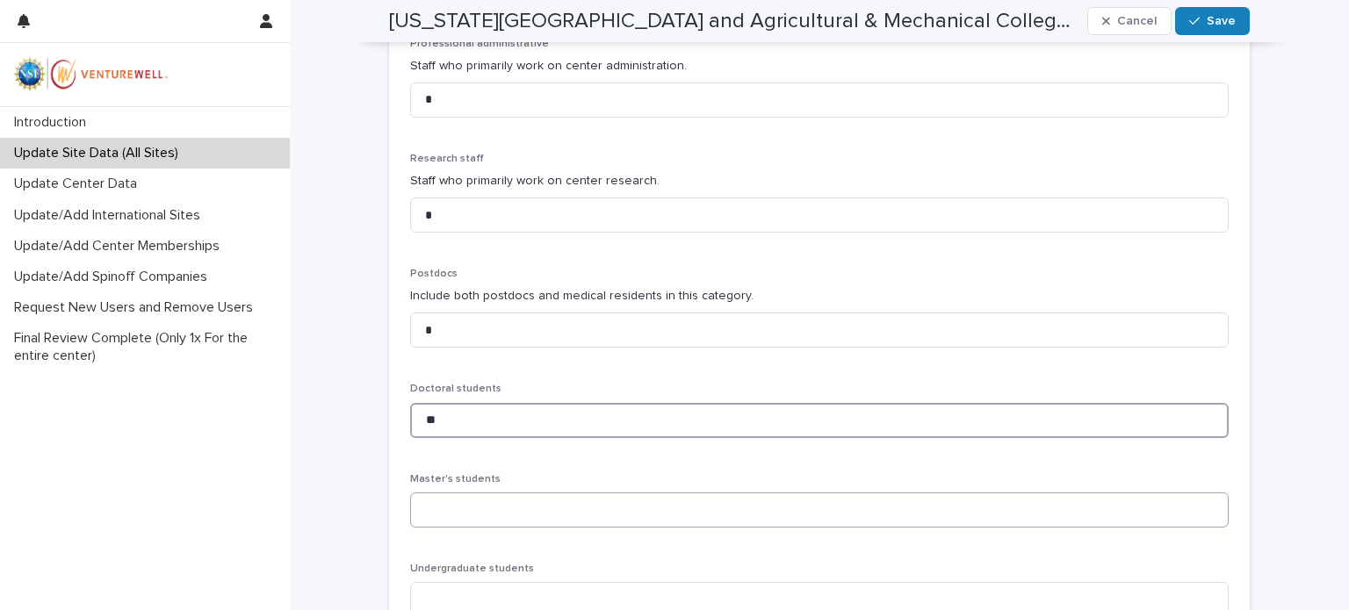
type input "**"
click at [428, 506] on input at bounding box center [819, 510] width 818 height 35
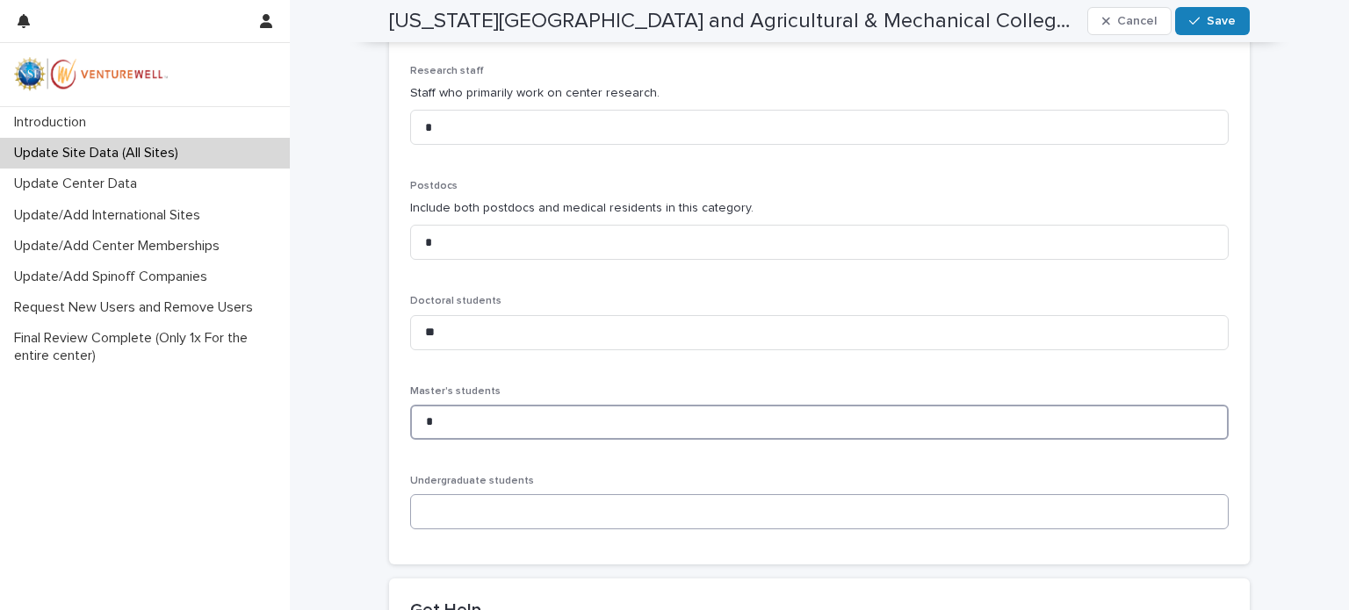
type input "*"
click at [433, 511] on input at bounding box center [819, 511] width 818 height 35
type input "*"
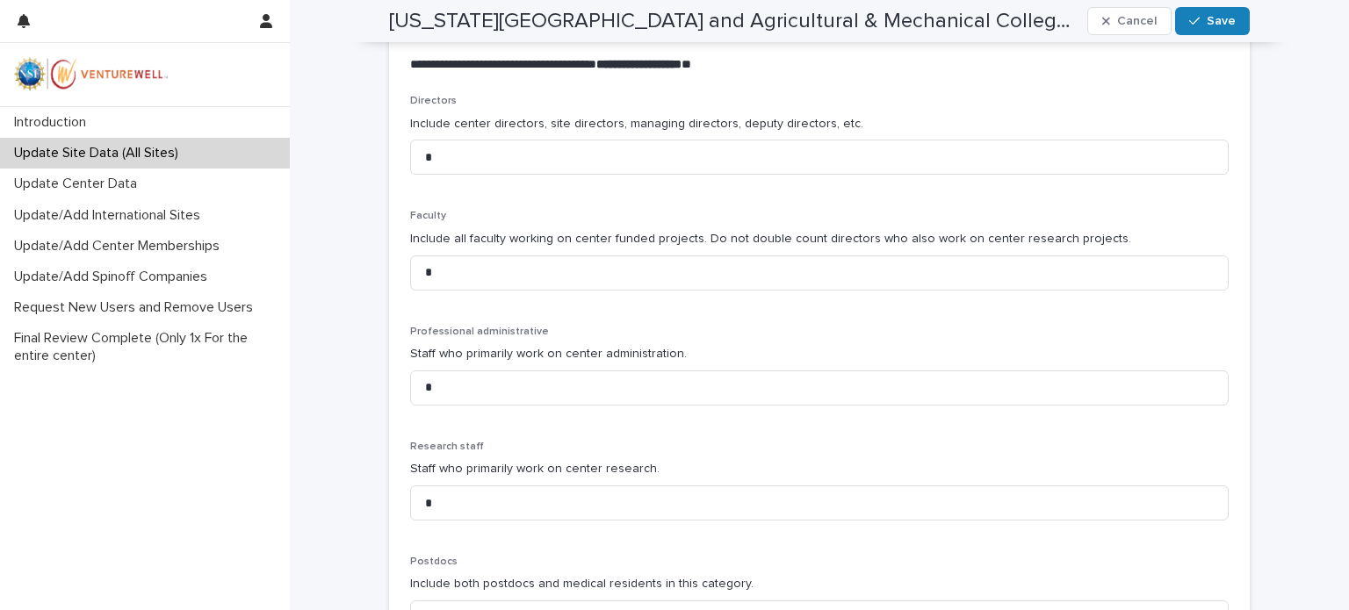
scroll to position [502, 0]
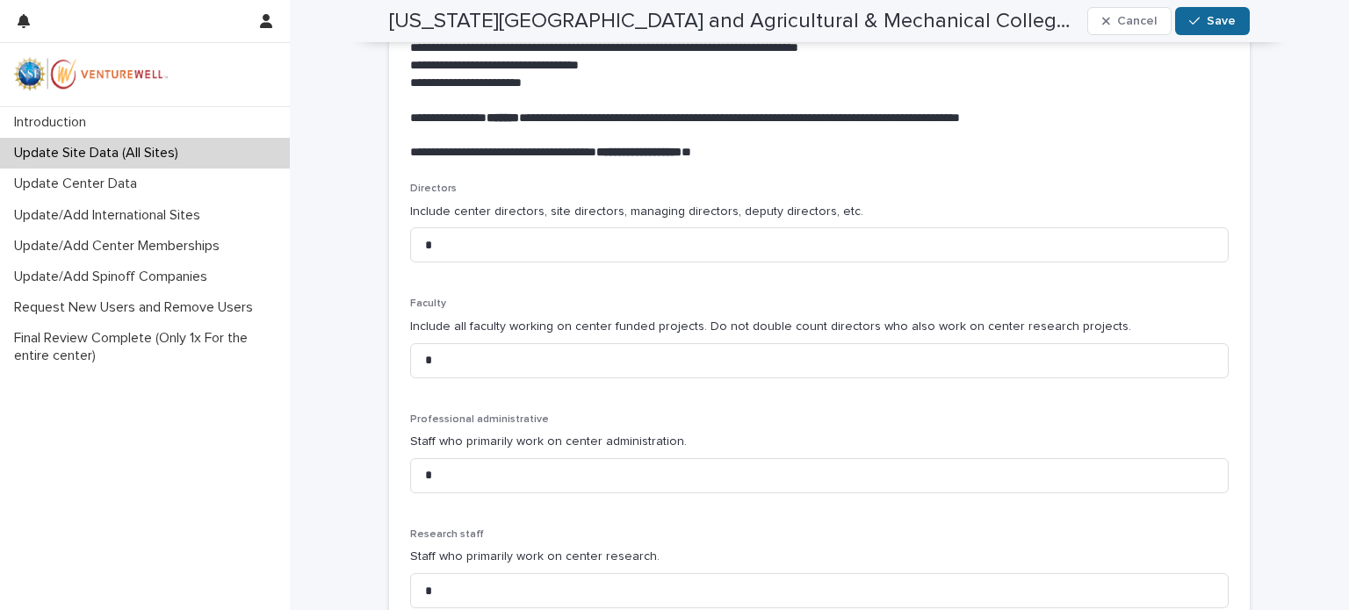
type input "*"
click at [1199, 20] on div "button" at bounding box center [1198, 21] width 18 height 12
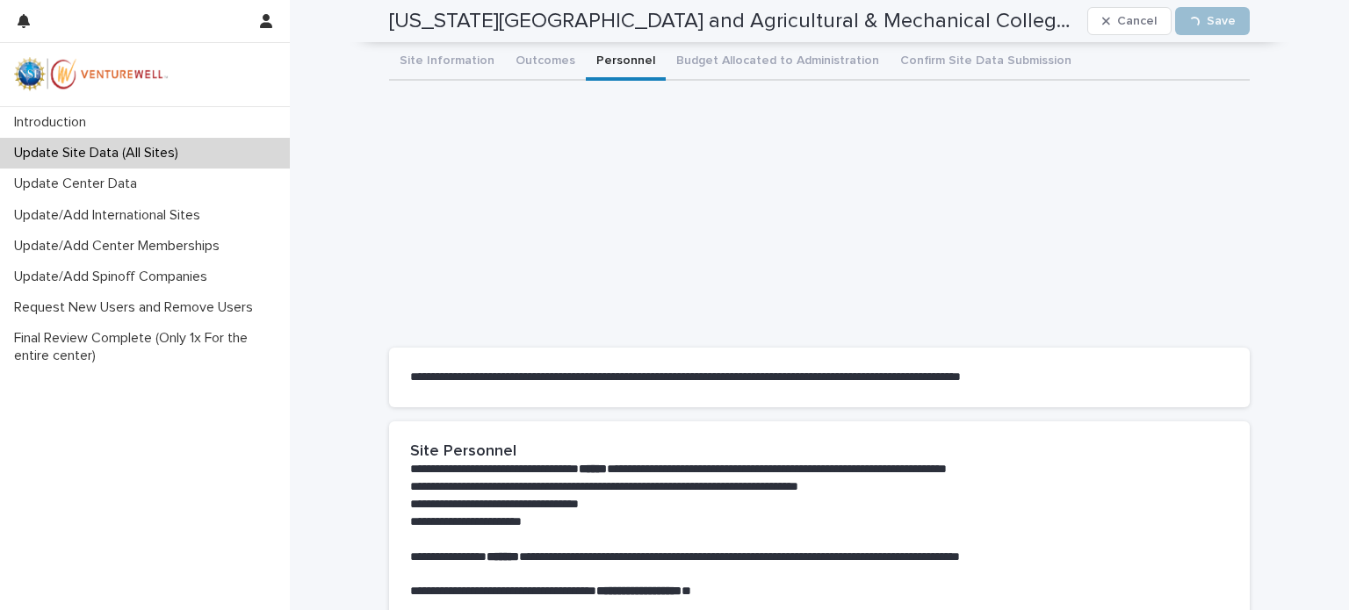
scroll to position [0, 0]
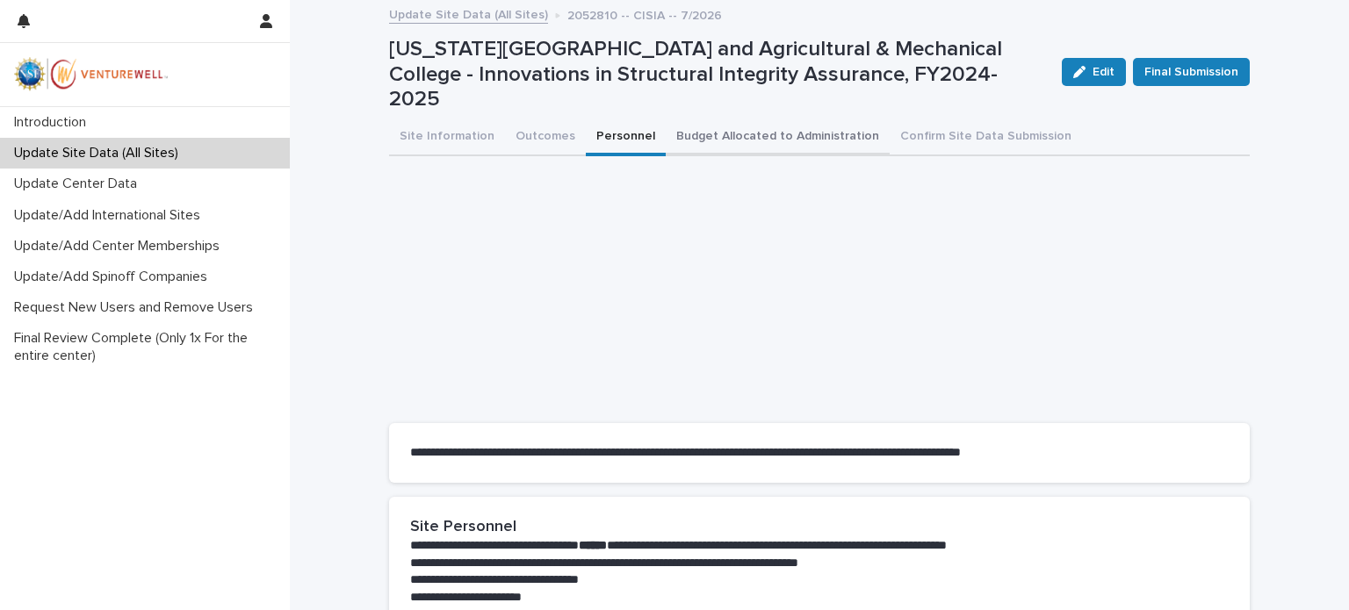
click at [695, 122] on button "Budget Allocated to Administration" at bounding box center [778, 137] width 224 height 37
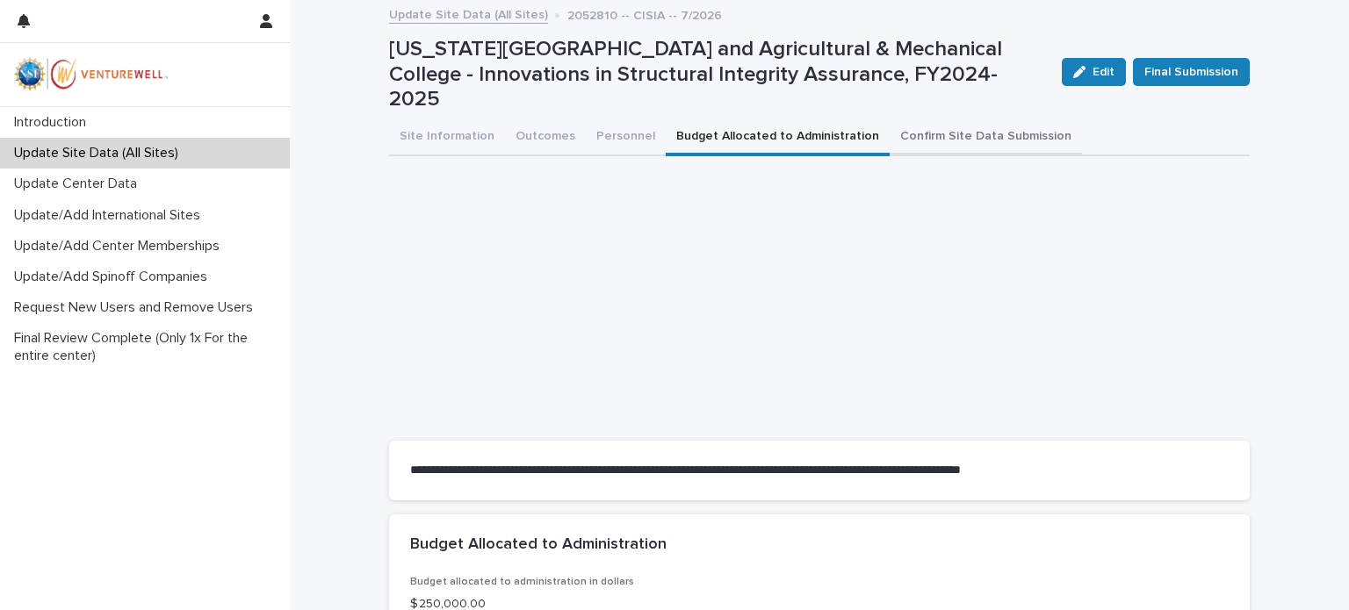
click at [970, 122] on button "Confirm Site Data Submission" at bounding box center [985, 137] width 192 height 37
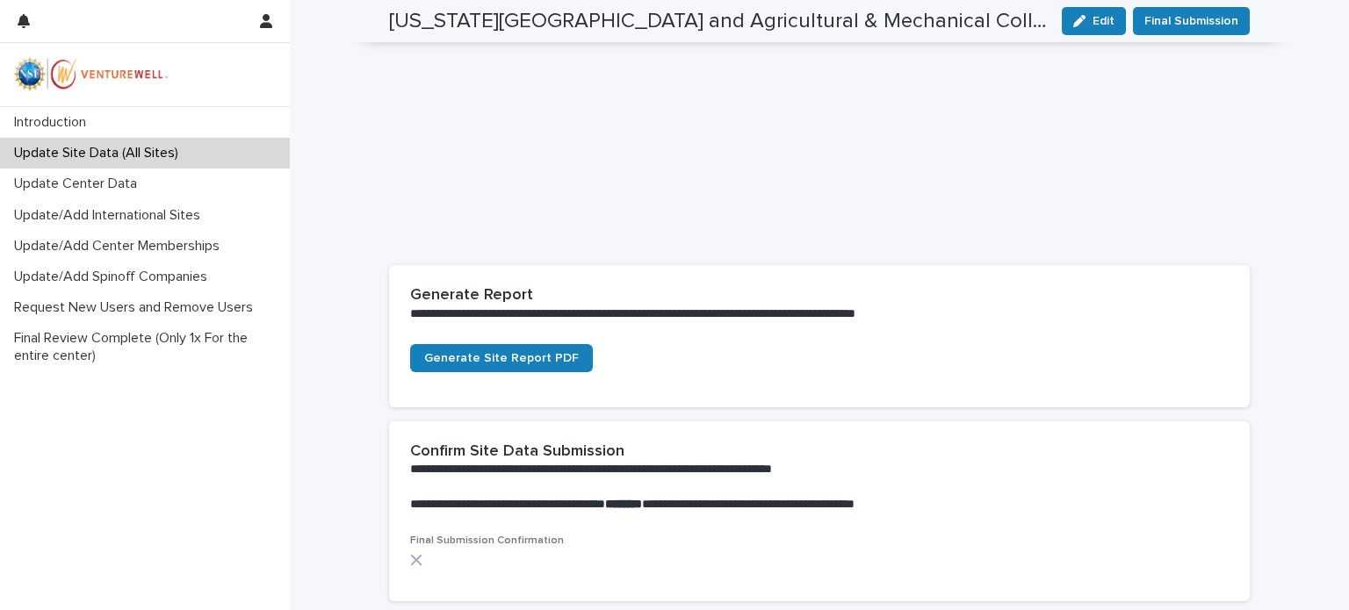
scroll to position [393, 0]
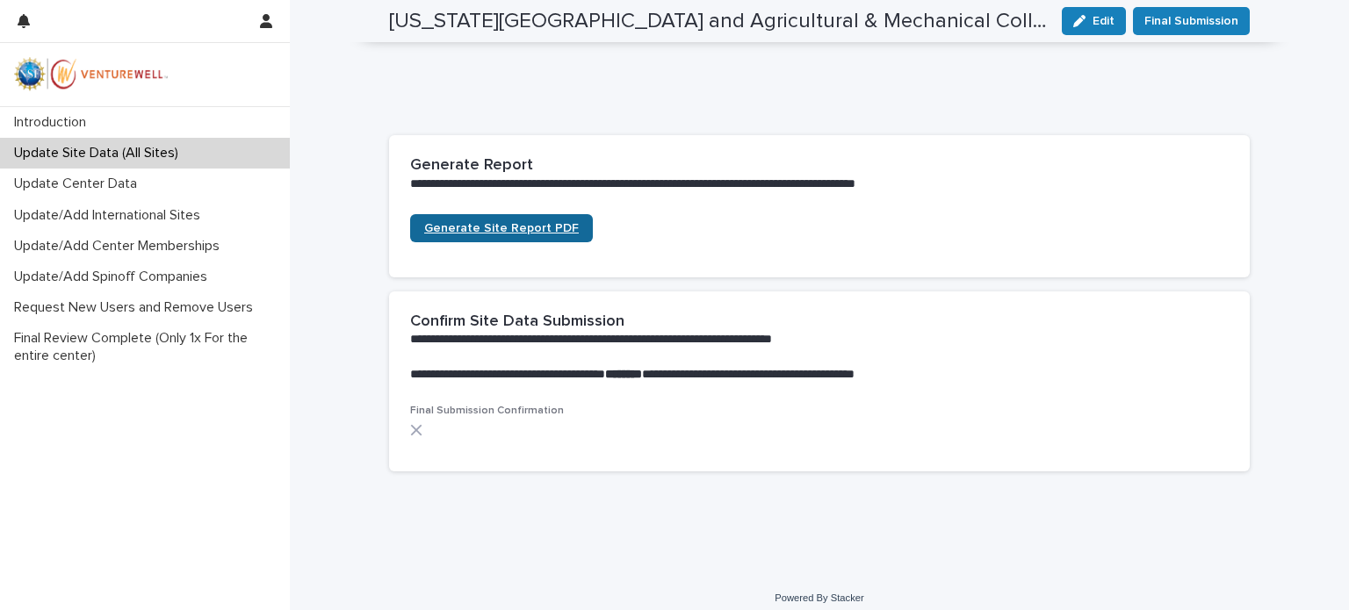
click at [505, 222] on span "Generate Site Report PDF" at bounding box center [501, 228] width 155 height 12
click at [135, 155] on p "Update Site Data (All Sites)" at bounding box center [99, 153] width 185 height 17
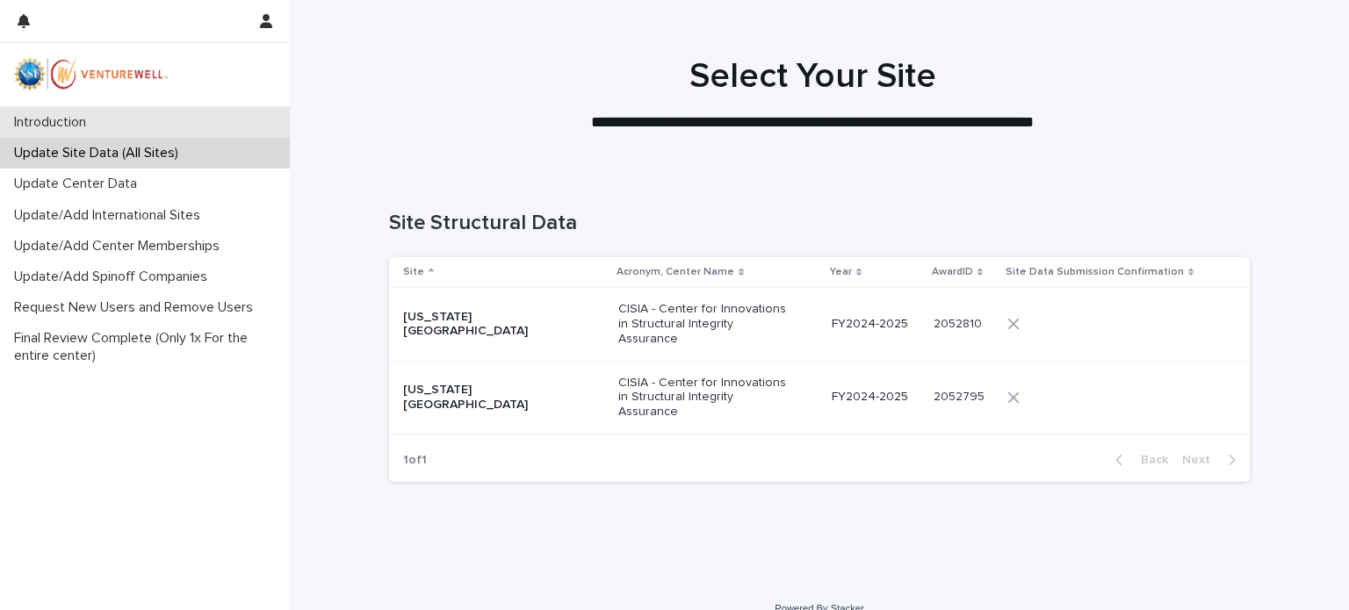
click at [65, 119] on p "Introduction" at bounding box center [53, 122] width 93 height 17
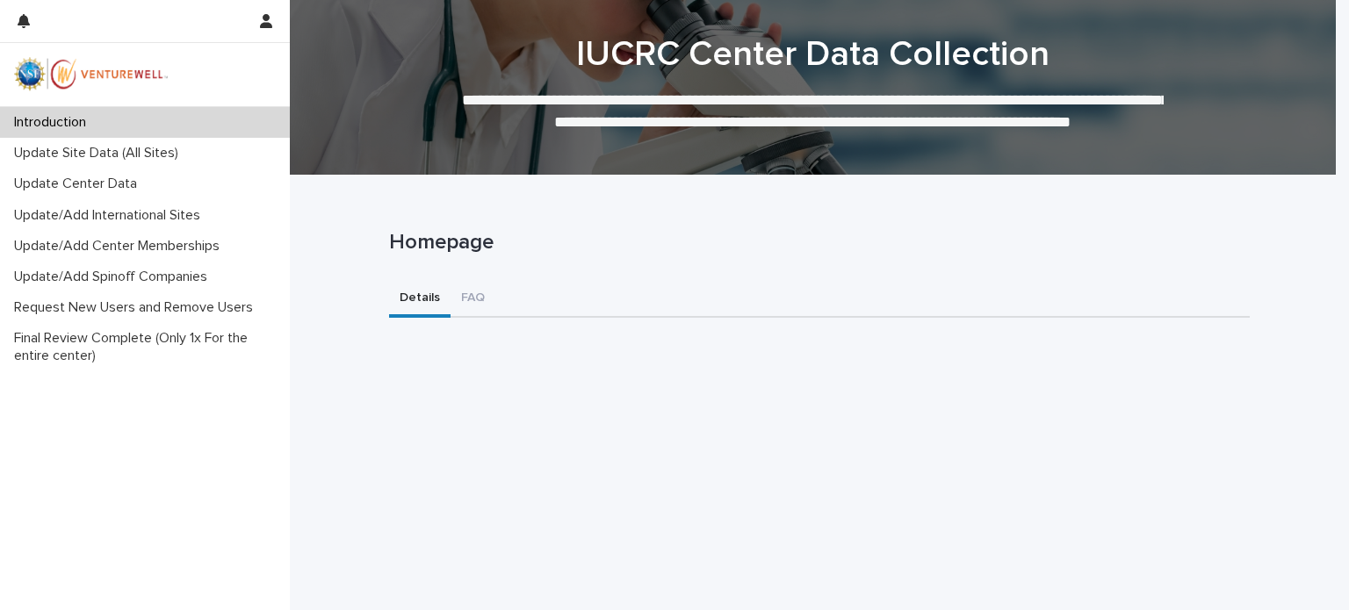
click at [145, 119] on div "Introduction" at bounding box center [145, 122] width 290 height 31
click at [76, 182] on p "Update Center Data" at bounding box center [79, 184] width 144 height 17
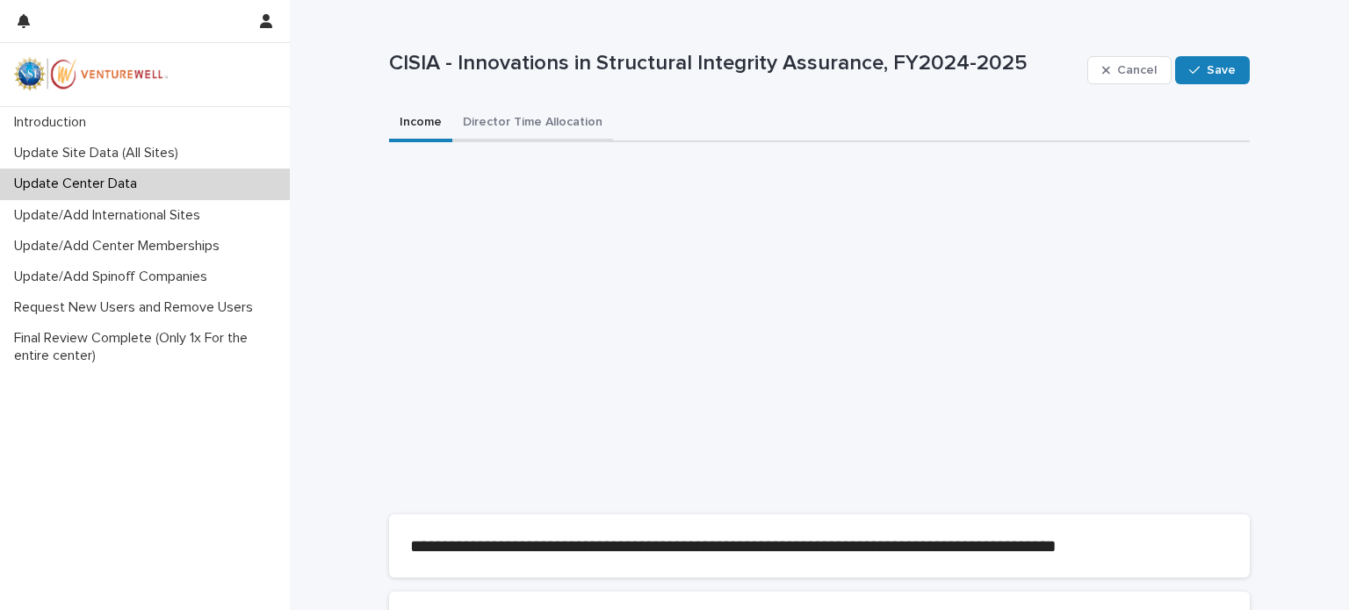
click at [515, 120] on button "Director Time Allocation" at bounding box center [532, 123] width 161 height 37
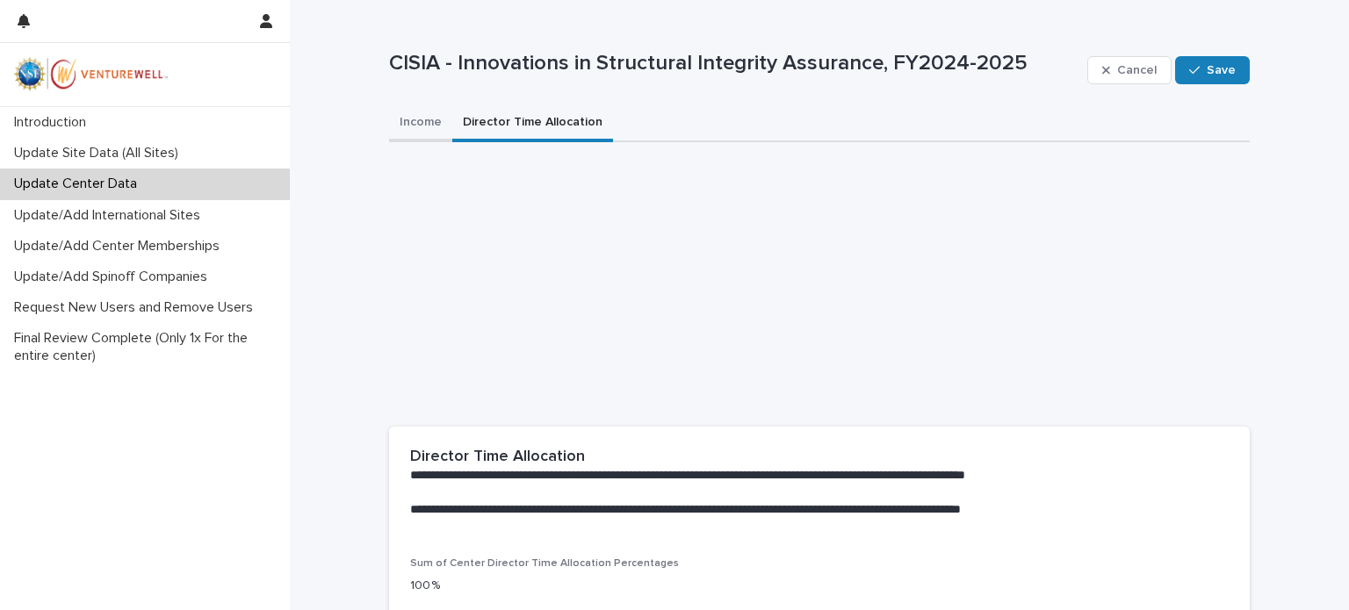
click at [409, 115] on button "Income" at bounding box center [420, 123] width 63 height 37
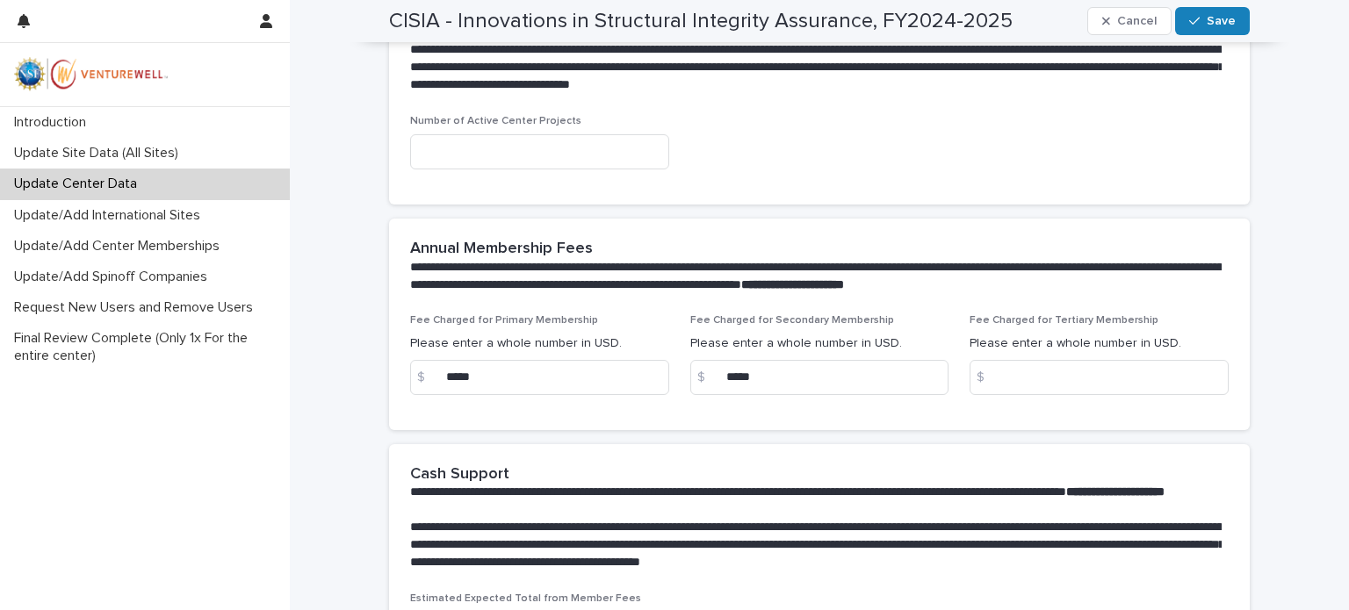
scroll to position [790, 0]
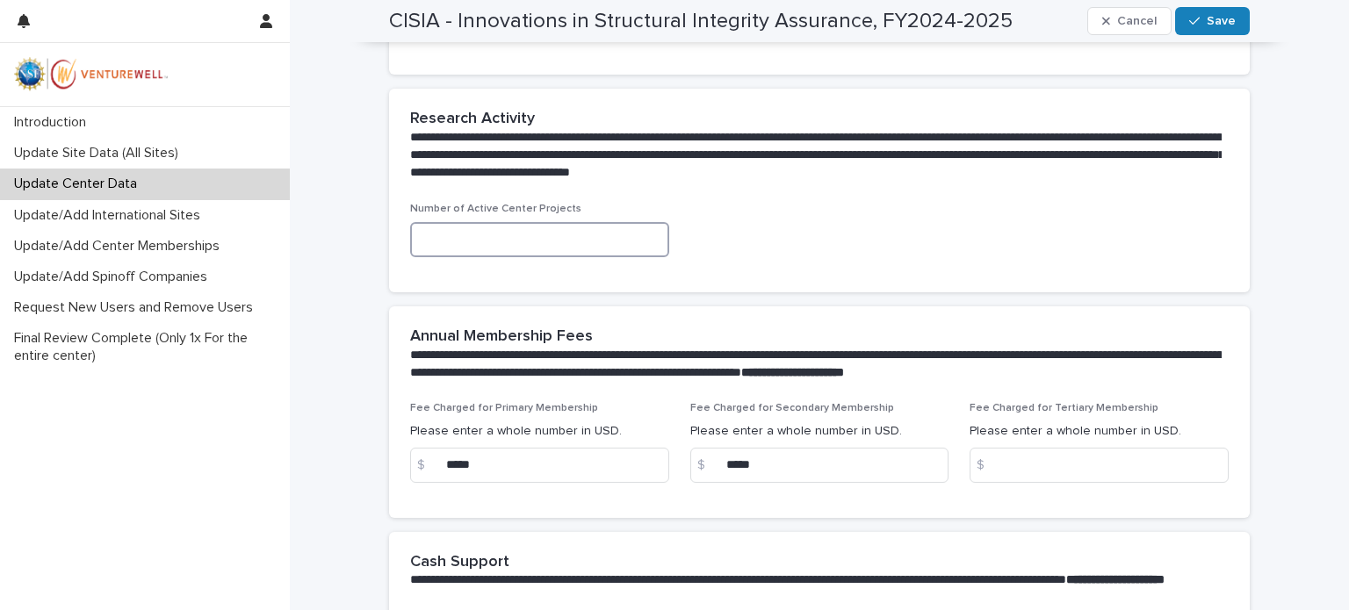
click at [437, 236] on input at bounding box center [539, 239] width 259 height 35
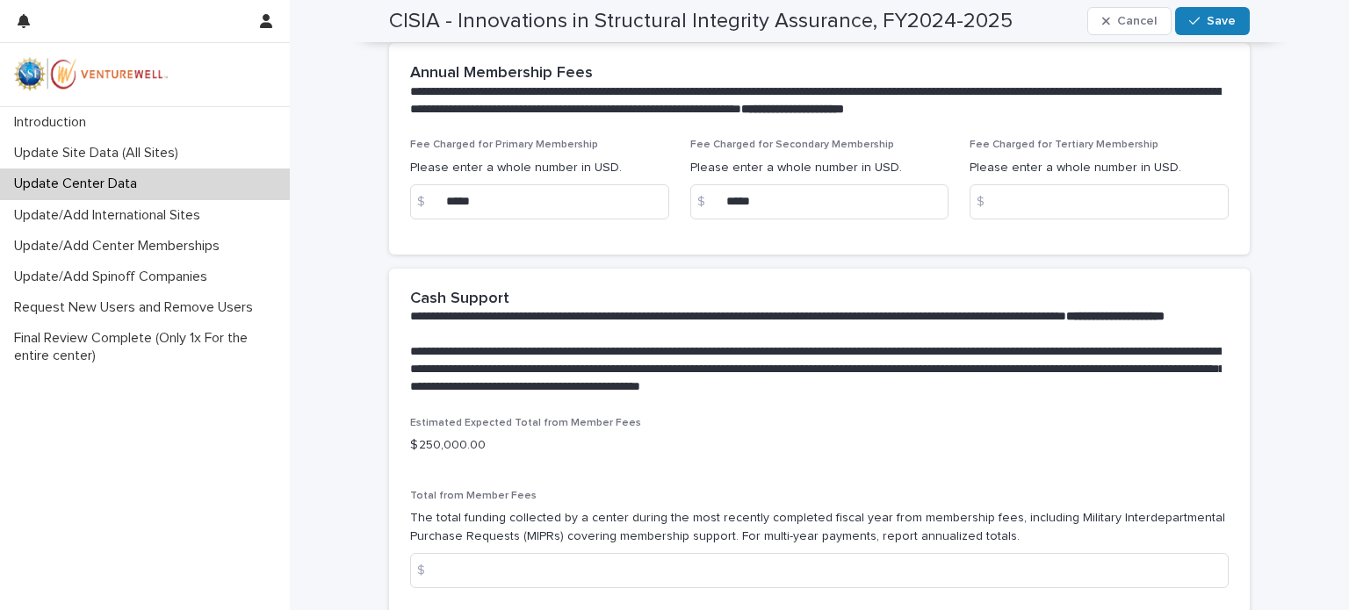
scroll to position [1141, 0]
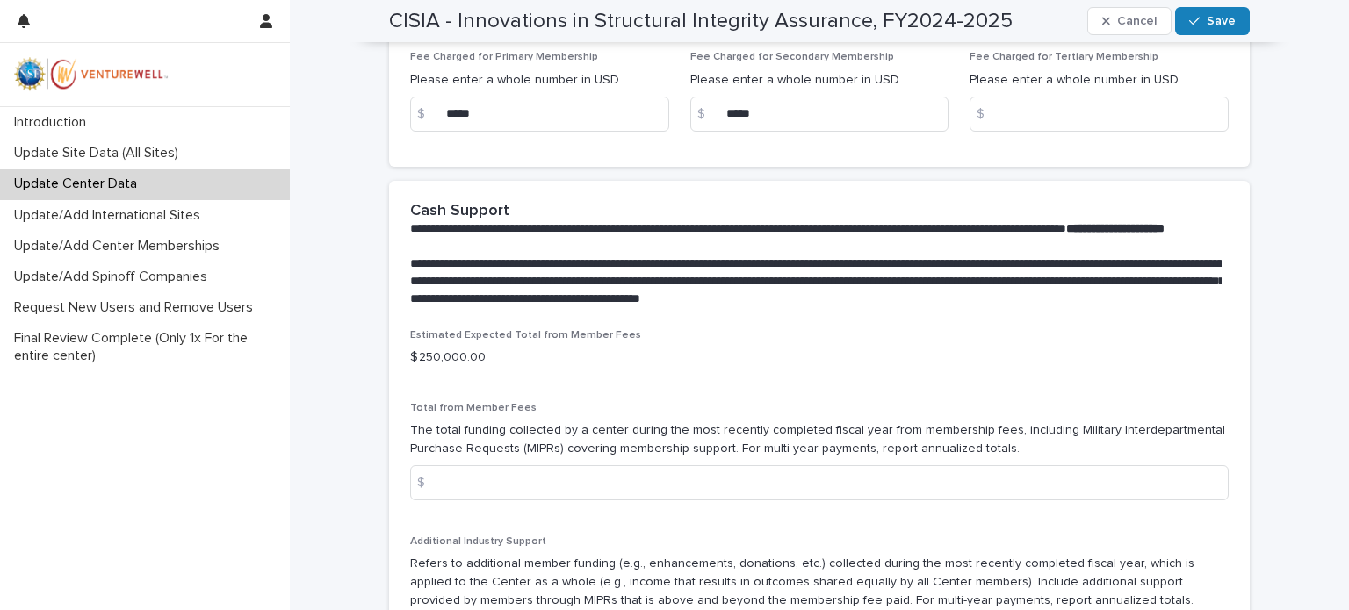
type input "*"
click at [432, 495] on div "$" at bounding box center [427, 482] width 35 height 35
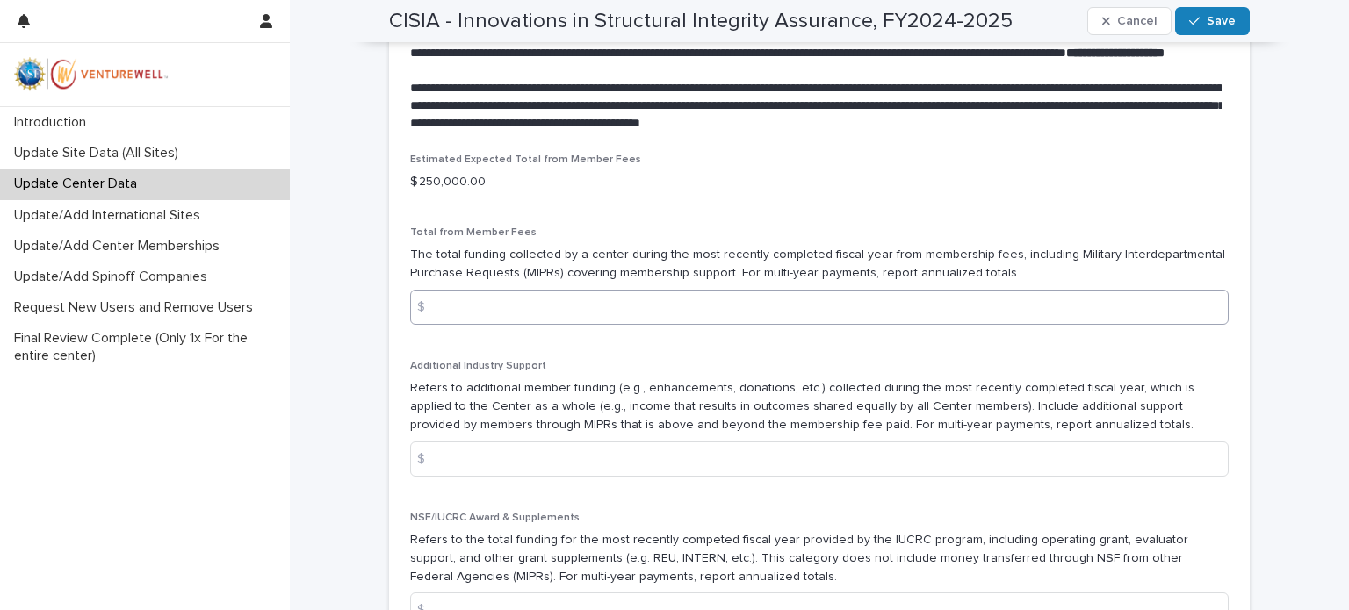
scroll to position [1493, 0]
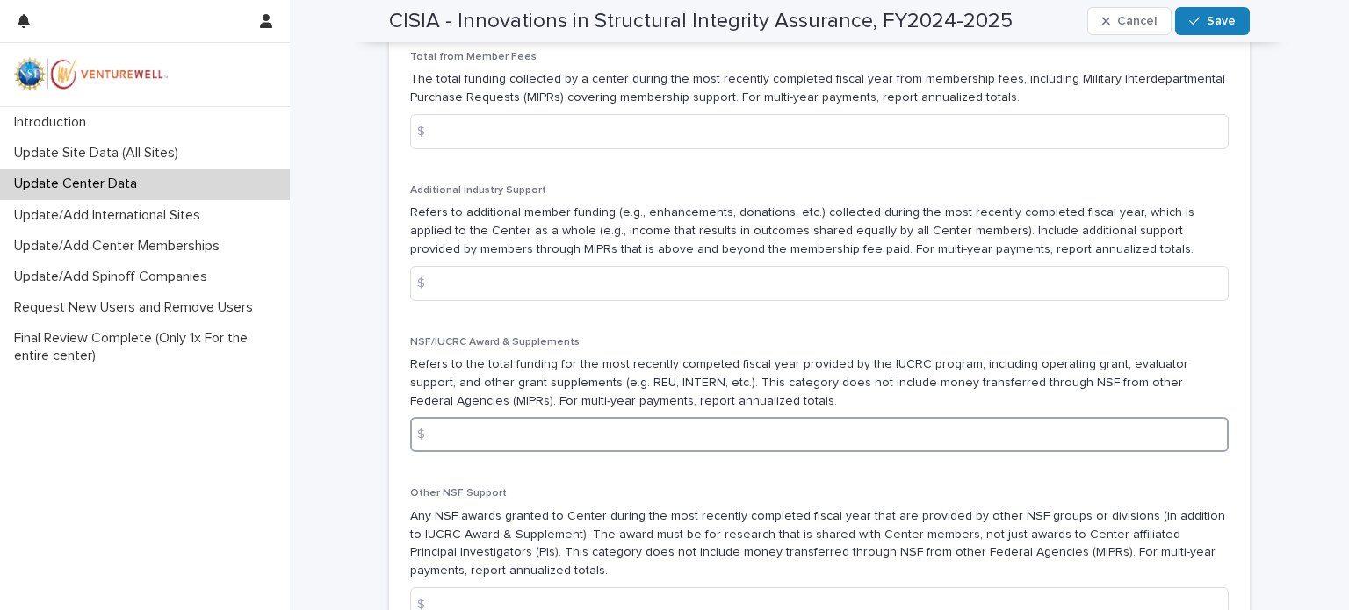
click at [440, 445] on input at bounding box center [819, 434] width 818 height 35
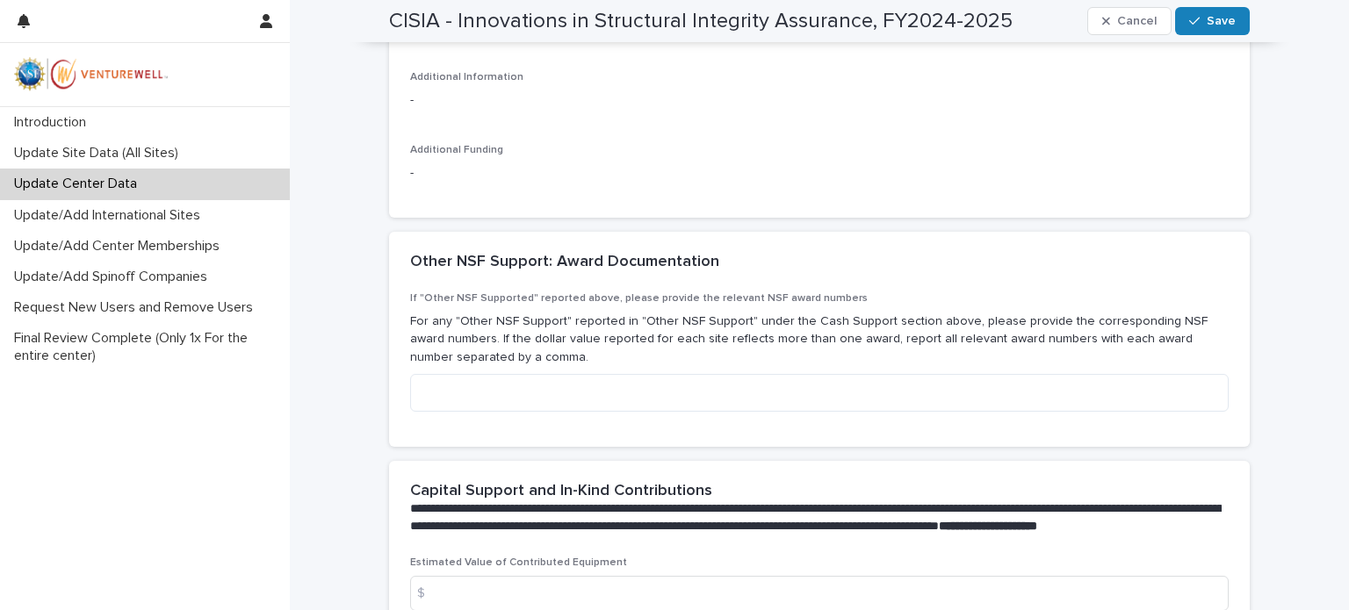
scroll to position [2446, 0]
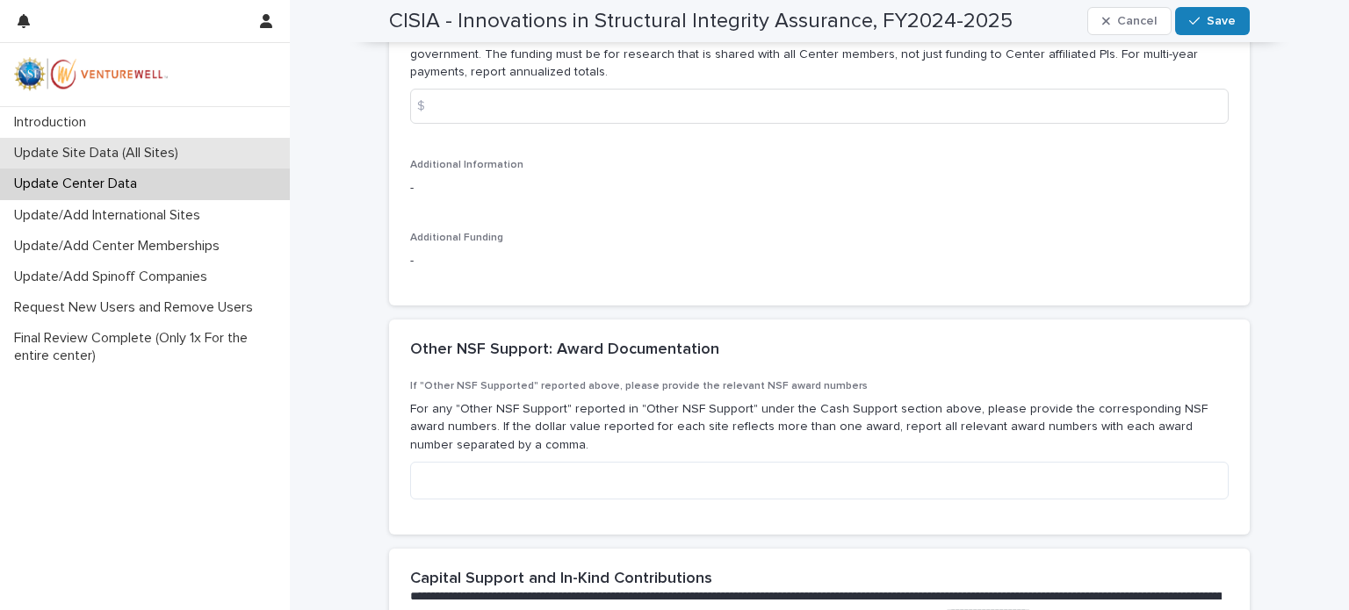
click at [116, 151] on p "Update Site Data (All Sites)" at bounding box center [99, 153] width 185 height 17
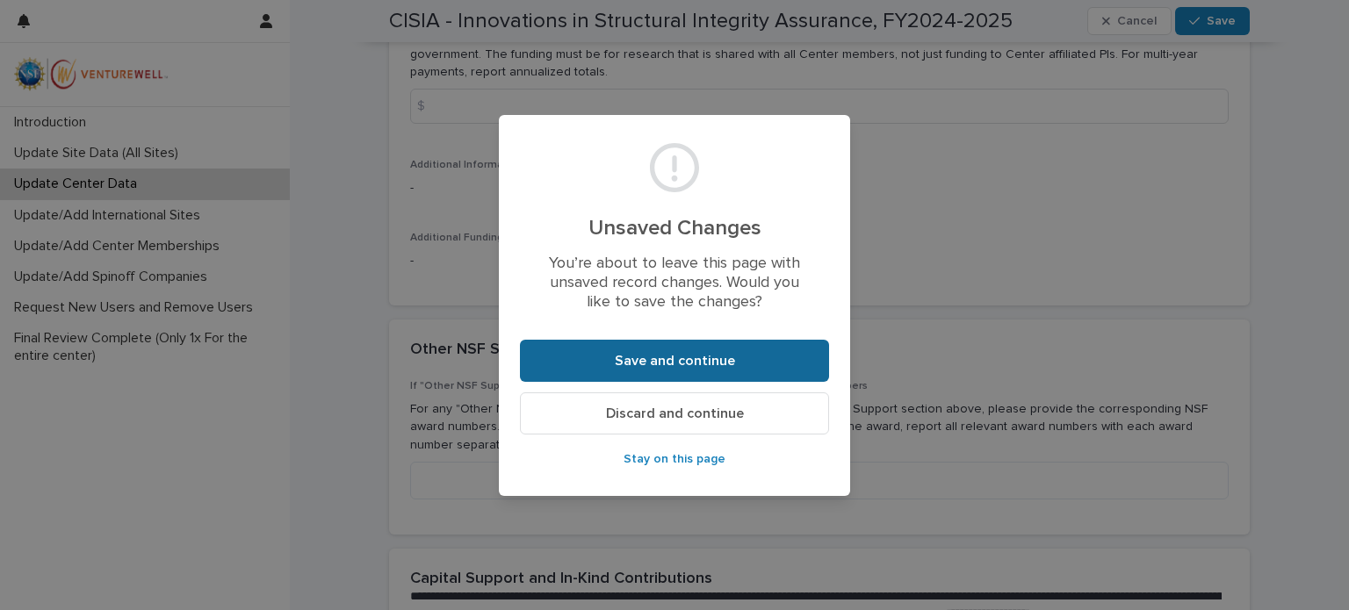
click at [572, 364] on button "Save and continue" at bounding box center [674, 361] width 309 height 42
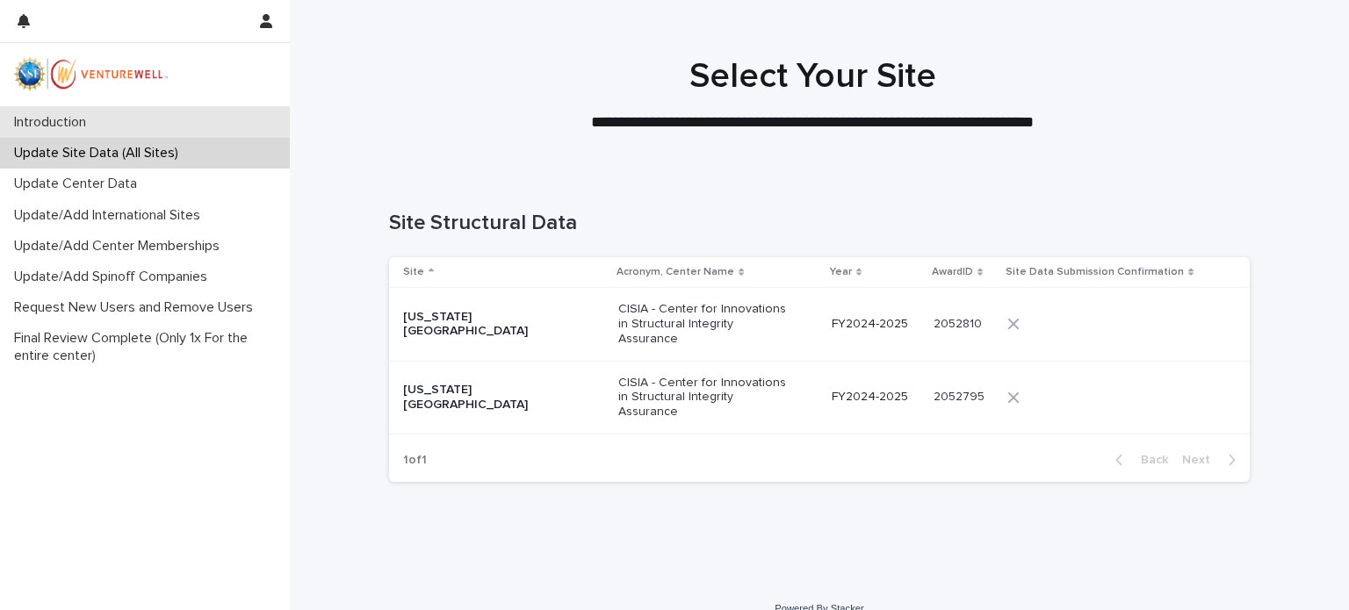
click at [61, 119] on p "Introduction" at bounding box center [53, 122] width 93 height 17
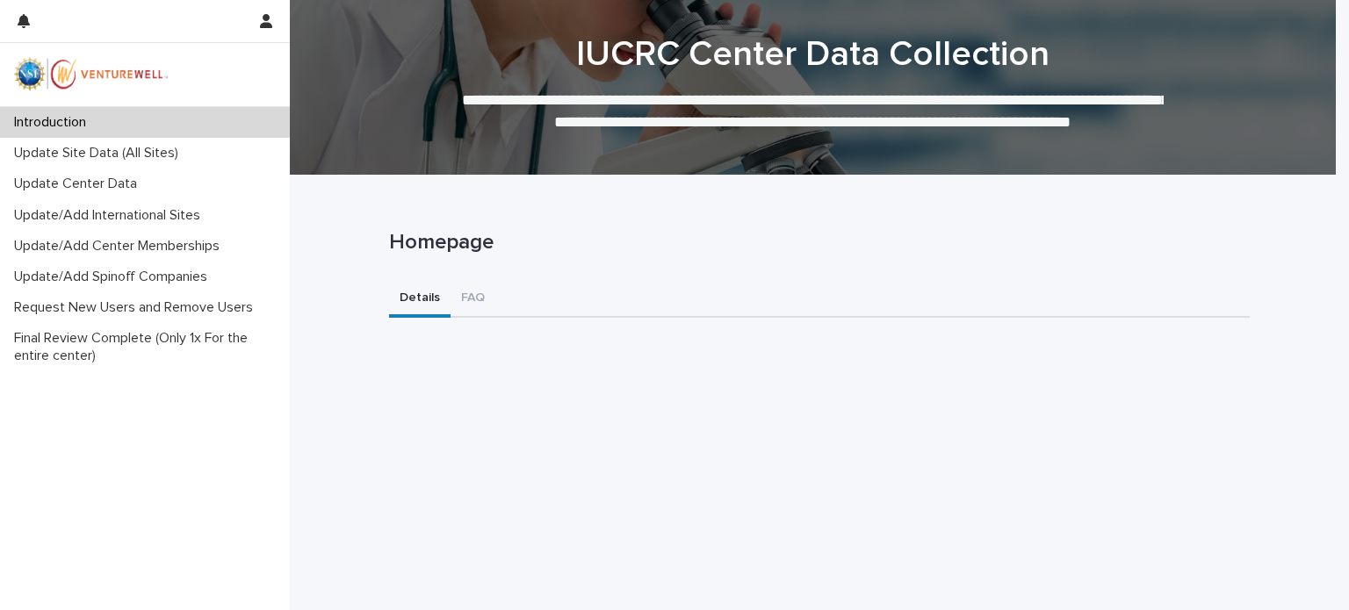
click at [850, 113] on p "**********" at bounding box center [812, 124] width 702 height 68
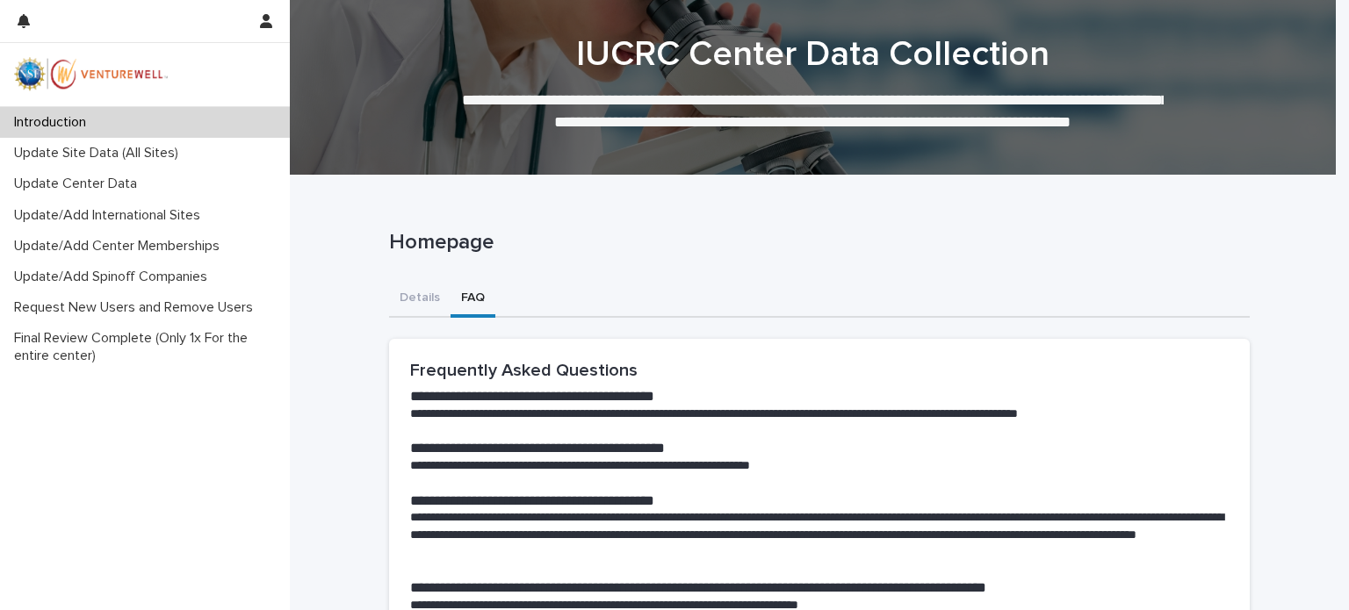
click at [464, 297] on button "FAQ" at bounding box center [472, 299] width 45 height 37
click at [110, 155] on p "Update Site Data (All Sites)" at bounding box center [99, 153] width 185 height 17
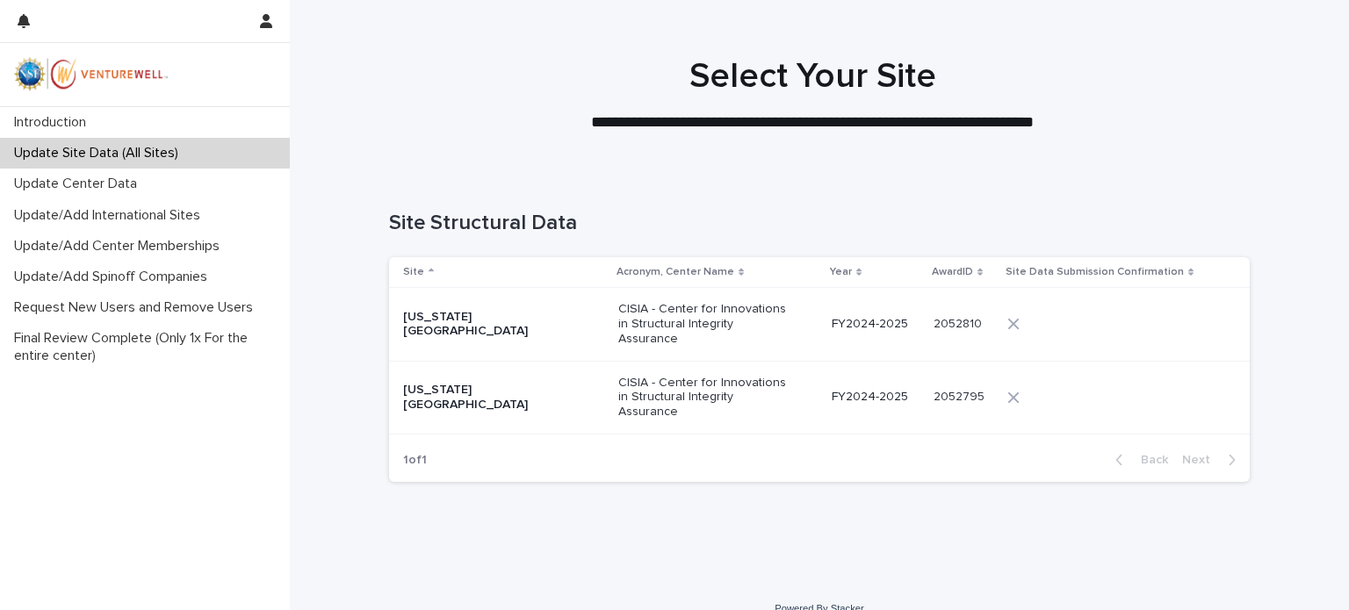
click at [508, 315] on p "[US_STATE][GEOGRAPHIC_DATA]" at bounding box center [491, 325] width 176 height 30
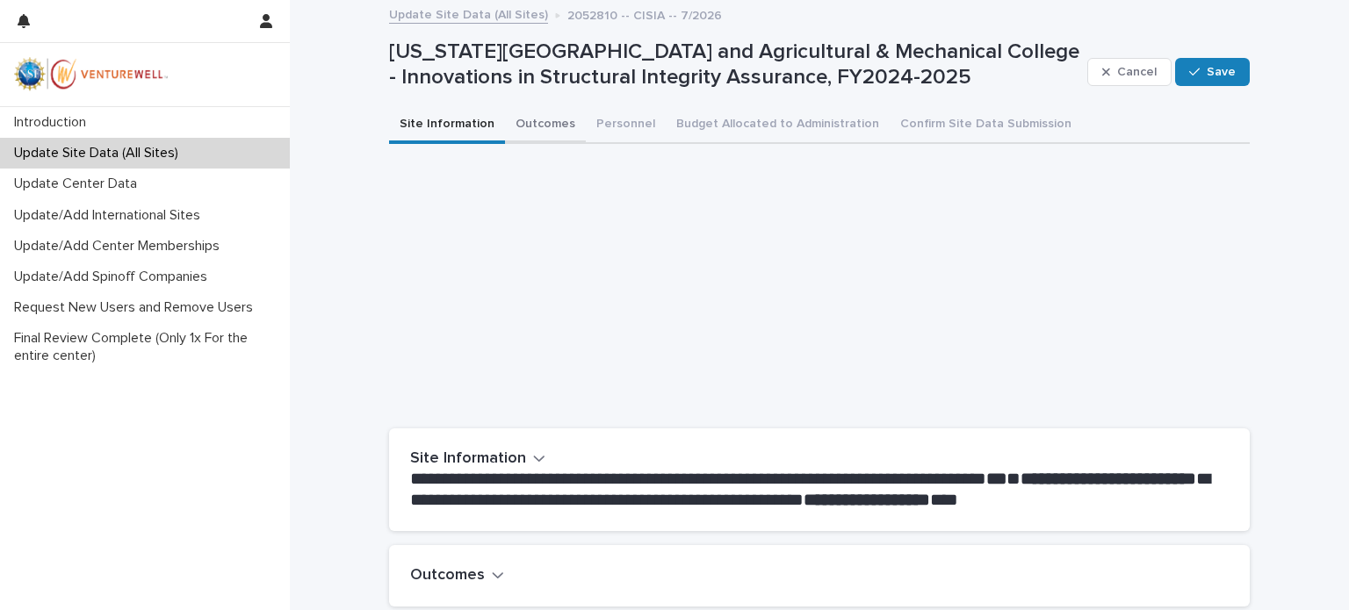
click at [521, 124] on button "Outcomes" at bounding box center [545, 125] width 81 height 37
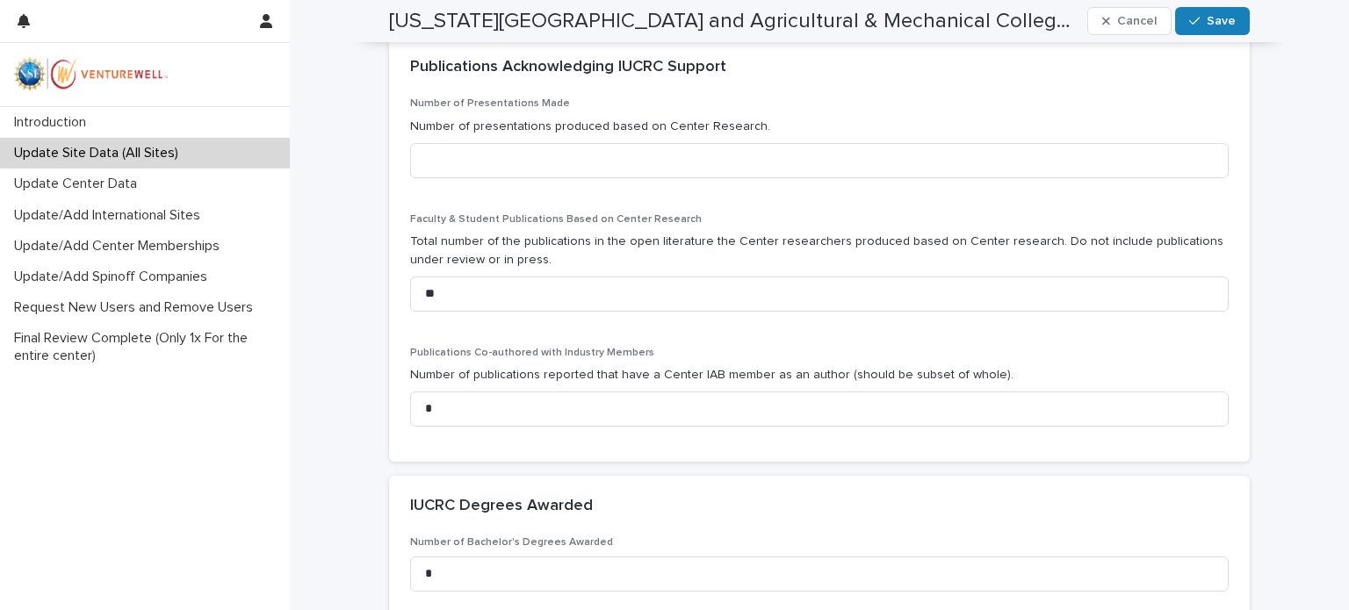
scroll to position [1229, 0]
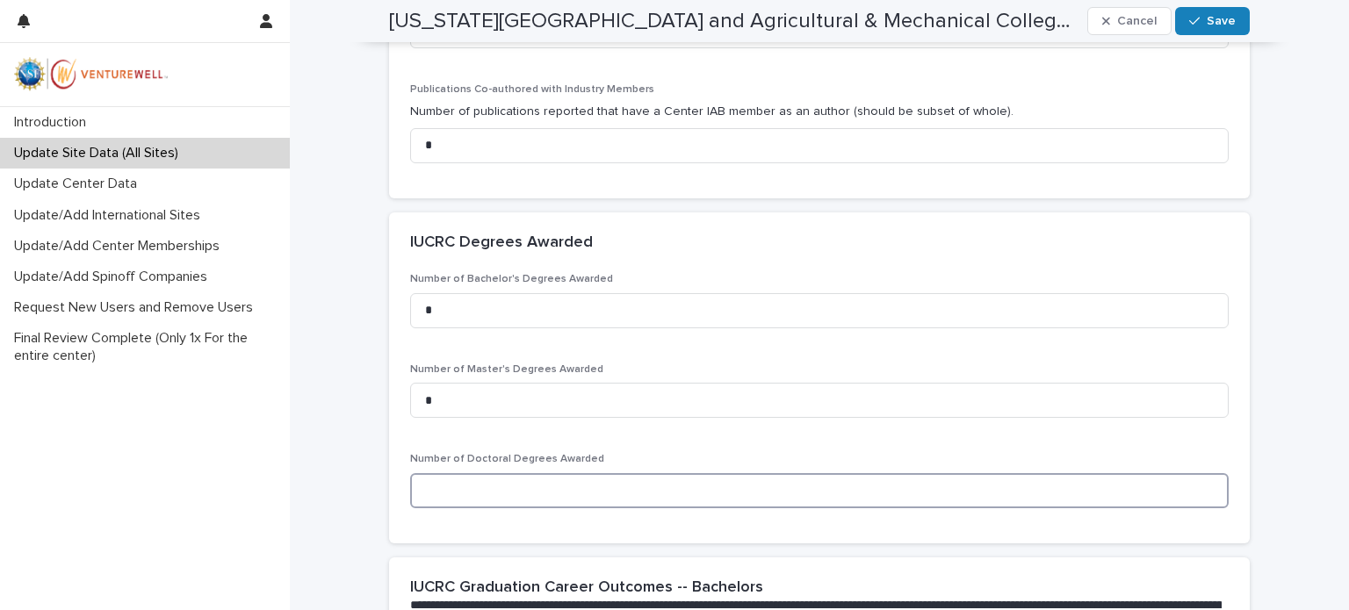
click at [437, 486] on input at bounding box center [819, 490] width 818 height 35
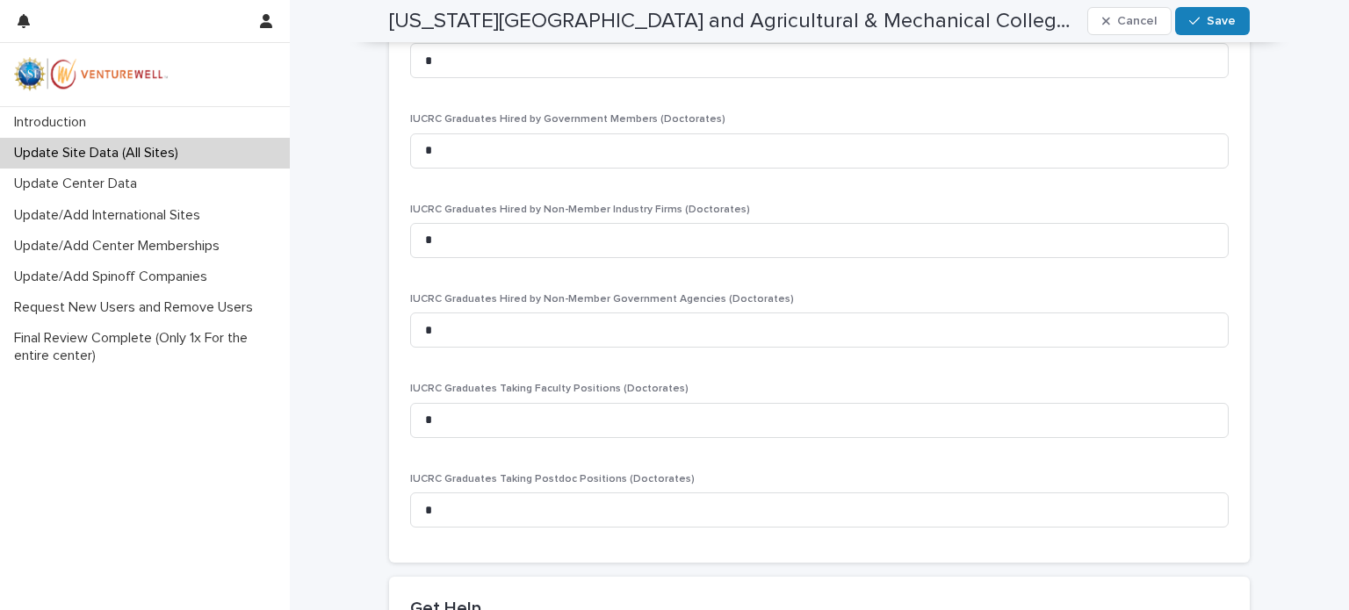
scroll to position [3137, 0]
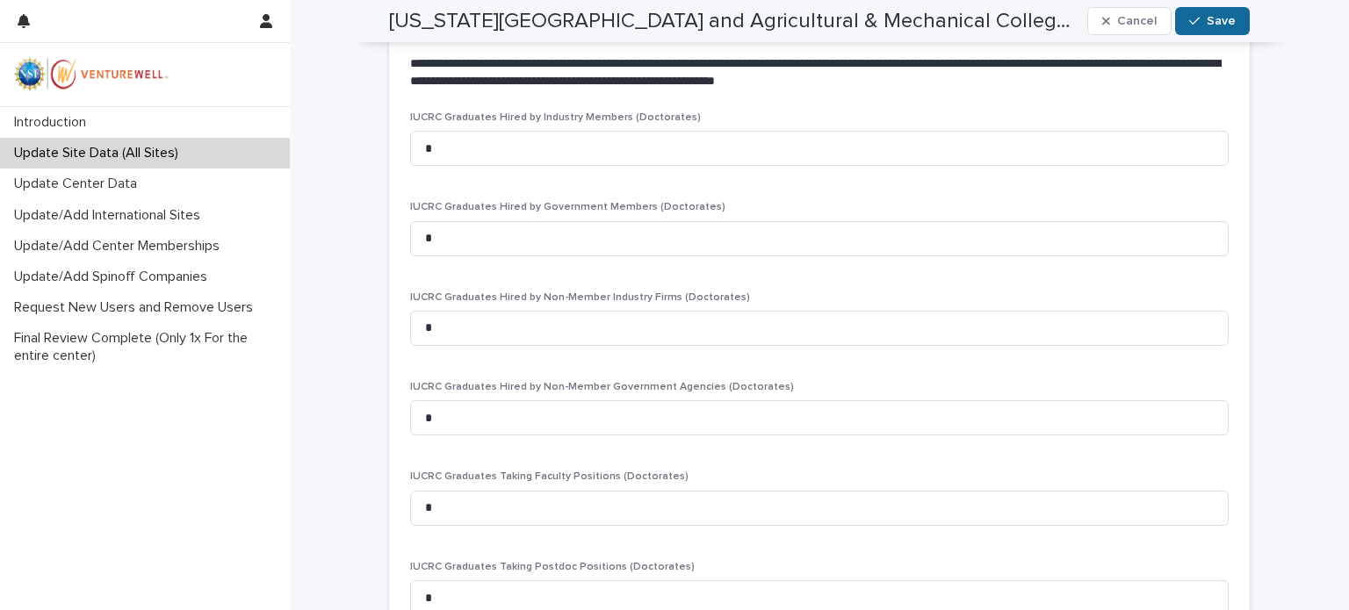
type input "*"
click at [1189, 23] on icon "button" at bounding box center [1194, 22] width 11 height 8
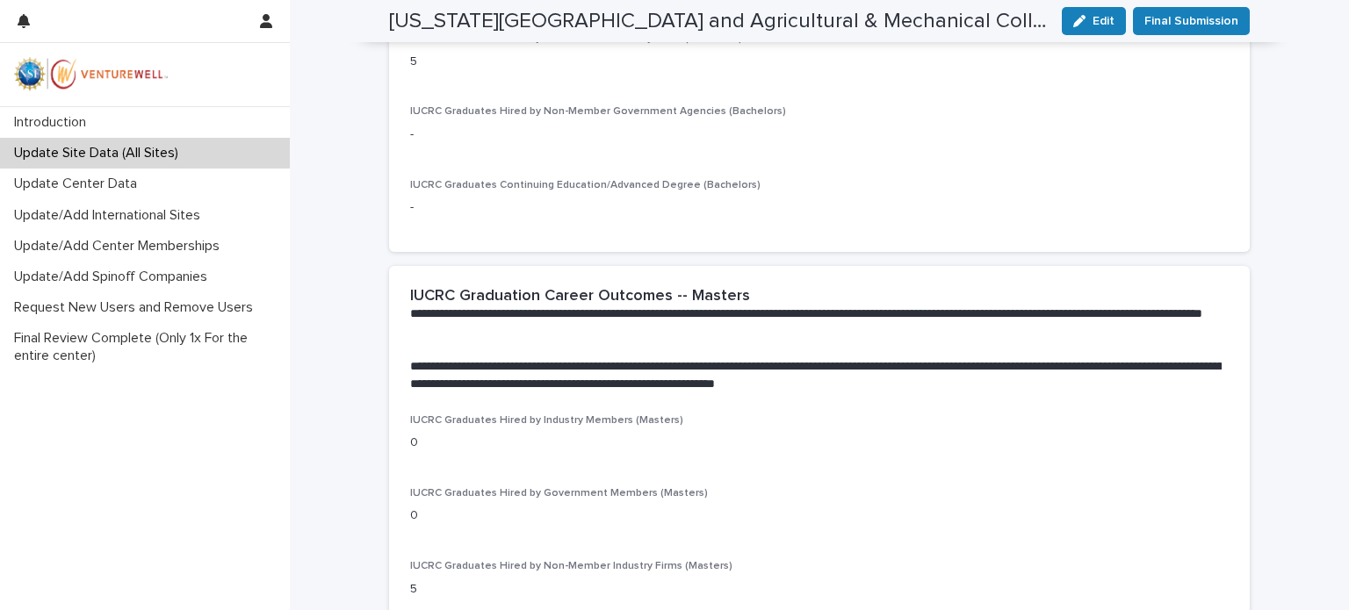
scroll to position [1685, 0]
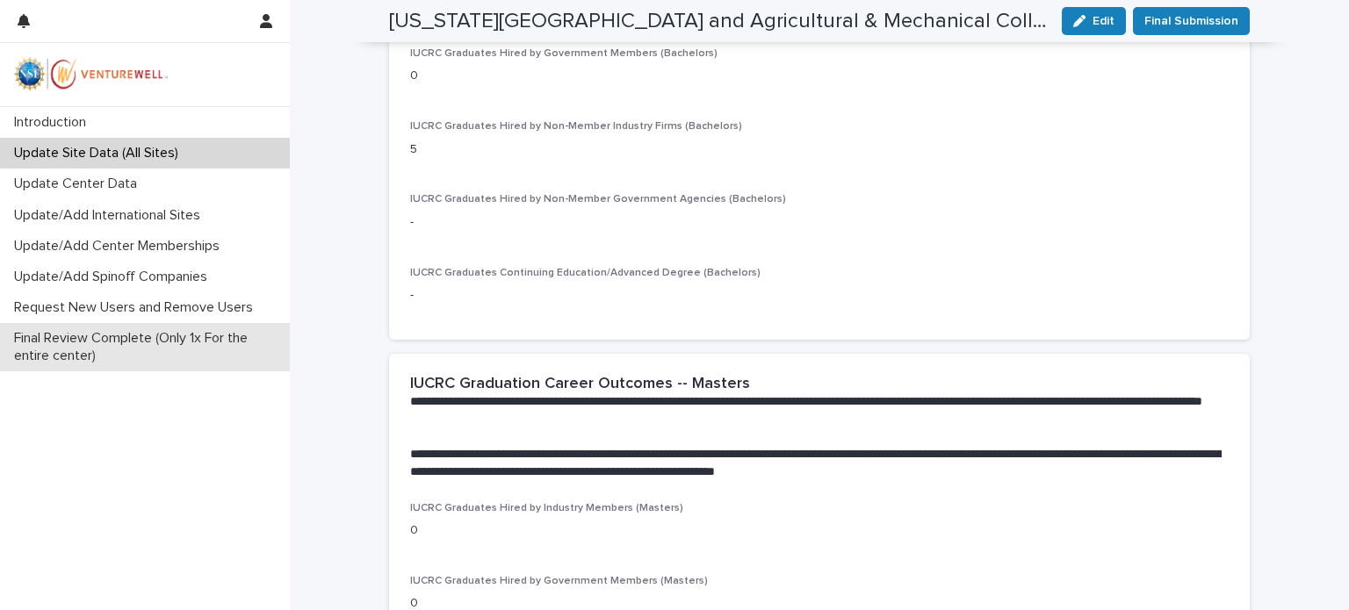
click at [78, 354] on p "Final Review Complete (Only 1x For the entire center)" at bounding box center [148, 346] width 283 height 33
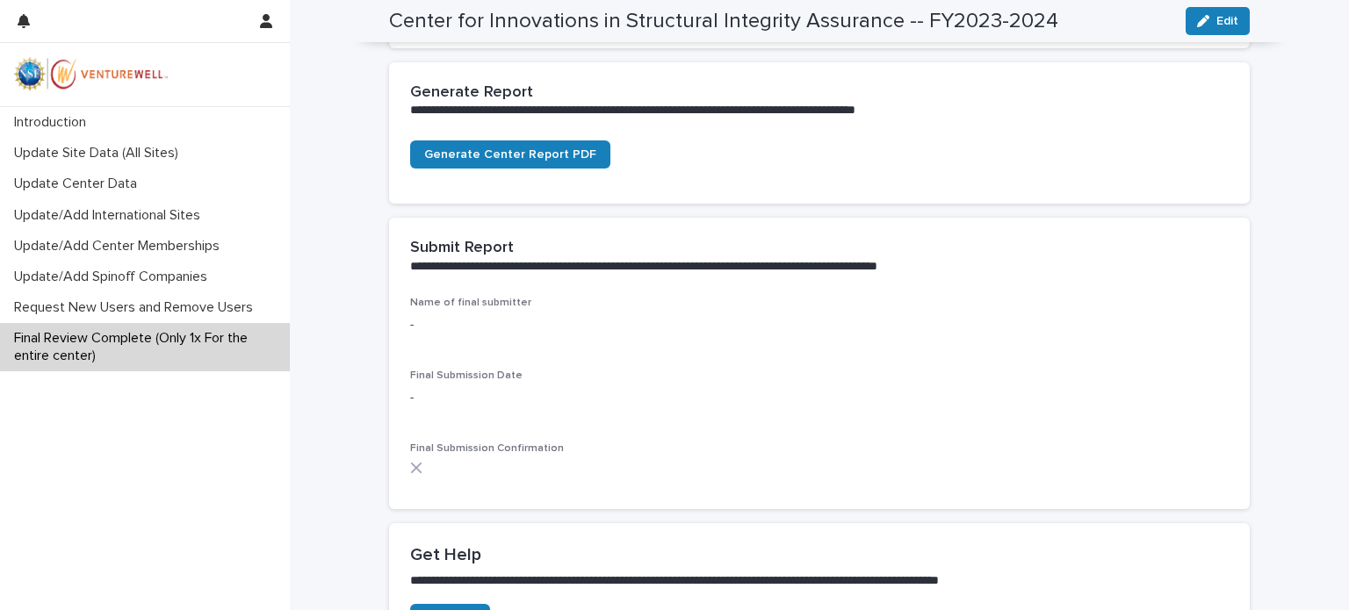
scroll to position [615, 0]
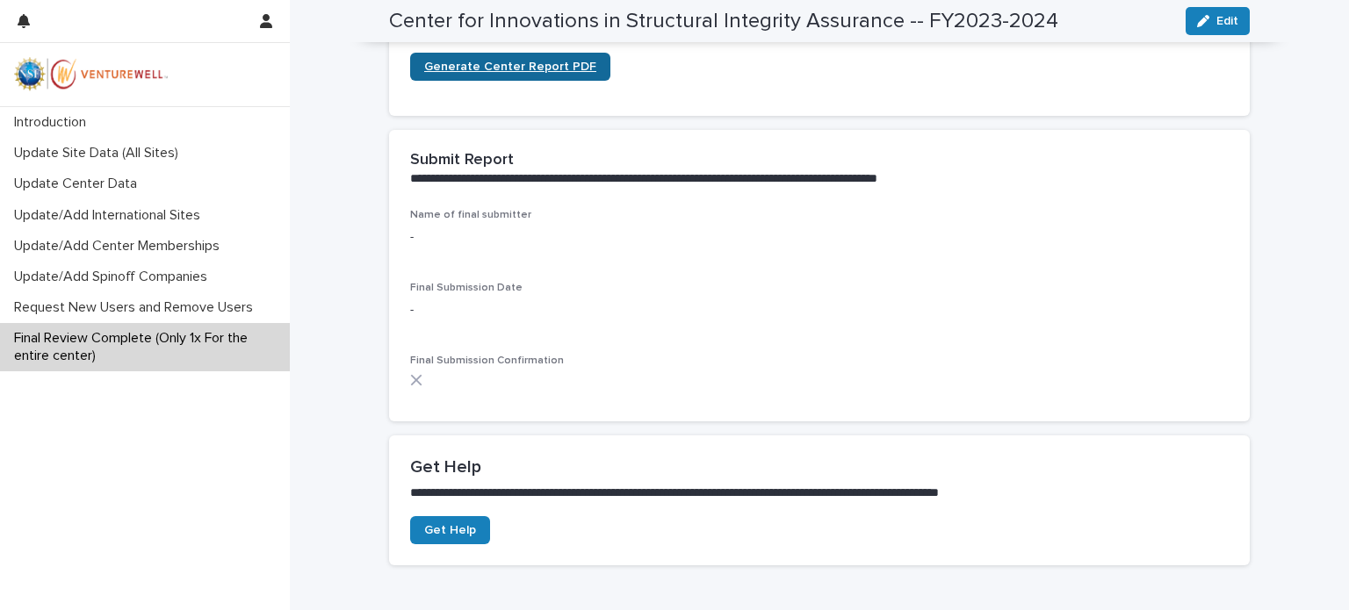
click at [502, 68] on span "Generate Center Report PDF" at bounding box center [510, 67] width 172 height 12
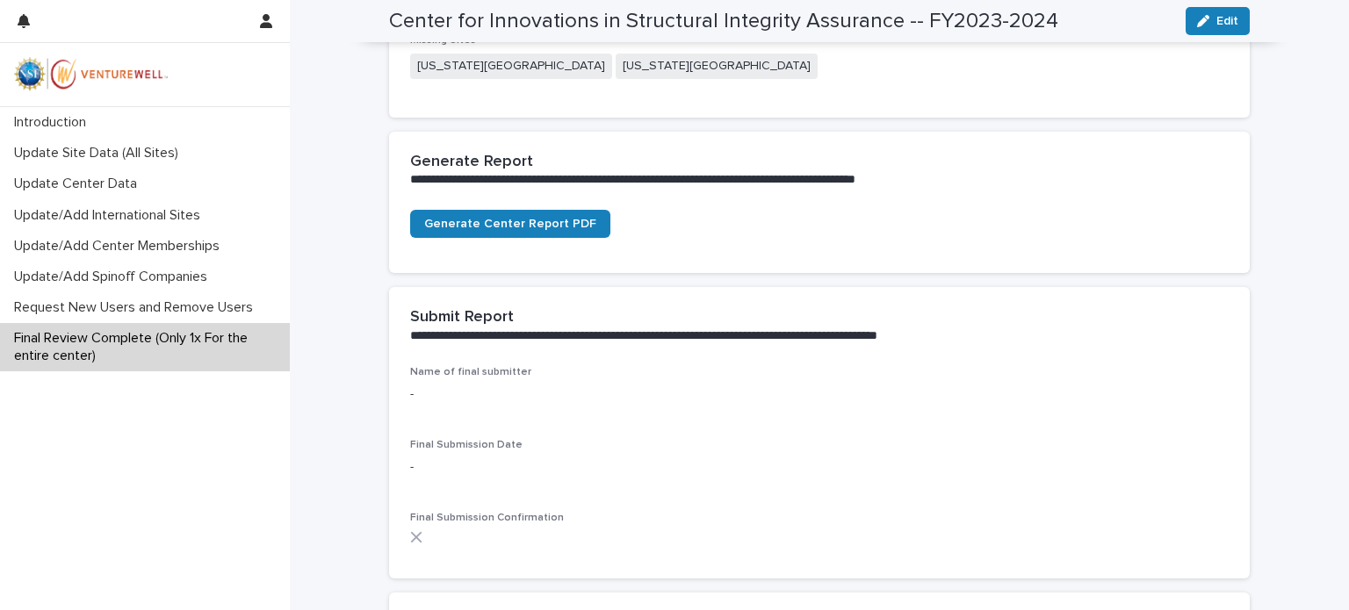
scroll to position [721, 0]
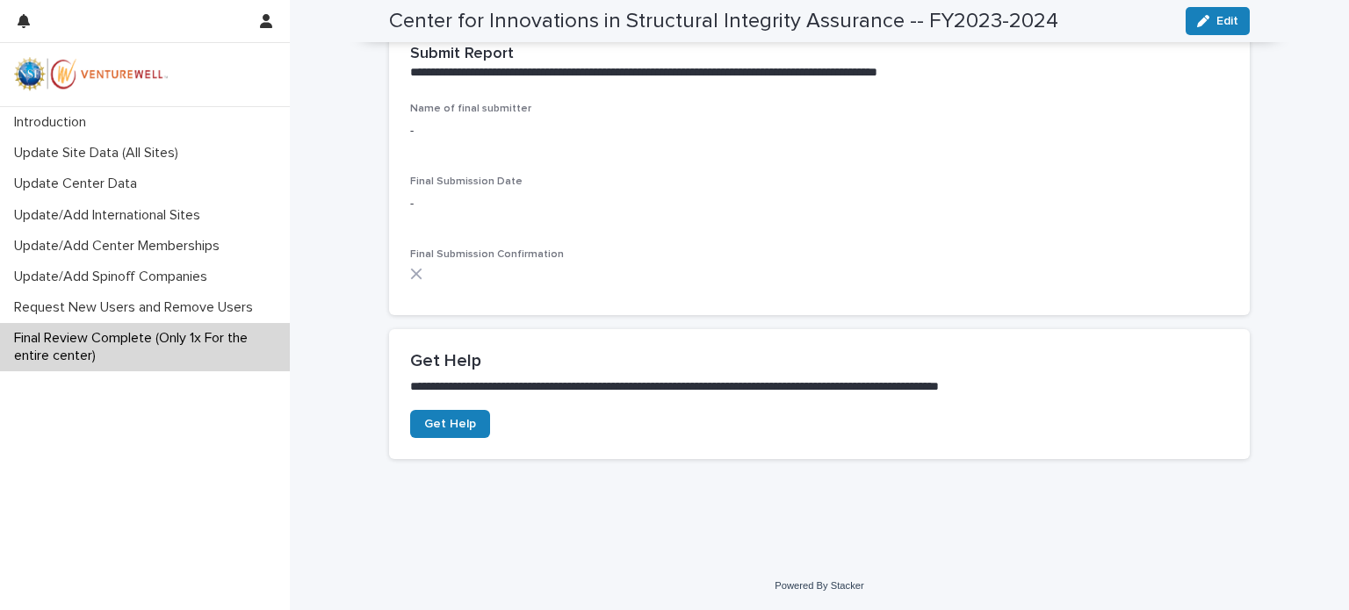
click at [410, 133] on p "-" at bounding box center [819, 131] width 818 height 18
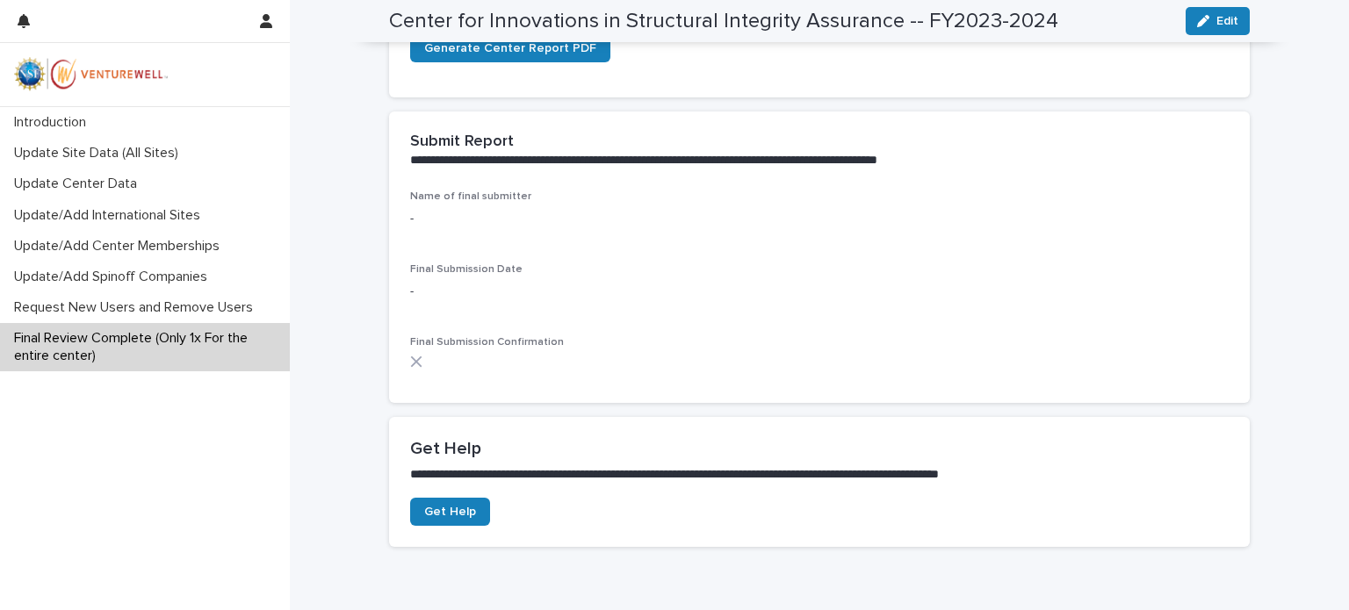
scroll to position [545, 0]
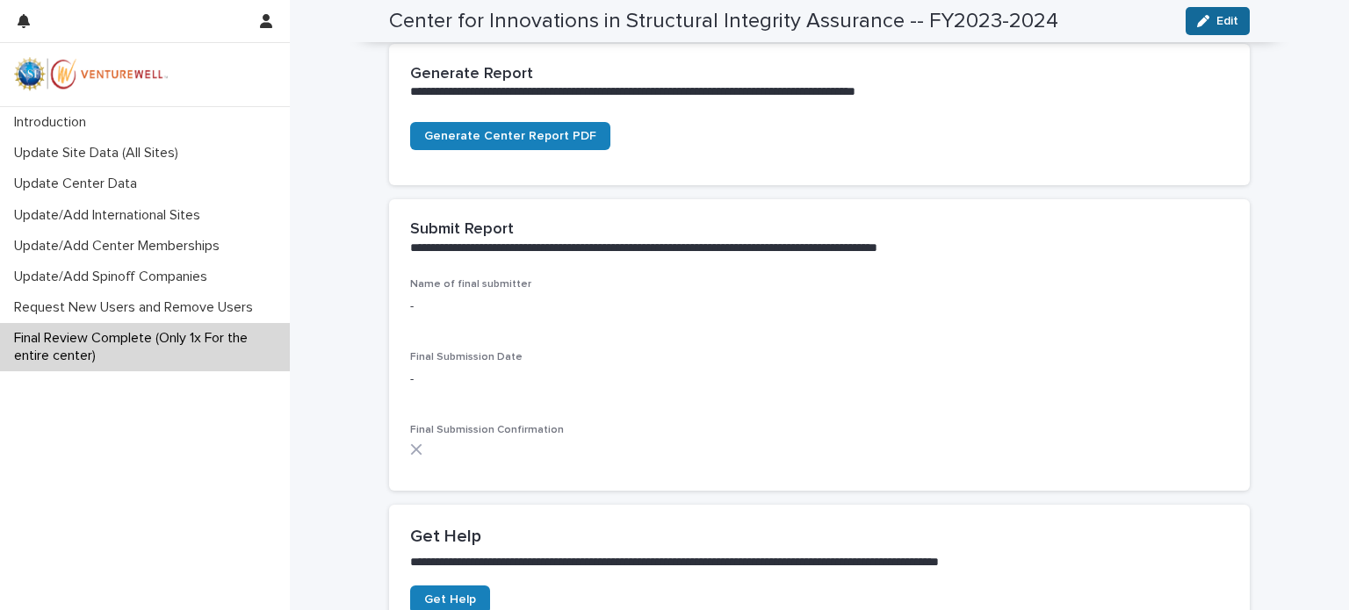
click at [1222, 24] on span "Edit" at bounding box center [1227, 21] width 22 height 12
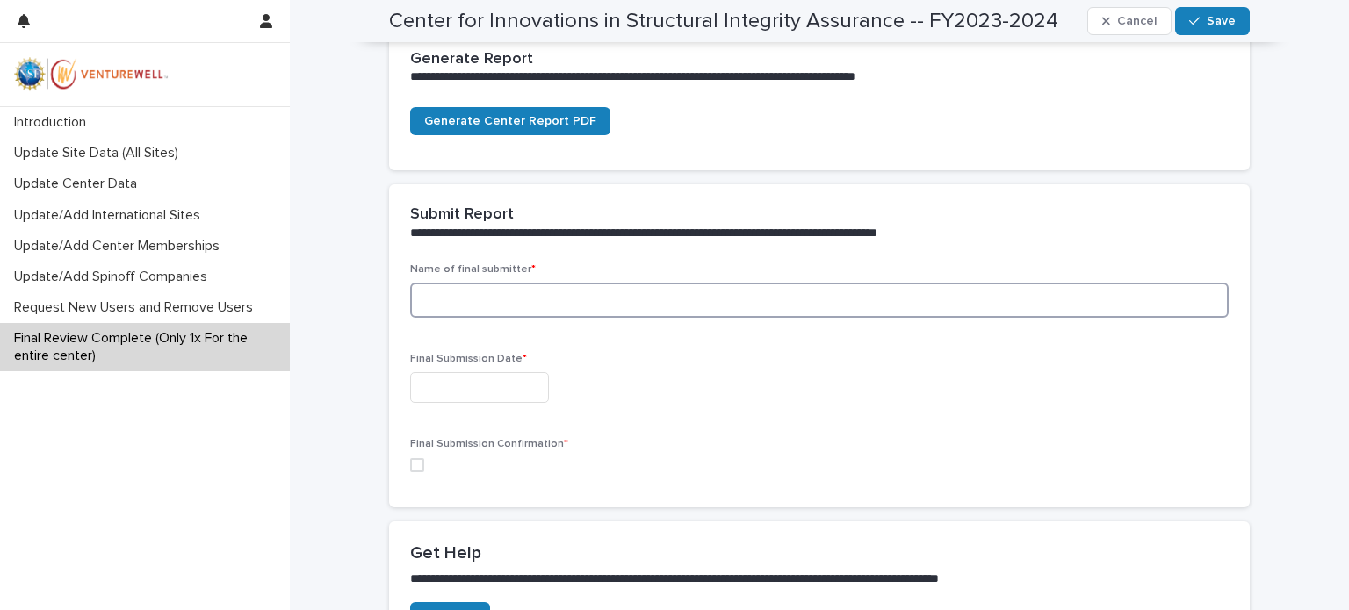
click at [444, 305] on input at bounding box center [819, 300] width 818 height 35
type input "**********"
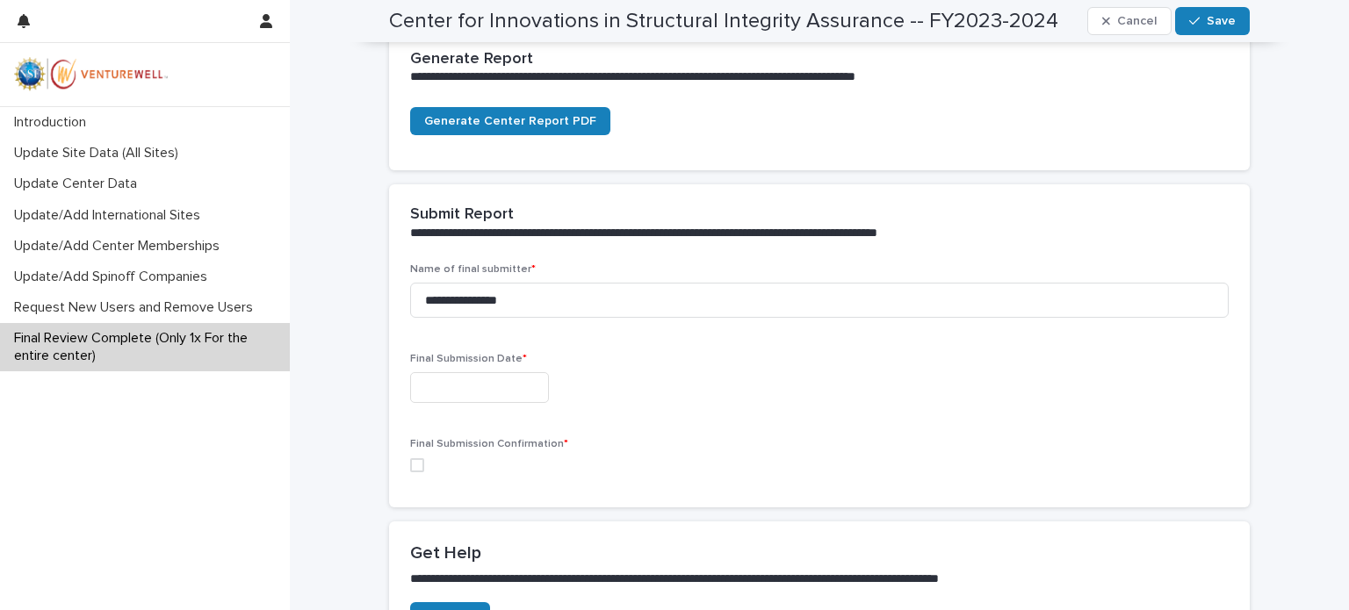
click at [446, 386] on input "text" at bounding box center [479, 387] width 139 height 31
click at [776, 302] on input "**********" at bounding box center [819, 300] width 818 height 35
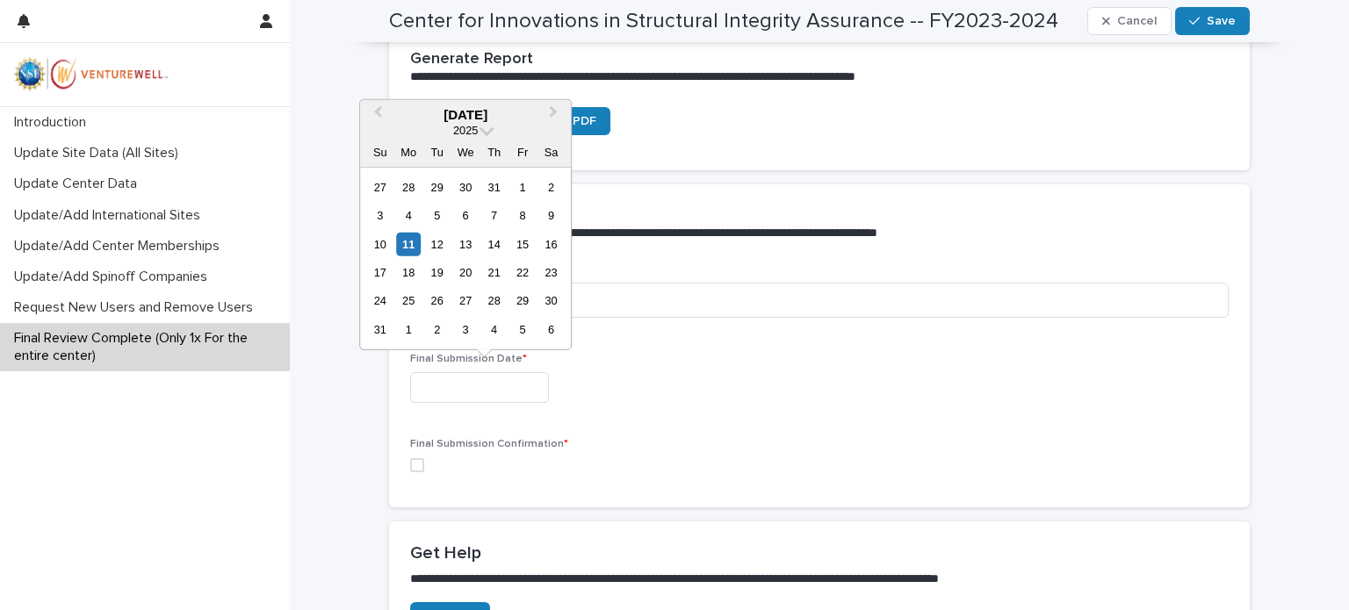
click at [417, 384] on input "text" at bounding box center [479, 387] width 139 height 31
click at [404, 238] on div "11" at bounding box center [409, 244] width 24 height 24
type input "**********"
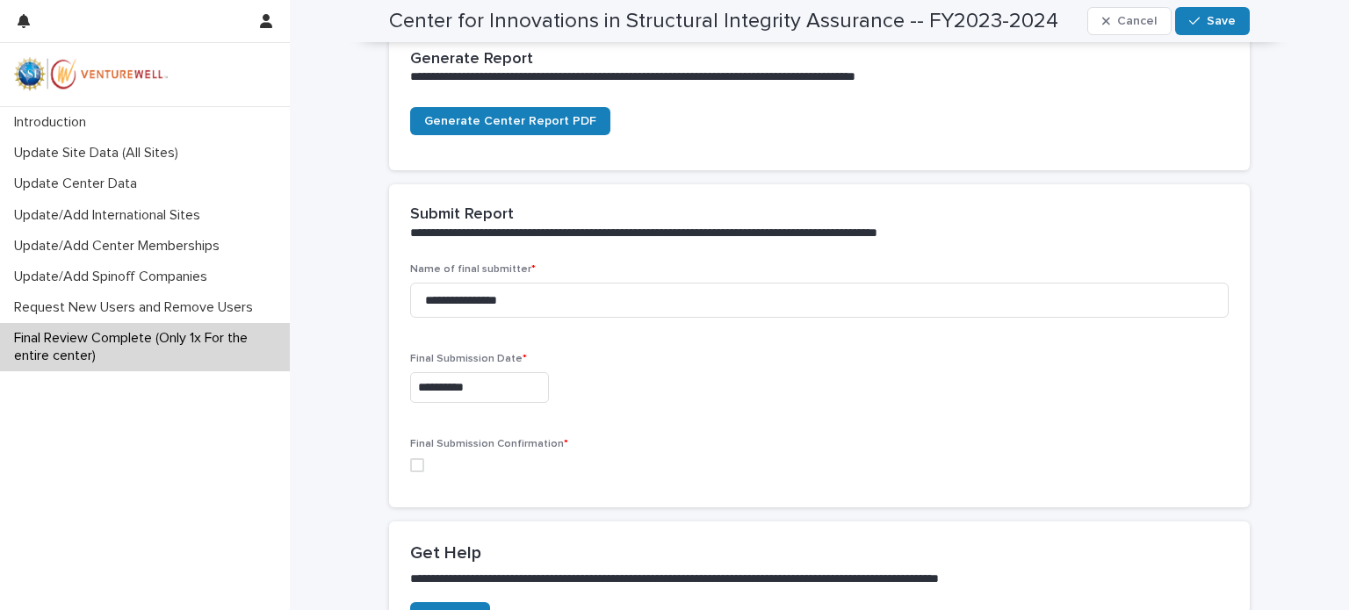
click at [411, 464] on span at bounding box center [417, 465] width 14 height 14
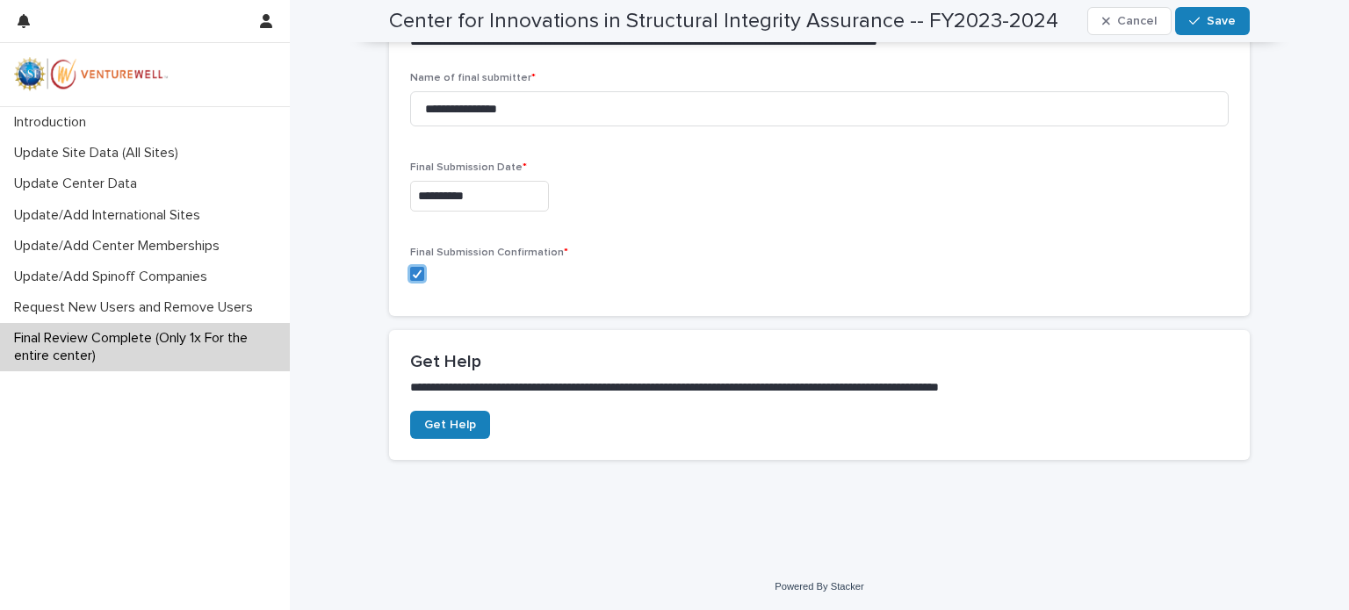
scroll to position [225, 0]
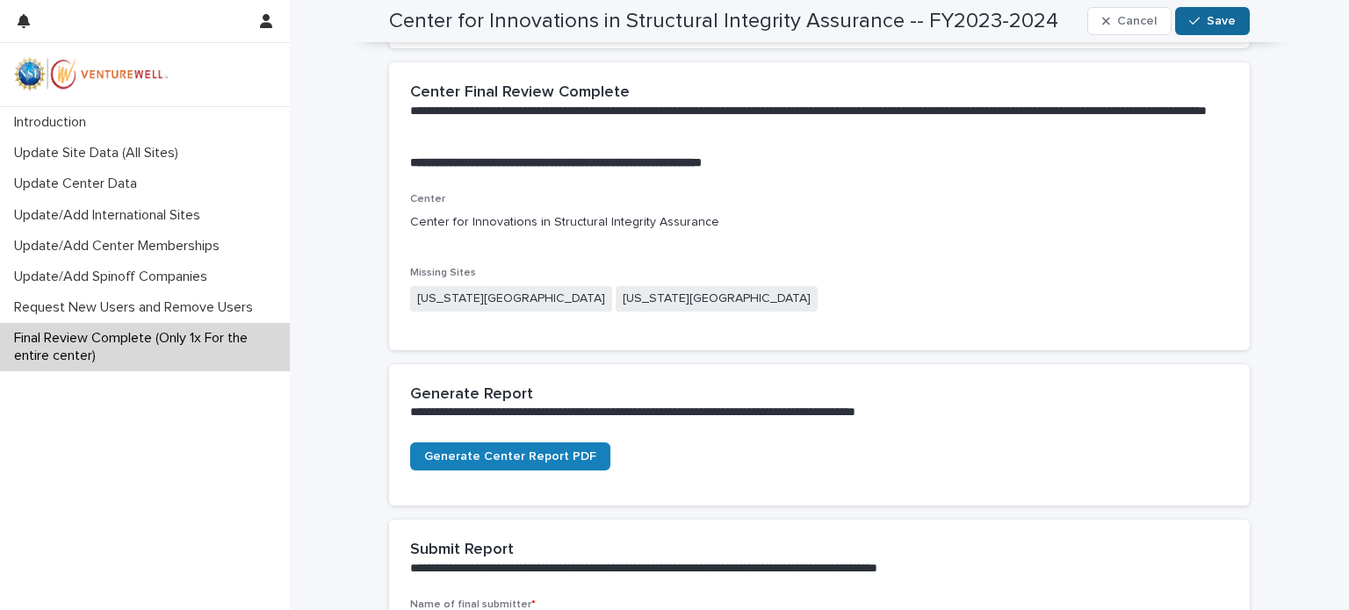
click at [1208, 23] on span "Save" at bounding box center [1220, 21] width 29 height 12
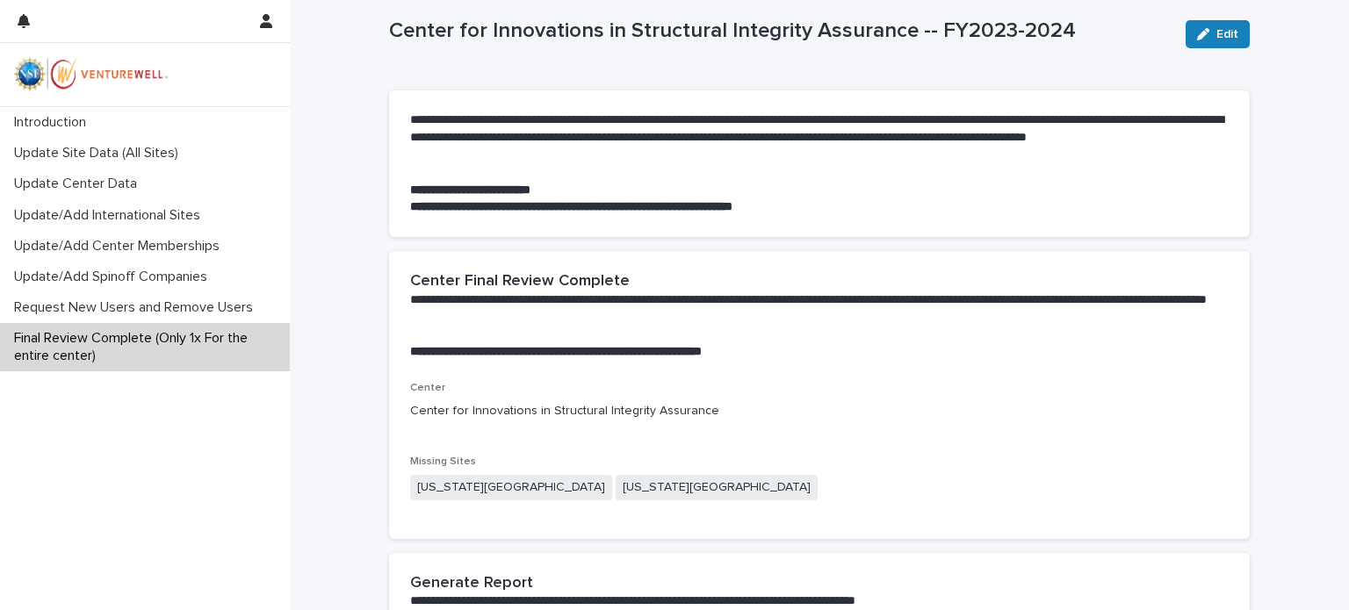
scroll to position [0, 0]
